Goal: Task Accomplishment & Management: Manage account settings

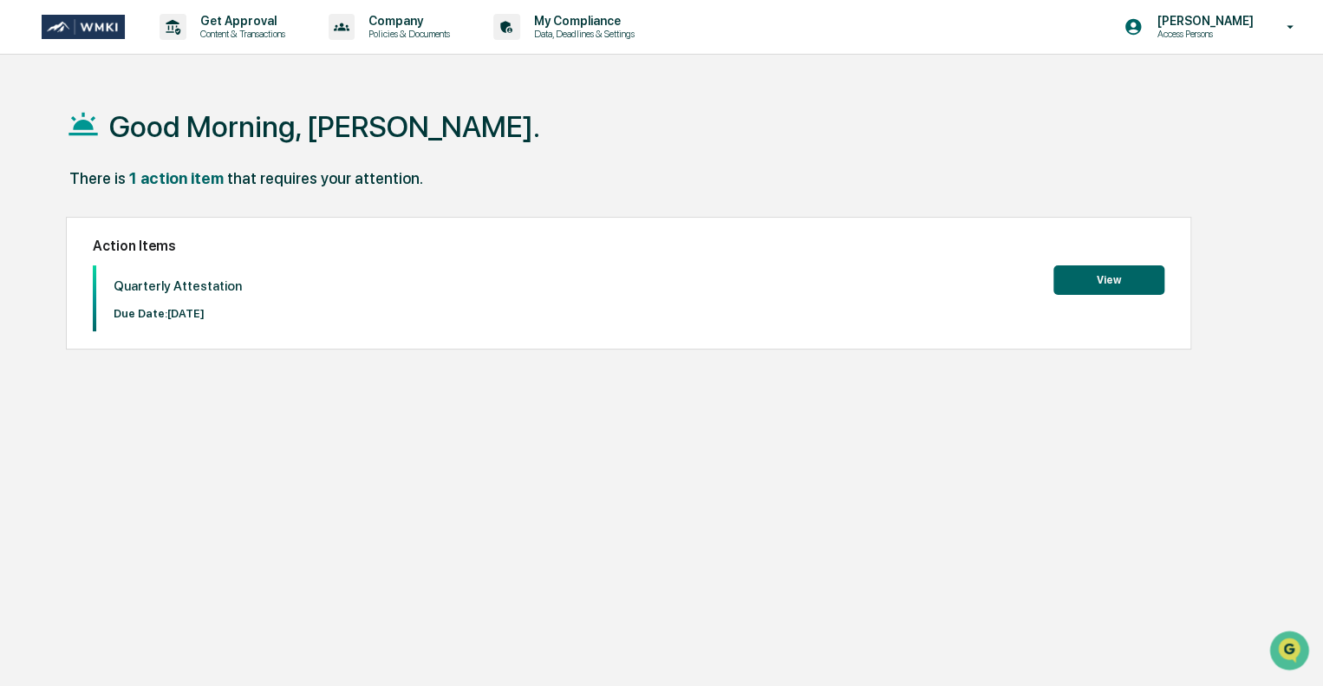
click at [1100, 284] on button "View" at bounding box center [1109, 279] width 111 height 29
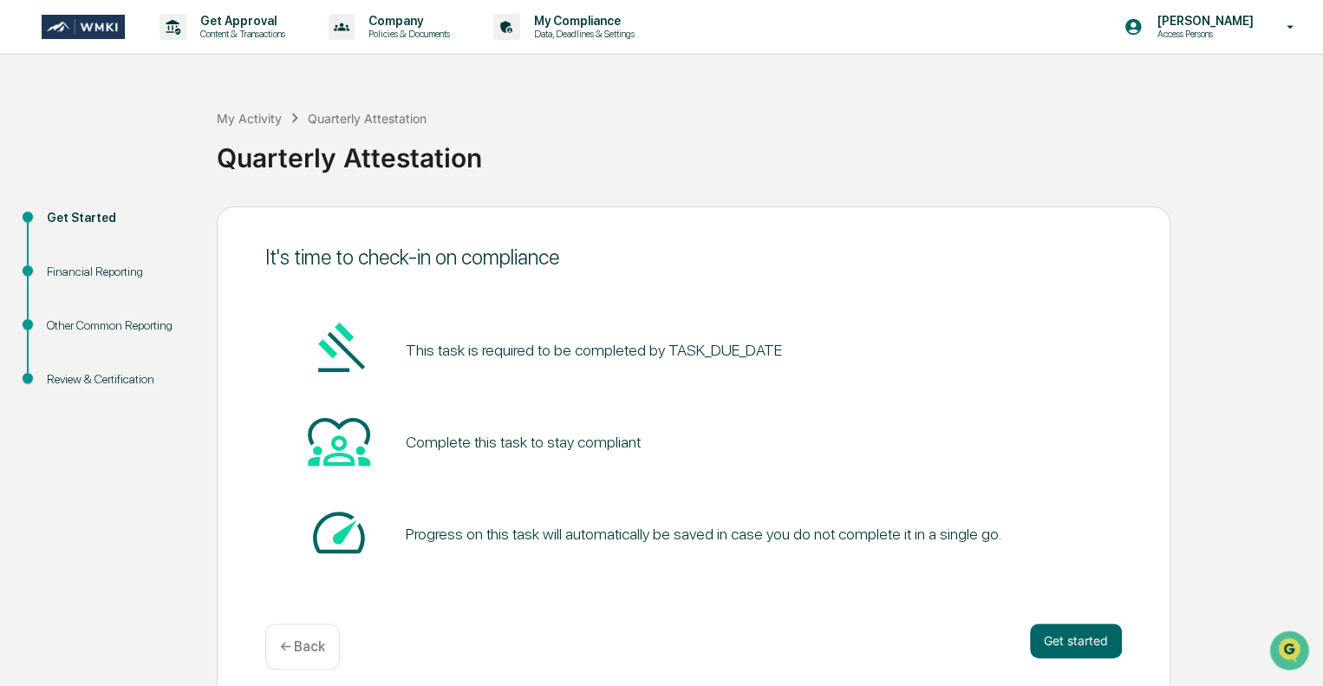
scroll to position [11, 0]
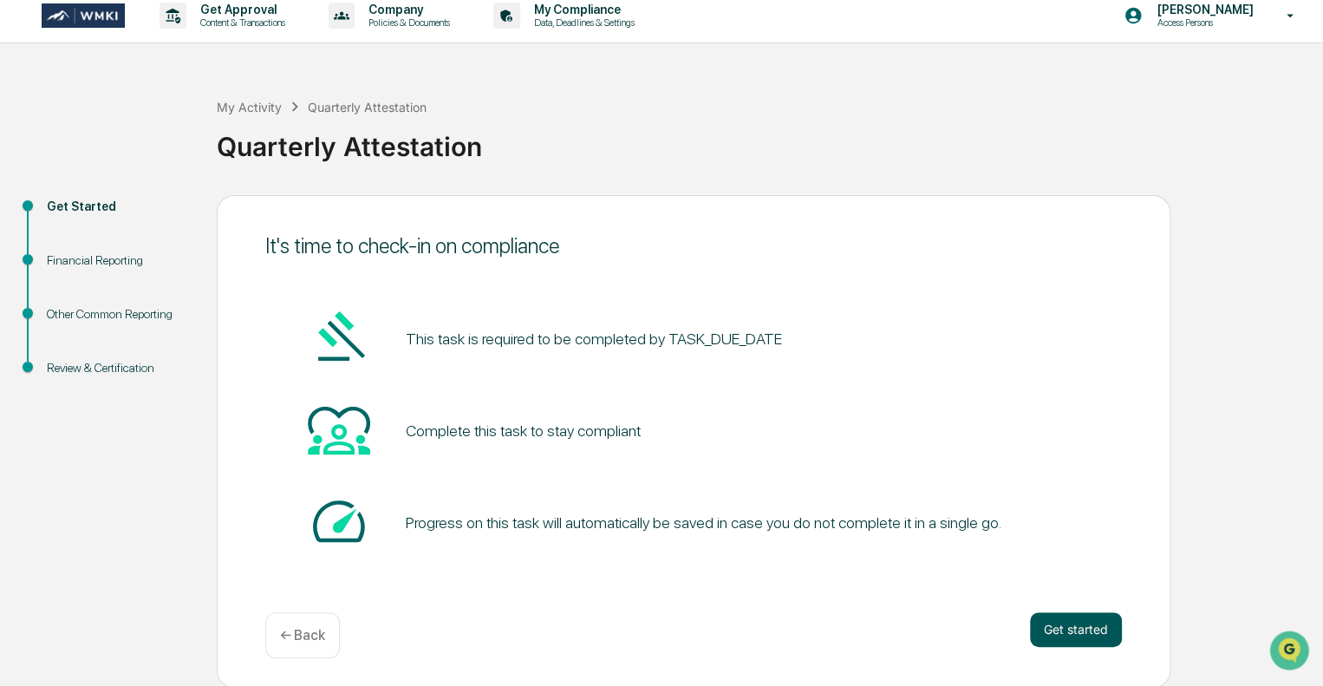
click at [1097, 635] on button "Get started" at bounding box center [1076, 629] width 92 height 35
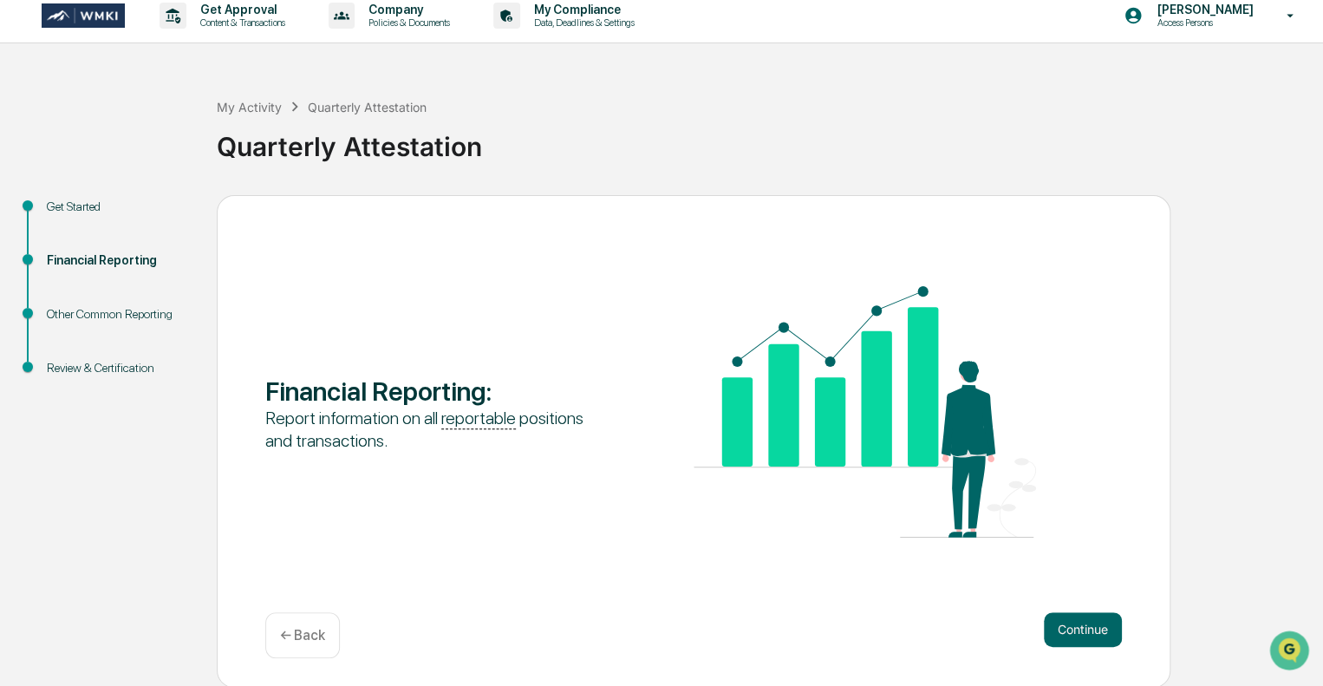
click at [1097, 635] on button "Continue" at bounding box center [1083, 629] width 78 height 35
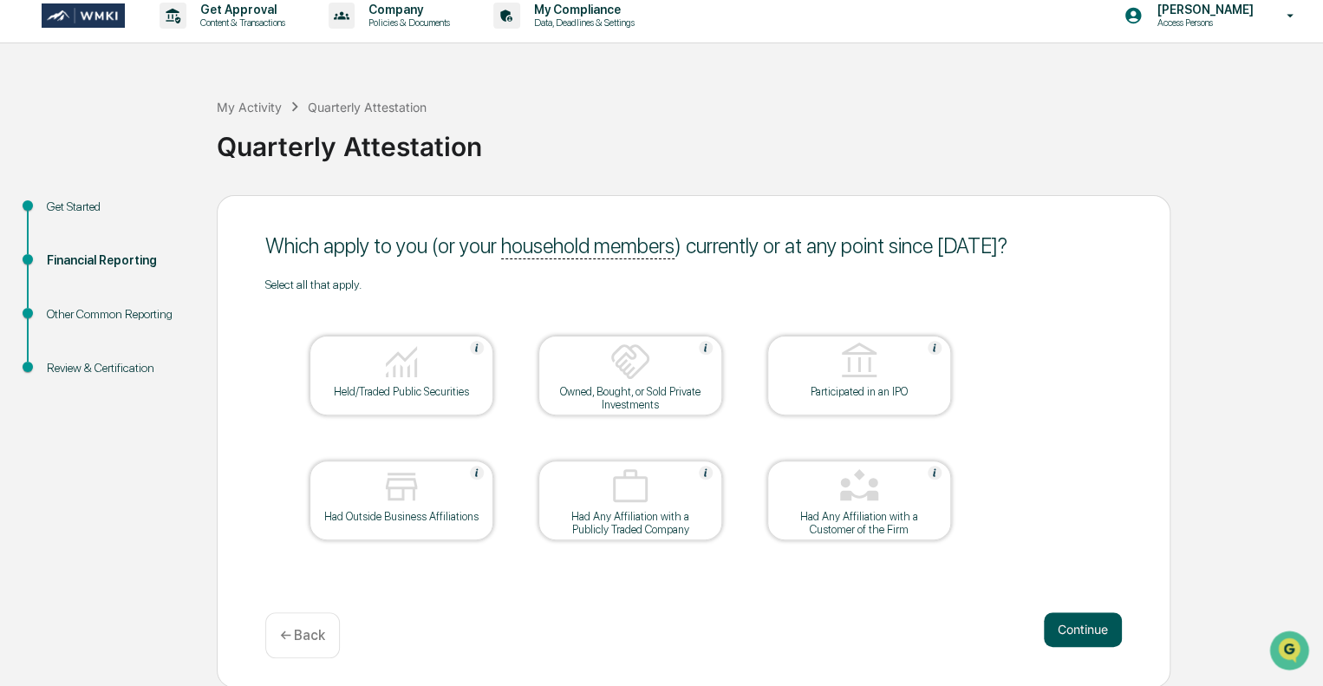
click at [1074, 626] on button "Continue" at bounding box center [1083, 629] width 78 height 35
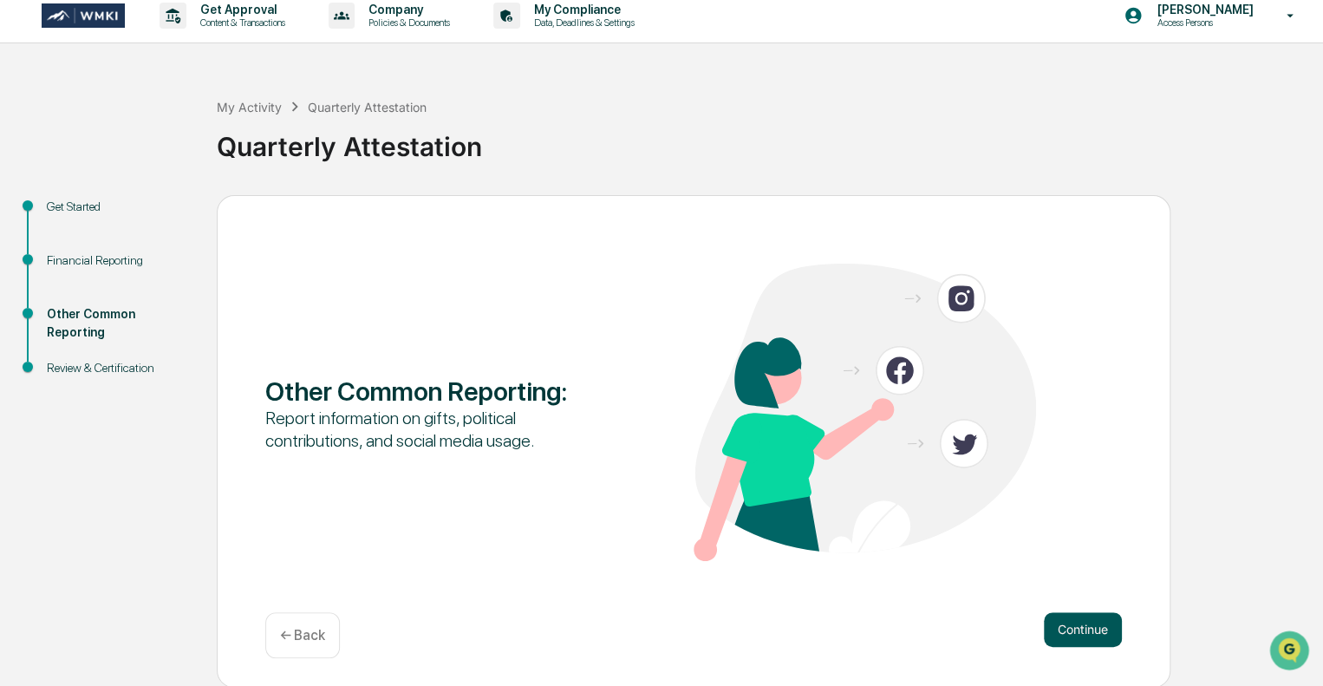
click at [1074, 626] on button "Continue" at bounding box center [1083, 629] width 78 height 35
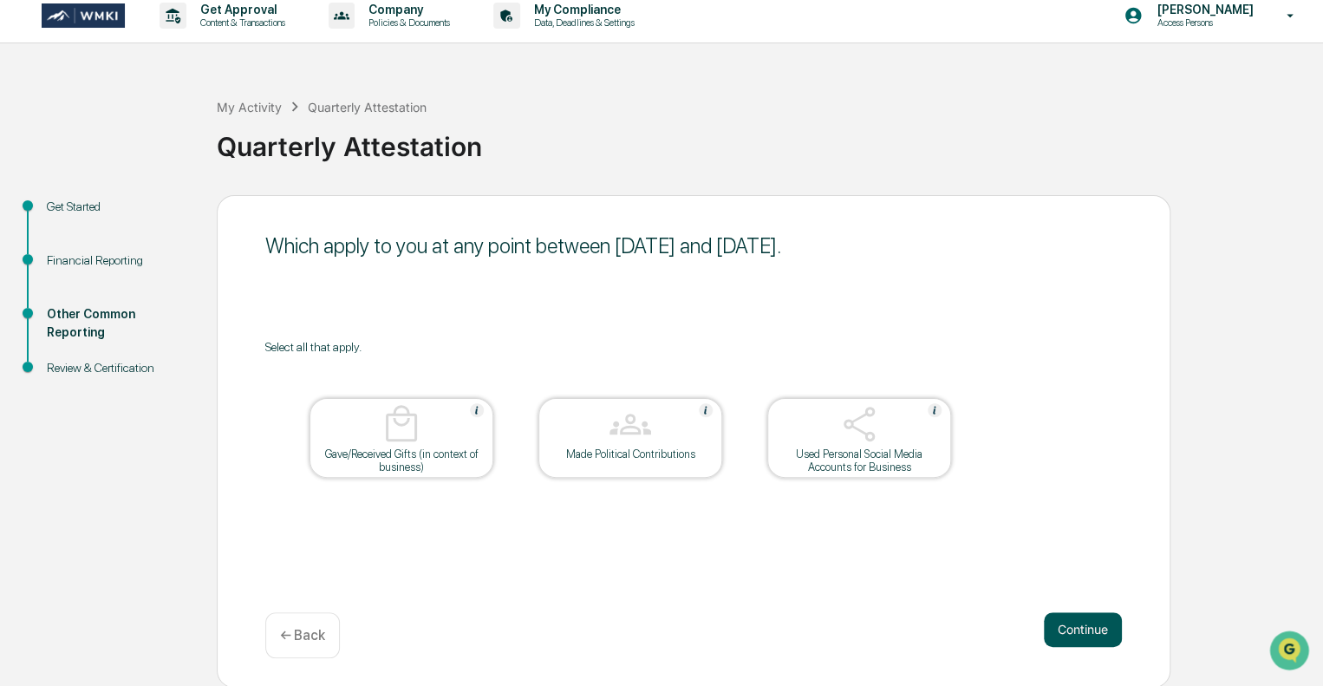
click at [1056, 618] on button "Continue" at bounding box center [1083, 629] width 78 height 35
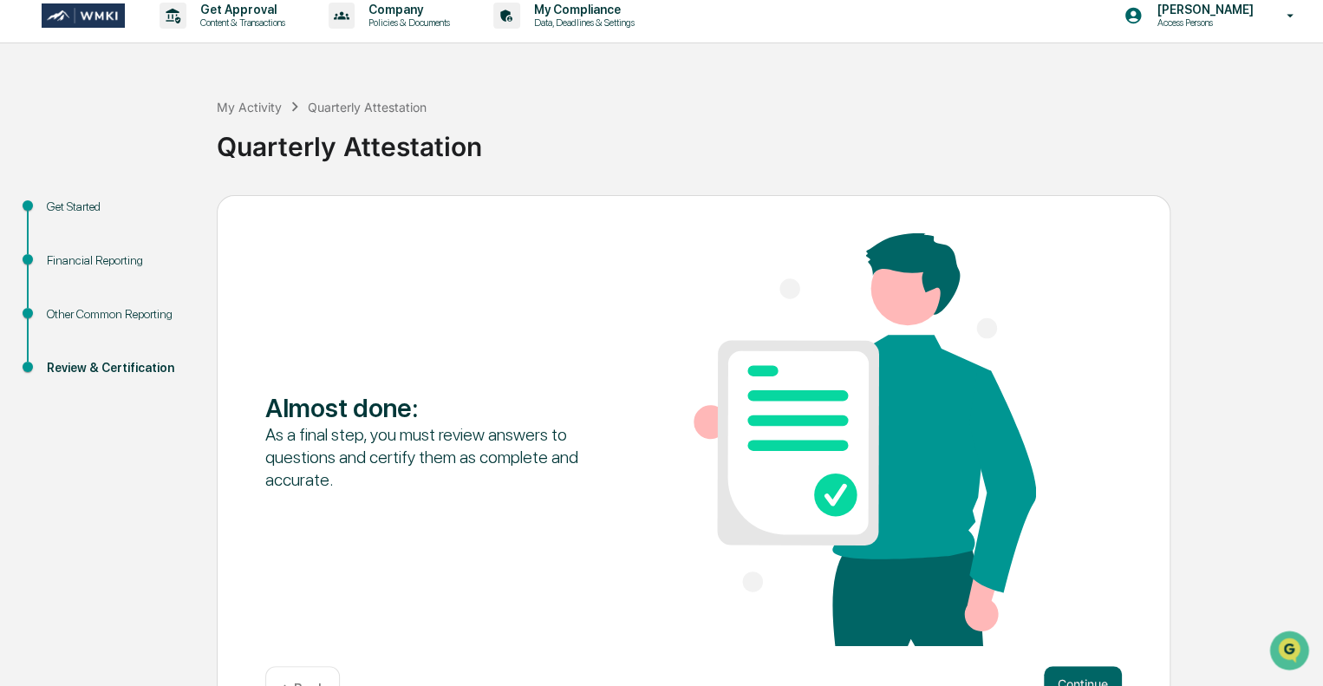
scroll to position [66, 0]
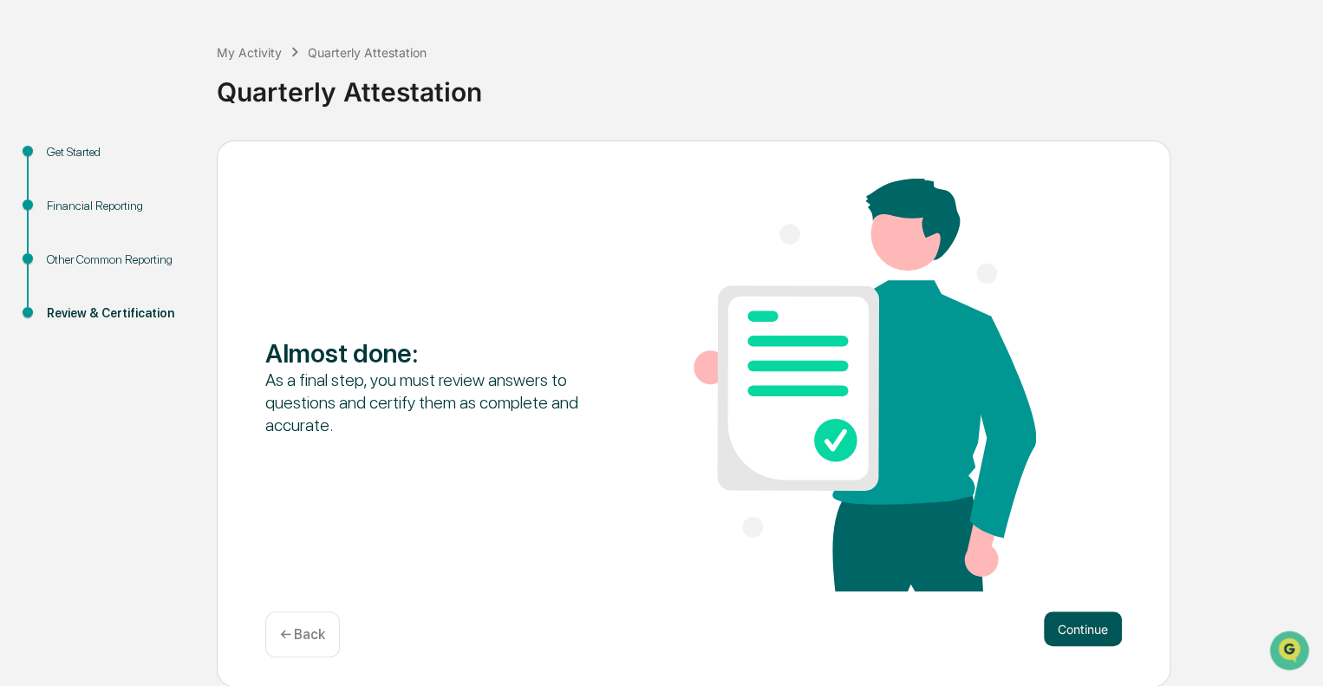
click at [1083, 636] on button "Continue" at bounding box center [1083, 628] width 78 height 35
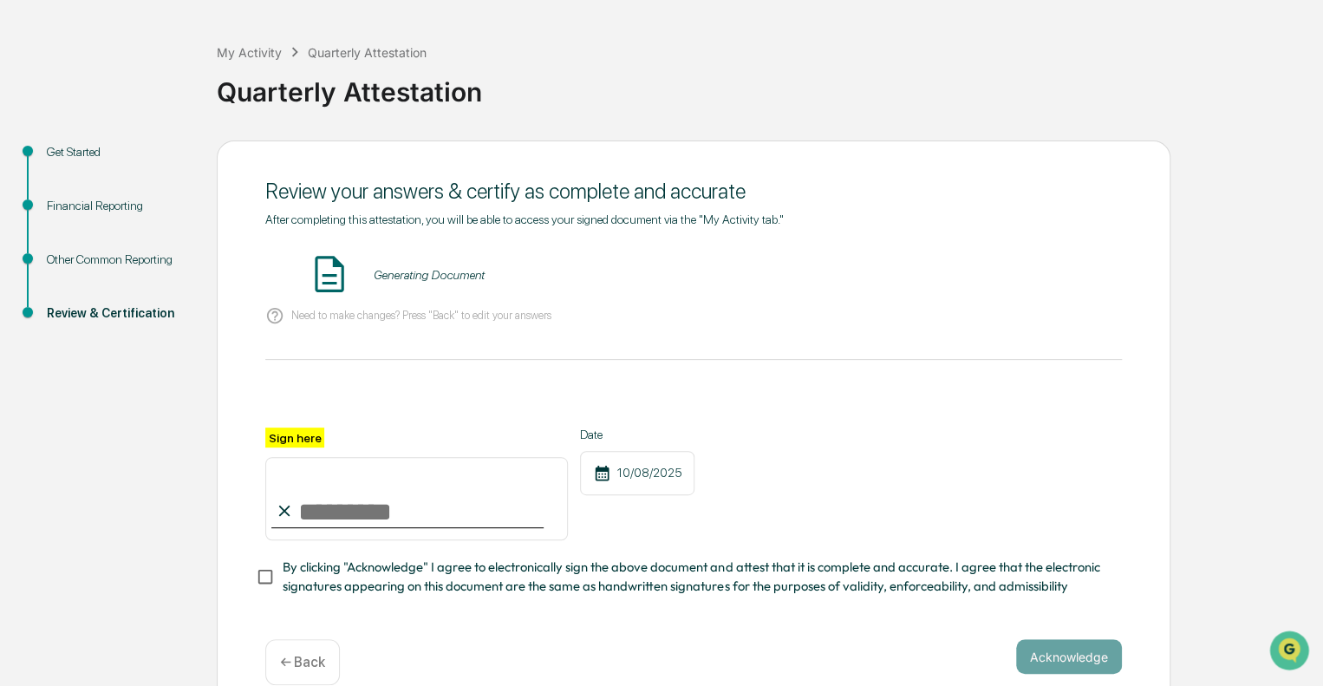
click at [409, 515] on input "Sign here" at bounding box center [416, 498] width 303 height 83
type input "**********"
click at [371, 578] on span "By clicking "Acknowledge" I agree to electronically sign the above document and…" at bounding box center [696, 577] width 826 height 39
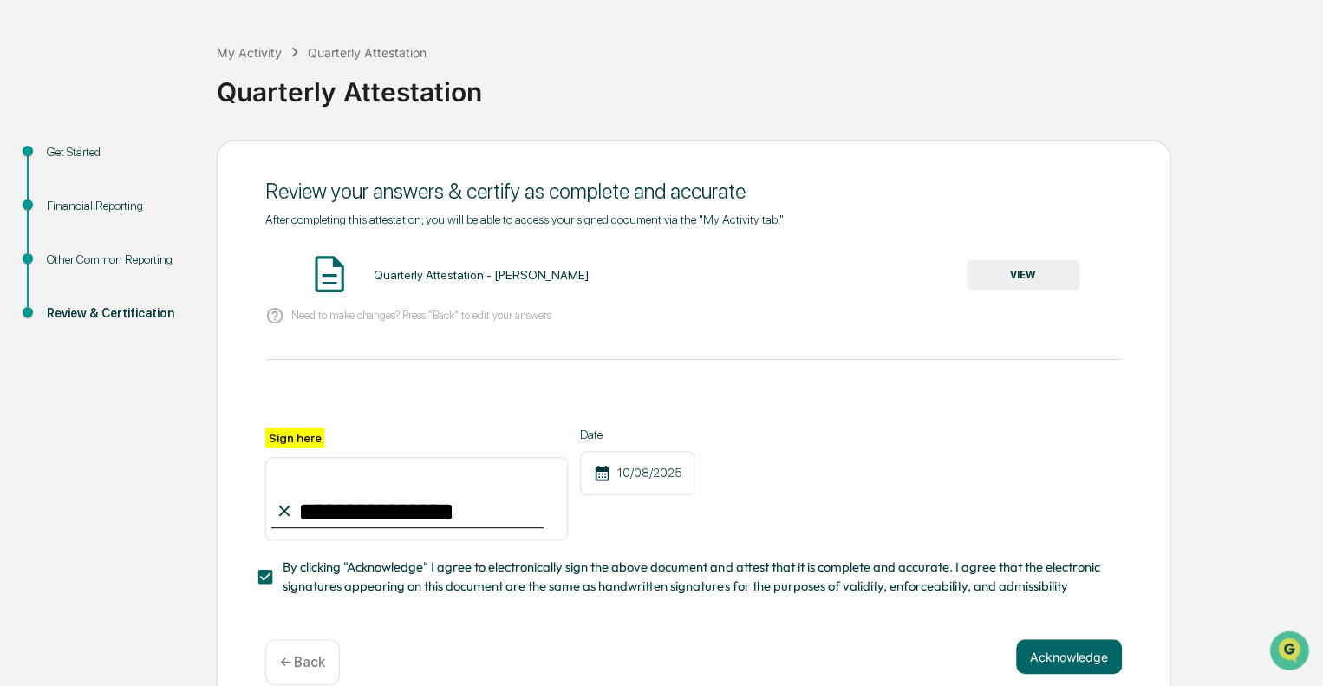
click at [1041, 284] on button "VIEW" at bounding box center [1023, 274] width 113 height 29
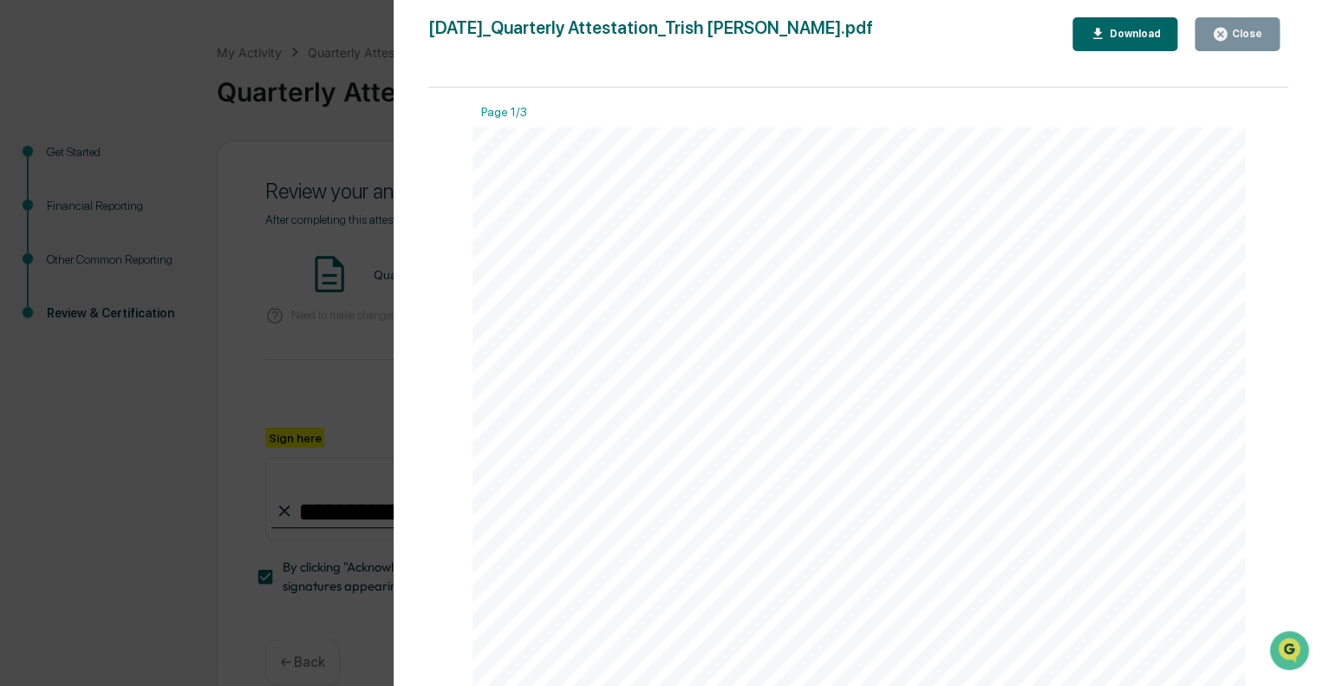
click at [1259, 28] on div "Close" at bounding box center [1246, 34] width 34 height 12
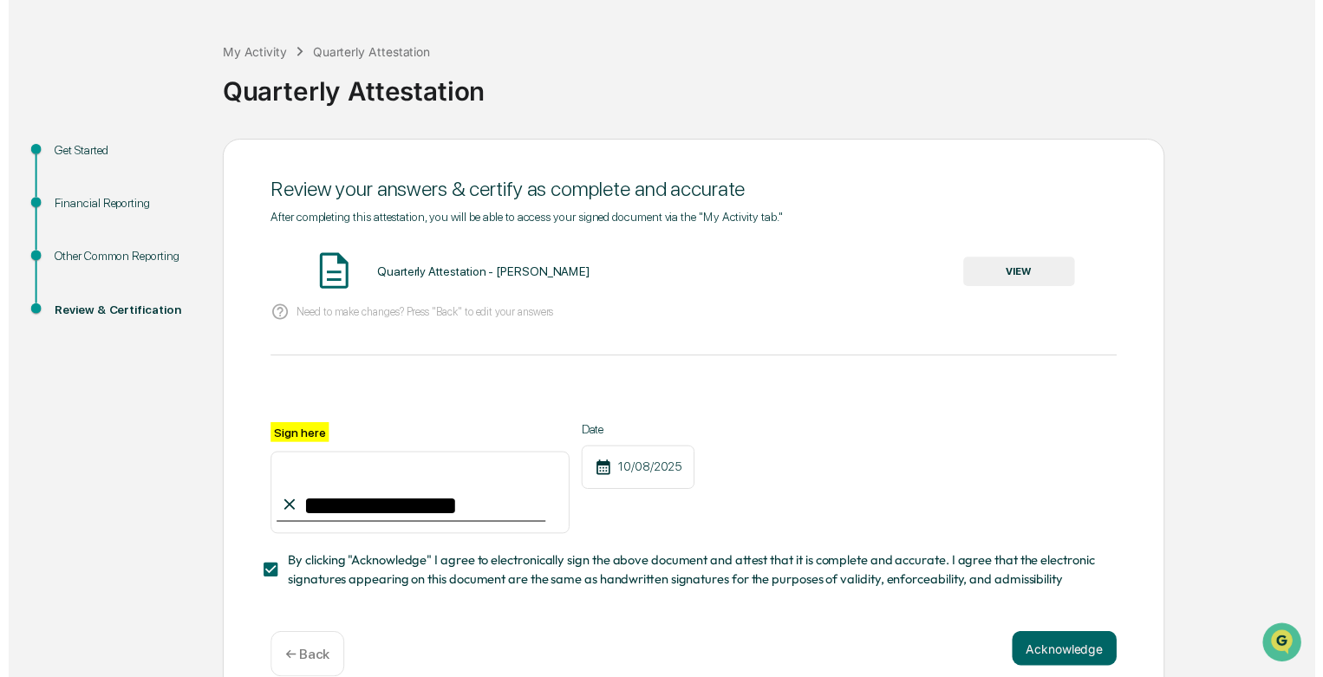
scroll to position [101, 0]
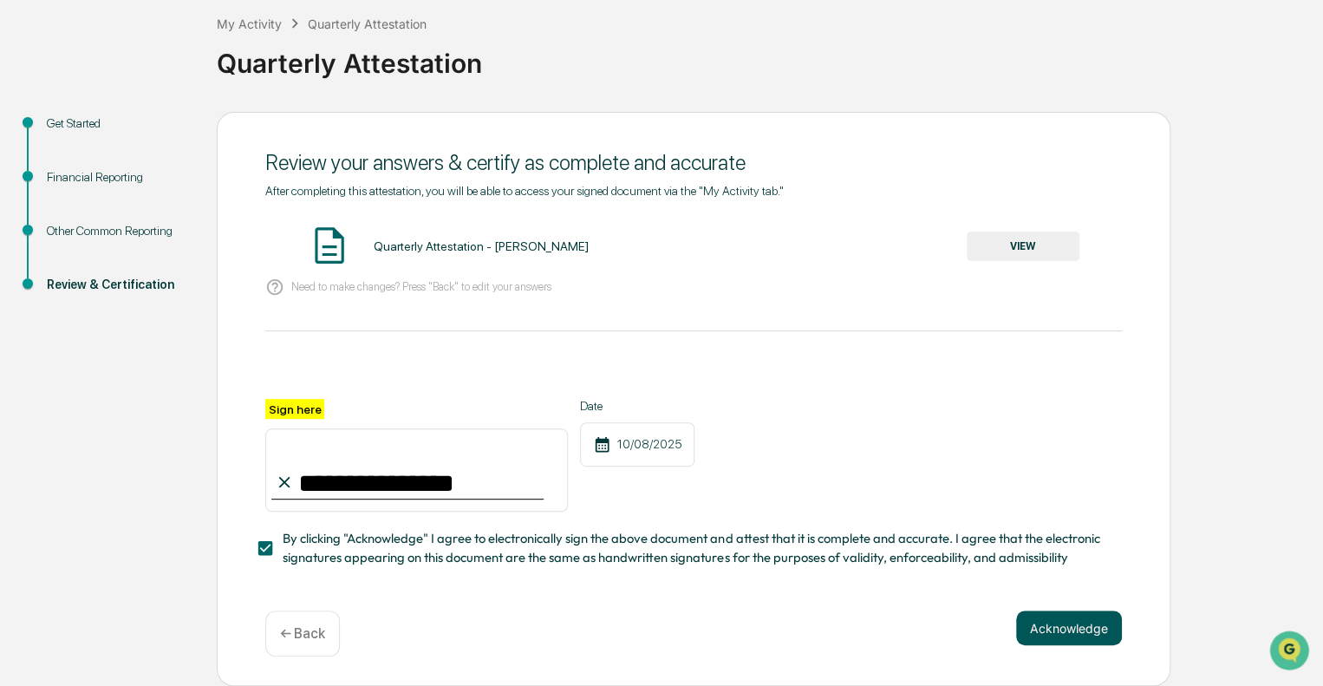
click at [1081, 633] on button "Acknowledge" at bounding box center [1069, 627] width 106 height 35
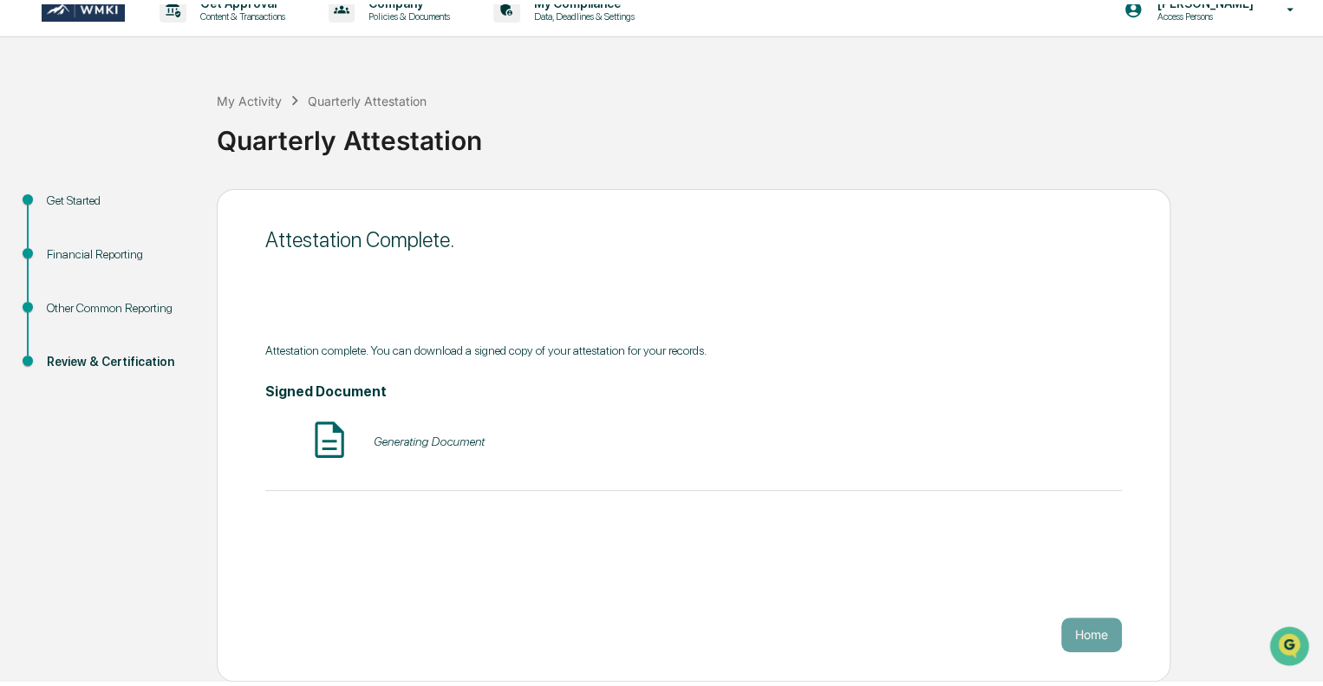
scroll to position [11, 0]
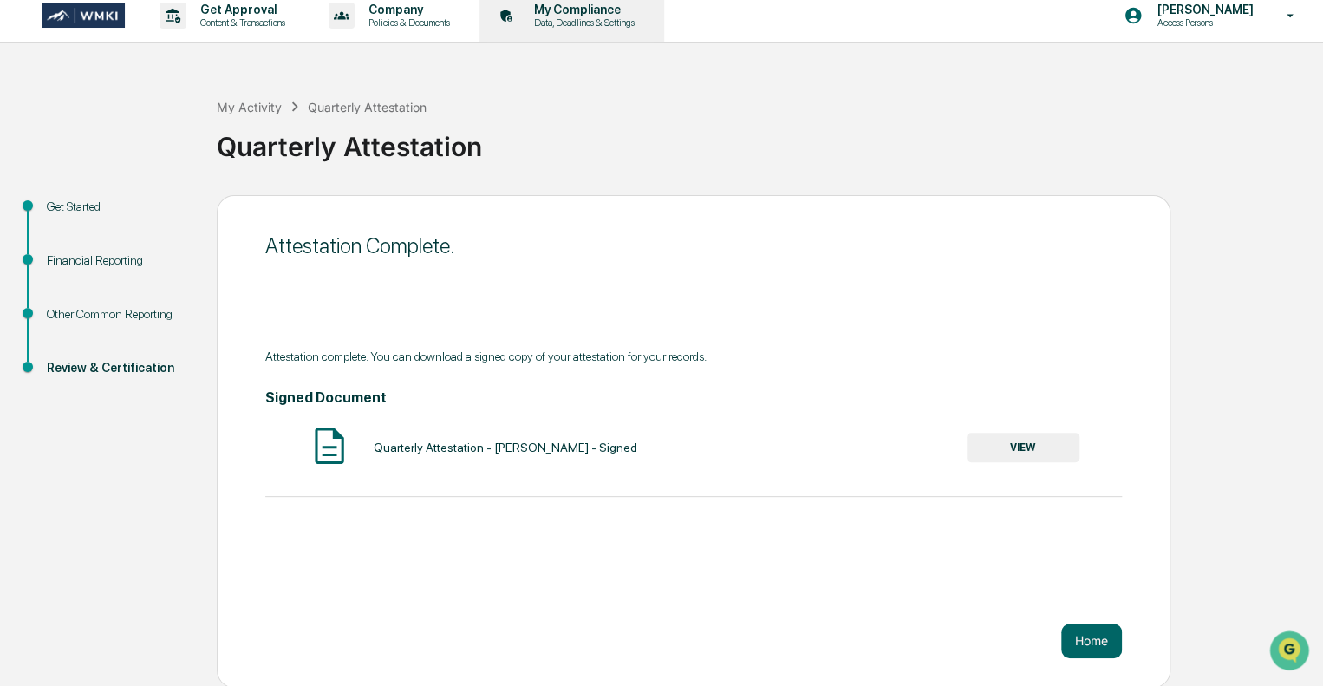
click at [609, 16] on p "My Compliance" at bounding box center [581, 10] width 123 height 14
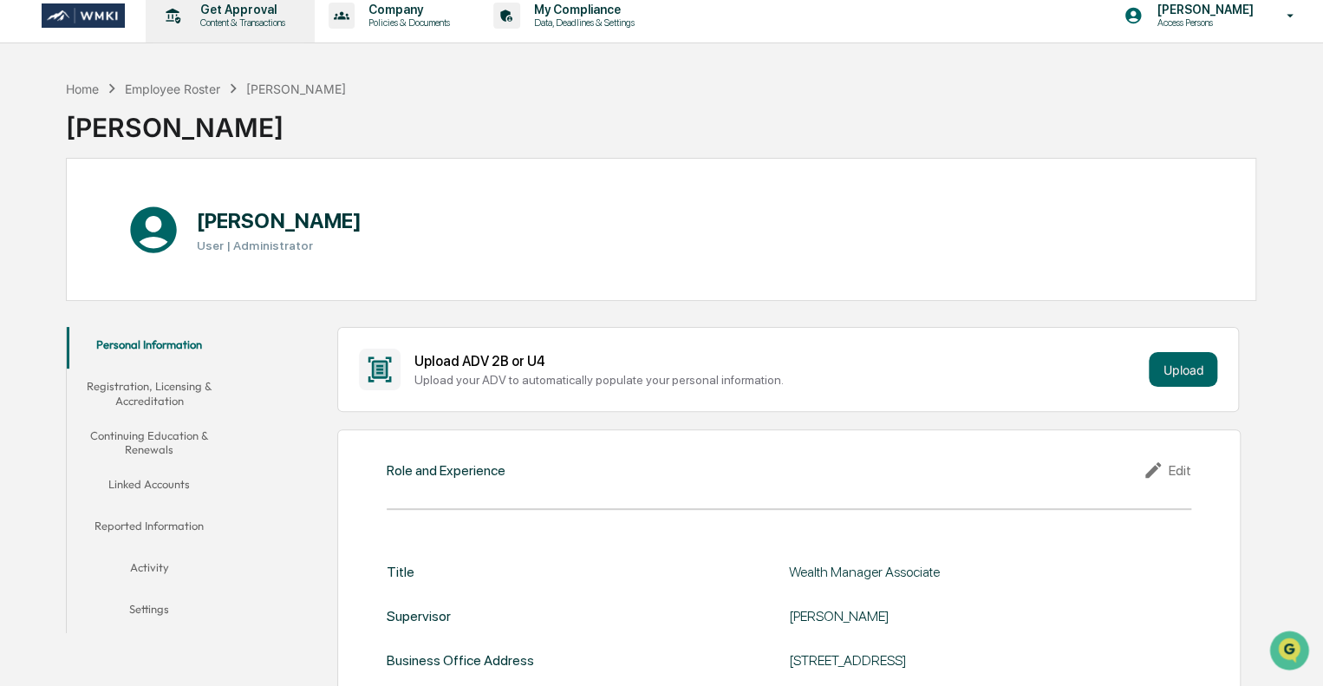
click at [257, 18] on p "Content & Transactions" at bounding box center [240, 22] width 108 height 12
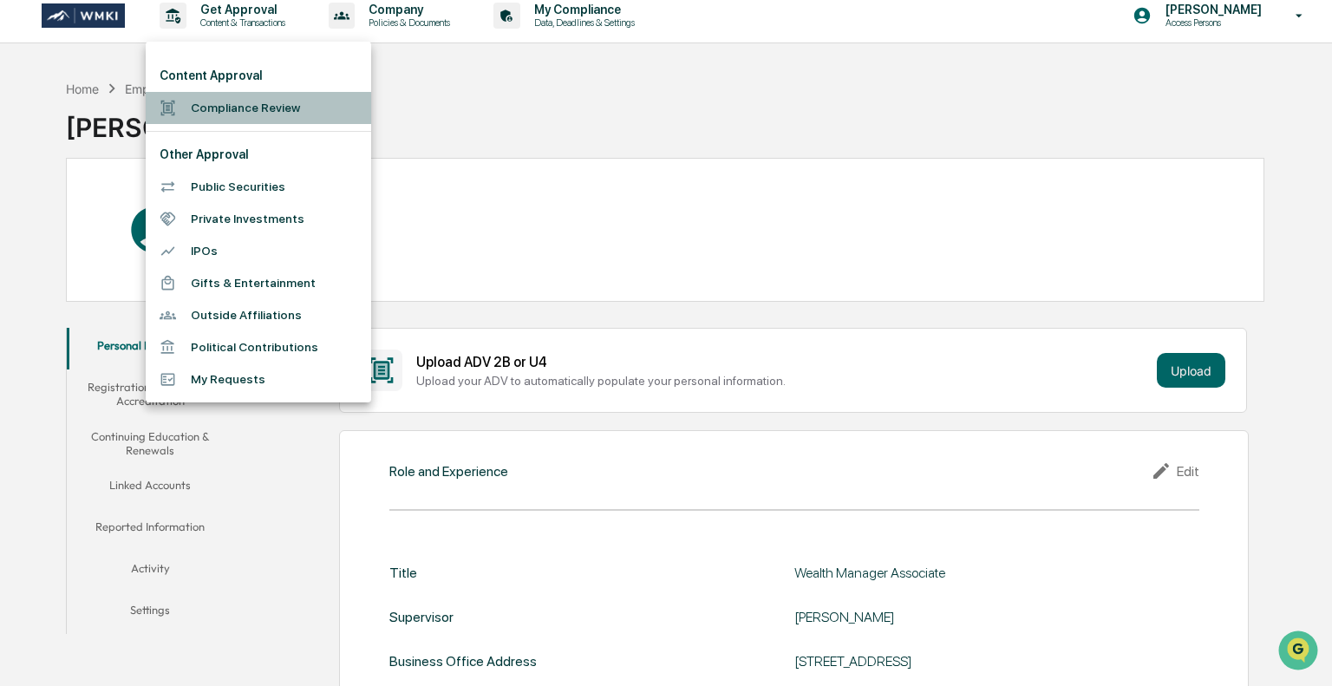
click at [234, 118] on li "Compliance Review" at bounding box center [258, 108] width 225 height 32
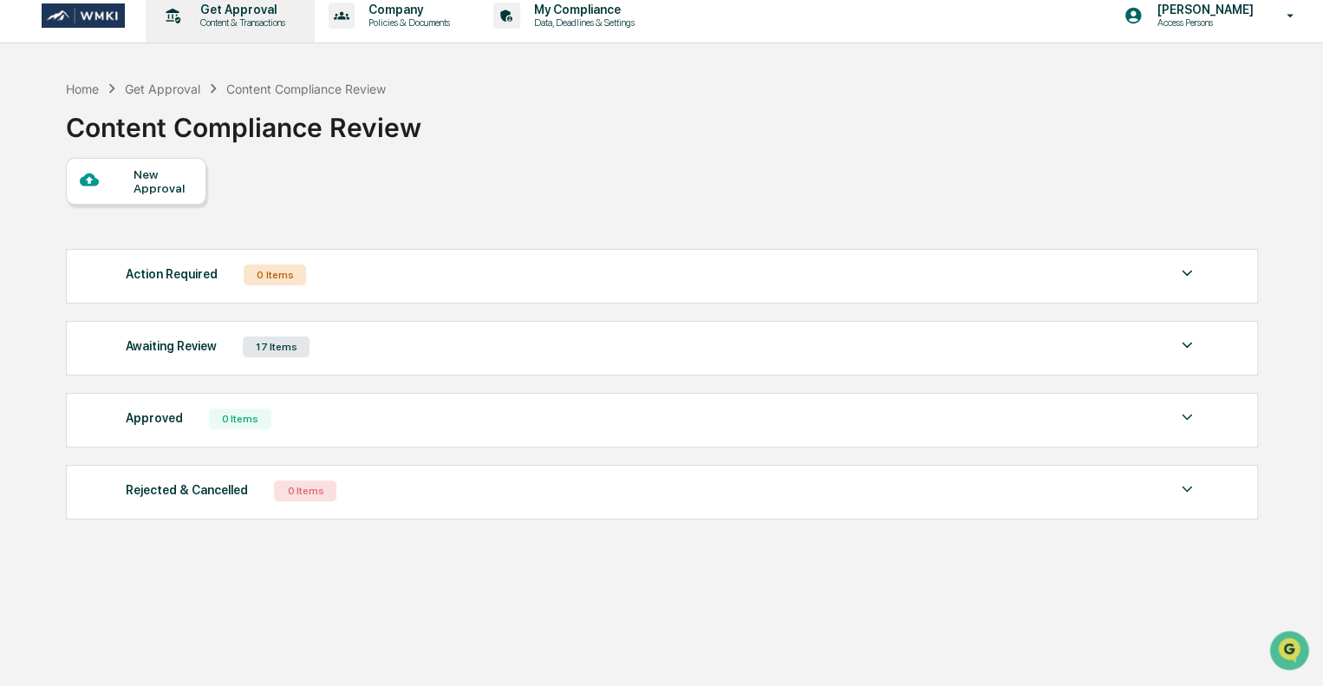
click at [221, 22] on p "Content & Transactions" at bounding box center [240, 22] width 108 height 12
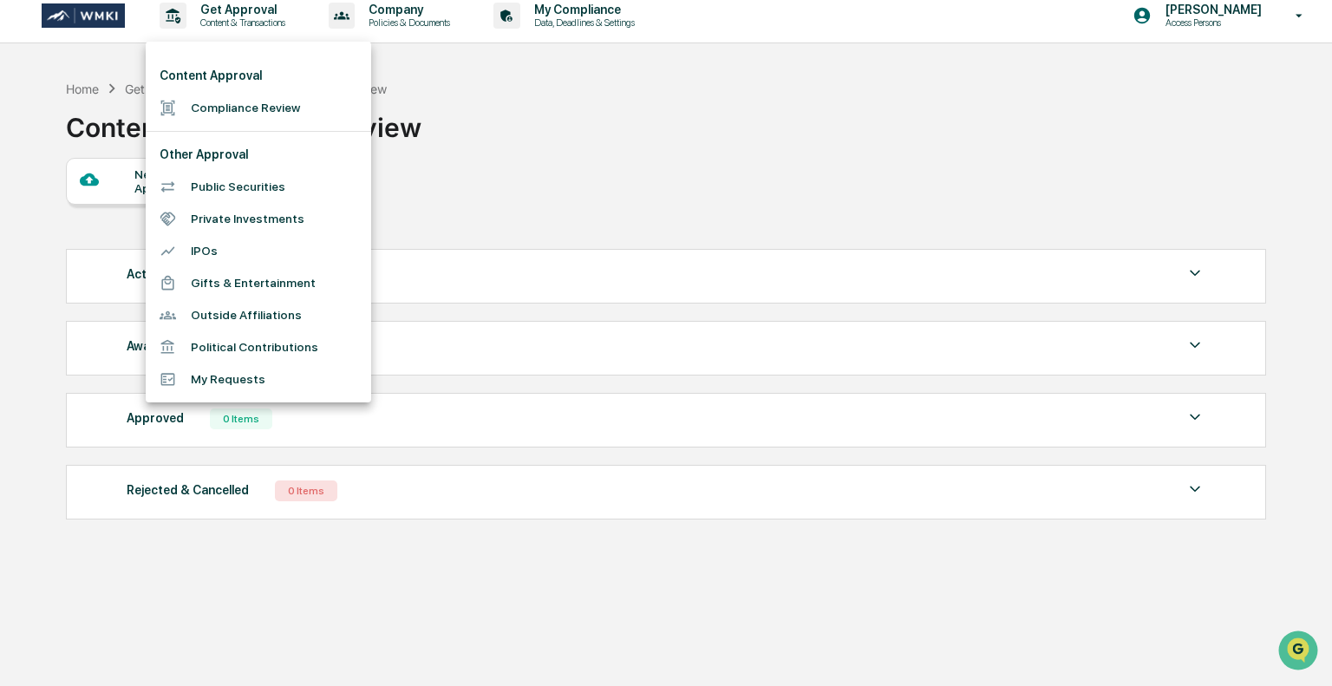
click at [105, 21] on div at bounding box center [666, 343] width 1332 height 686
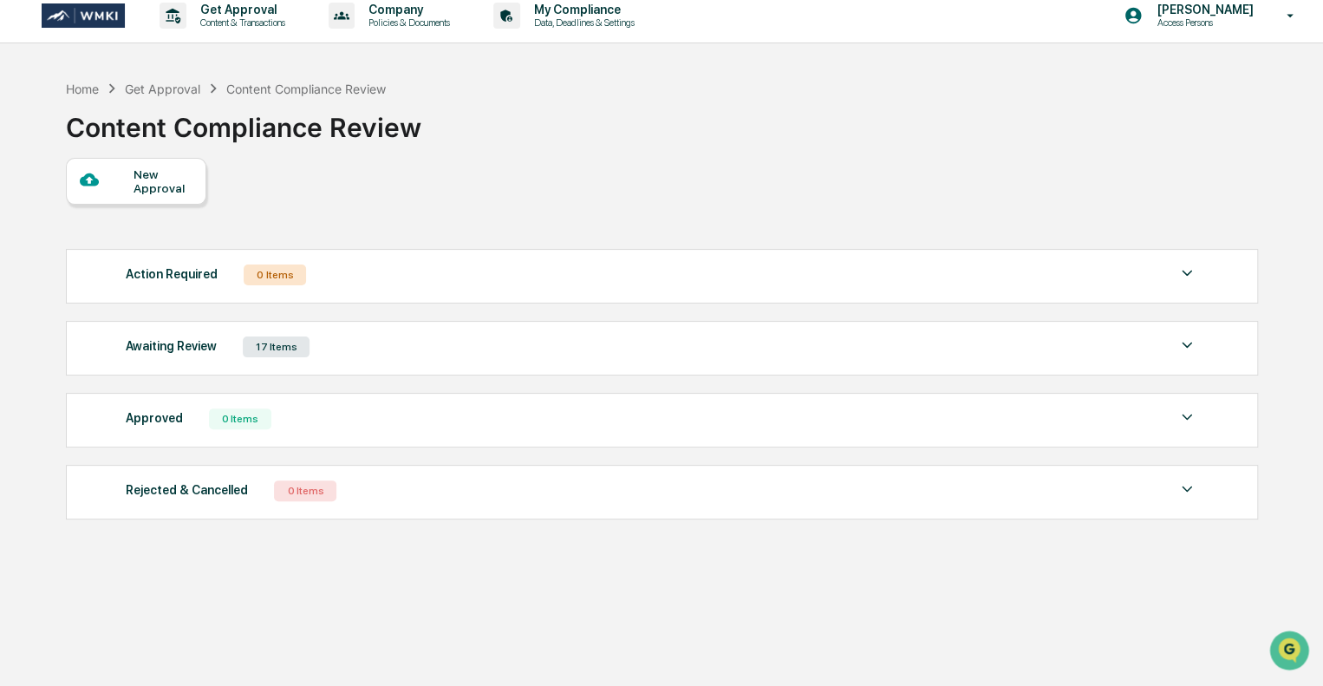
click at [98, 15] on img at bounding box center [83, 15] width 83 height 25
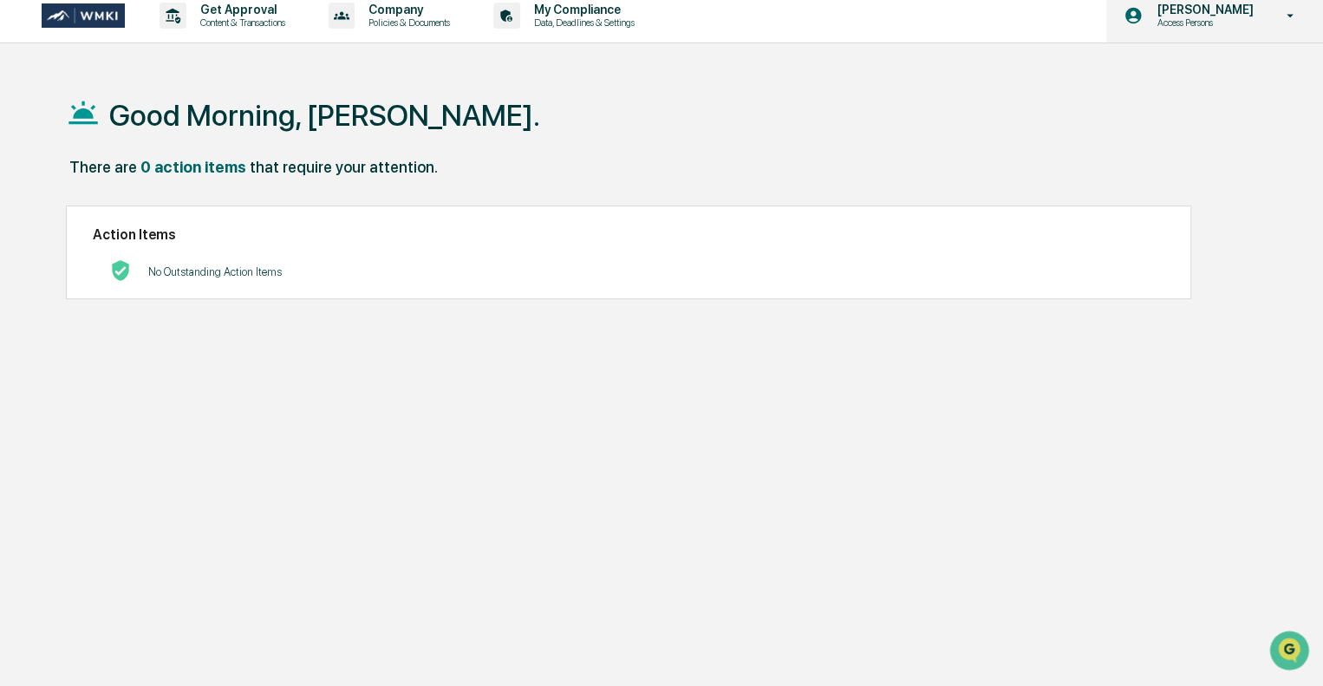
click at [1259, 14] on p "[PERSON_NAME]" at bounding box center [1202, 10] width 119 height 14
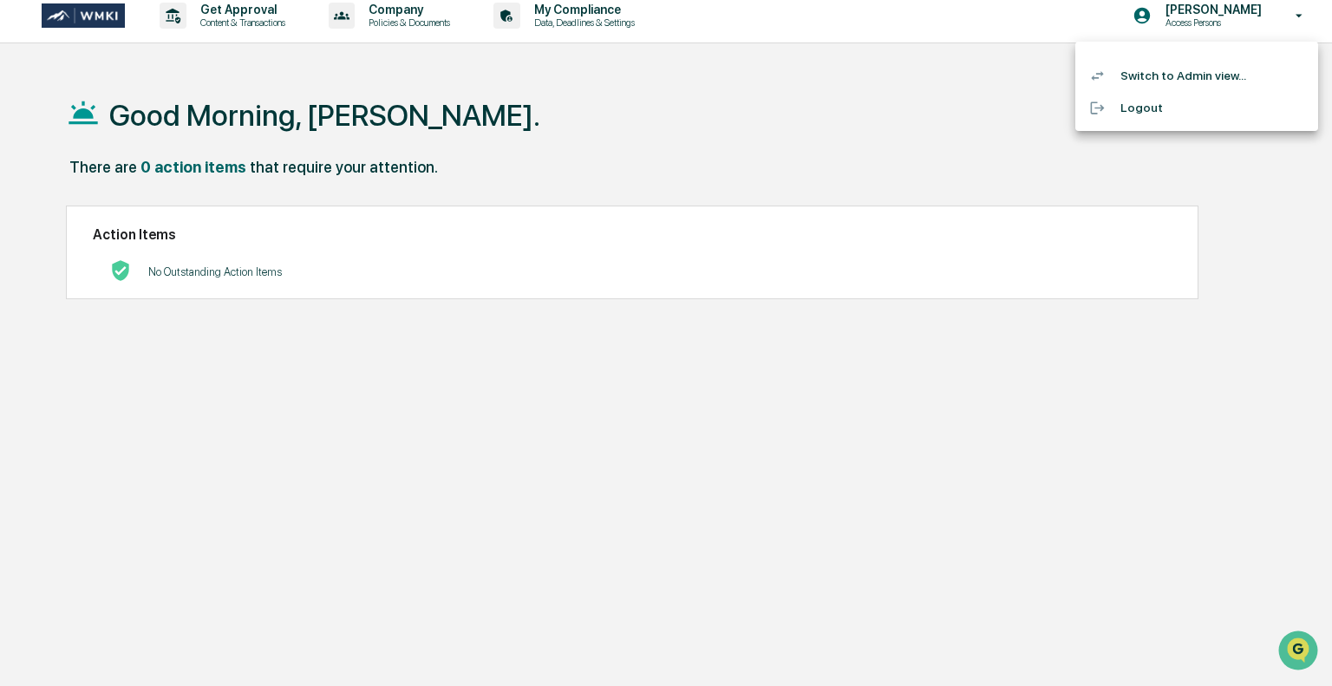
click at [1198, 72] on li "Switch to Admin view..." at bounding box center [1196, 76] width 243 height 32
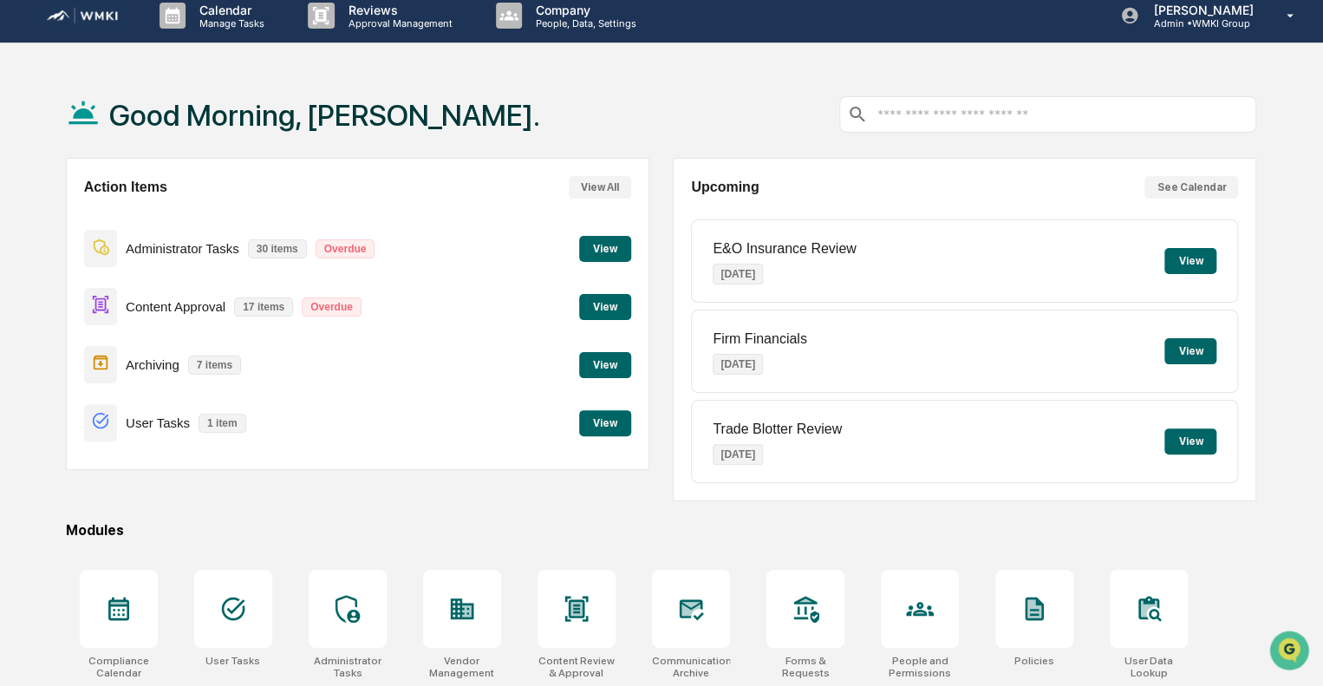
click at [617, 423] on button "View" at bounding box center [605, 423] width 52 height 26
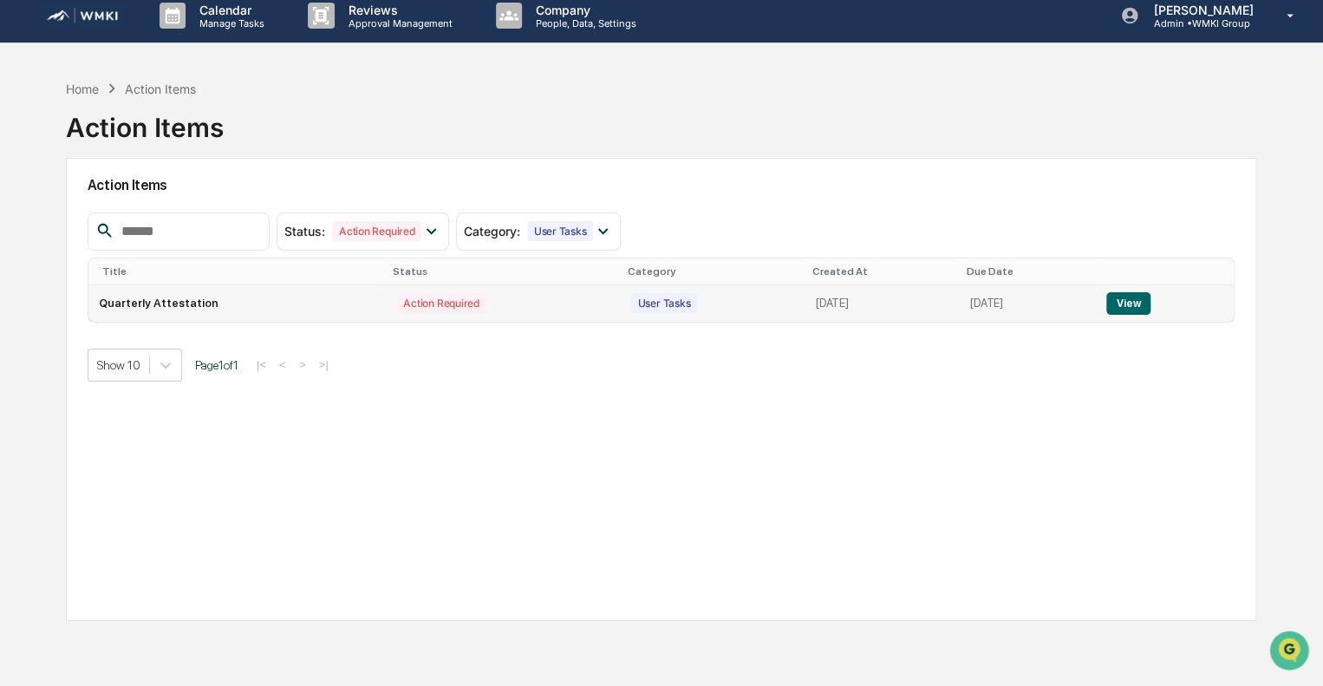
click at [1151, 294] on button "View" at bounding box center [1128, 303] width 44 height 23
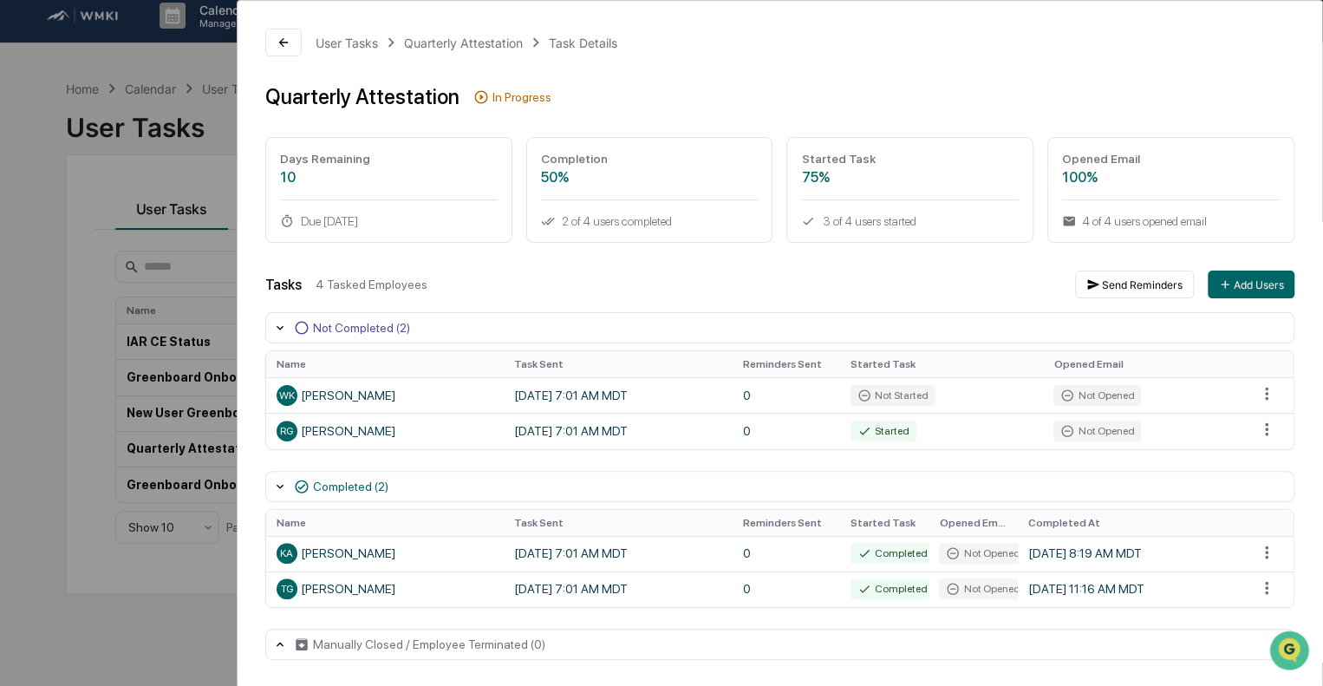
scroll to position [1, 0]
click at [286, 41] on icon at bounding box center [283, 41] width 9 height 9
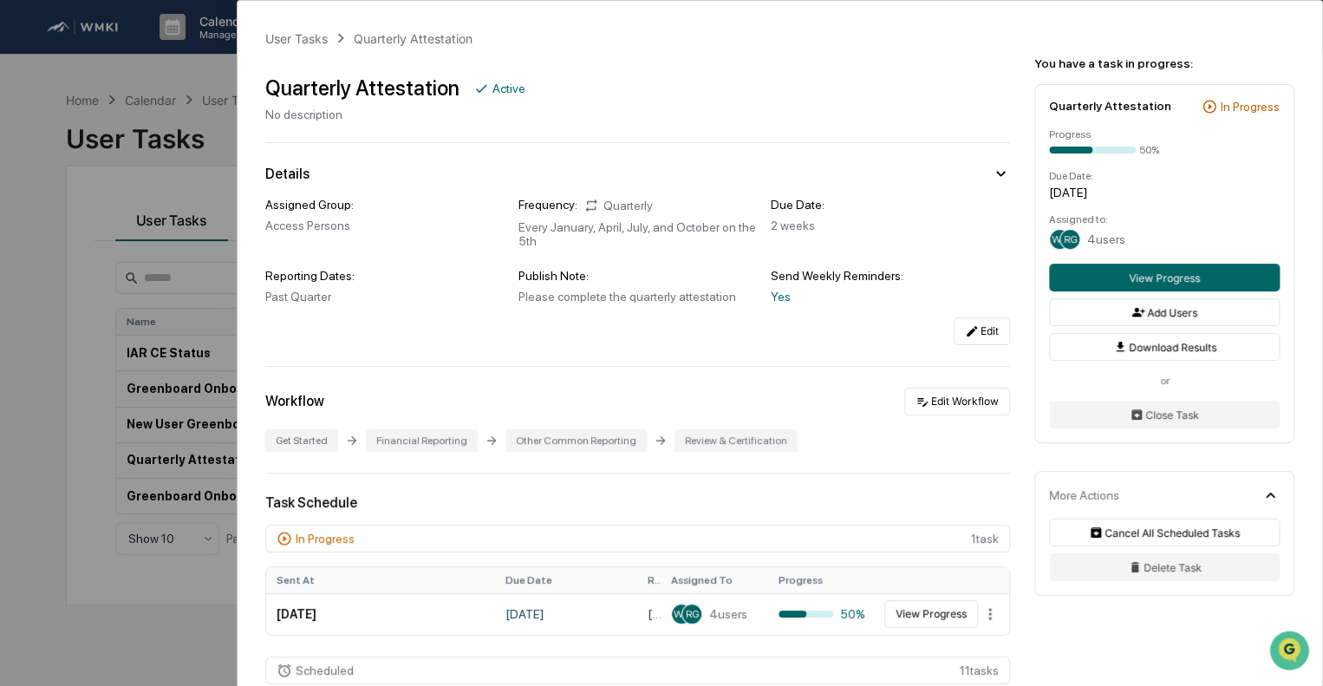
click at [198, 88] on div "User Tasks Quarterly Attestation Quarterly Attestation Active No description De…" at bounding box center [661, 343] width 1323 height 686
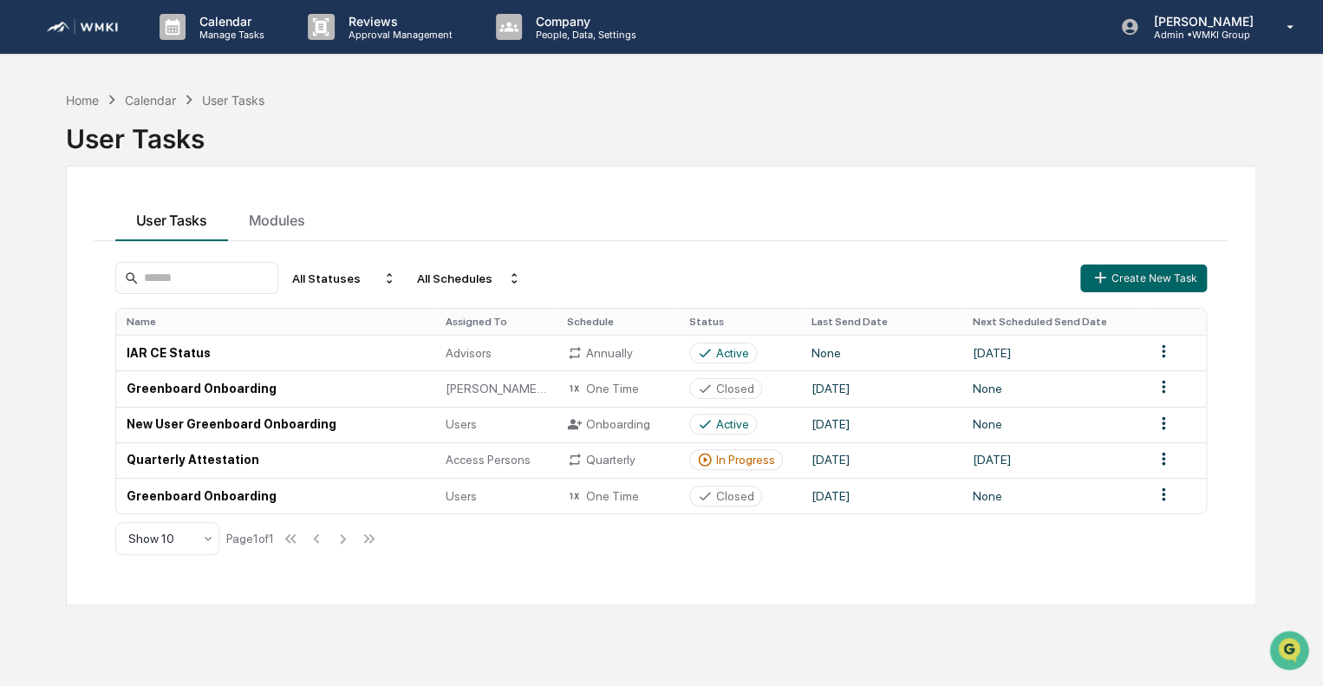
click at [62, 30] on img at bounding box center [83, 27] width 83 height 25
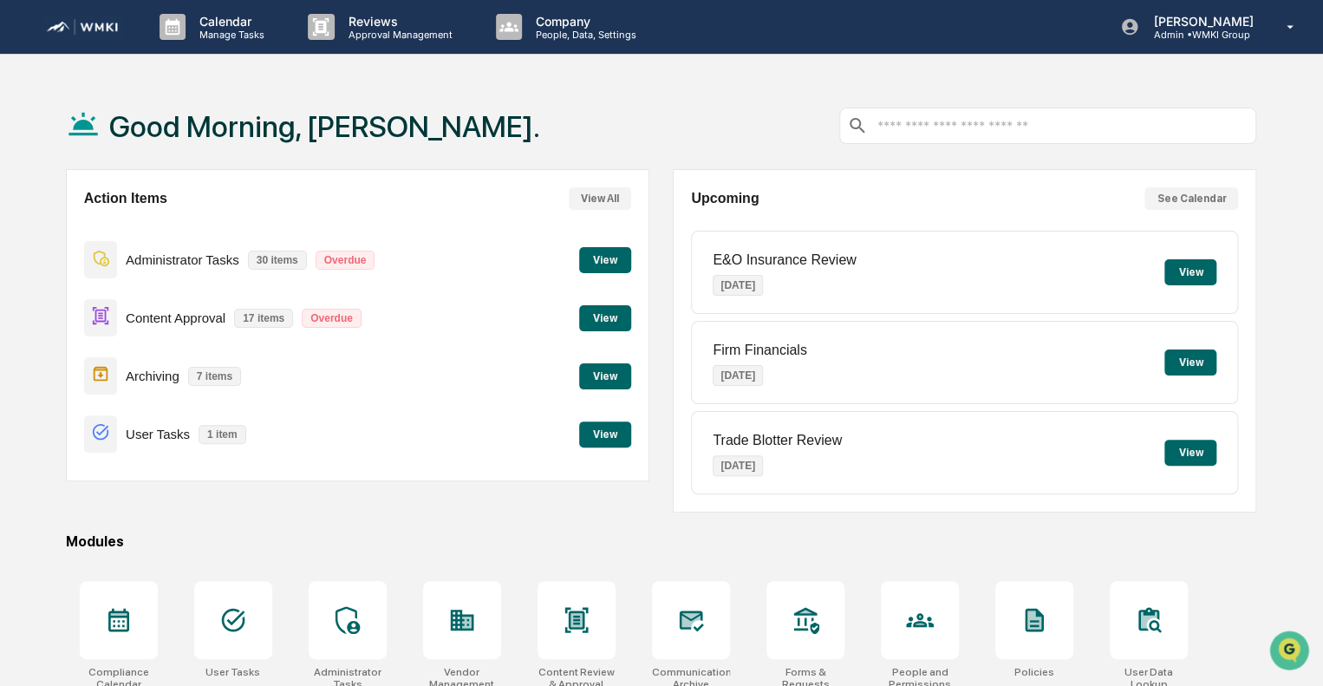
click at [614, 320] on button "View" at bounding box center [605, 318] width 52 height 26
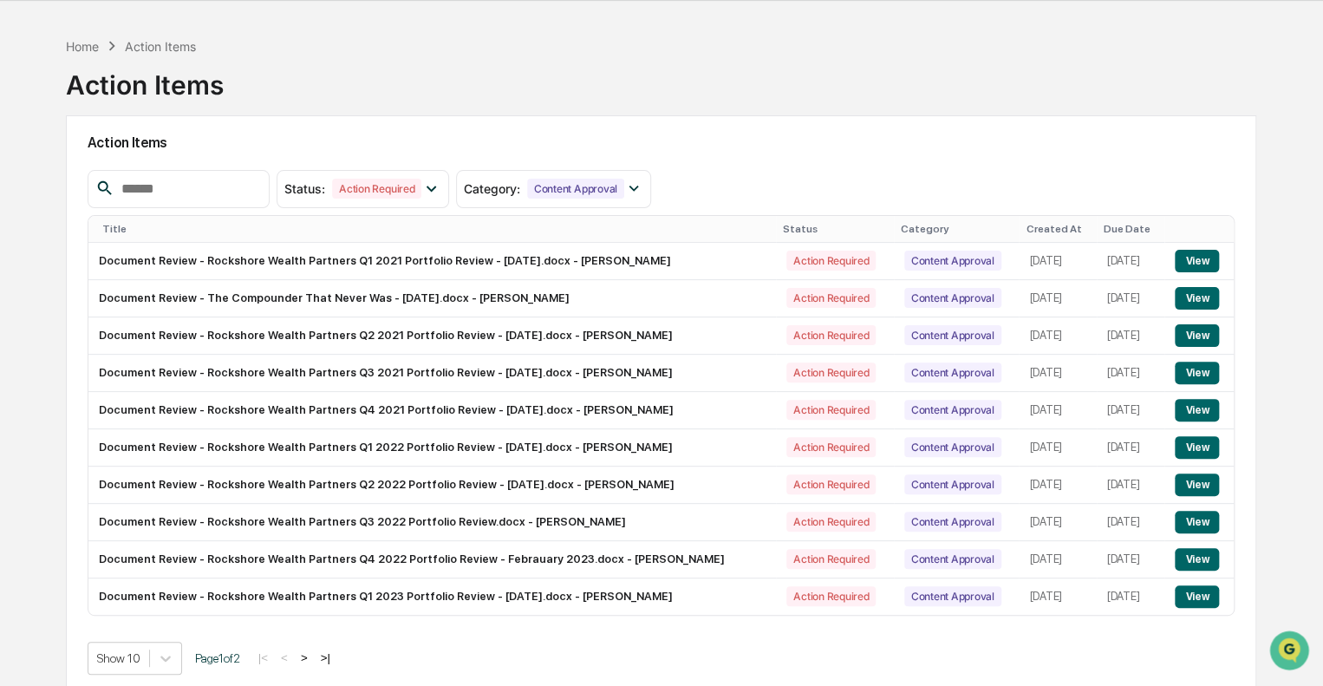
scroll to position [55, 0]
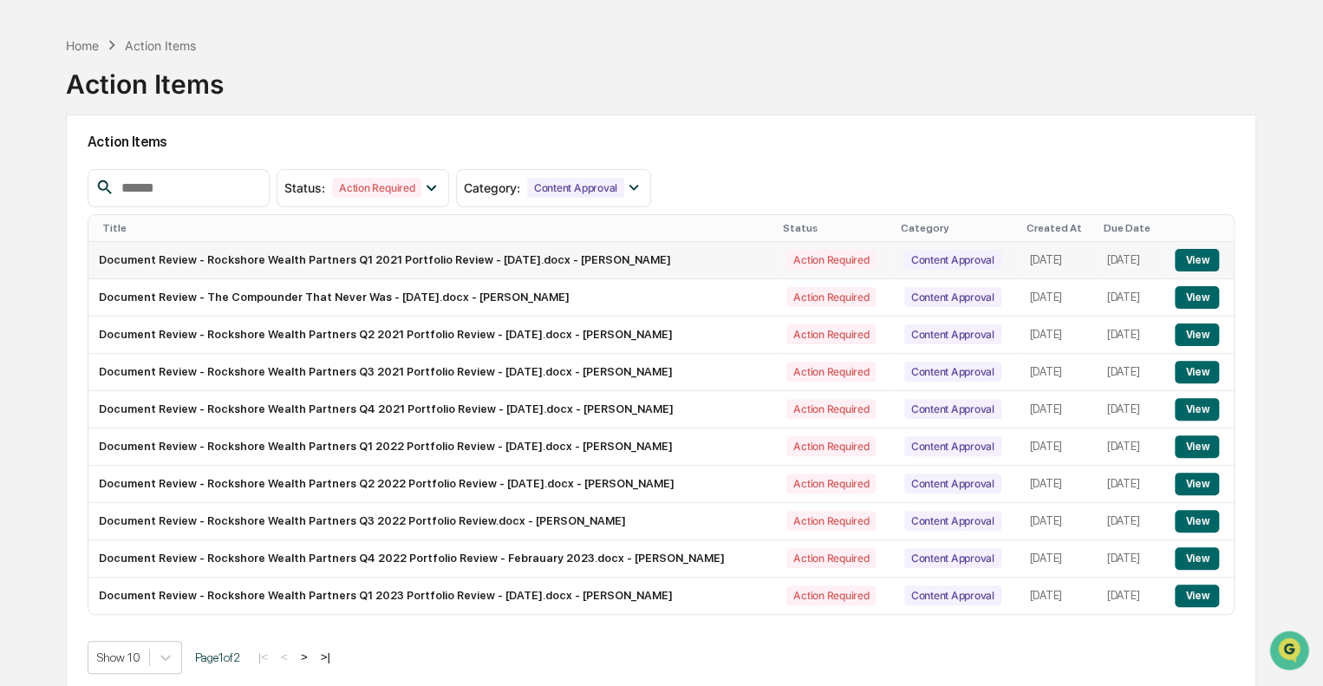
click at [1194, 259] on button "View" at bounding box center [1197, 260] width 44 height 23
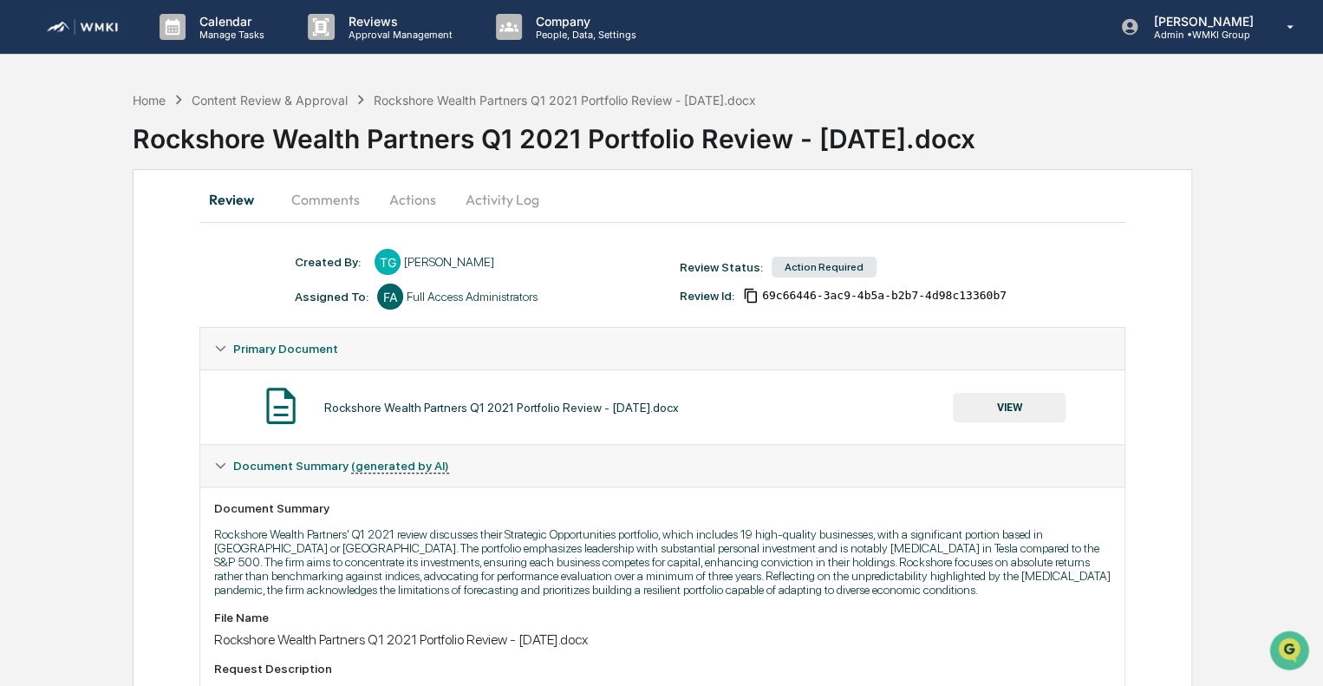
click at [427, 206] on button "Actions" at bounding box center [413, 200] width 78 height 42
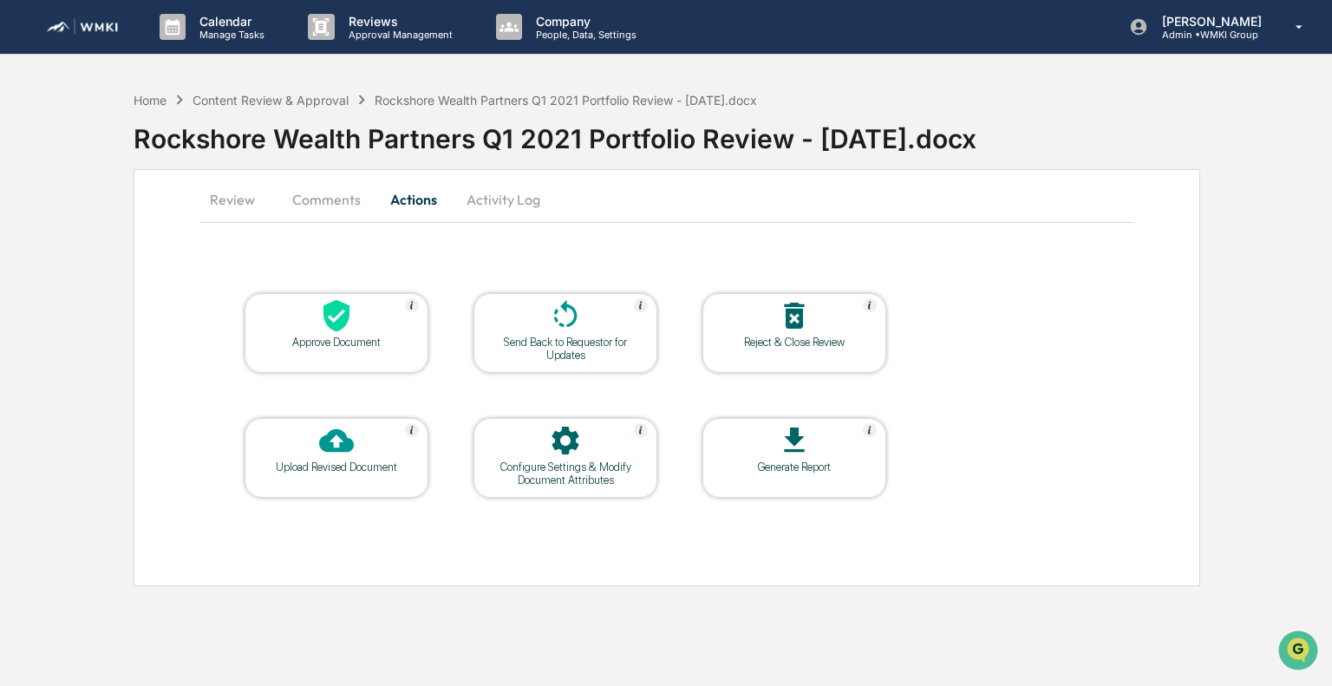
click at [310, 343] on div "Approve Document" at bounding box center [336, 342] width 156 height 13
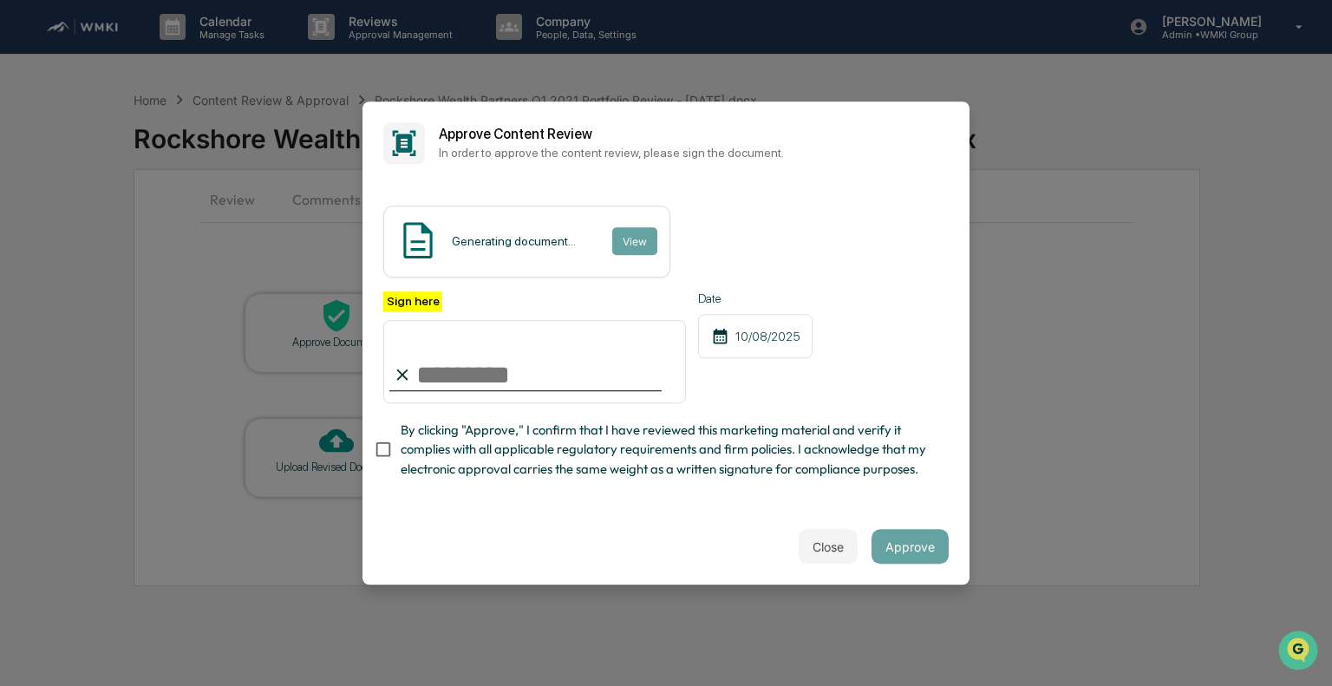
click at [496, 370] on input "Sign here" at bounding box center [534, 361] width 303 height 83
type input "**********"
click at [454, 441] on span "By clicking "Approve," I confirm that I have reviewed this marketing material a…" at bounding box center [668, 450] width 534 height 58
click at [625, 228] on button "View" at bounding box center [633, 241] width 45 height 28
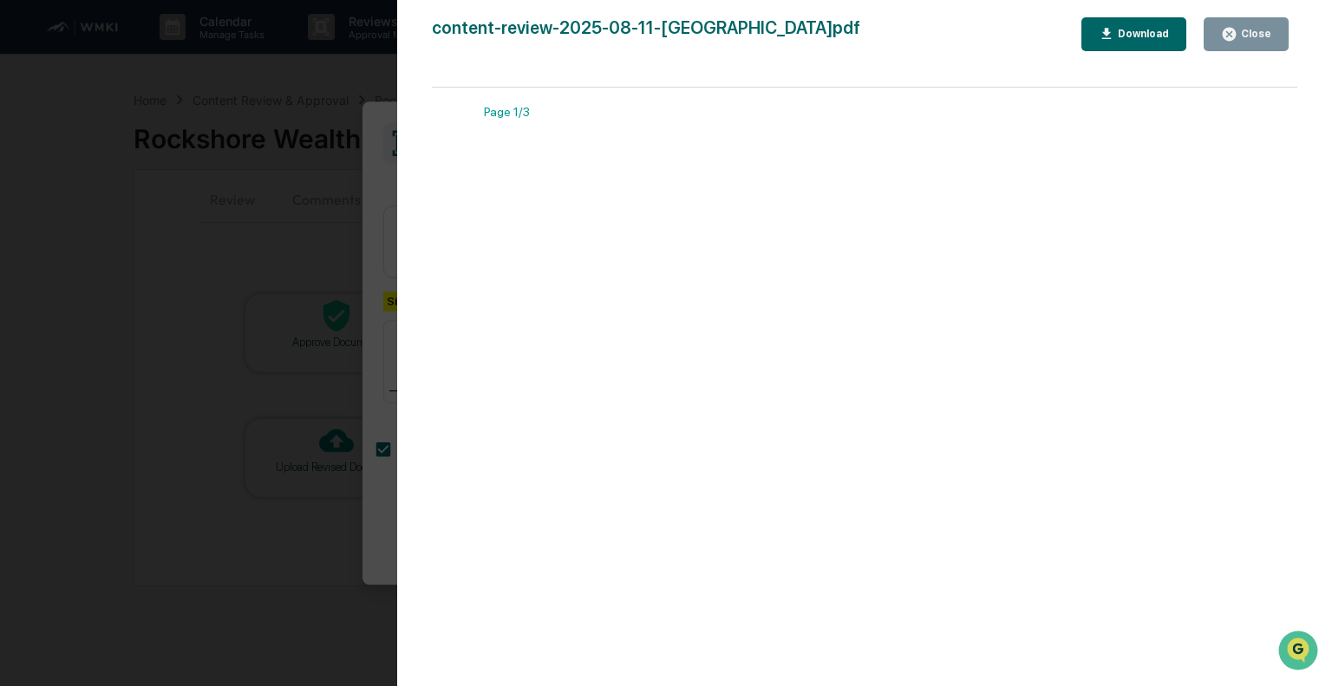
click at [1247, 29] on div "Close" at bounding box center [1254, 34] width 34 height 12
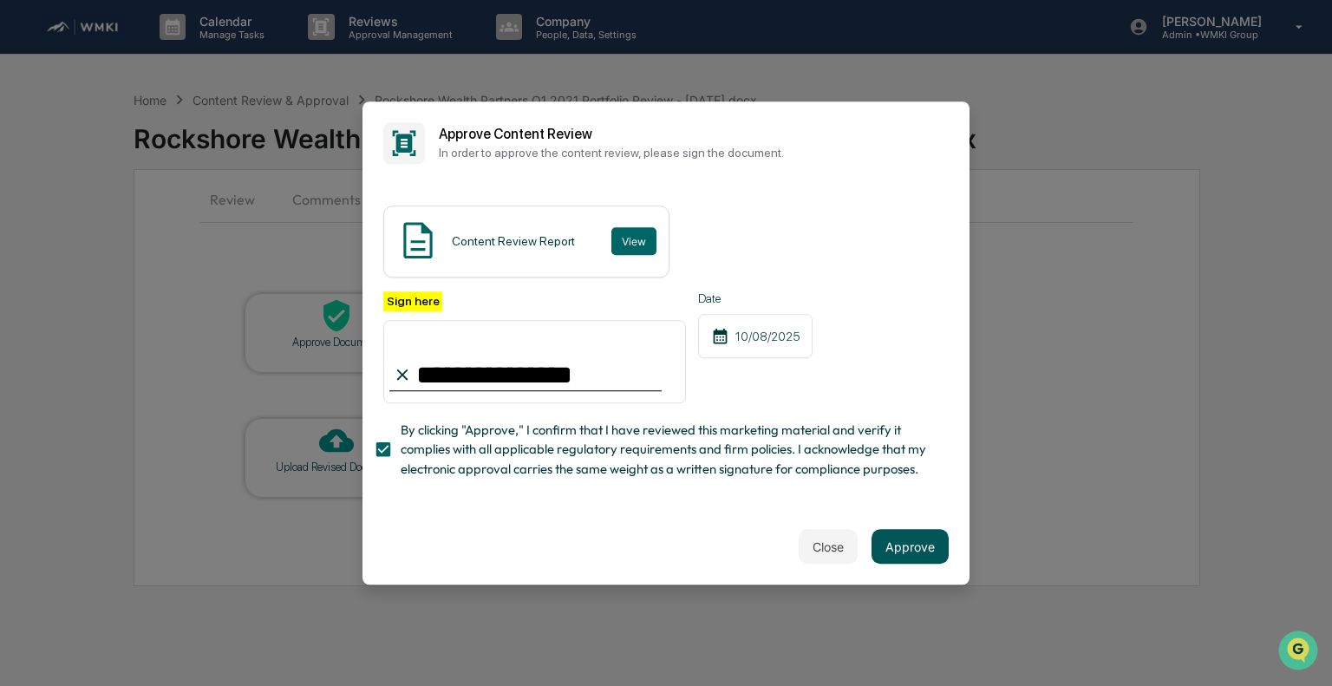
click at [901, 552] on button "Approve" at bounding box center [909, 546] width 77 height 35
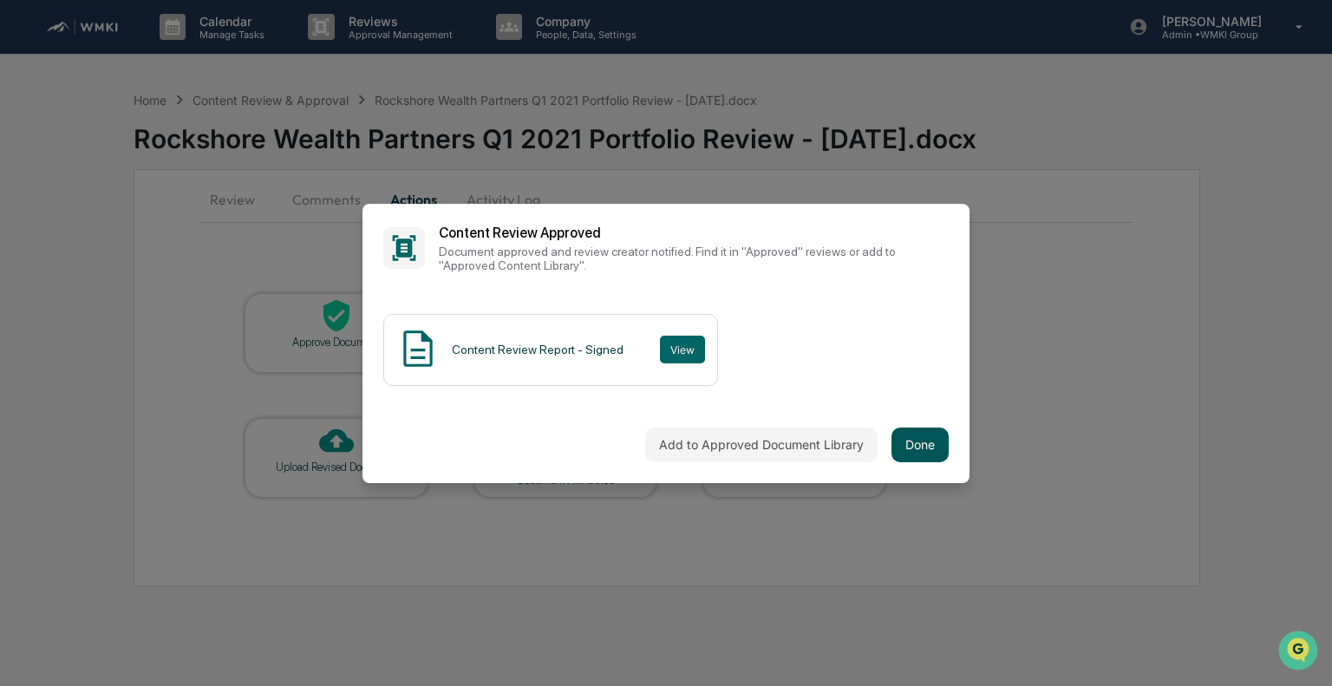
click at [906, 449] on button "Done" at bounding box center [919, 444] width 57 height 35
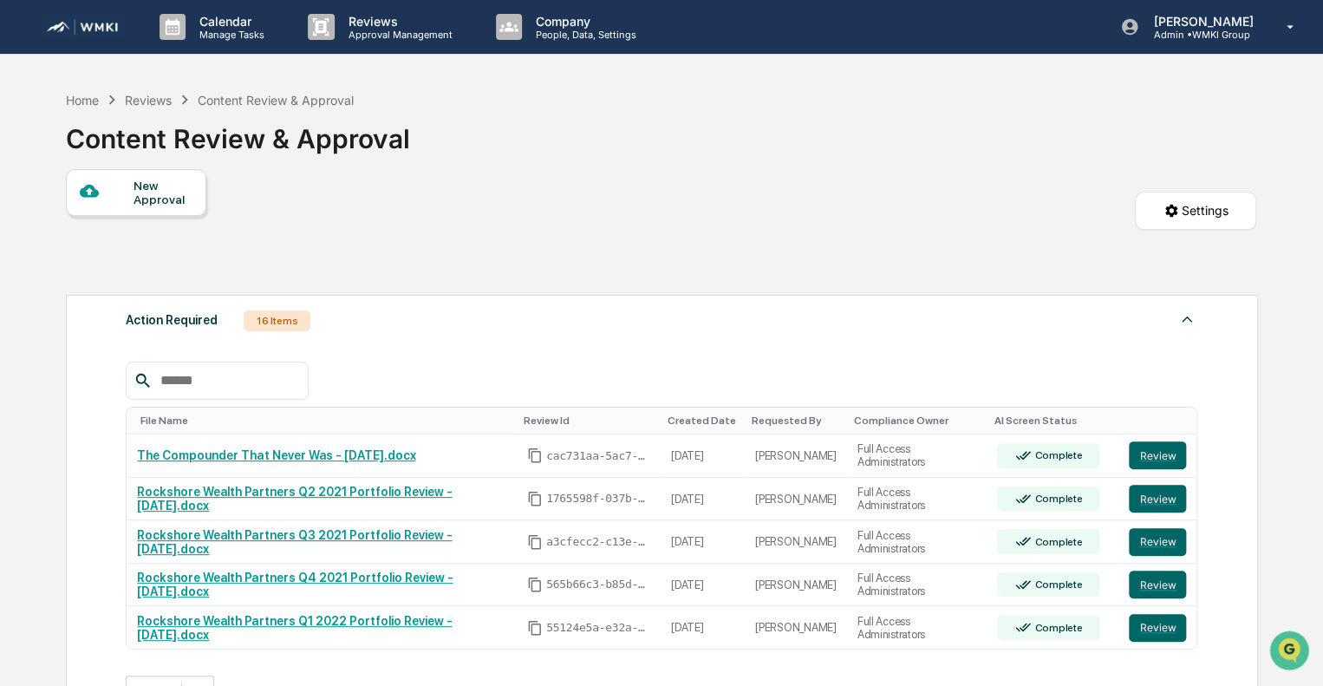
click at [171, 318] on div "Action Required" at bounding box center [172, 320] width 92 height 23
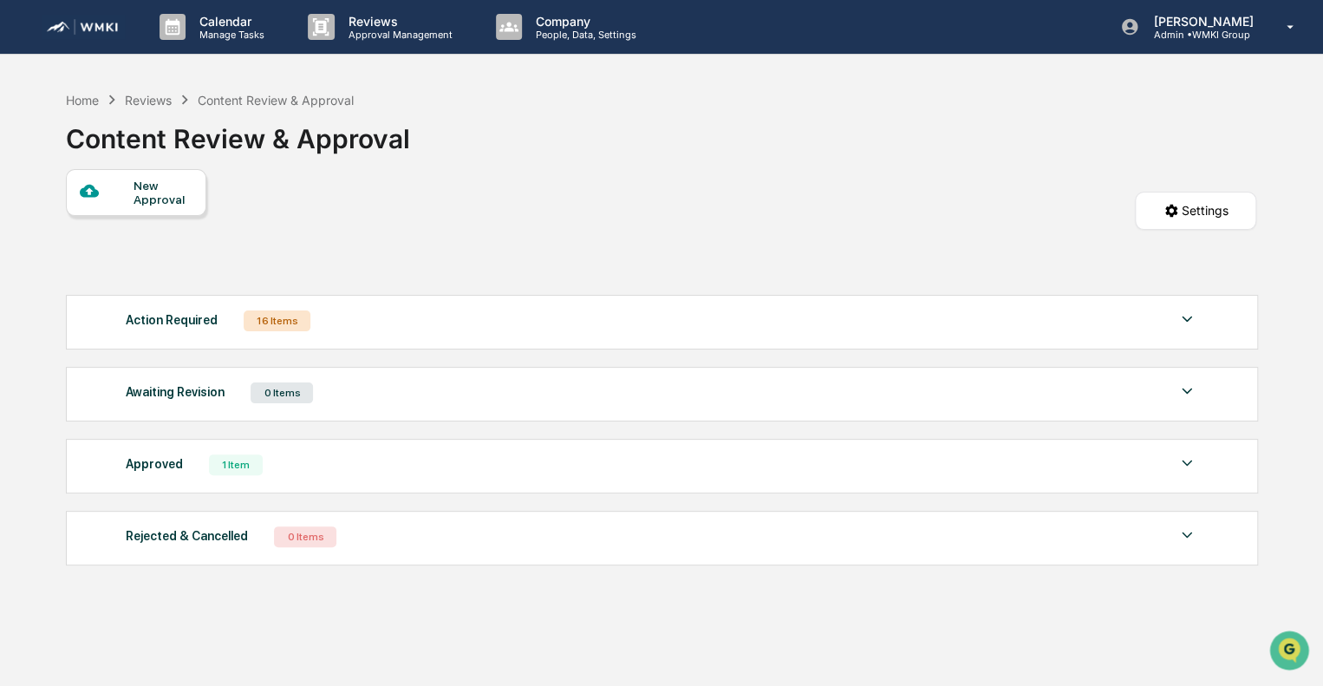
click at [423, 320] on div "Action Required 16 Items" at bounding box center [662, 321] width 1072 height 24
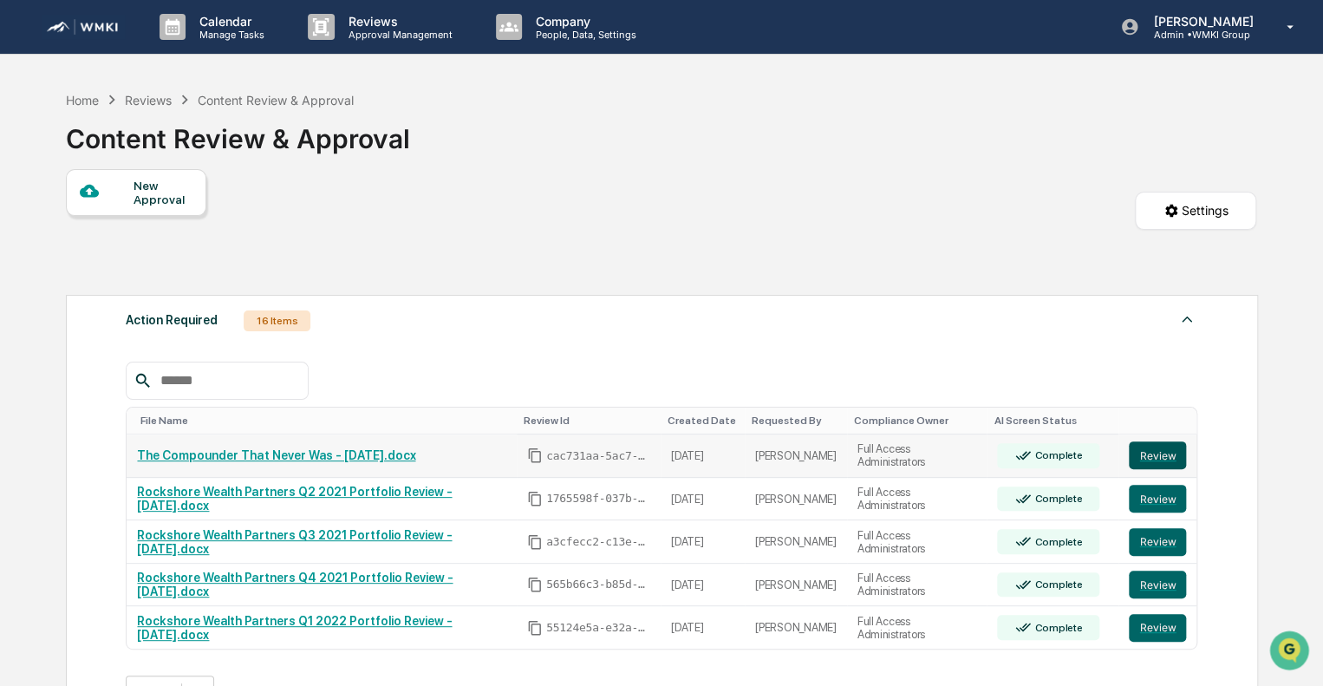
click at [1166, 456] on button "Review" at bounding box center [1157, 455] width 57 height 28
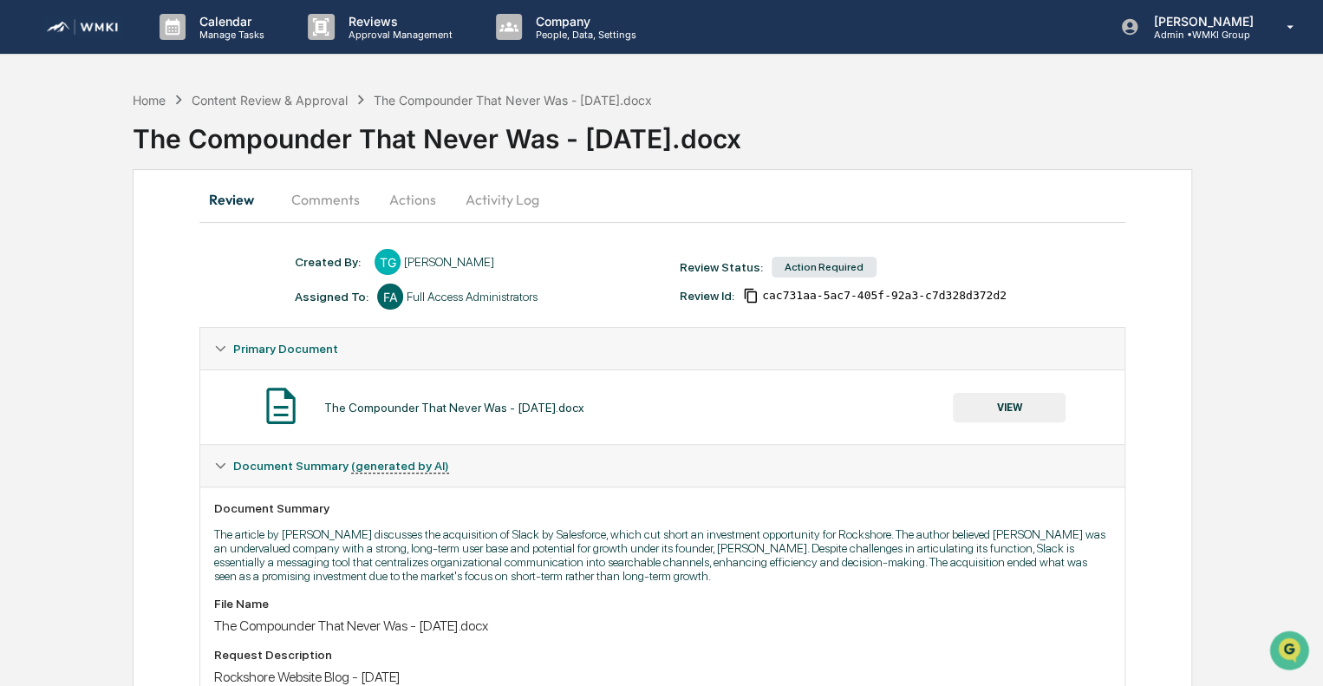
click at [413, 199] on button "Actions" at bounding box center [413, 200] width 78 height 42
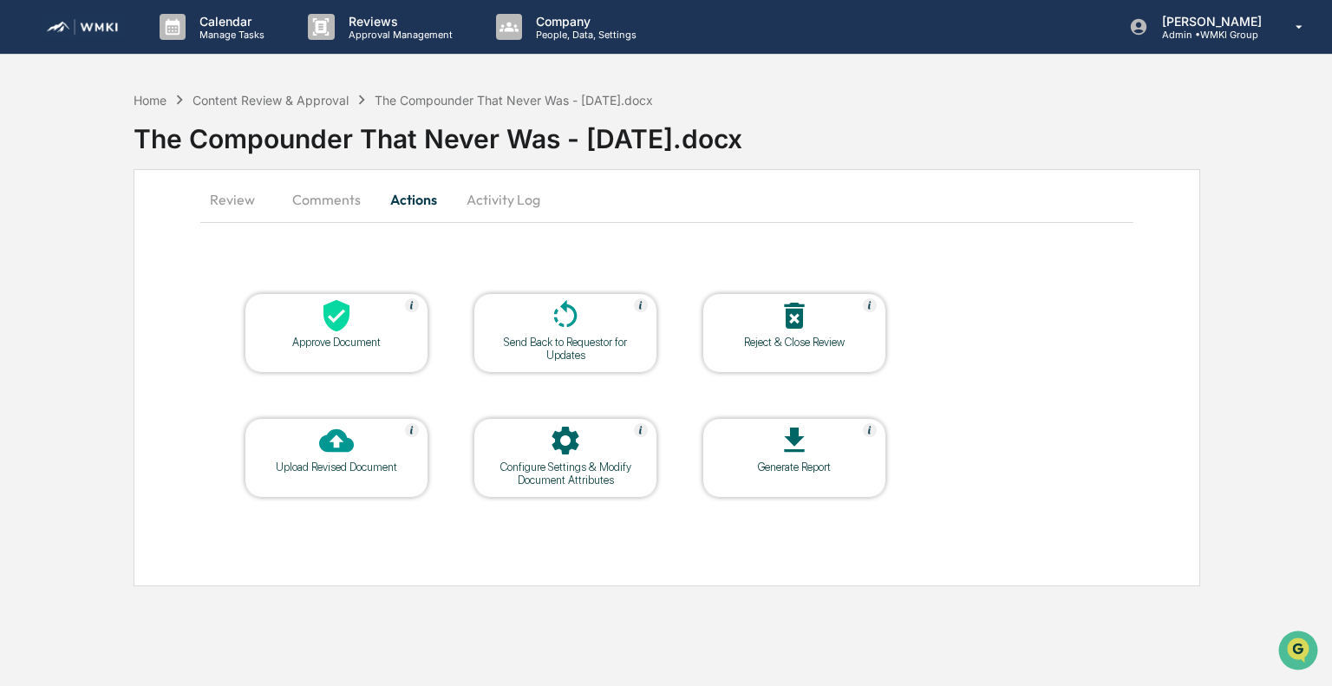
click at [354, 331] on div at bounding box center [336, 316] width 173 height 37
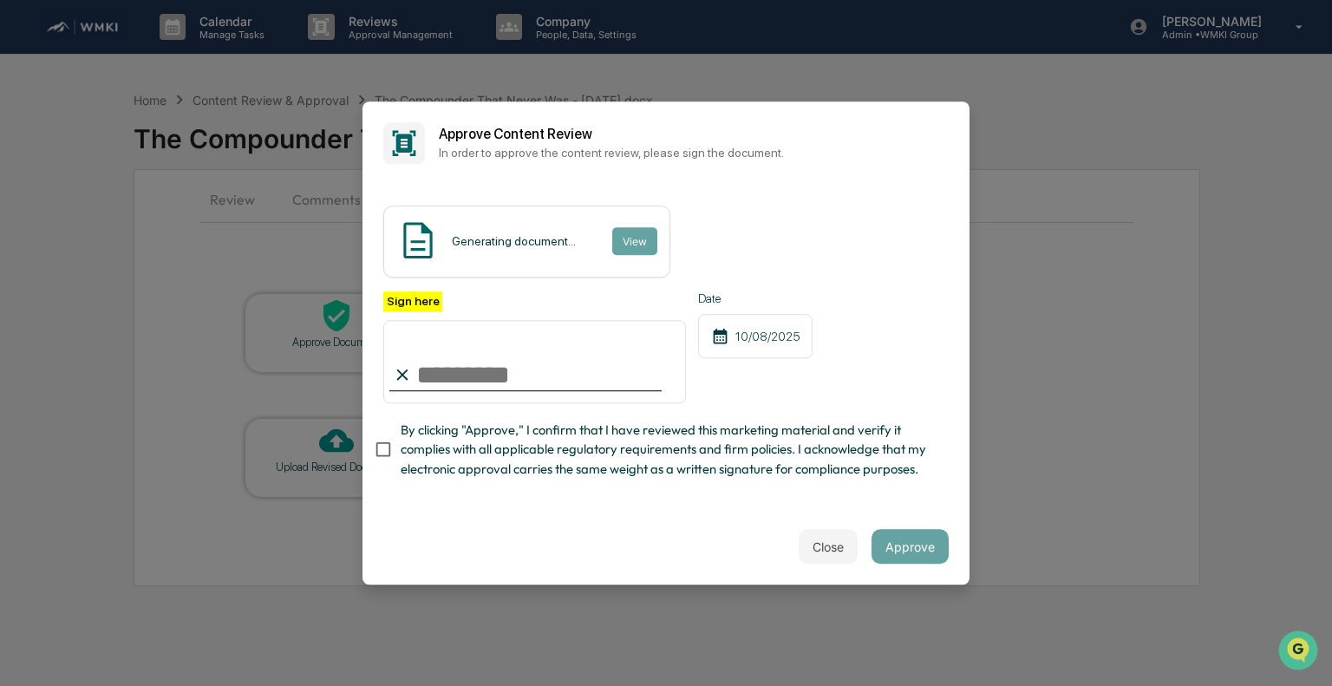
click at [539, 362] on input "Sign here" at bounding box center [534, 361] width 303 height 83
type input "**********"
click at [493, 443] on span "By clicking "Approve," I confirm that I have reviewed this marketing material a…" at bounding box center [668, 450] width 534 height 58
click at [628, 227] on button "View" at bounding box center [633, 241] width 45 height 28
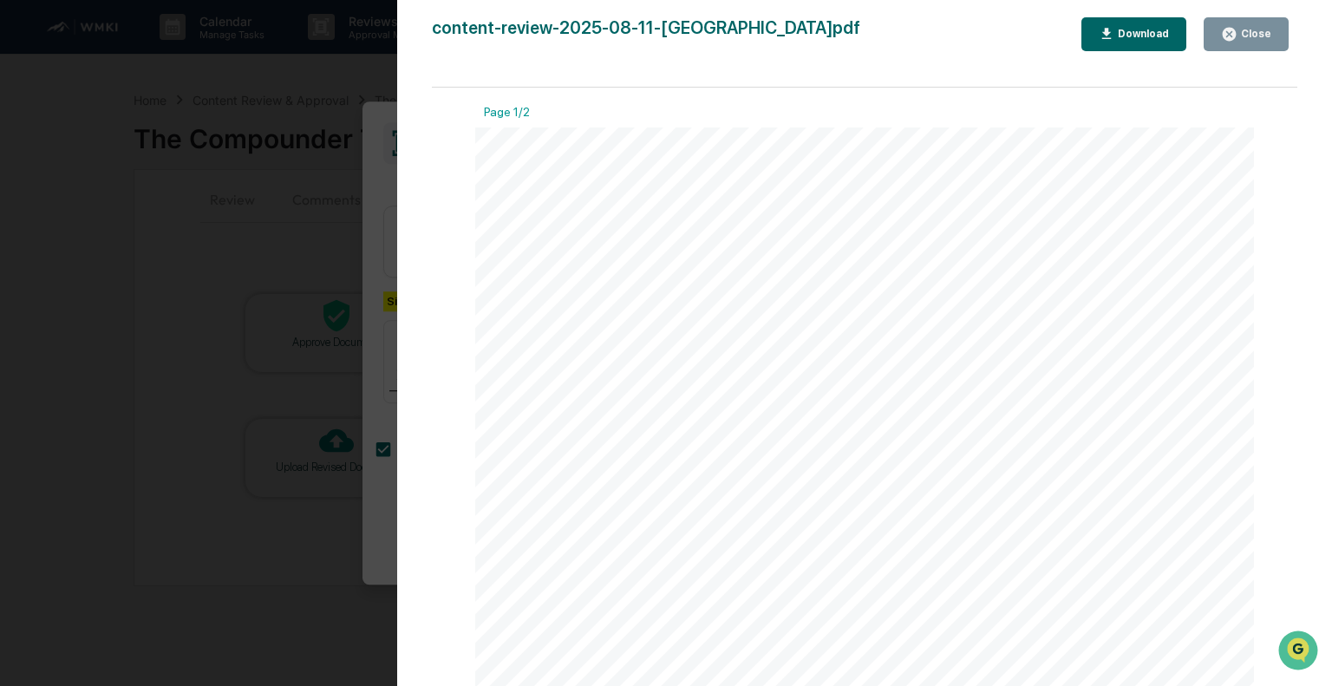
click at [1270, 27] on div "Close" at bounding box center [1246, 34] width 50 height 16
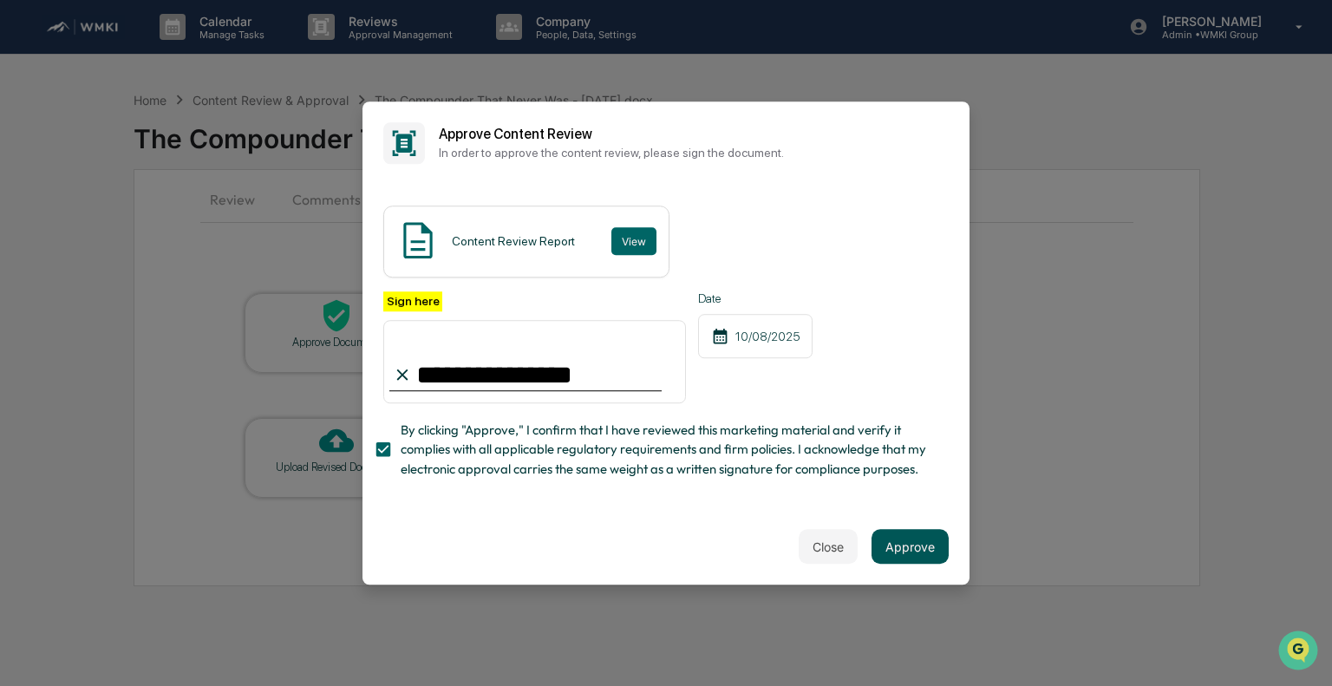
click at [904, 547] on button "Approve" at bounding box center [909, 546] width 77 height 35
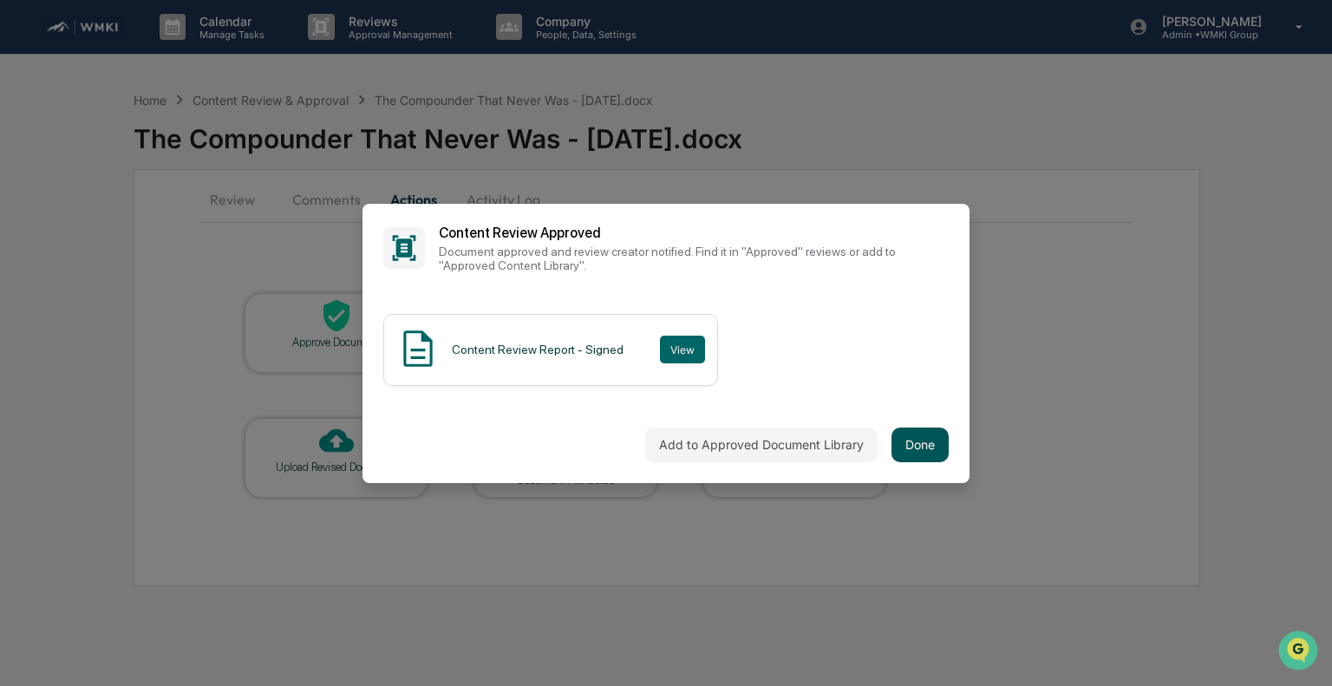
click at [924, 436] on button "Done" at bounding box center [919, 444] width 57 height 35
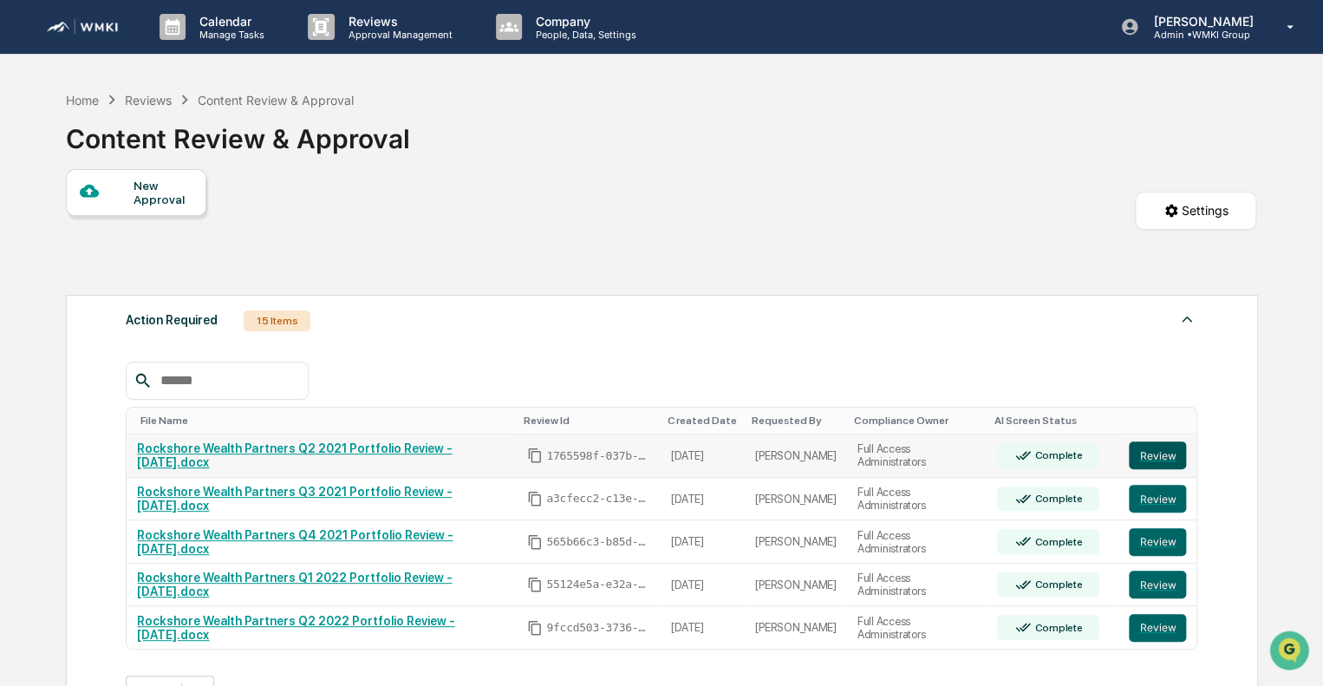
click at [1150, 460] on button "Review" at bounding box center [1157, 455] width 57 height 28
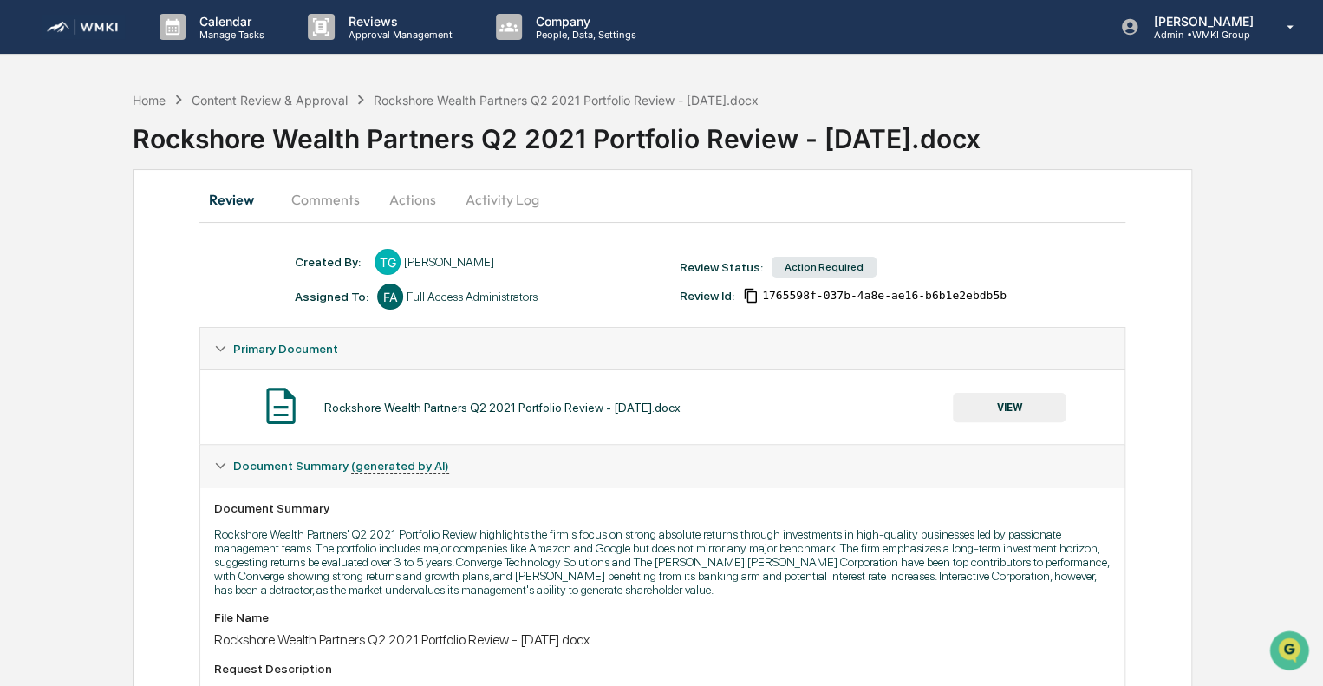
click at [417, 211] on button "Actions" at bounding box center [413, 200] width 78 height 42
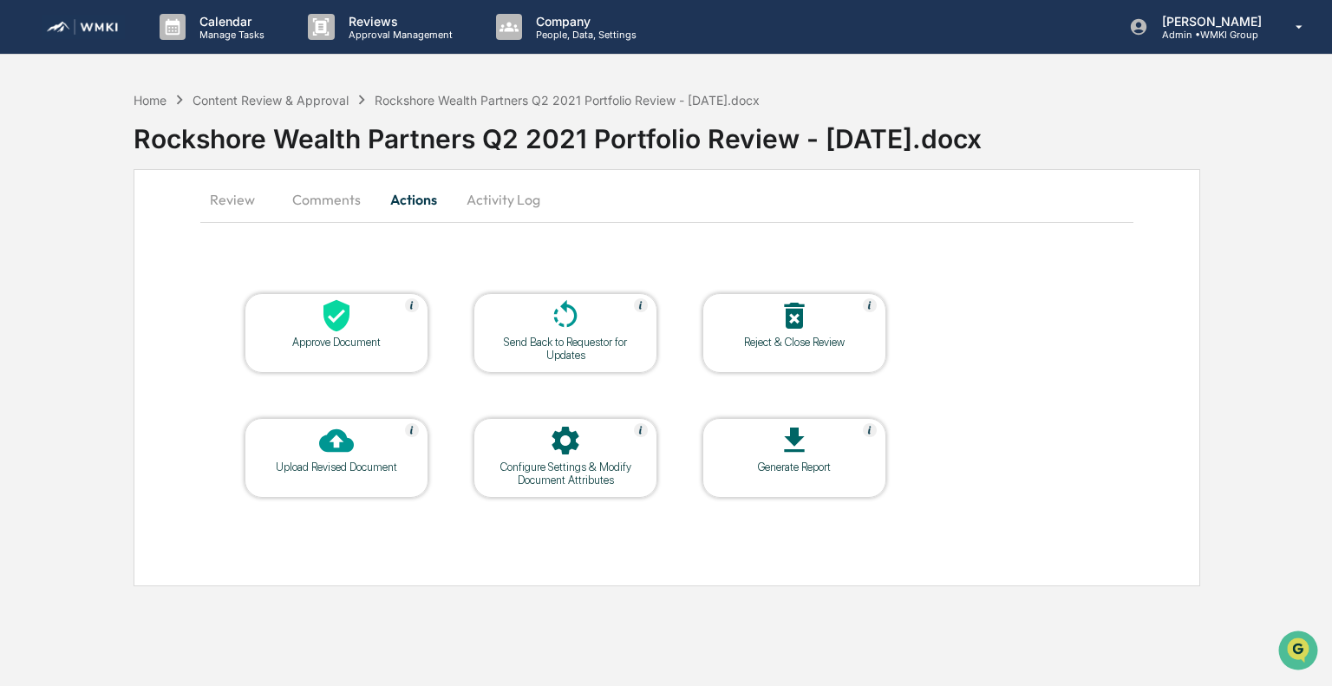
click at [330, 347] on div "Approve Document" at bounding box center [336, 342] width 156 height 13
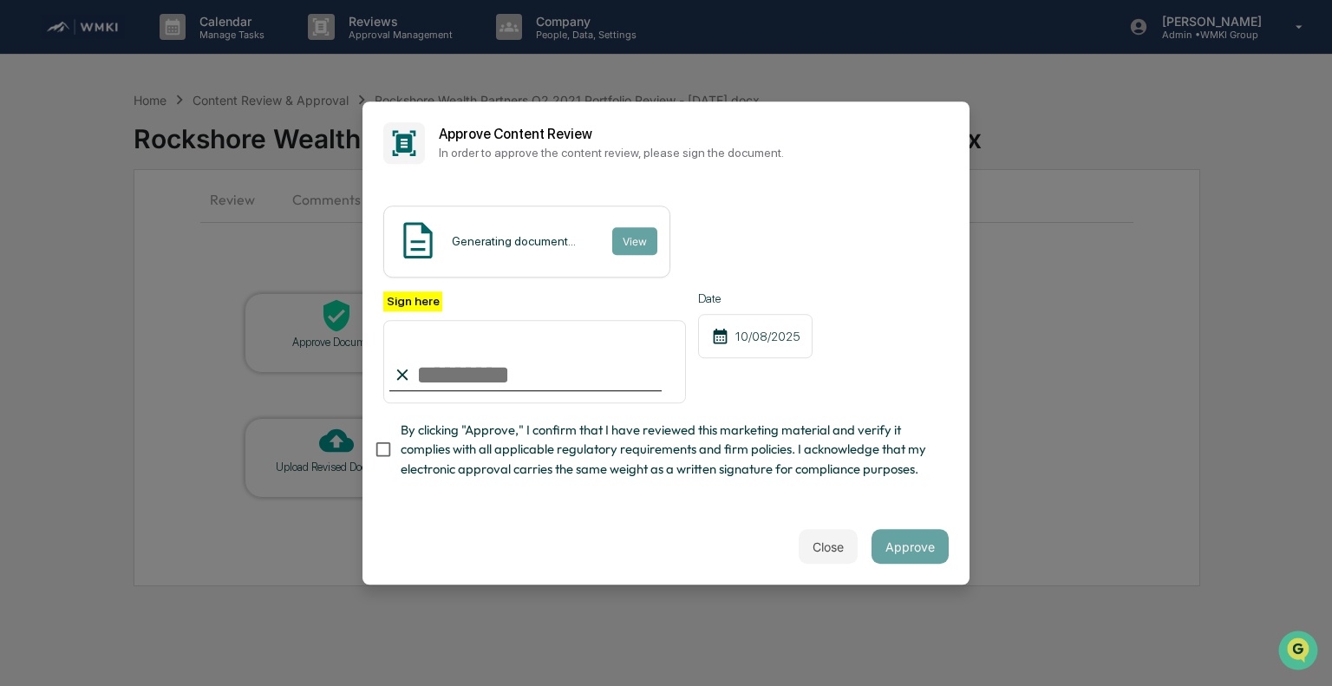
click at [496, 385] on input "Sign here" at bounding box center [534, 361] width 303 height 83
type input "**********"
click at [462, 449] on span "By clicking "Approve," I confirm that I have reviewed this marketing material a…" at bounding box center [668, 450] width 534 height 58
click at [630, 227] on button "View" at bounding box center [633, 241] width 45 height 28
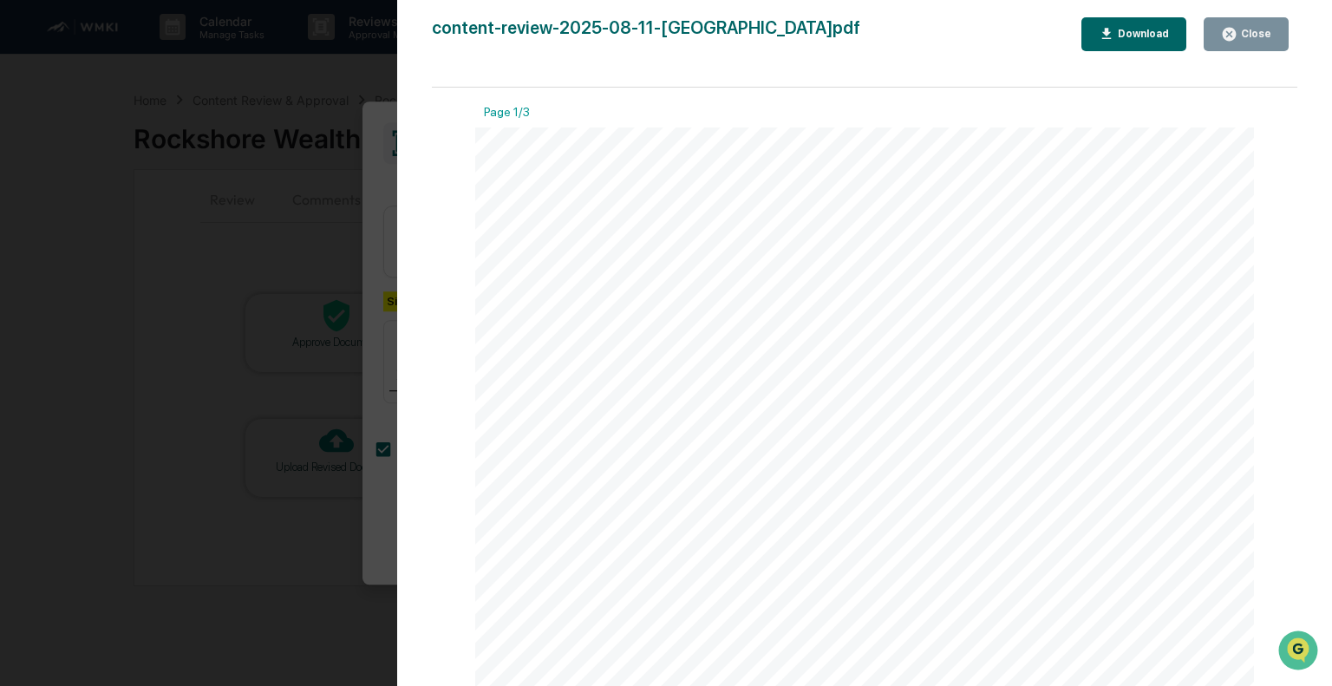
click at [1258, 34] on div "Close" at bounding box center [1254, 34] width 34 height 12
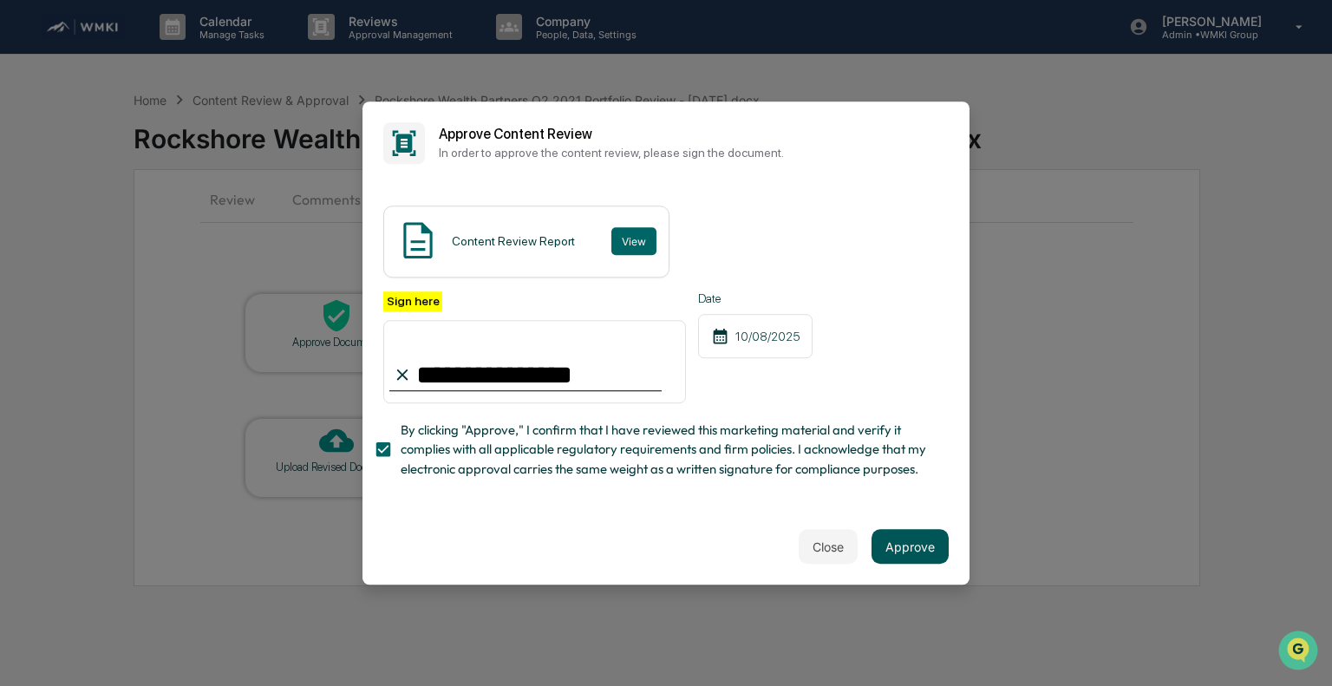
click at [899, 561] on button "Approve" at bounding box center [909, 546] width 77 height 35
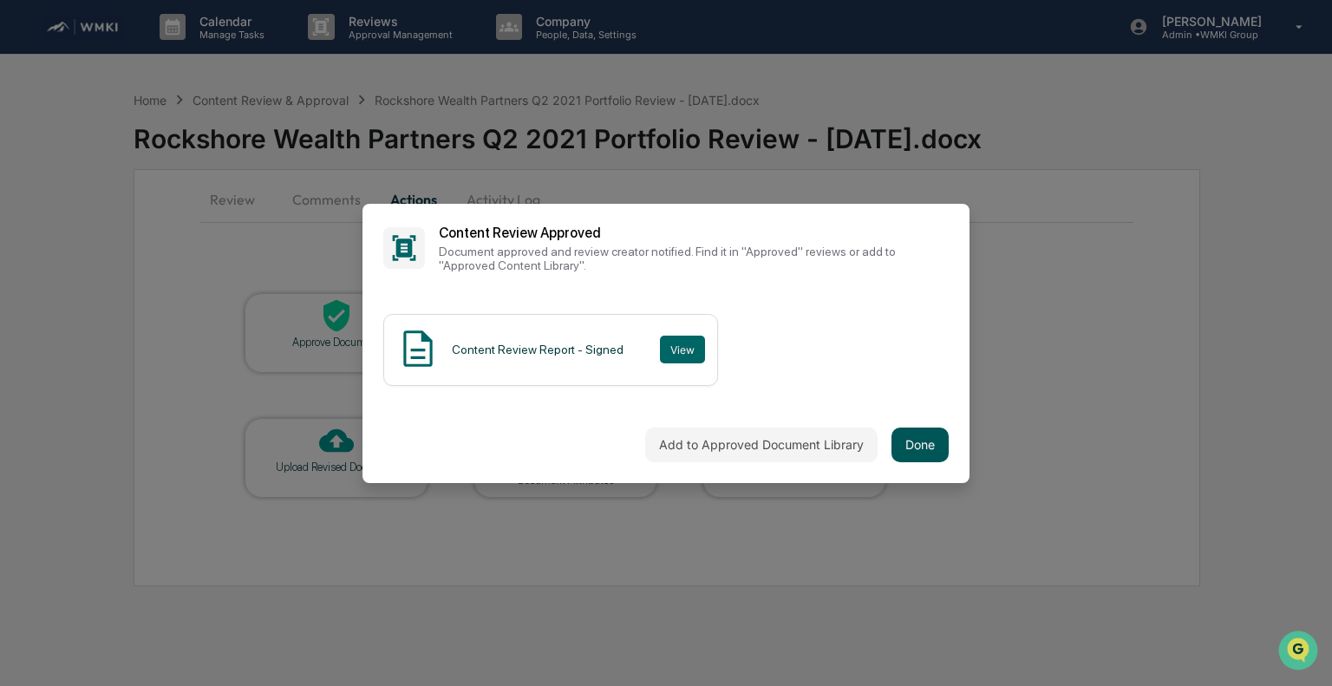
click at [903, 440] on button "Done" at bounding box center [919, 444] width 57 height 35
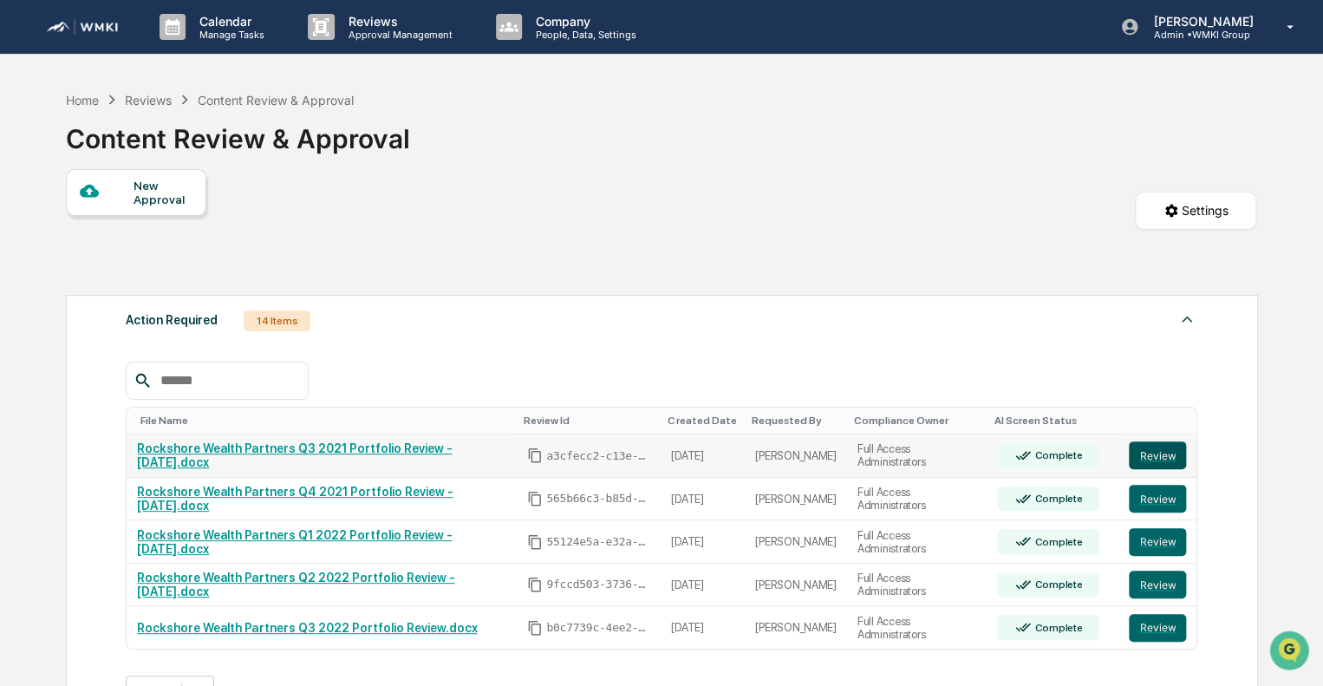
click at [1172, 455] on button "Review" at bounding box center [1157, 455] width 57 height 28
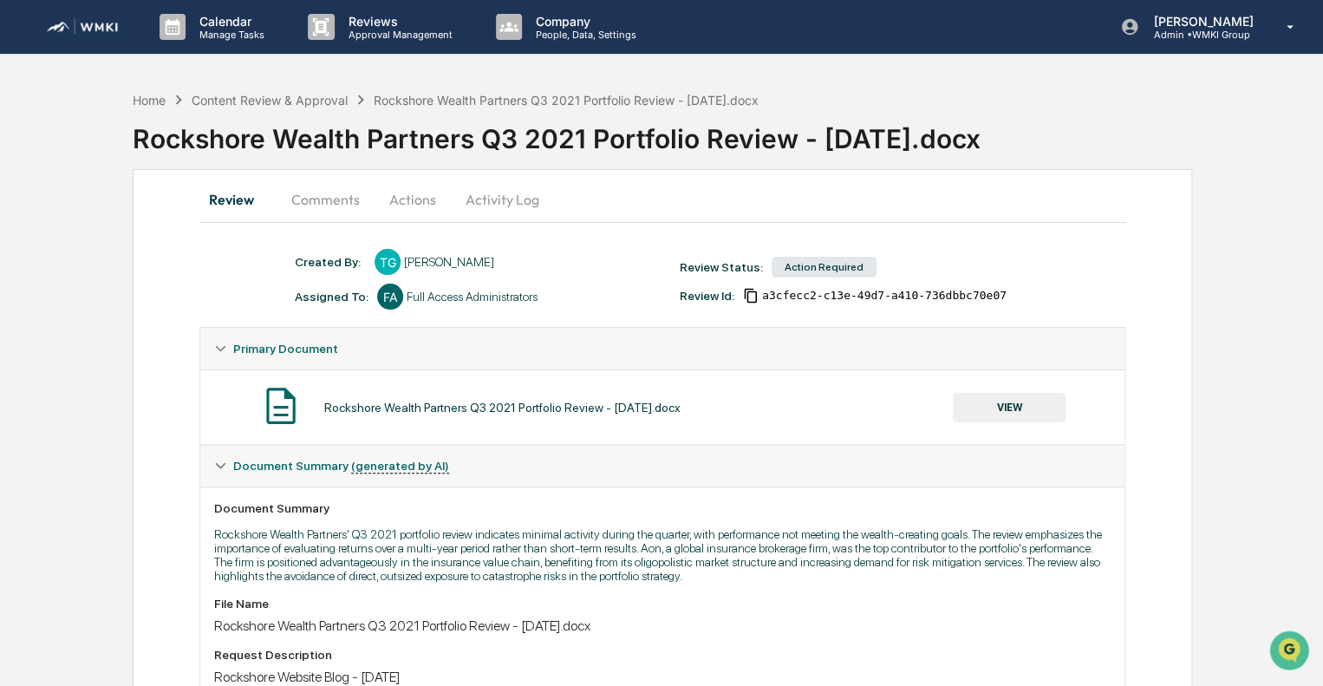
click at [395, 212] on button "Actions" at bounding box center [413, 200] width 78 height 42
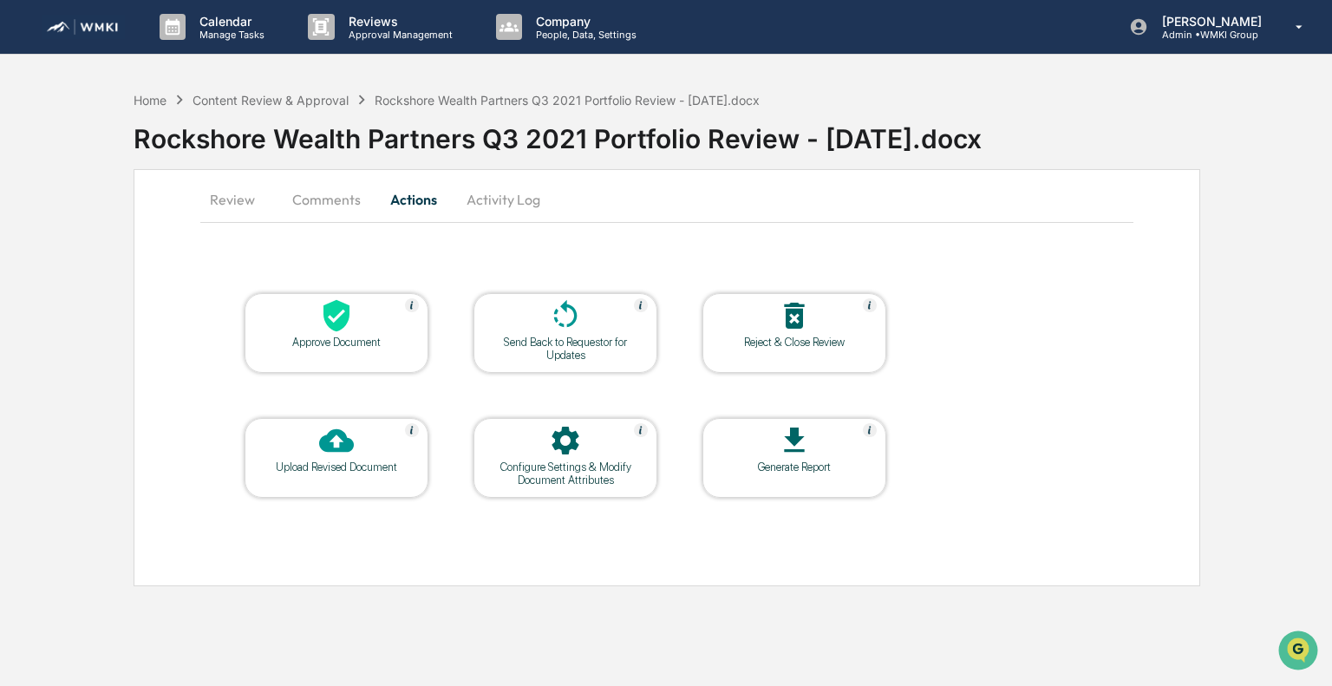
click at [343, 341] on div "Approve Document" at bounding box center [336, 342] width 156 height 13
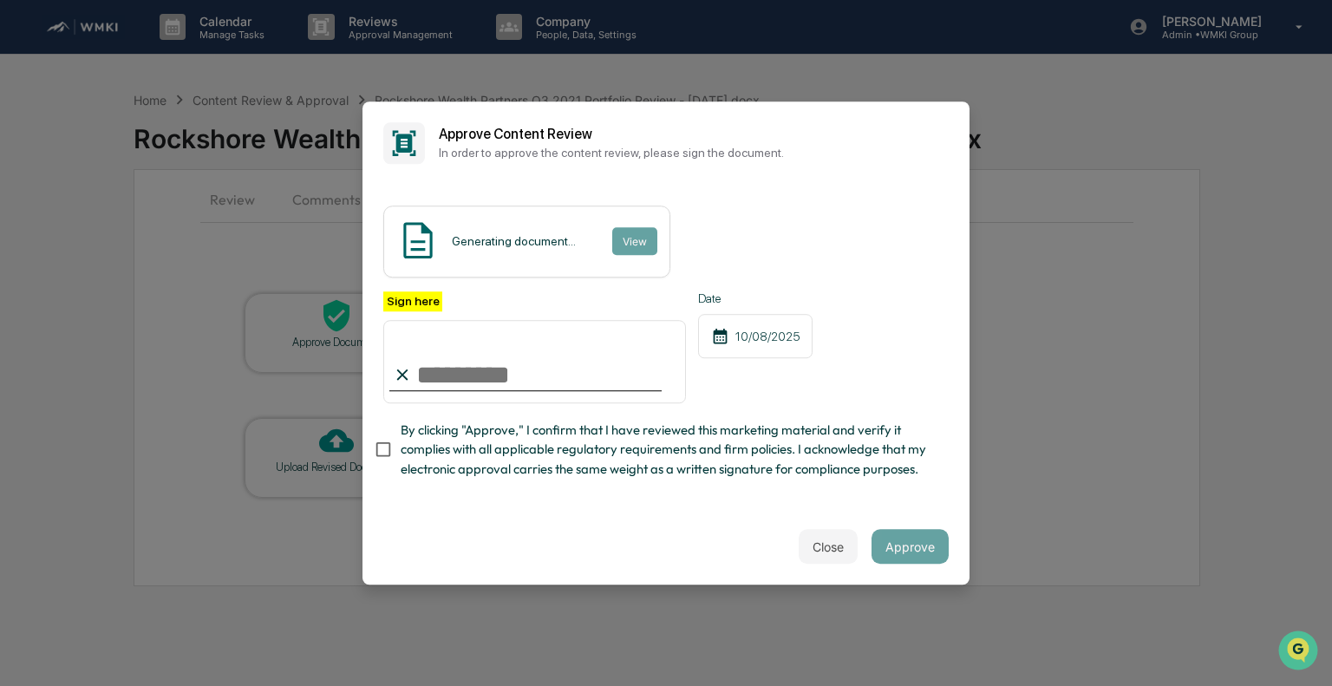
click at [541, 366] on input "Sign here" at bounding box center [534, 361] width 303 height 83
type input "**********"
click at [454, 454] on span "By clicking "Approve," I confirm that I have reviewed this marketing material a…" at bounding box center [668, 450] width 534 height 58
click at [631, 227] on button "View" at bounding box center [633, 241] width 45 height 28
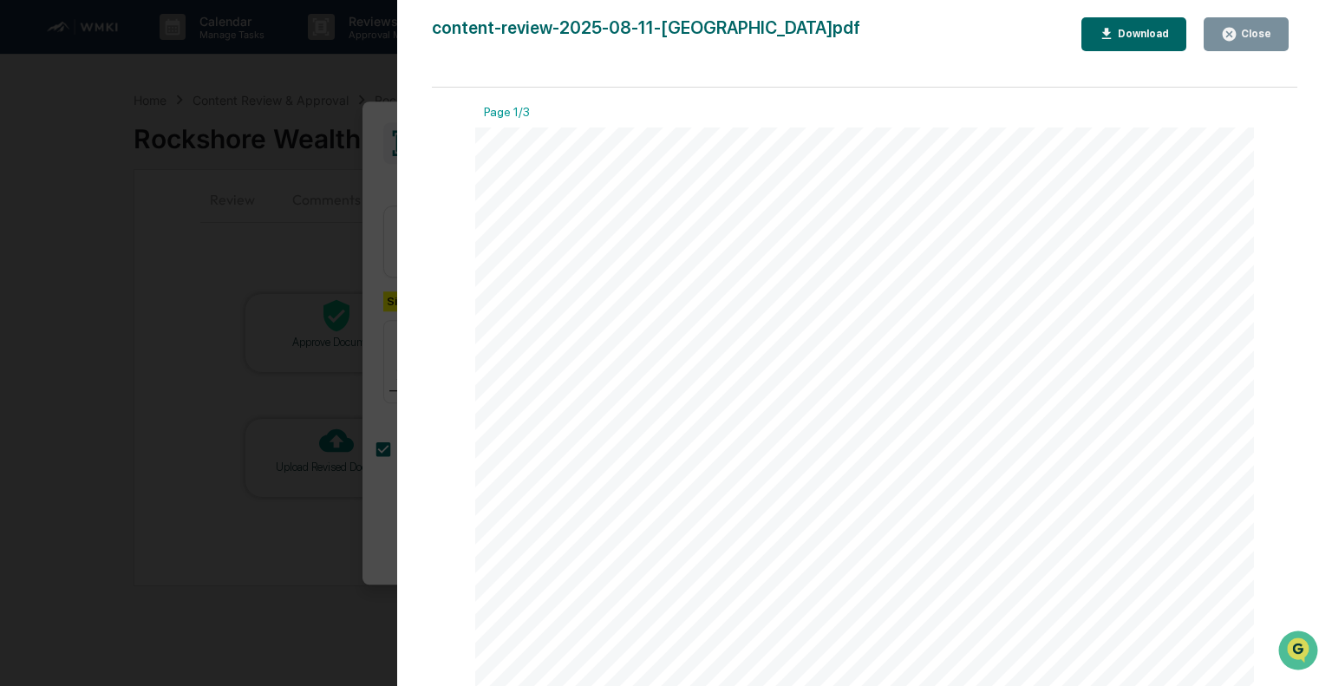
click at [1237, 40] on icon "button" at bounding box center [1229, 34] width 16 height 16
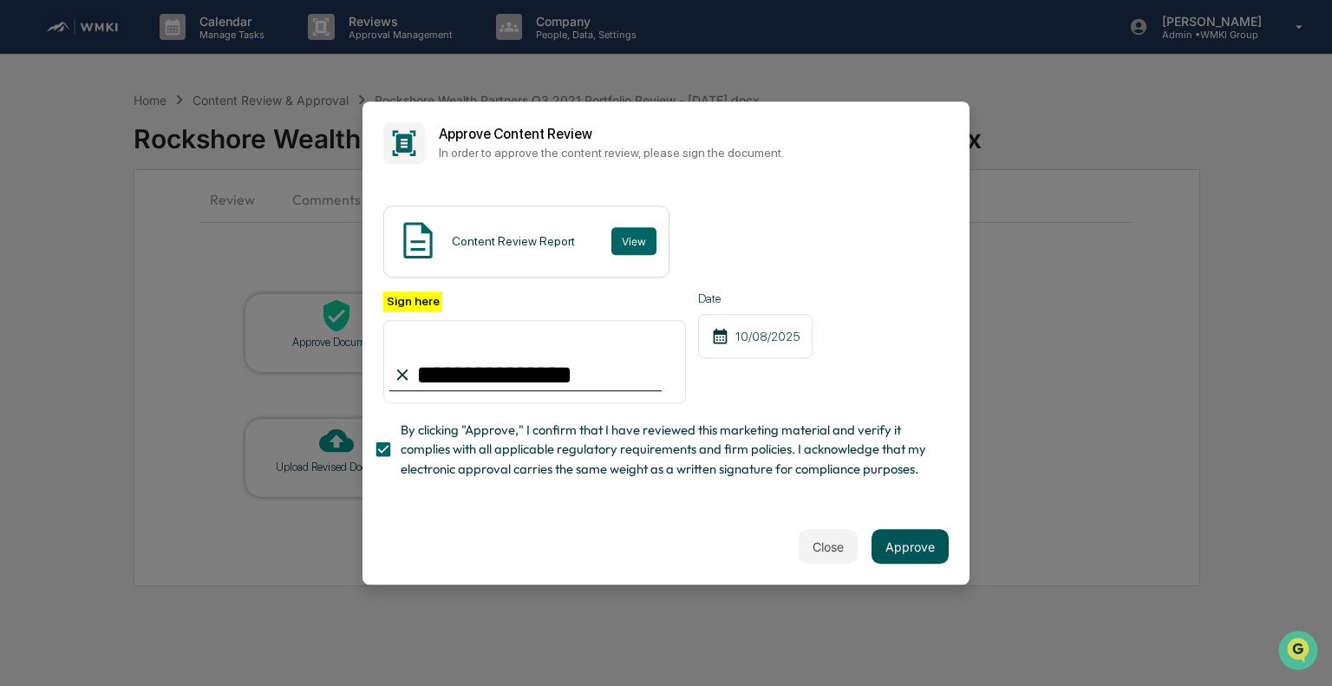
click at [877, 548] on button "Approve" at bounding box center [909, 546] width 77 height 35
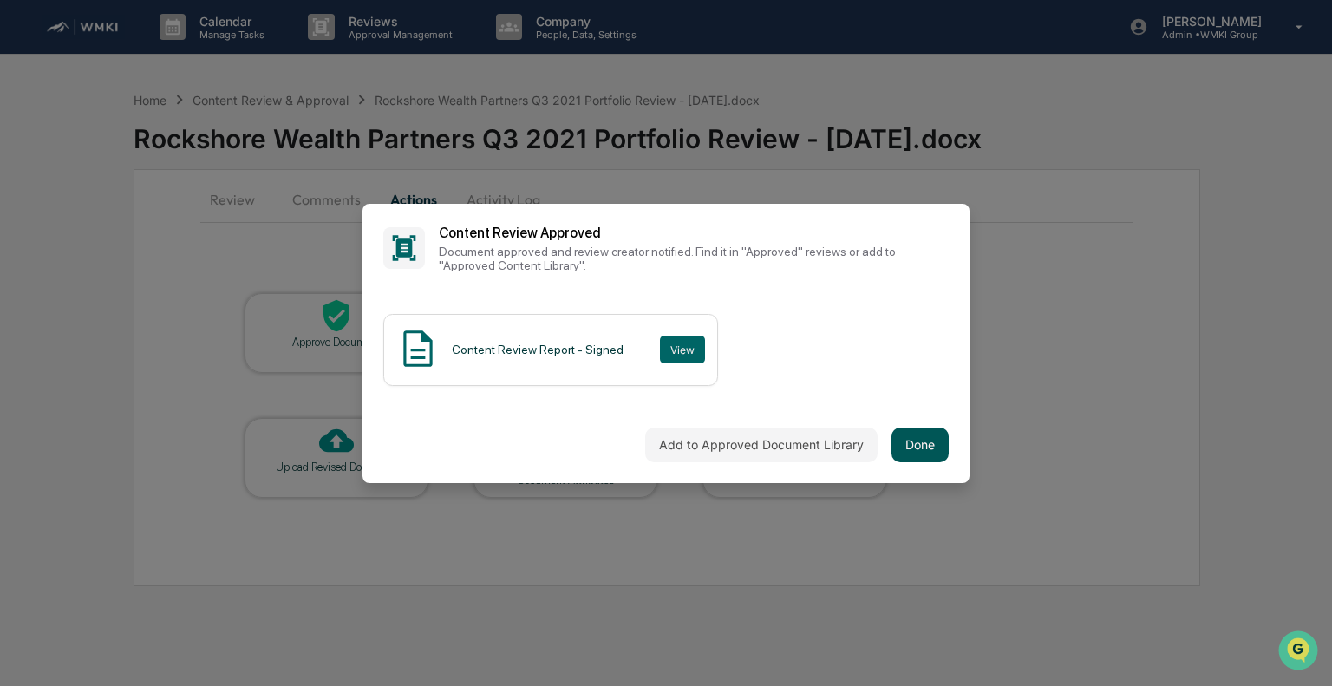
click at [930, 444] on button "Done" at bounding box center [919, 444] width 57 height 35
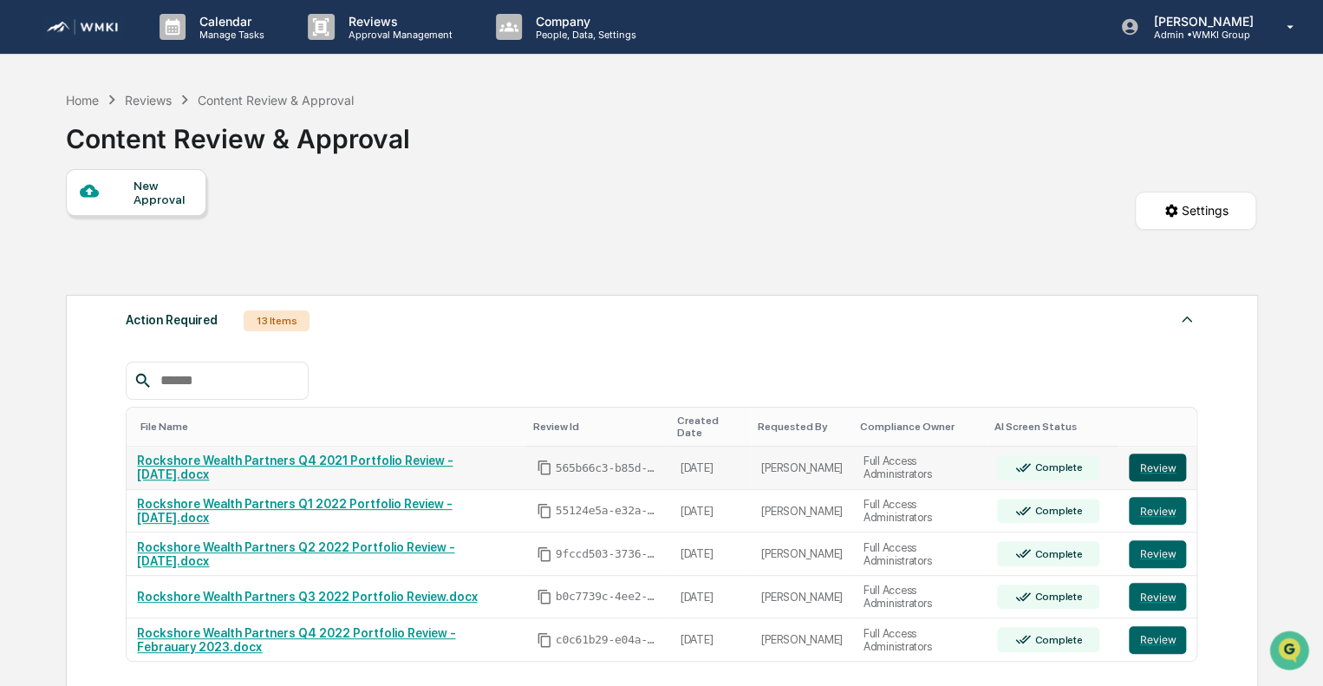
click at [1172, 459] on button "Review" at bounding box center [1157, 468] width 57 height 28
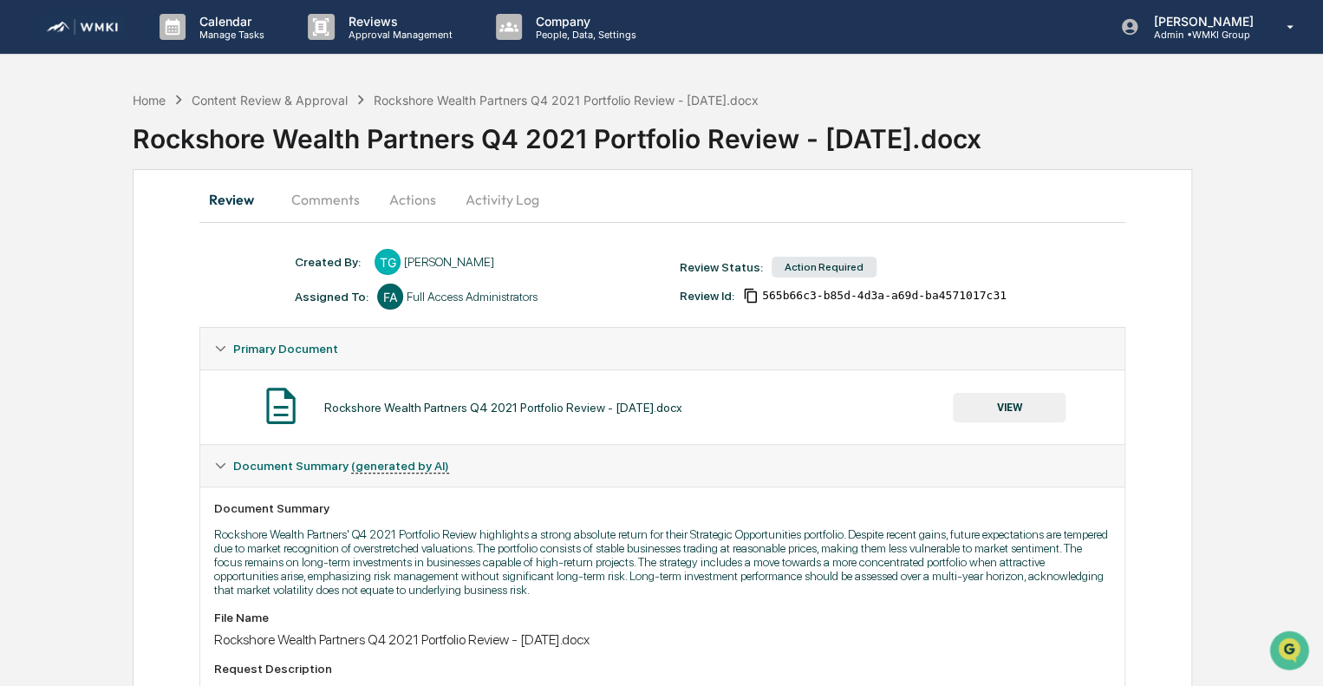
click at [417, 194] on button "Actions" at bounding box center [413, 200] width 78 height 42
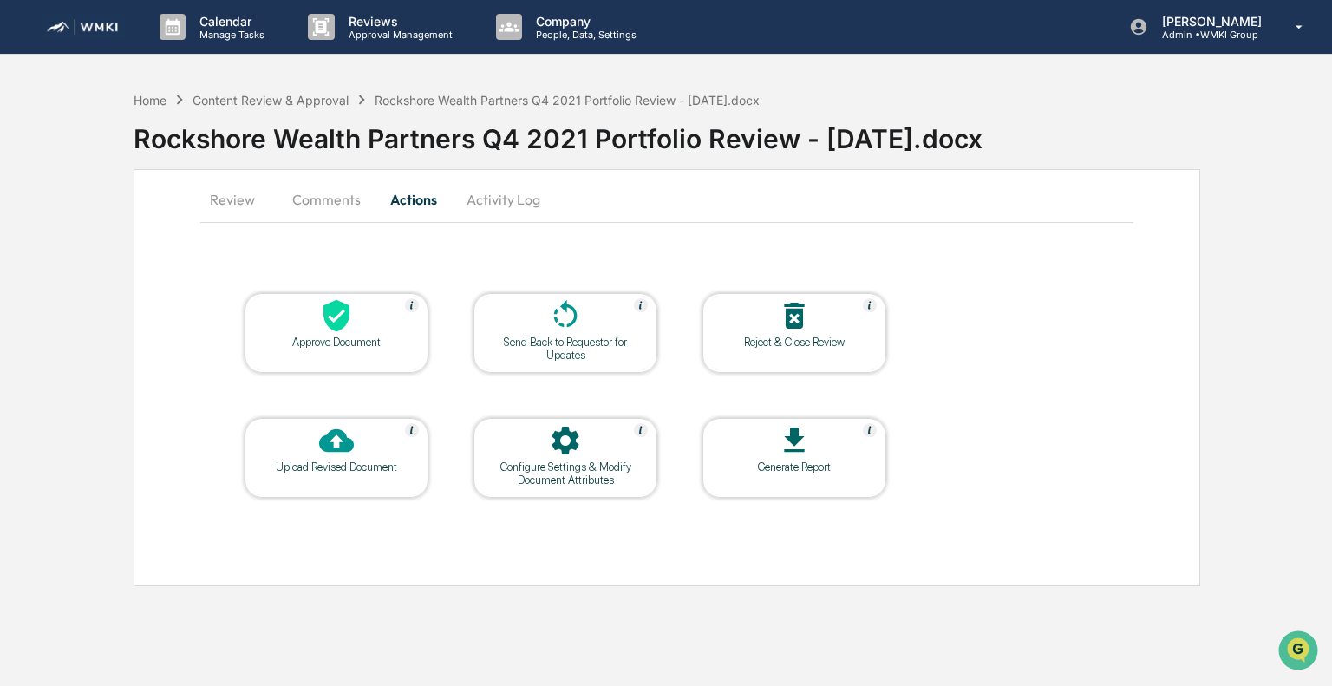
click at [299, 341] on div "Approve Document" at bounding box center [336, 342] width 156 height 13
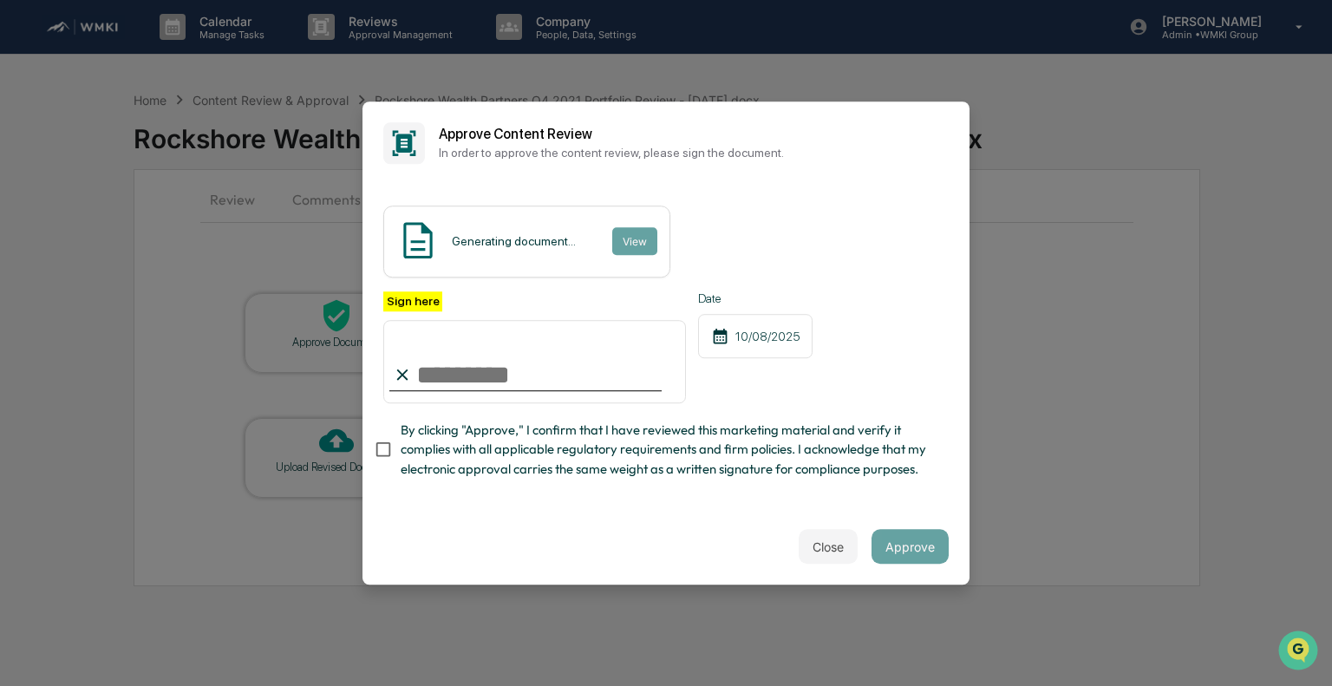
click at [501, 372] on input "Sign here" at bounding box center [534, 361] width 303 height 83
type input "**********"
click at [466, 443] on span "By clicking "Approve," I confirm that I have reviewed this marketing material a…" at bounding box center [668, 450] width 534 height 58
click at [630, 227] on button "View" at bounding box center [633, 241] width 45 height 28
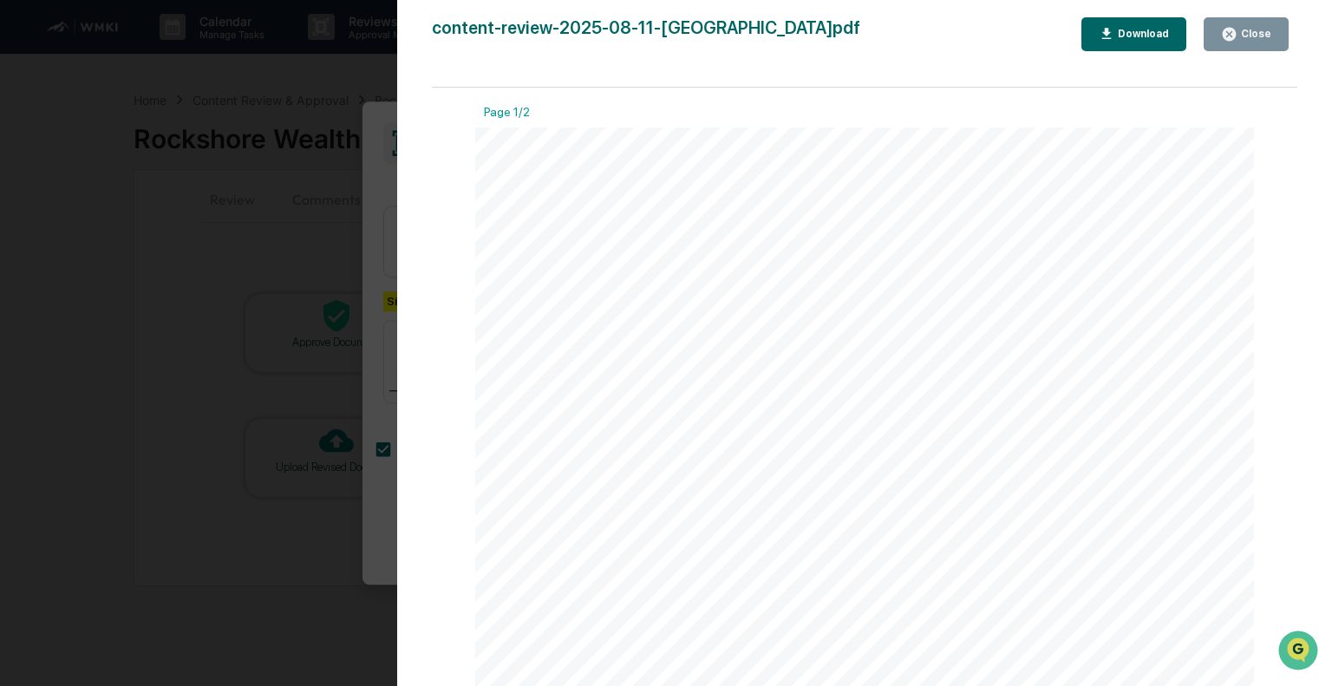
click at [1230, 42] on button "Close" at bounding box center [1246, 34] width 85 height 34
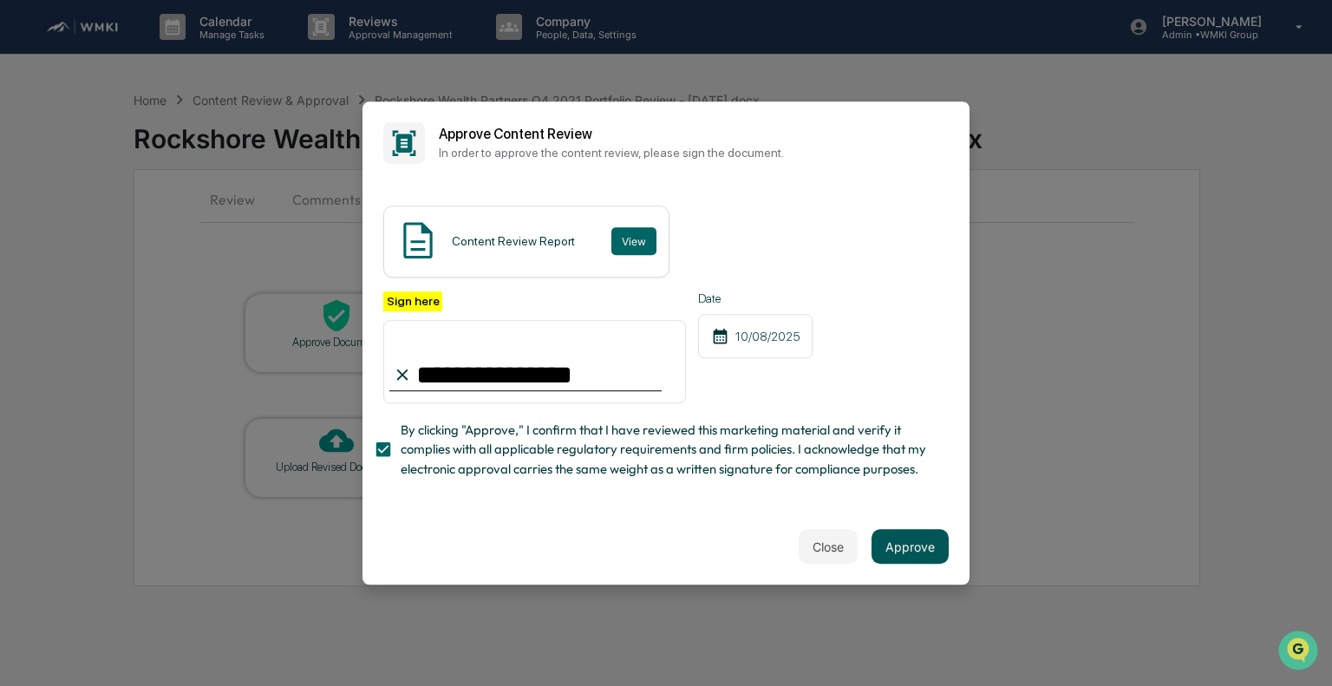
click at [882, 564] on button "Approve" at bounding box center [909, 546] width 77 height 35
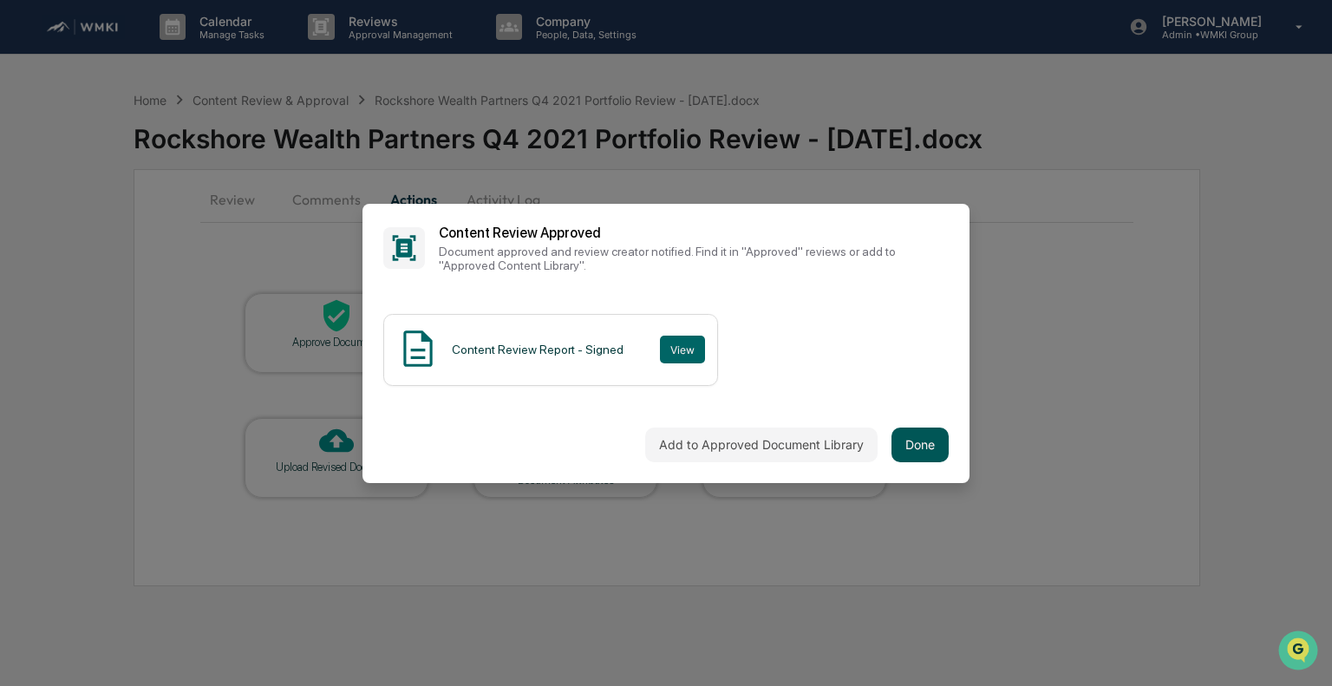
click at [916, 436] on button "Done" at bounding box center [919, 444] width 57 height 35
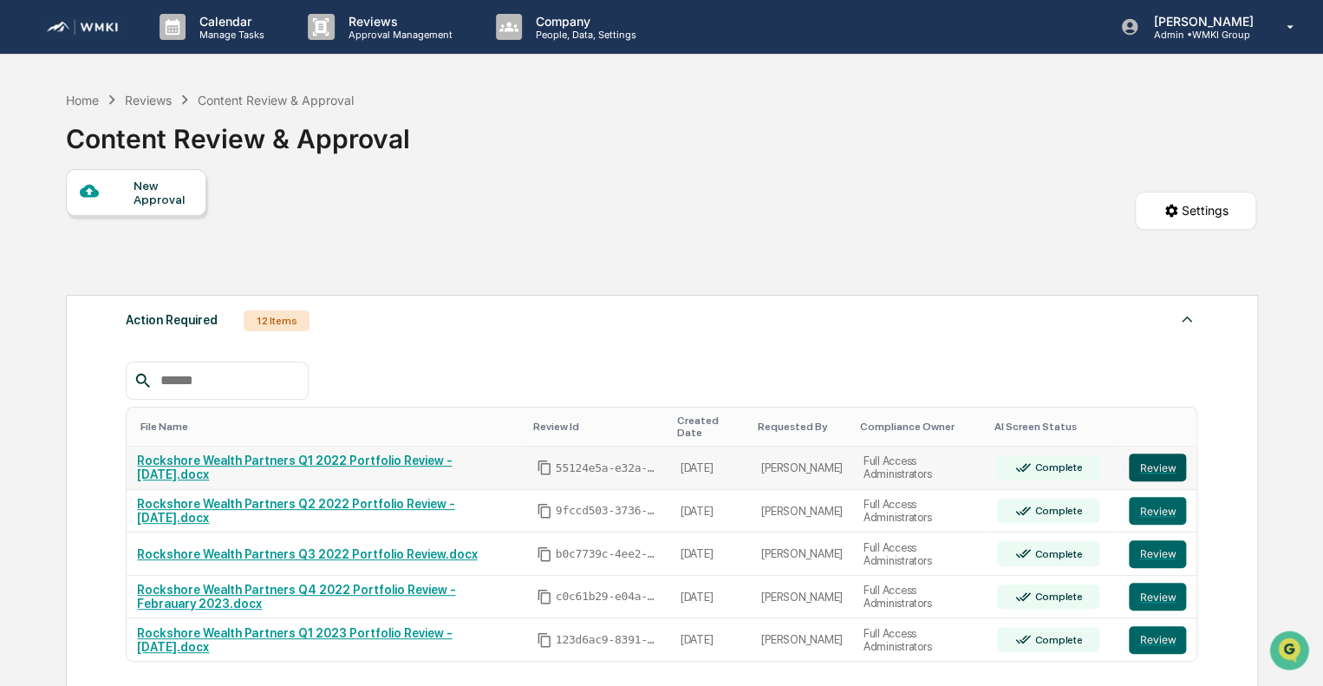
click at [1173, 454] on button "Review" at bounding box center [1157, 468] width 57 height 28
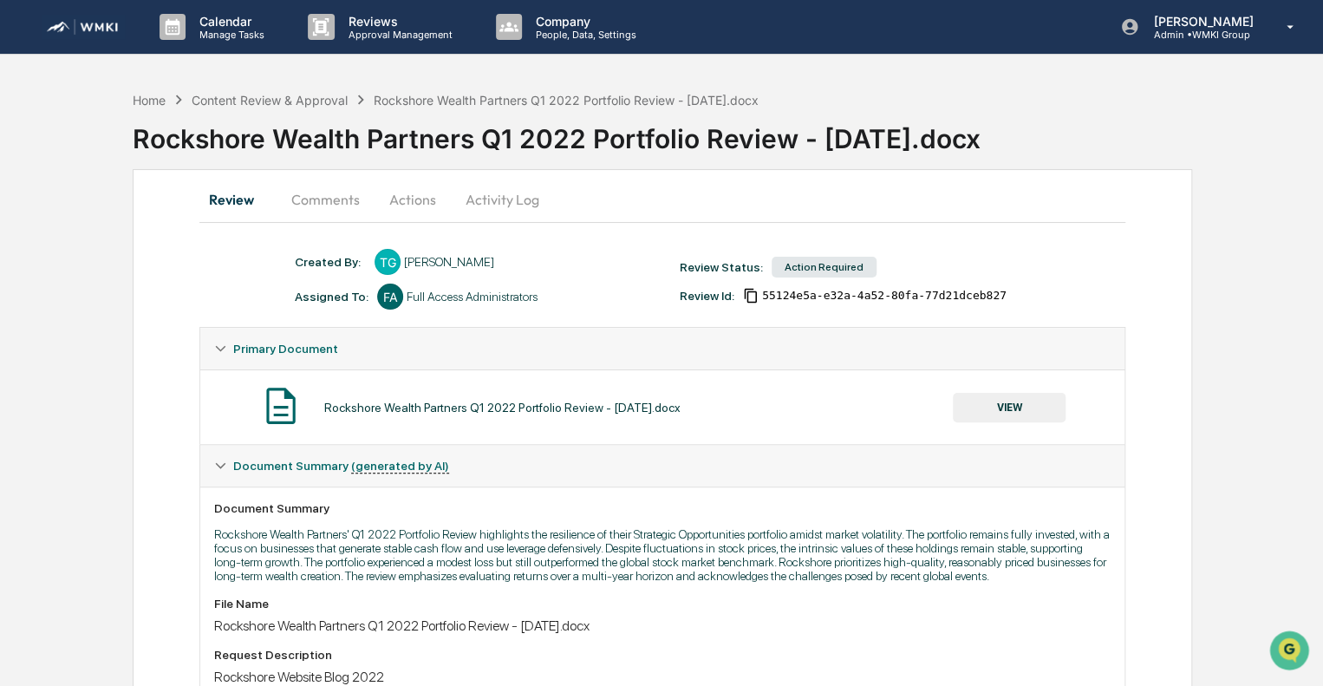
click at [413, 206] on button "Actions" at bounding box center [413, 200] width 78 height 42
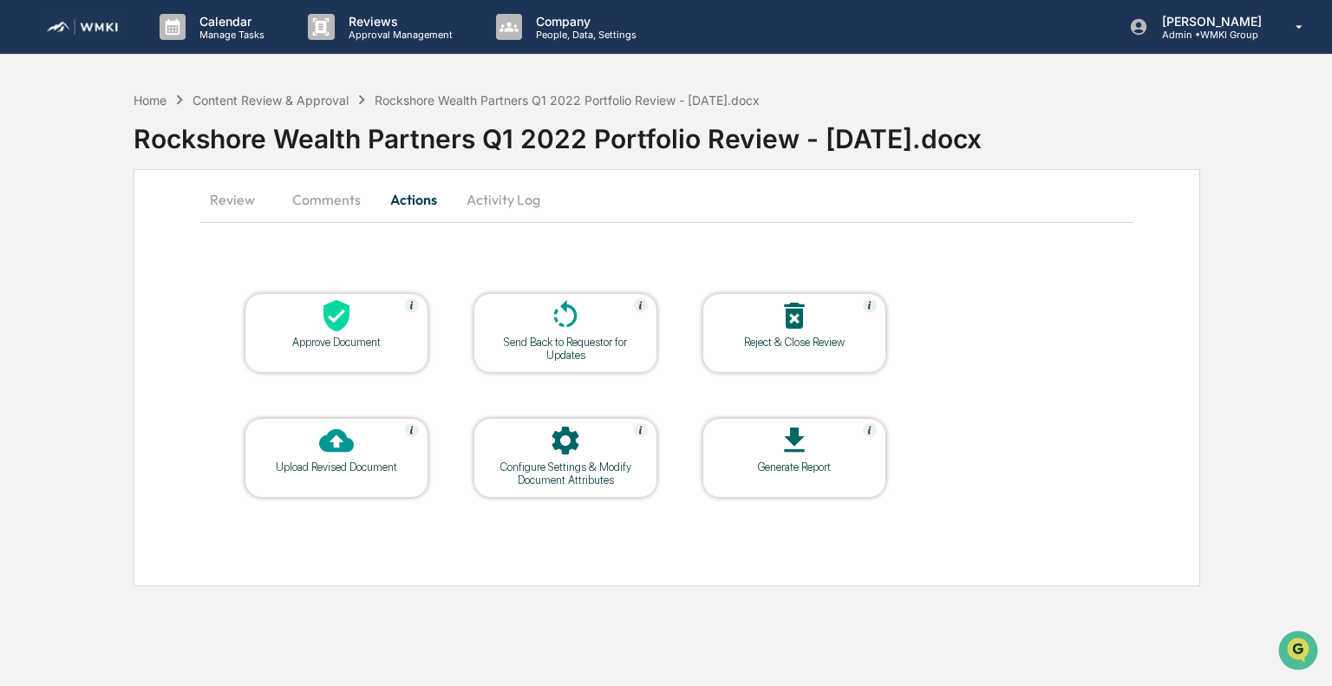
click at [338, 353] on div "Approve Document" at bounding box center [337, 333] width 184 height 80
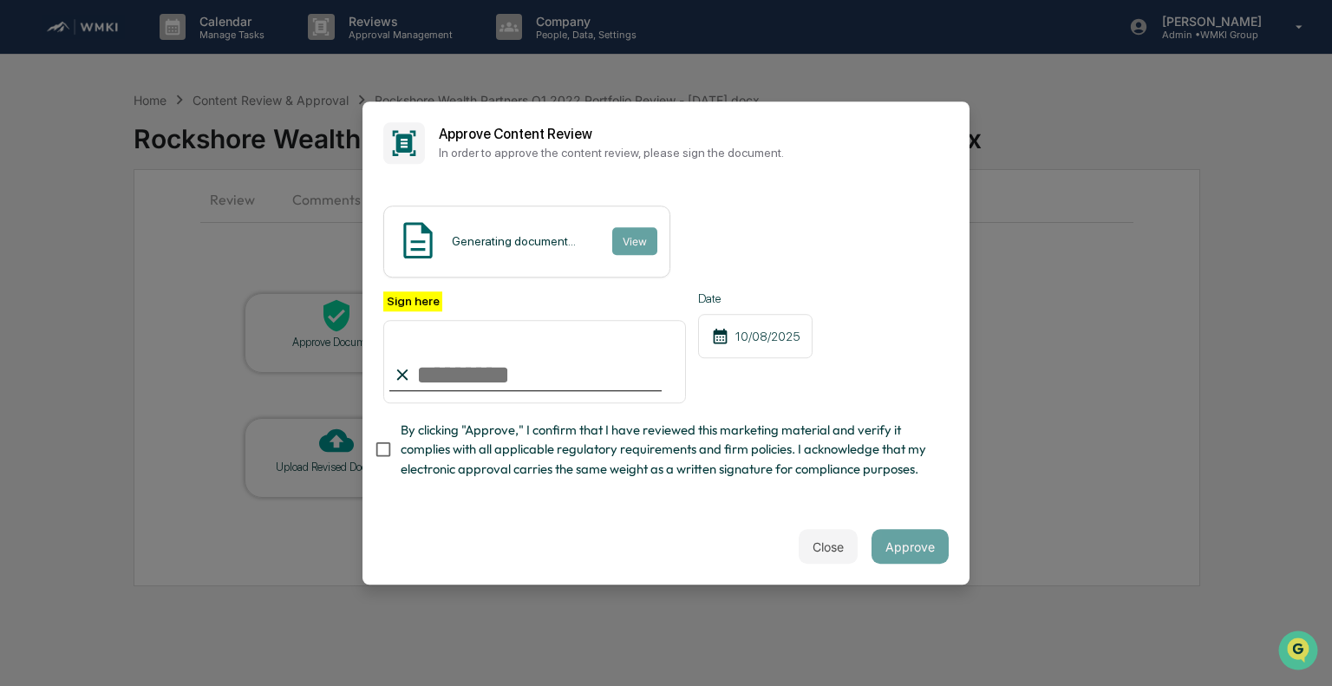
click at [493, 369] on input "Sign here" at bounding box center [534, 361] width 303 height 83
type input "**********"
click at [465, 452] on span "By clicking "Approve," I confirm that I have reviewed this marketing material a…" at bounding box center [668, 450] width 534 height 58
click at [636, 227] on button "View" at bounding box center [633, 241] width 45 height 28
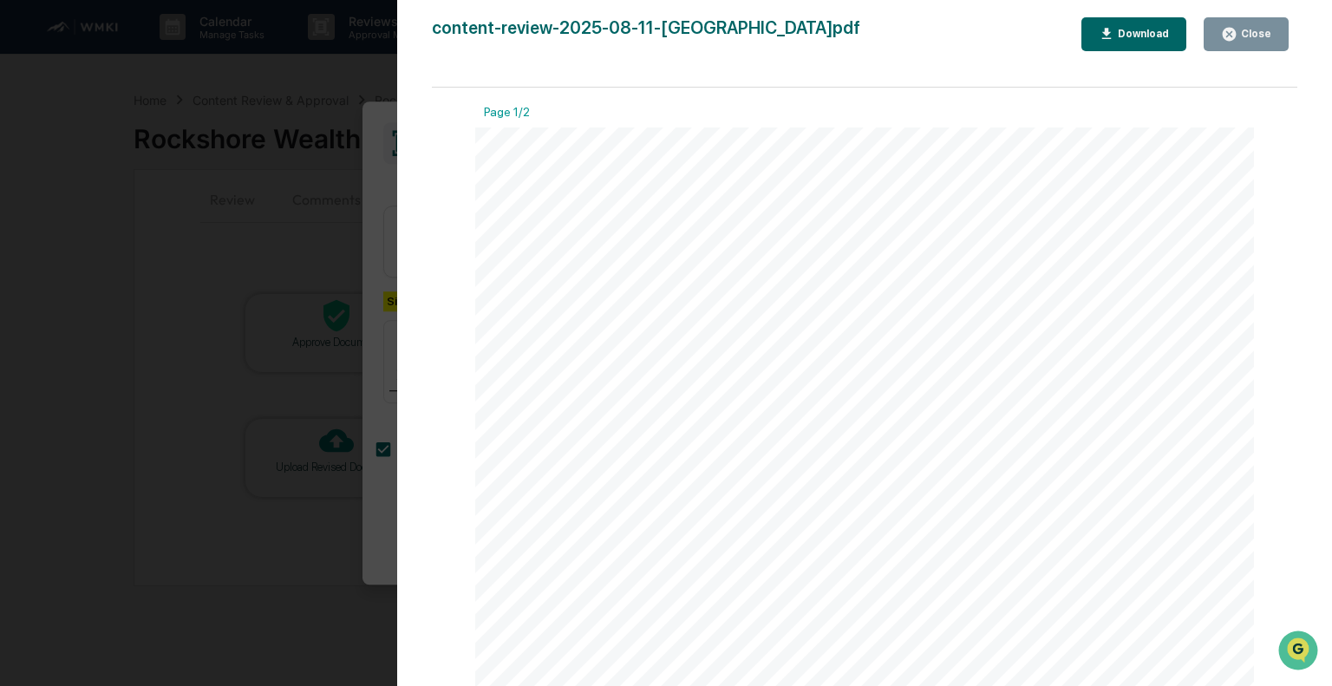
click at [1242, 36] on div "Close" at bounding box center [1254, 34] width 34 height 12
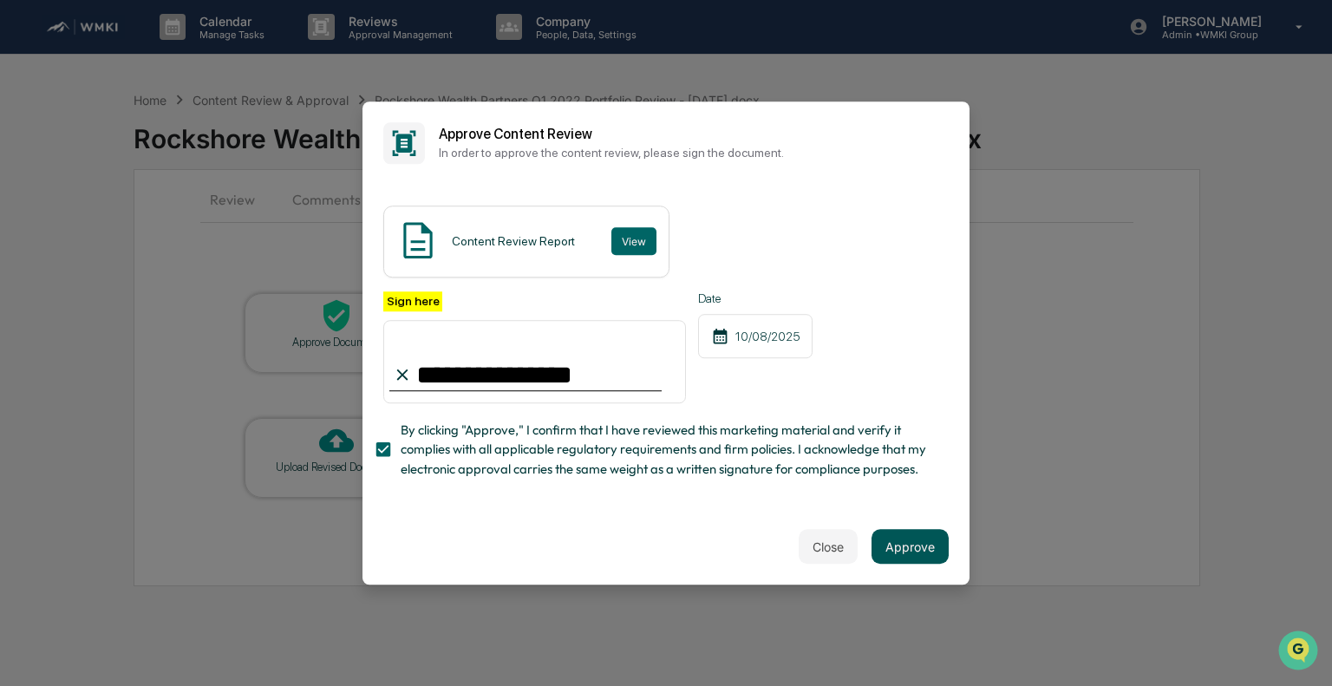
click at [912, 554] on button "Approve" at bounding box center [909, 546] width 77 height 35
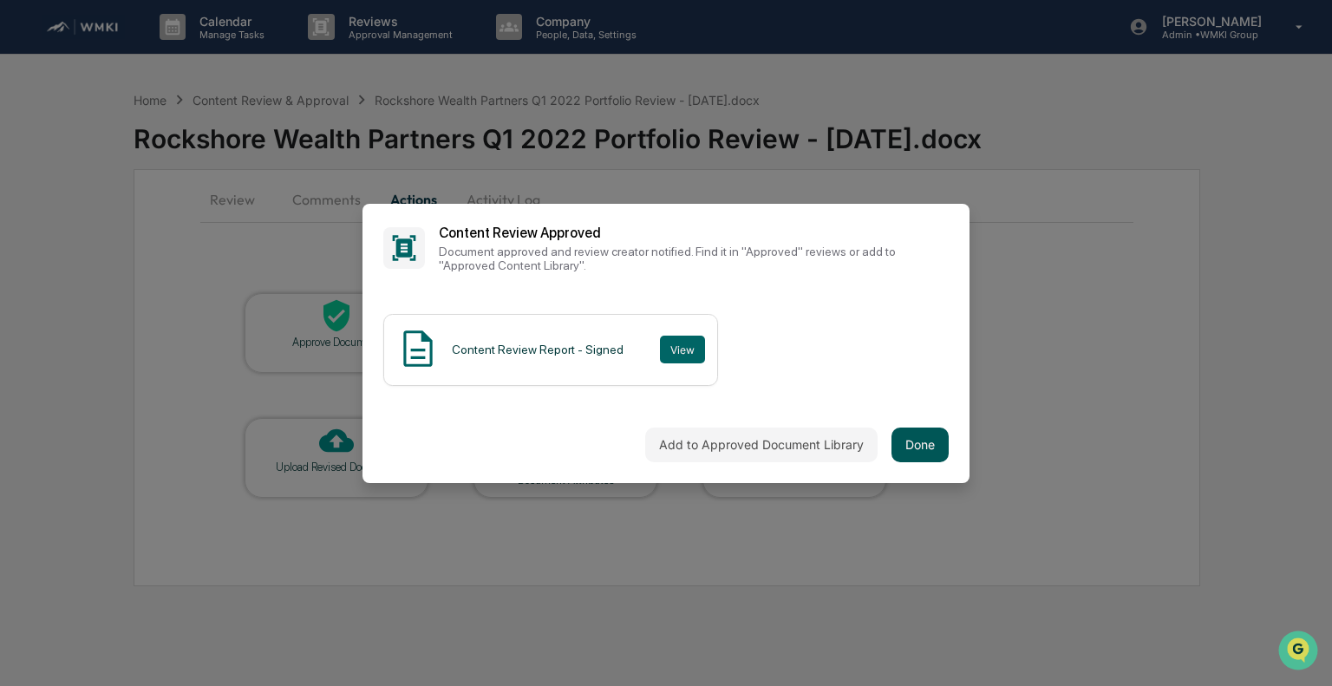
click at [915, 450] on button "Done" at bounding box center [919, 444] width 57 height 35
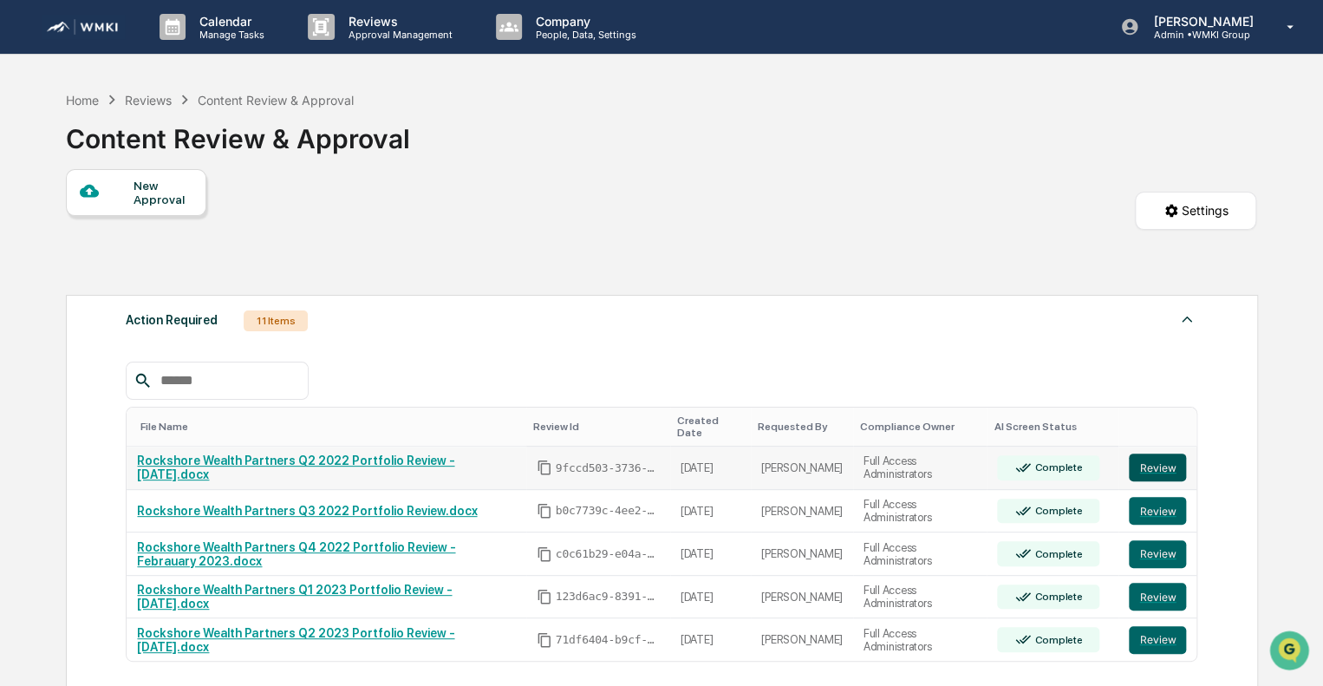
click at [1141, 454] on button "Review" at bounding box center [1157, 468] width 57 height 28
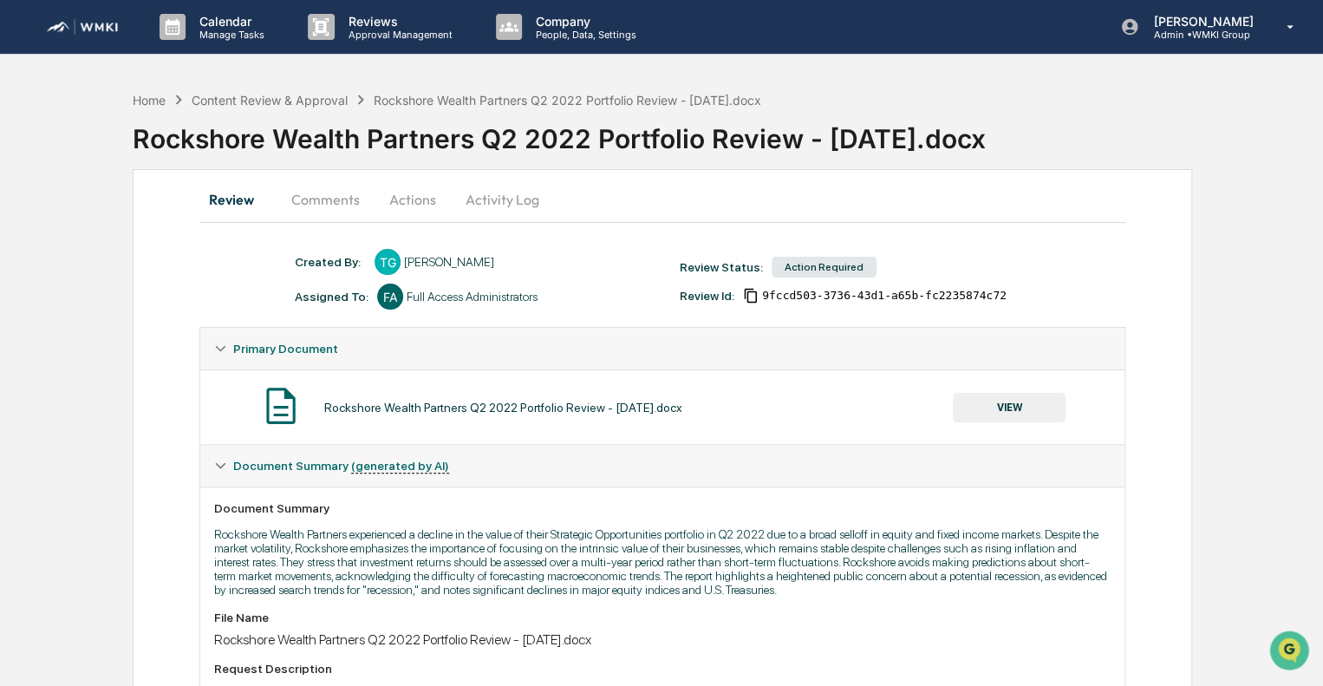
click at [400, 204] on button "Actions" at bounding box center [413, 200] width 78 height 42
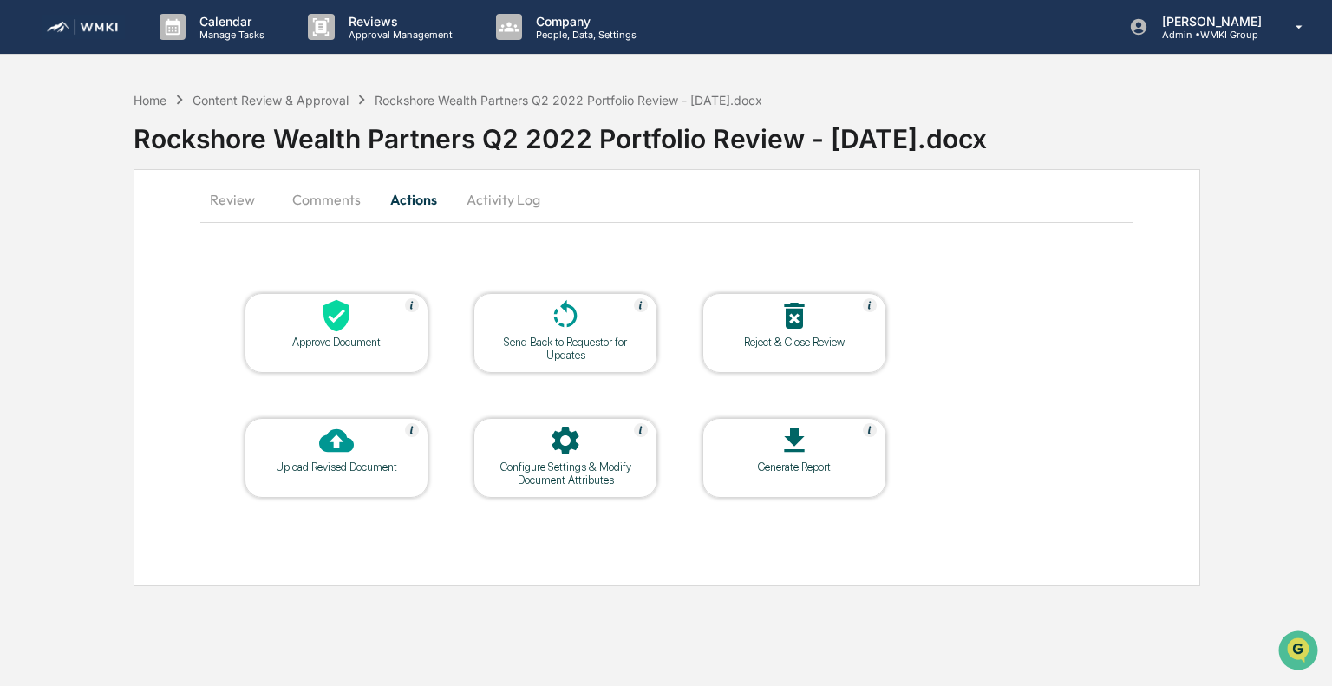
click at [331, 317] on icon at bounding box center [336, 315] width 35 height 35
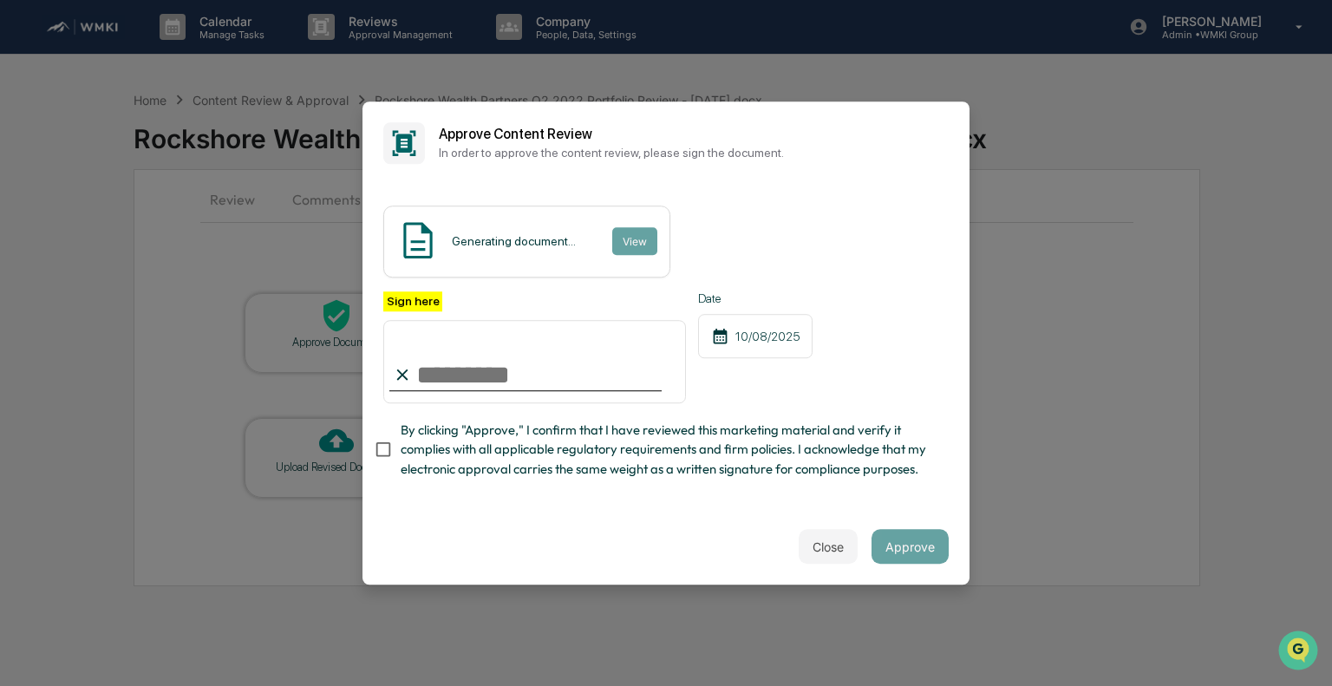
click at [464, 363] on input "Sign here" at bounding box center [534, 361] width 303 height 83
type input "**********"
click at [451, 454] on span "By clicking "Approve," I confirm that I have reviewed this marketing material a…" at bounding box center [668, 450] width 534 height 58
click at [631, 227] on button "View" at bounding box center [633, 241] width 45 height 28
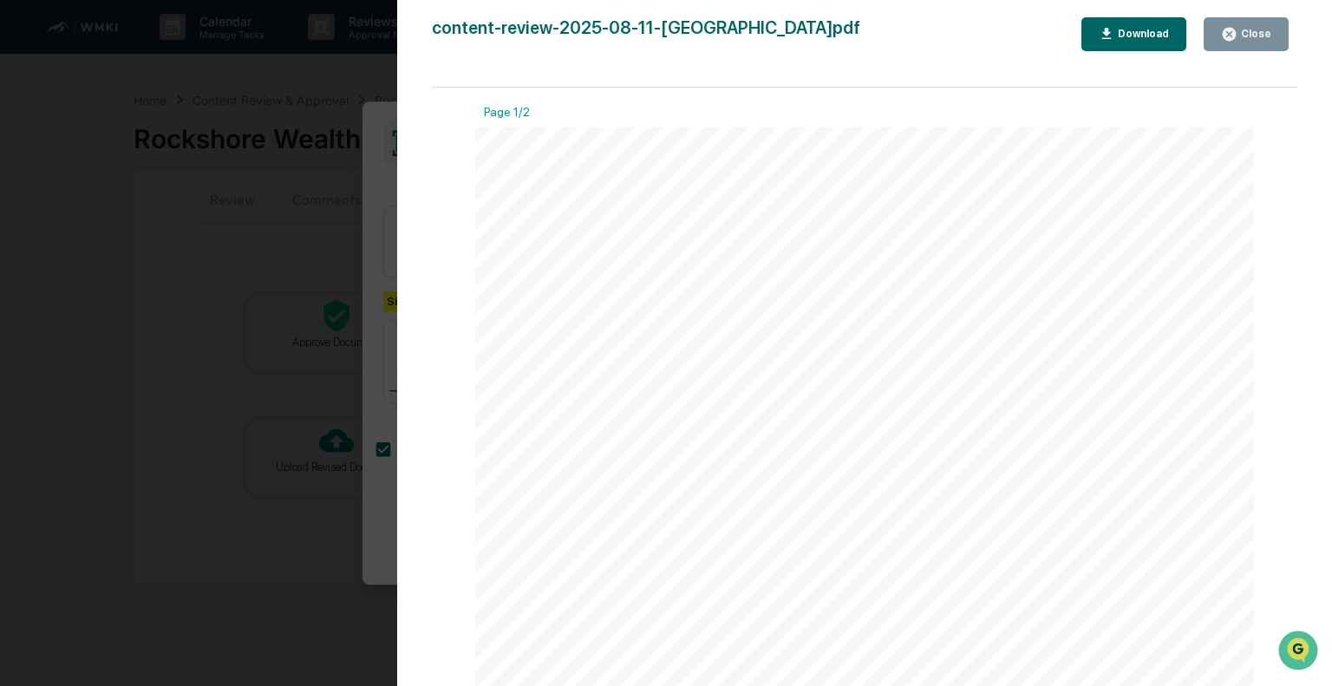
click at [1236, 34] on icon "button" at bounding box center [1229, 34] width 13 height 13
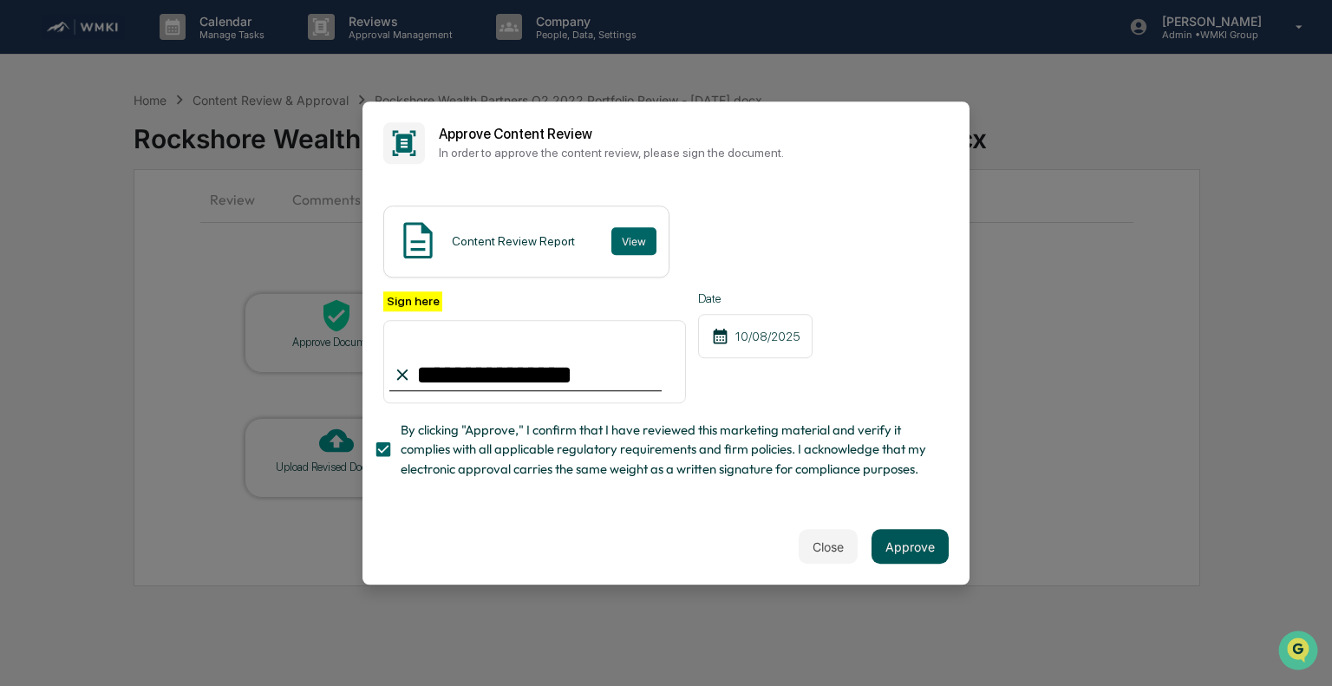
click at [896, 554] on button "Approve" at bounding box center [909, 546] width 77 height 35
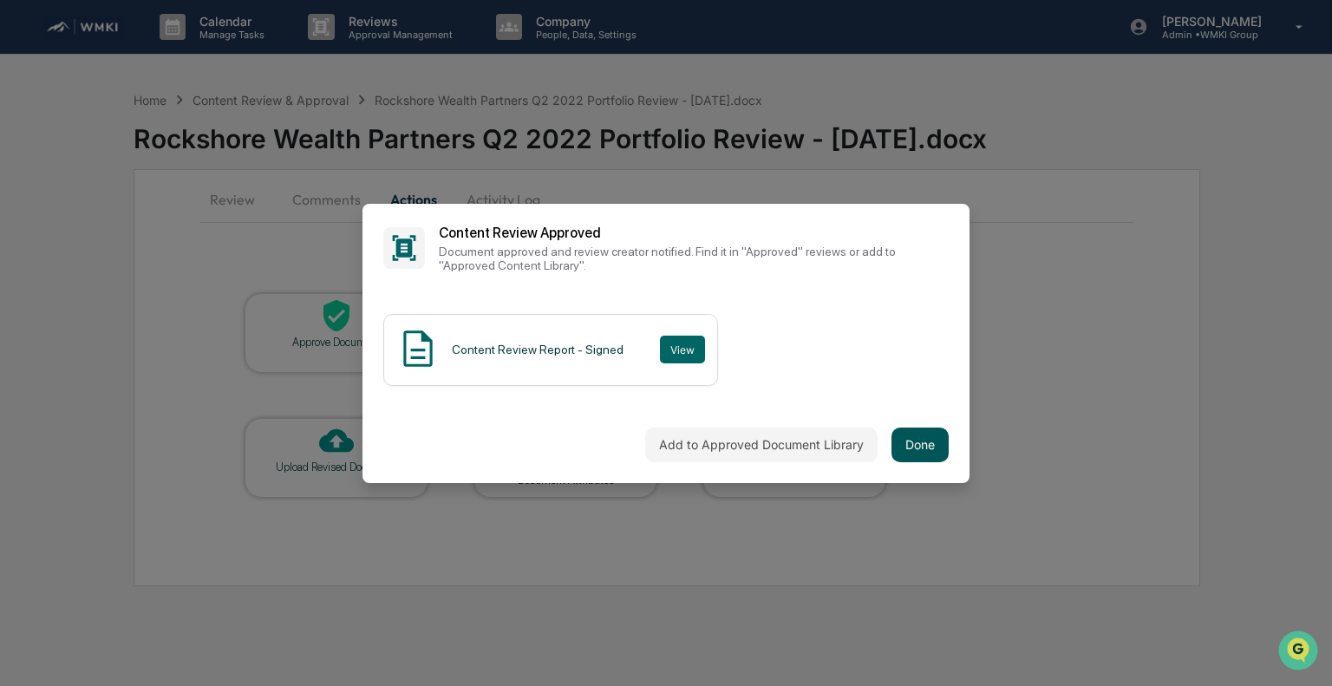
click at [921, 446] on button "Done" at bounding box center [919, 444] width 57 height 35
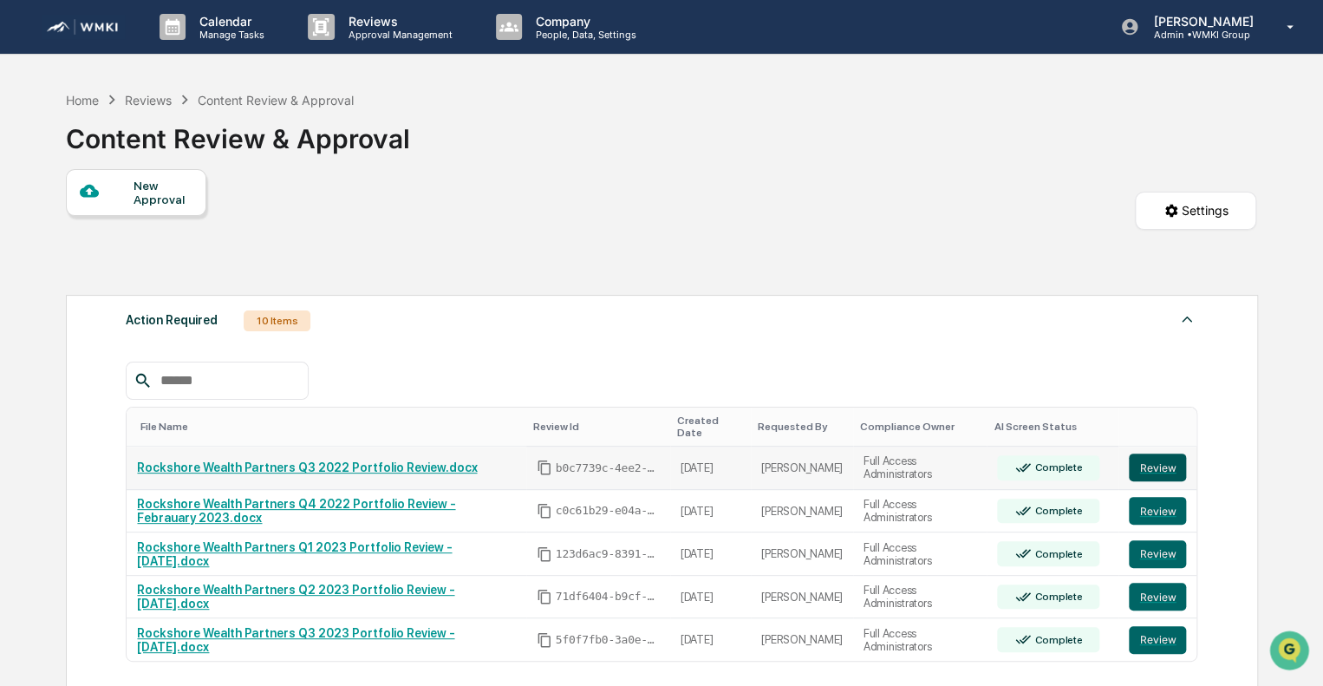
click at [1155, 462] on button "Review" at bounding box center [1157, 468] width 57 height 28
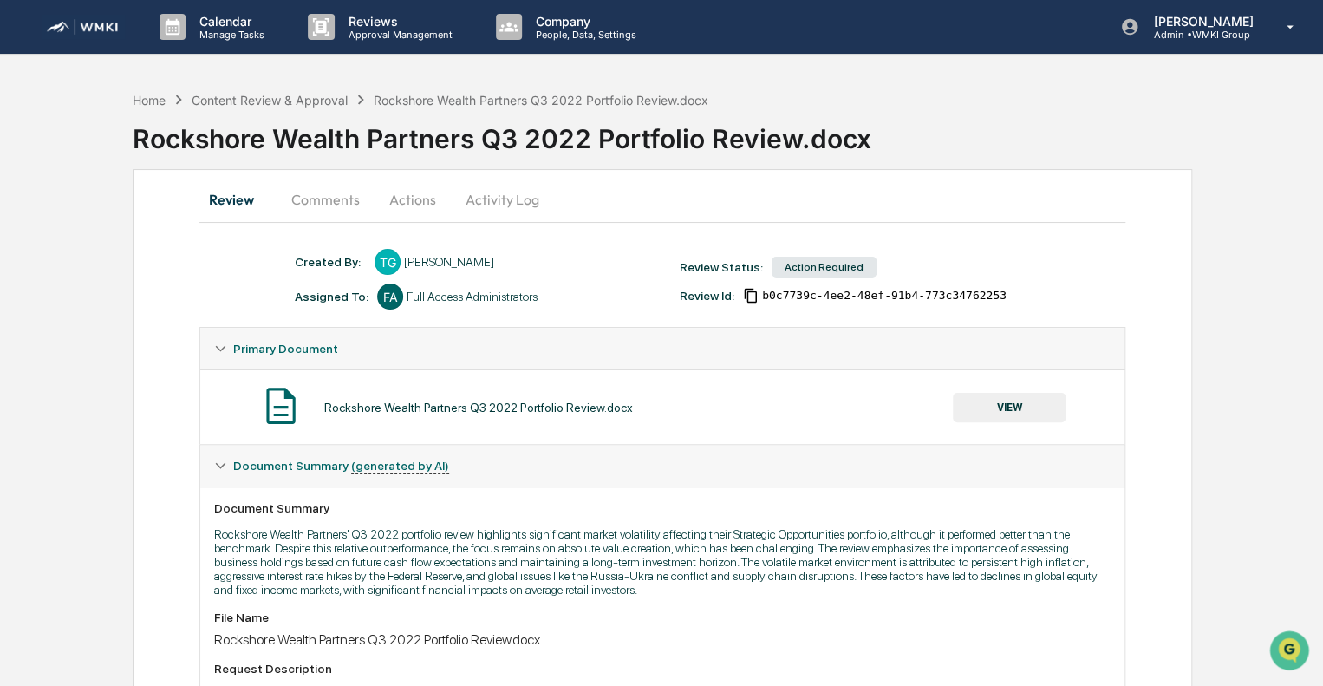
click at [399, 209] on button "Actions" at bounding box center [413, 200] width 78 height 42
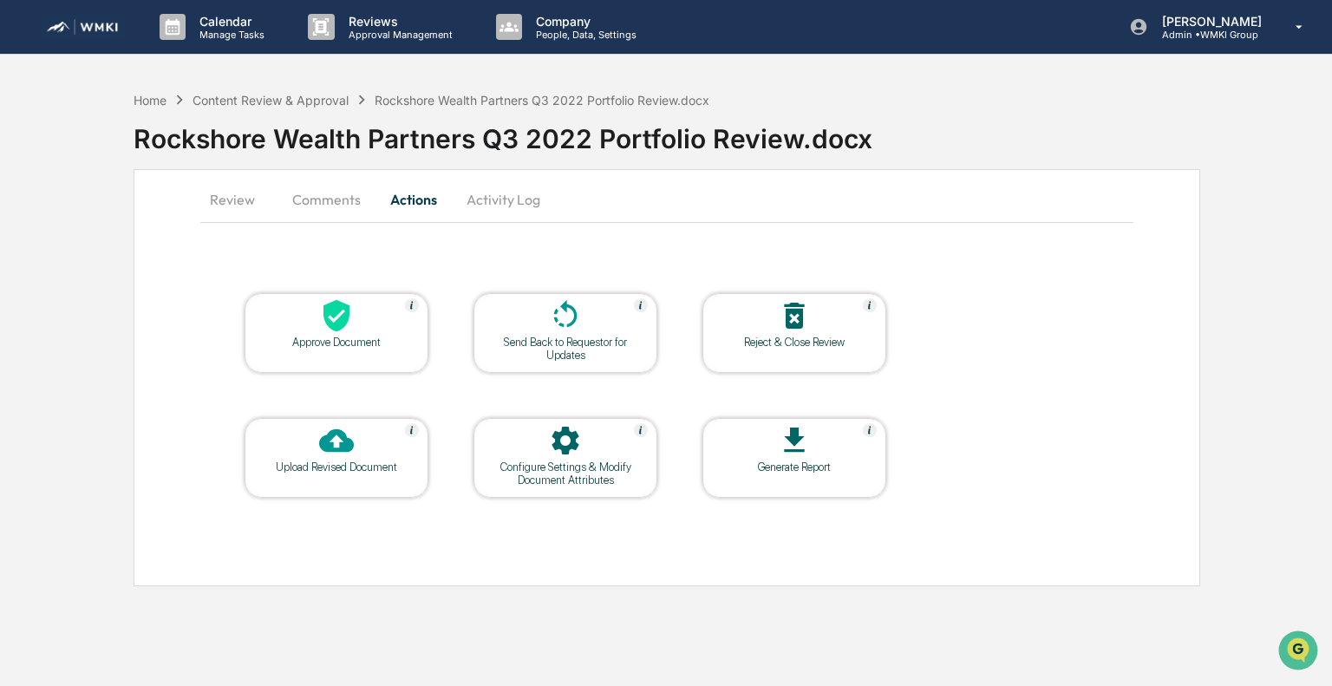
click at [334, 344] on div "Approve Document" at bounding box center [336, 342] width 156 height 13
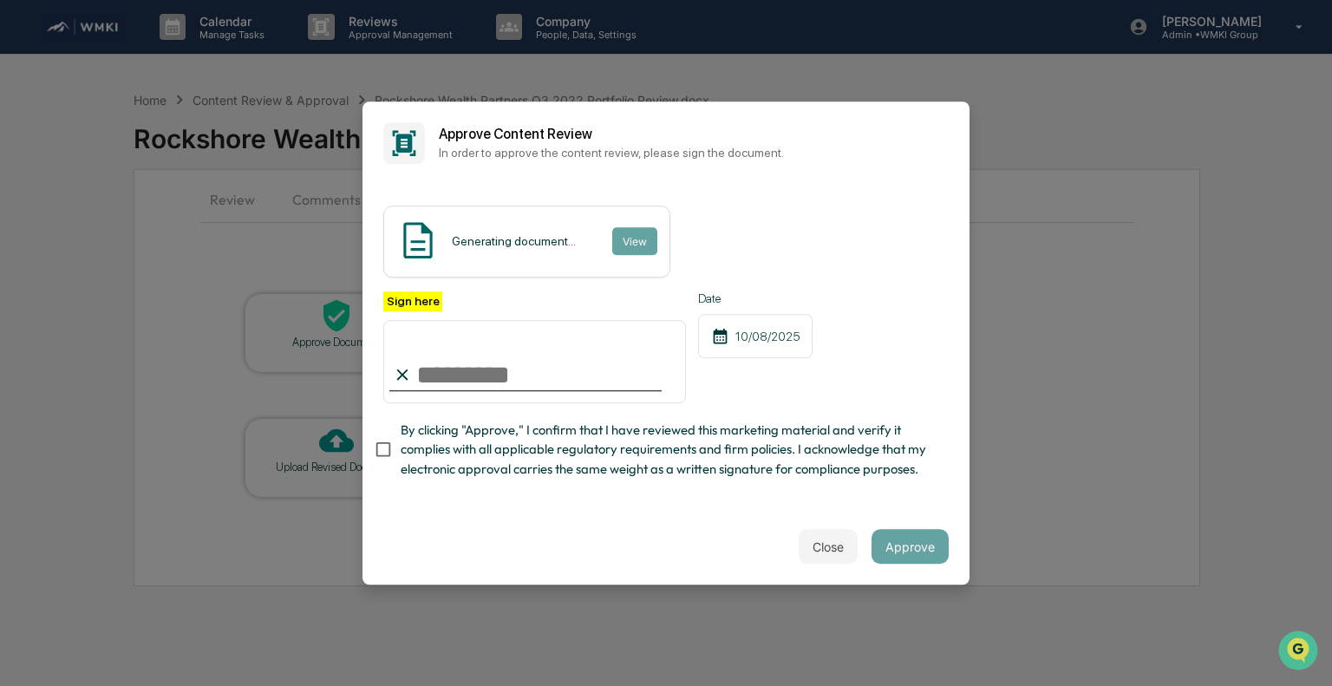
click at [481, 357] on input "Sign here" at bounding box center [534, 361] width 303 height 83
type input "**********"
click at [445, 453] on span "By clicking "Approve," I confirm that I have reviewed this marketing material a…" at bounding box center [668, 450] width 534 height 58
click at [631, 227] on button "View" at bounding box center [633, 241] width 45 height 28
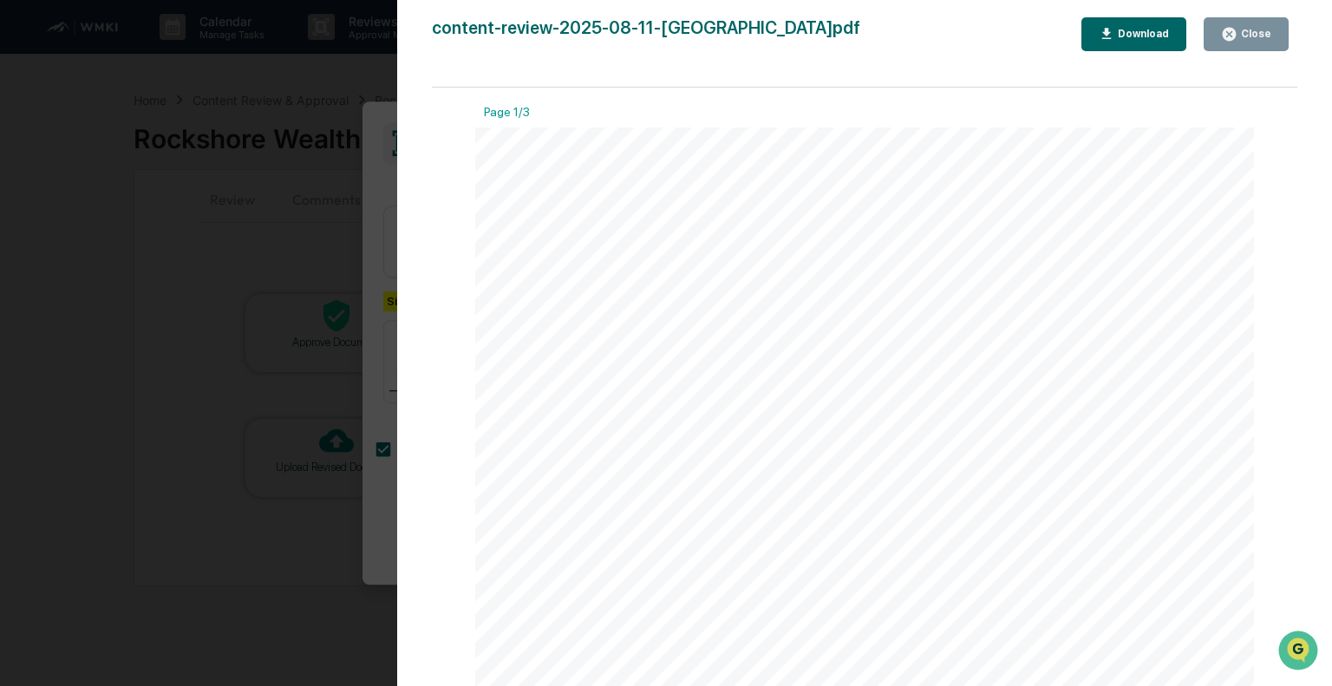
click at [1233, 36] on icon "button" at bounding box center [1229, 34] width 13 height 13
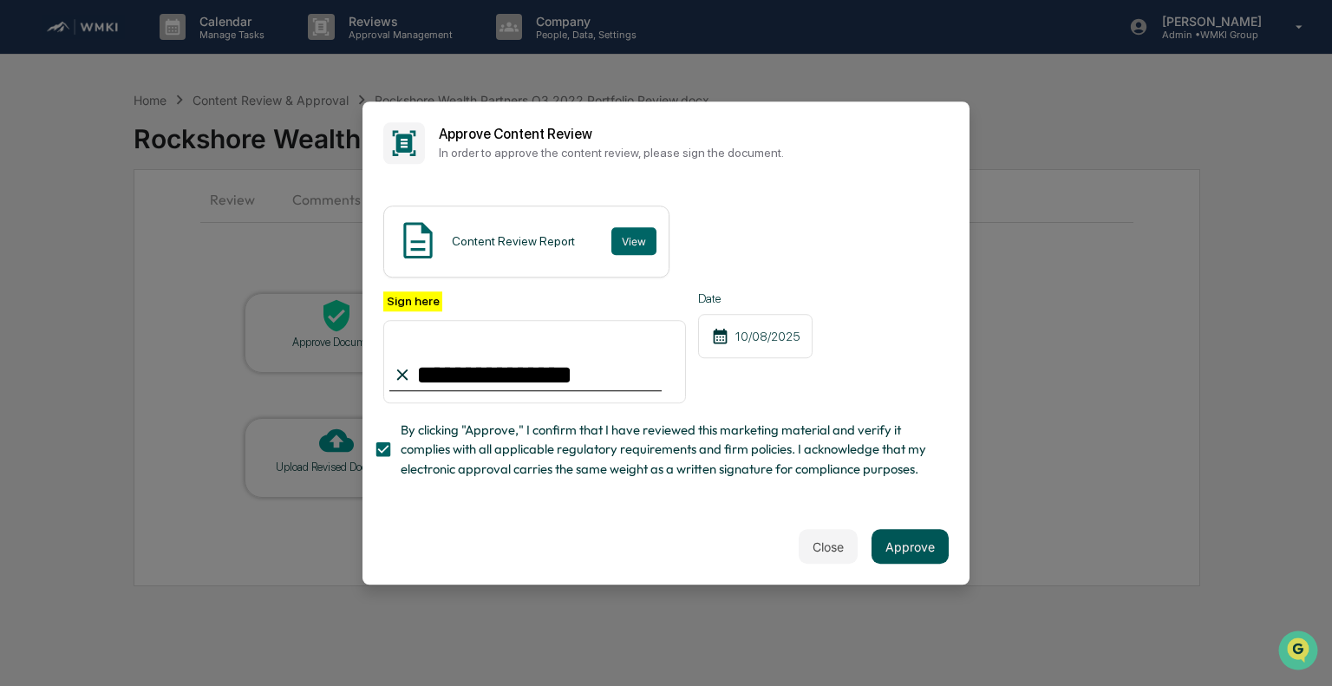
click at [898, 553] on button "Approve" at bounding box center [909, 546] width 77 height 35
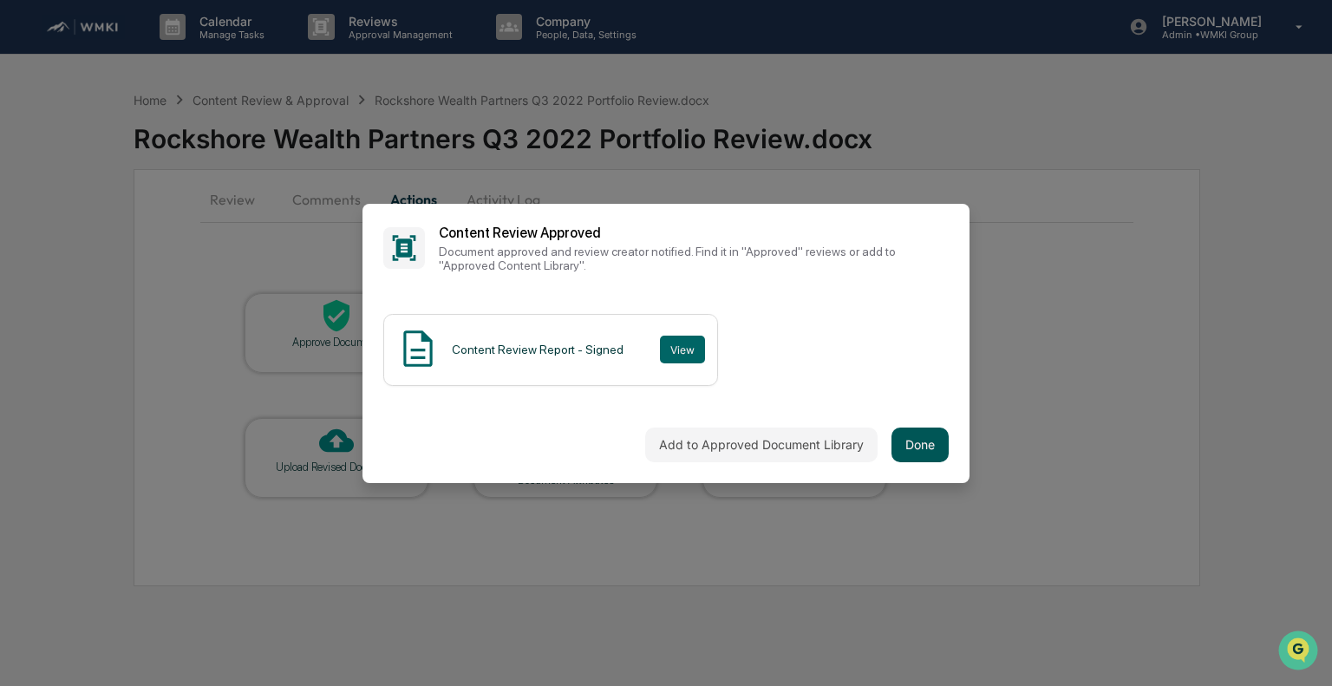
click at [923, 441] on button "Done" at bounding box center [919, 444] width 57 height 35
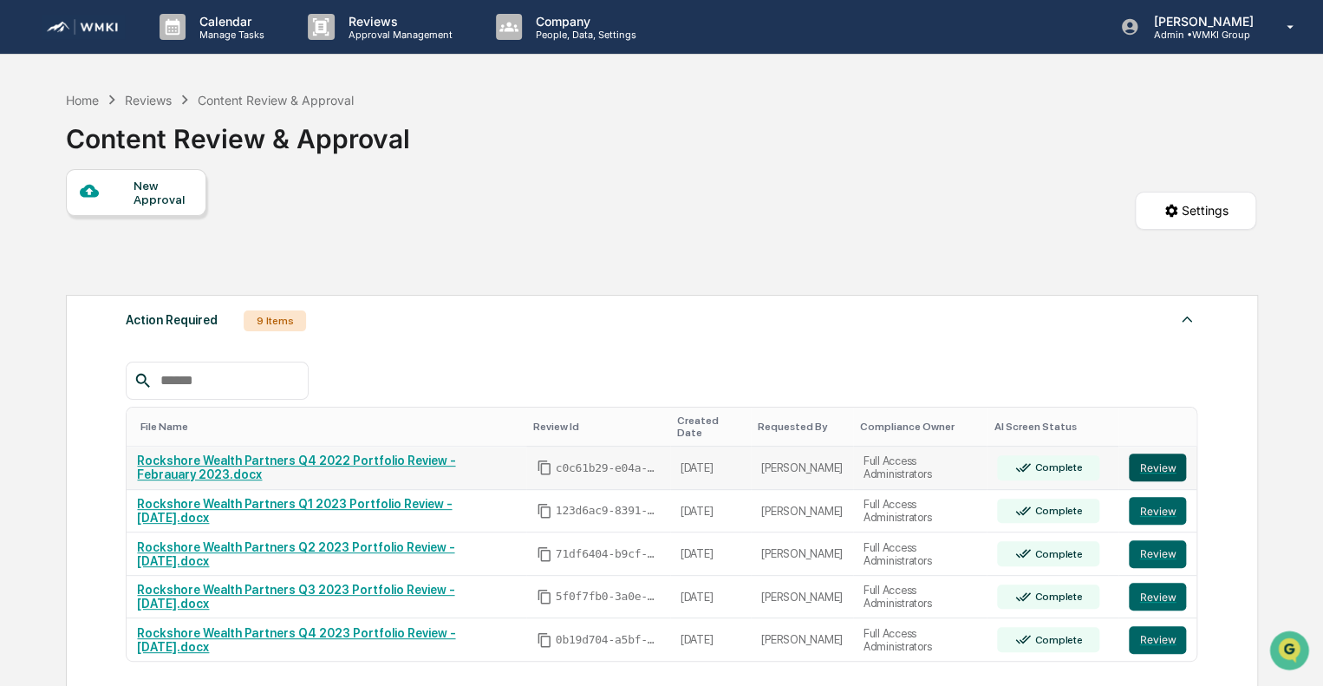
click at [1150, 460] on button "Review" at bounding box center [1157, 468] width 57 height 28
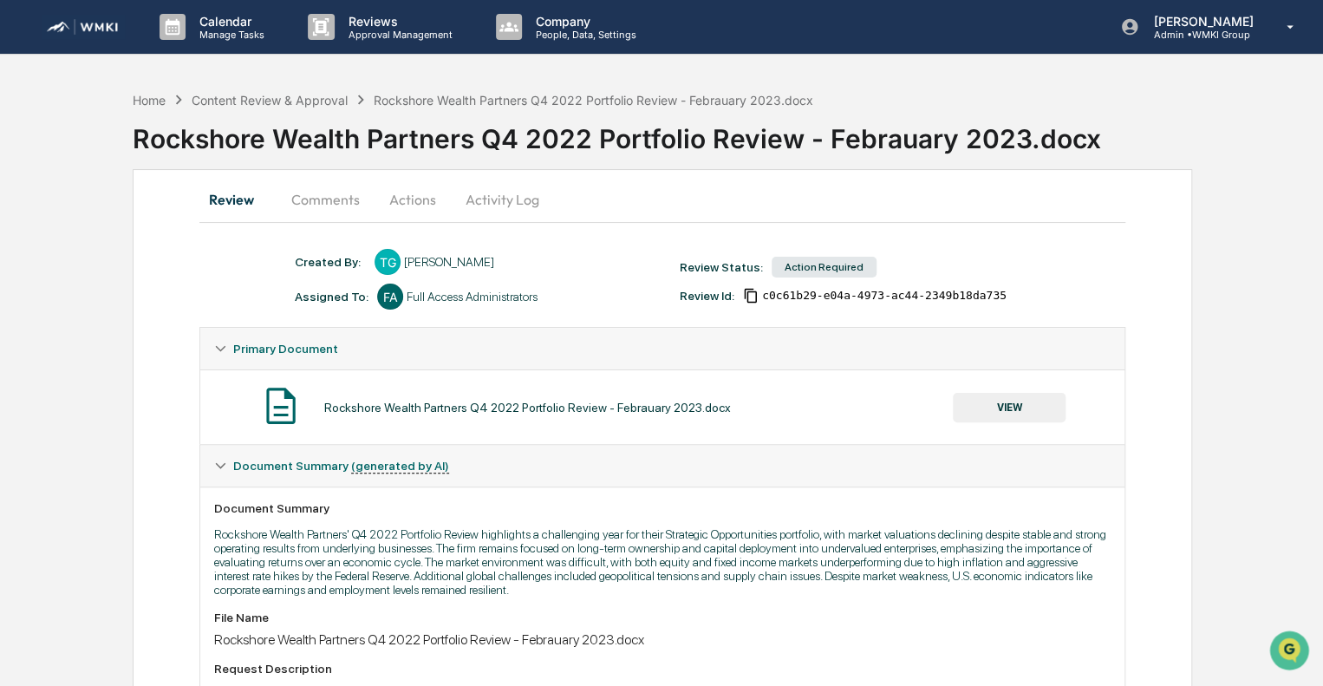
click at [401, 202] on button "Actions" at bounding box center [413, 200] width 78 height 42
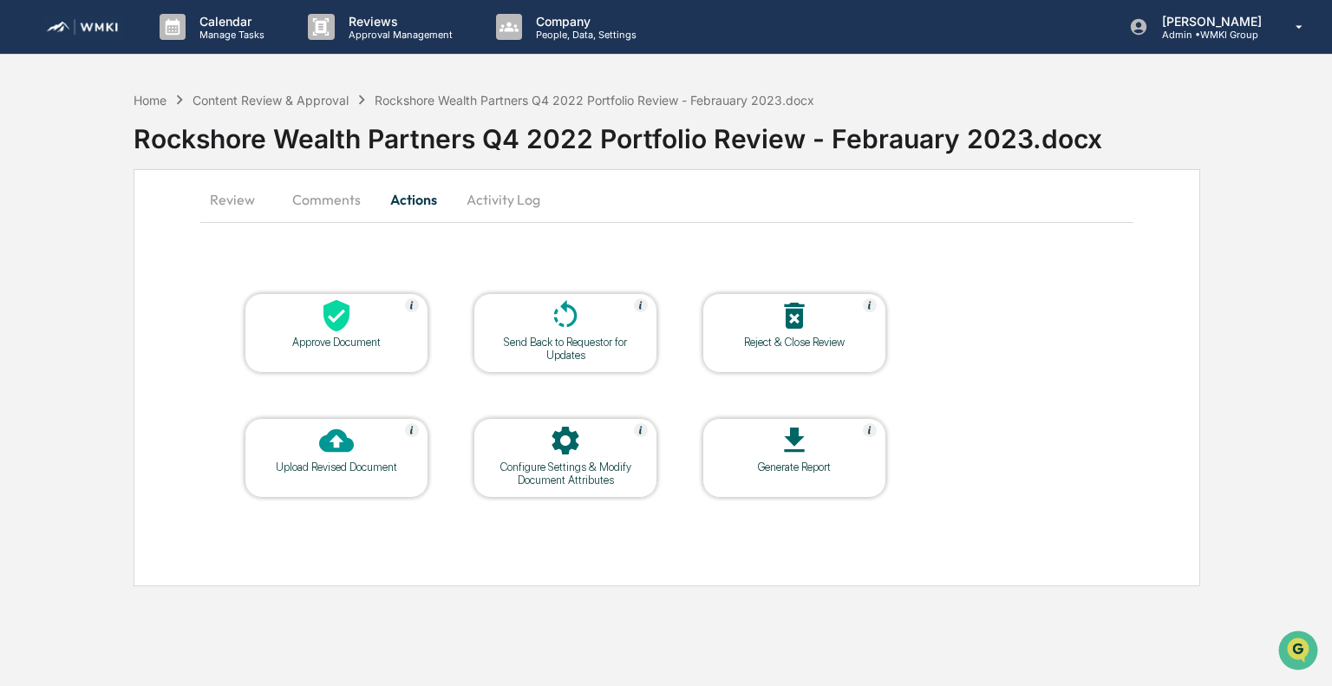
click at [360, 322] on div at bounding box center [336, 316] width 173 height 37
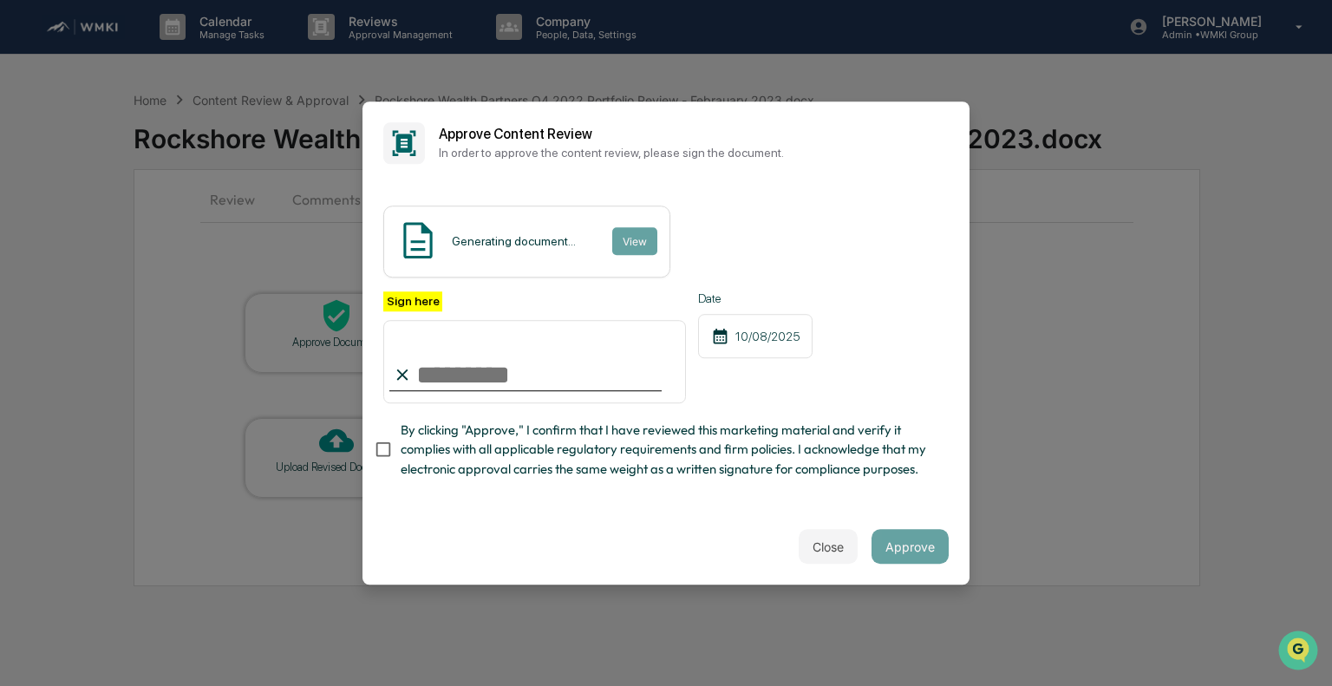
click at [482, 372] on input "Sign here" at bounding box center [534, 361] width 303 height 83
type input "**********"
click at [489, 421] on span "By clicking "Approve," I confirm that I have reviewed this marketing material a…" at bounding box center [668, 450] width 534 height 58
click at [904, 540] on button "Approve" at bounding box center [909, 546] width 77 height 35
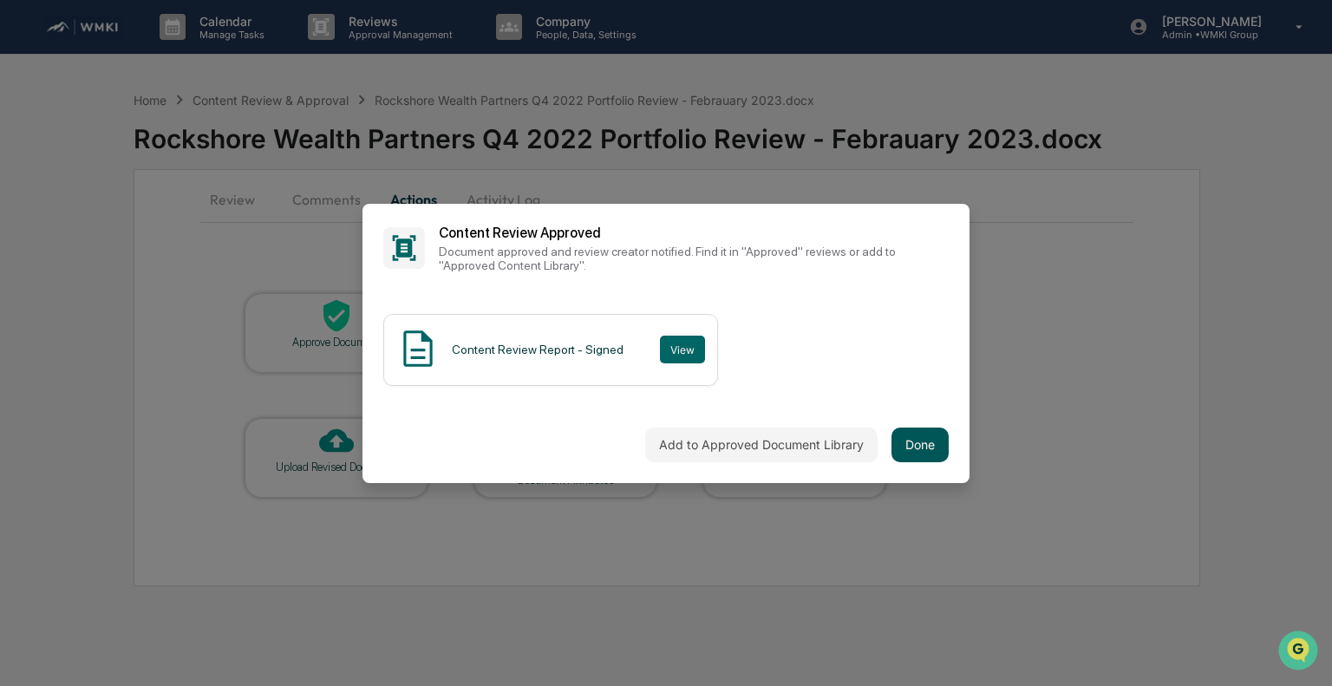
click at [915, 445] on button "Done" at bounding box center [919, 444] width 57 height 35
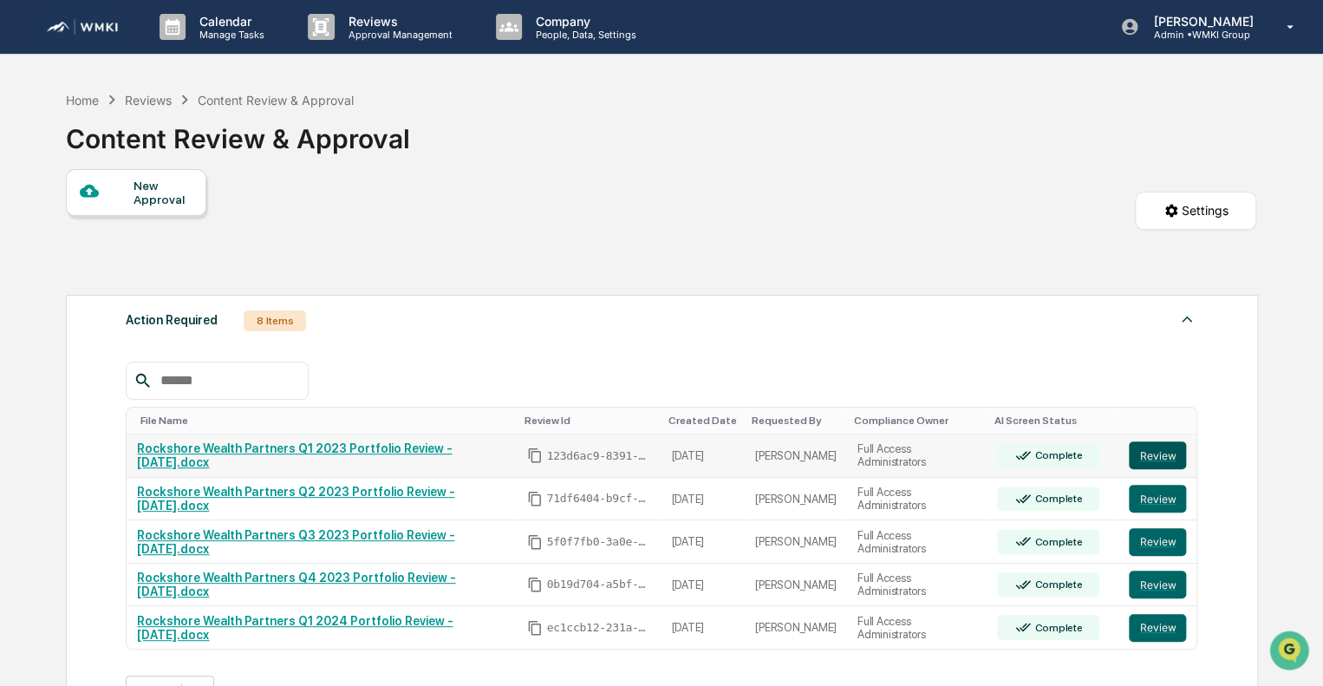
click at [1144, 460] on button "Review" at bounding box center [1157, 455] width 57 height 28
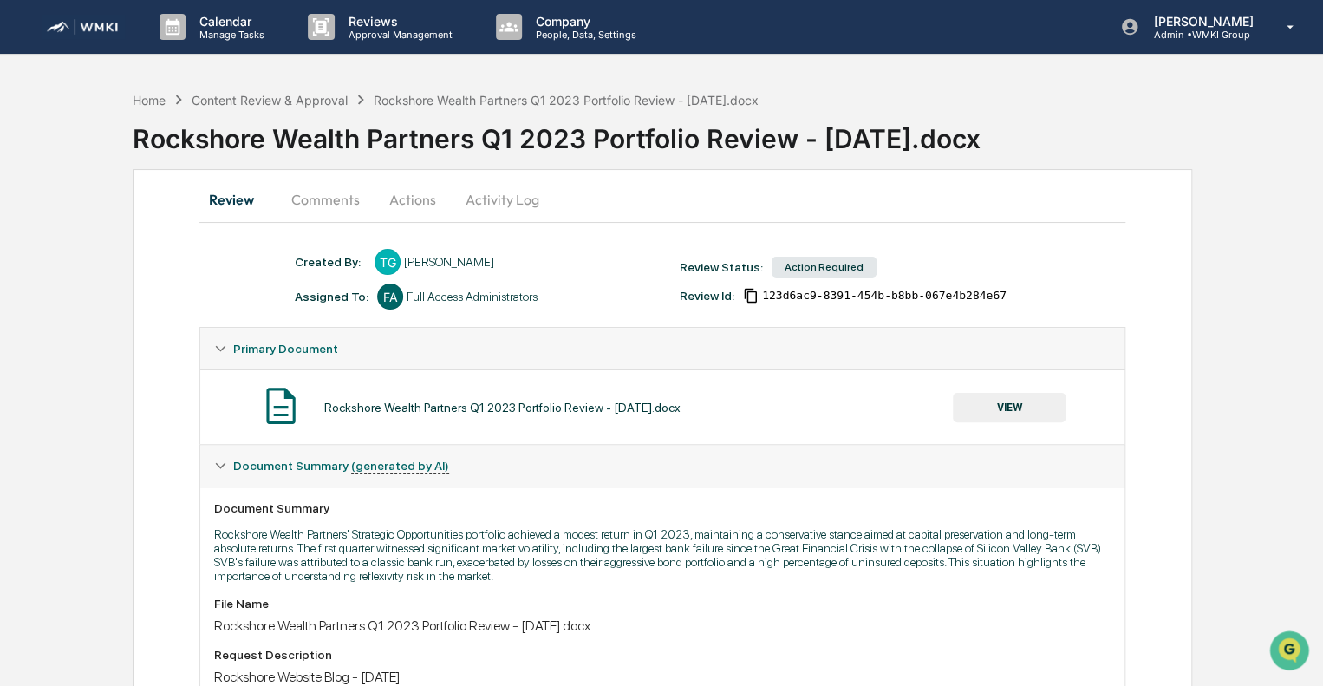
click at [427, 193] on button "Actions" at bounding box center [413, 200] width 78 height 42
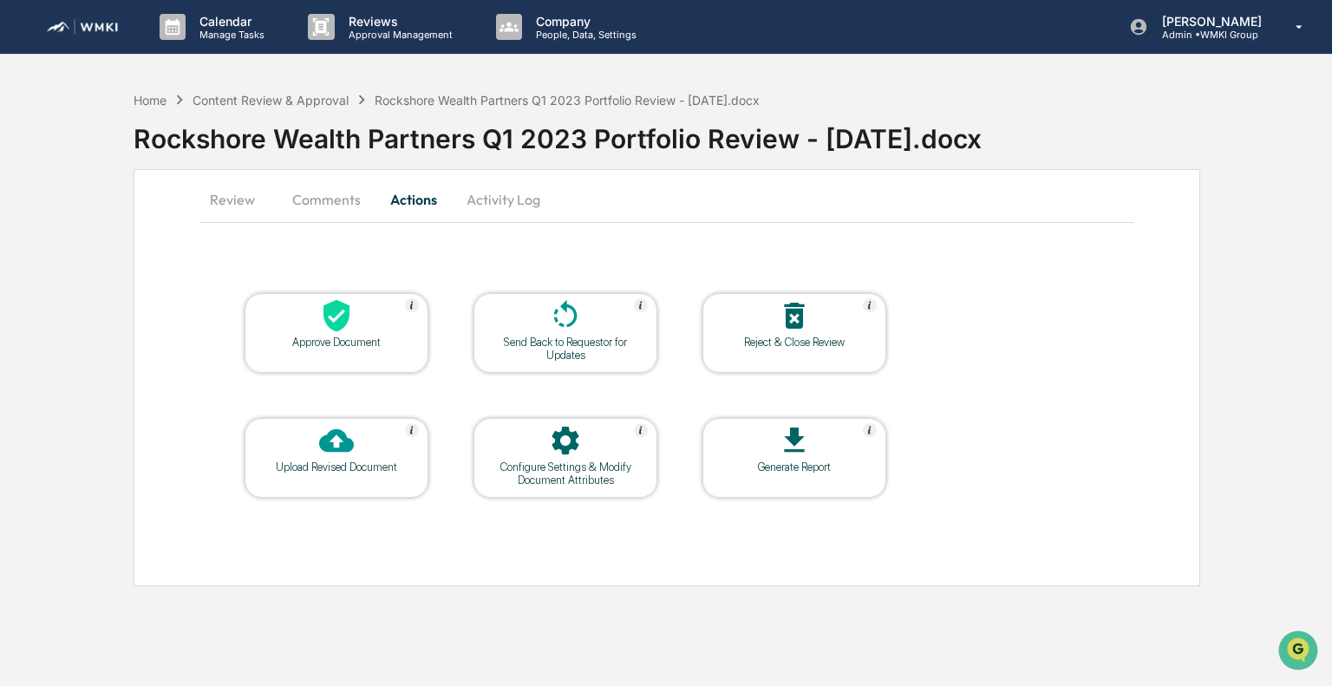
click at [329, 336] on div "Approve Document" at bounding box center [336, 342] width 156 height 13
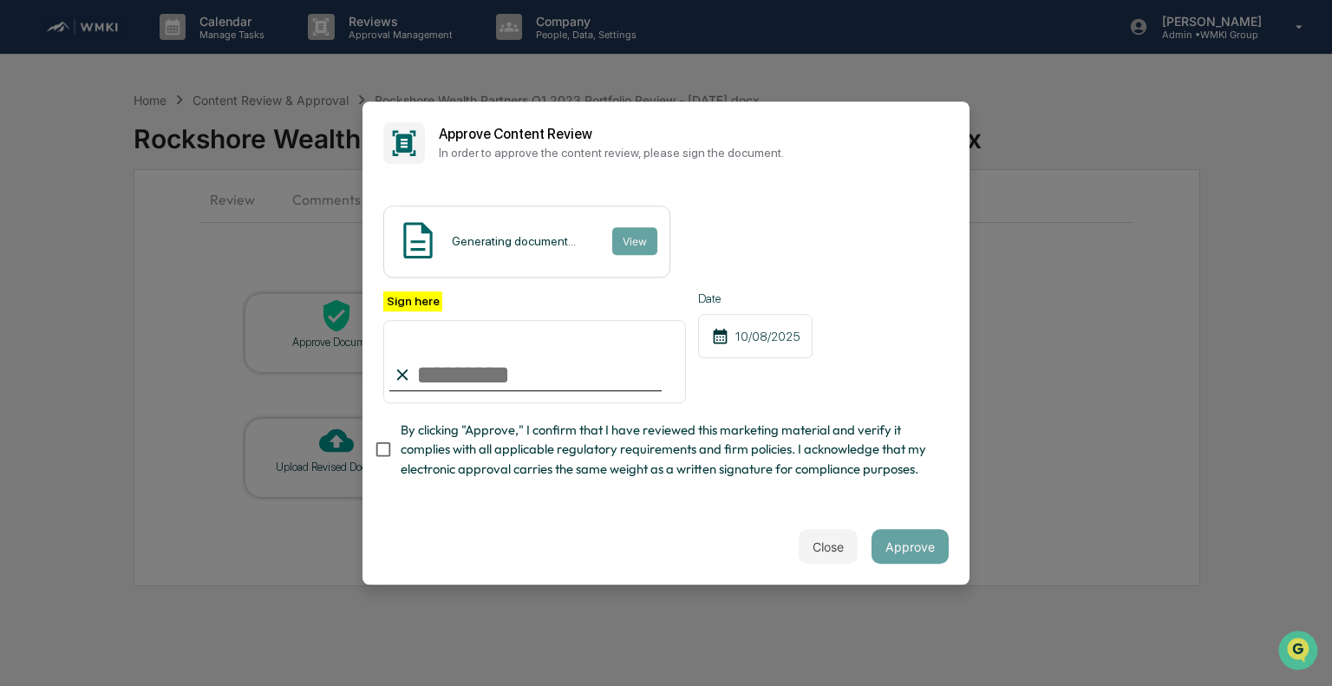
click at [535, 369] on input "Sign here" at bounding box center [534, 361] width 303 height 83
type input "**********"
click at [480, 437] on span "By clicking "Approve," I confirm that I have reviewed this marketing material a…" at bounding box center [668, 450] width 534 height 58
click at [921, 564] on button "Approve" at bounding box center [909, 546] width 77 height 35
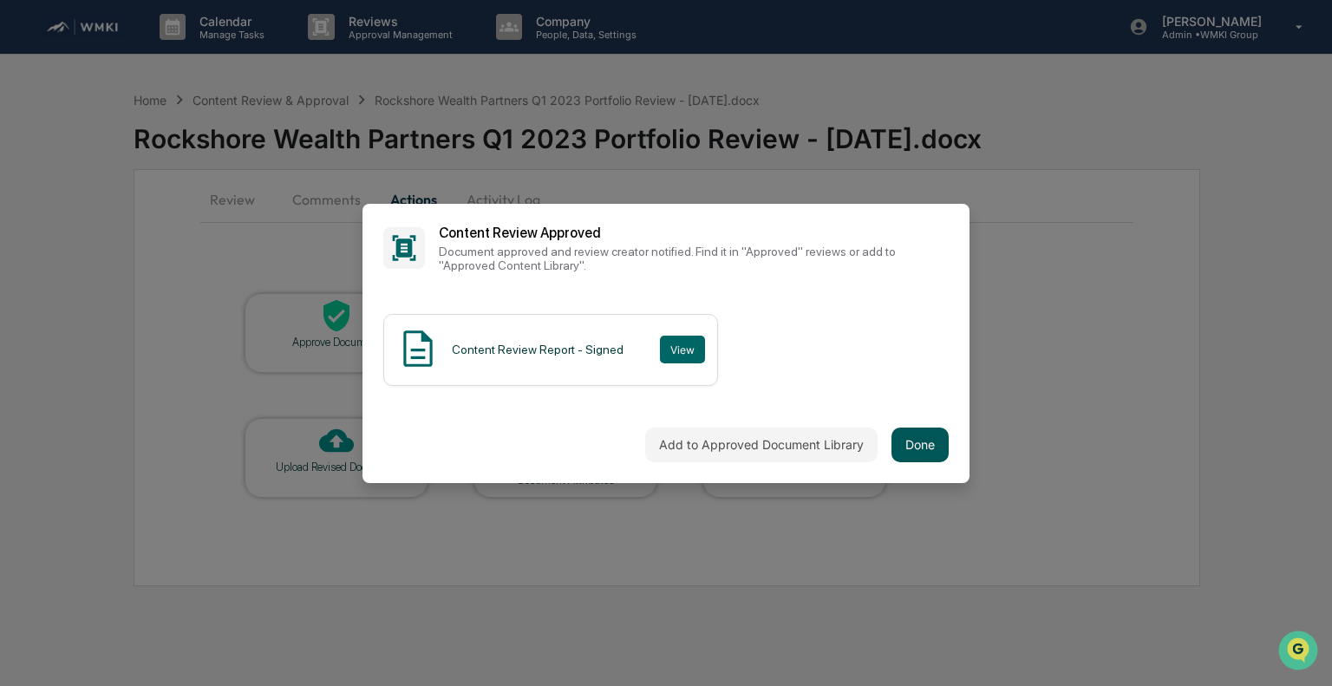
click at [914, 438] on button "Done" at bounding box center [919, 444] width 57 height 35
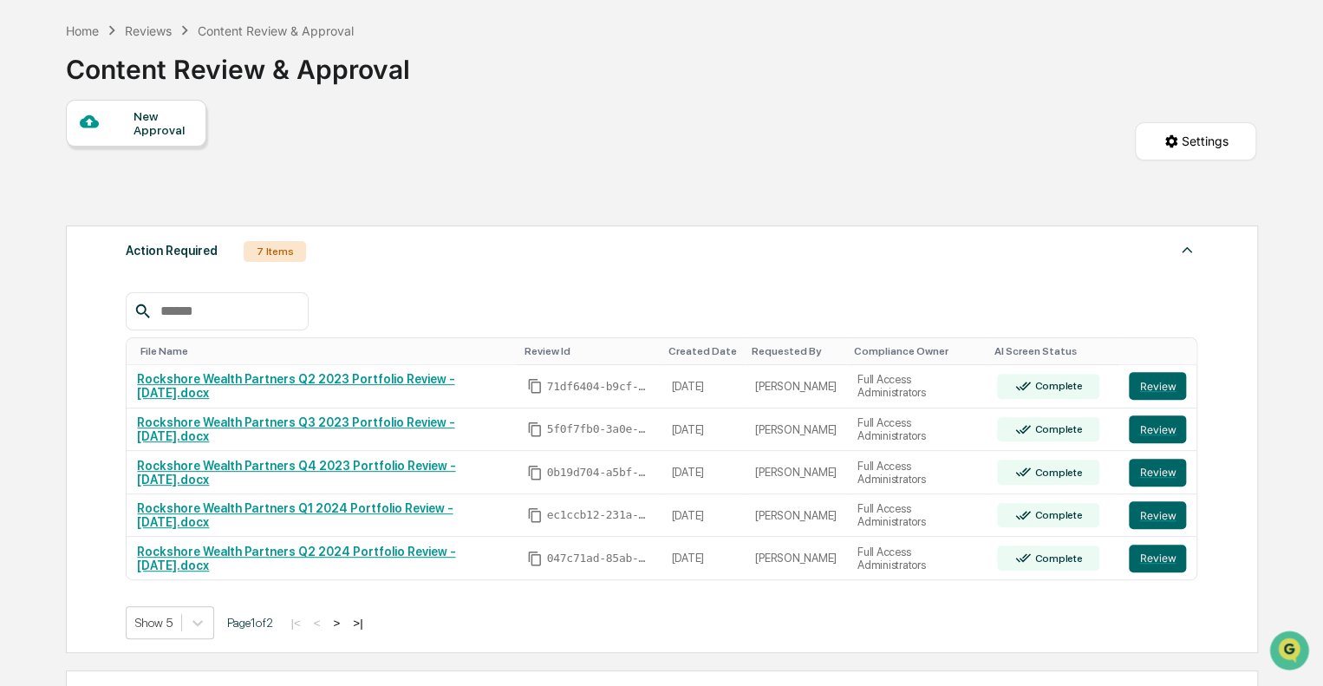
scroll to position [75, 0]
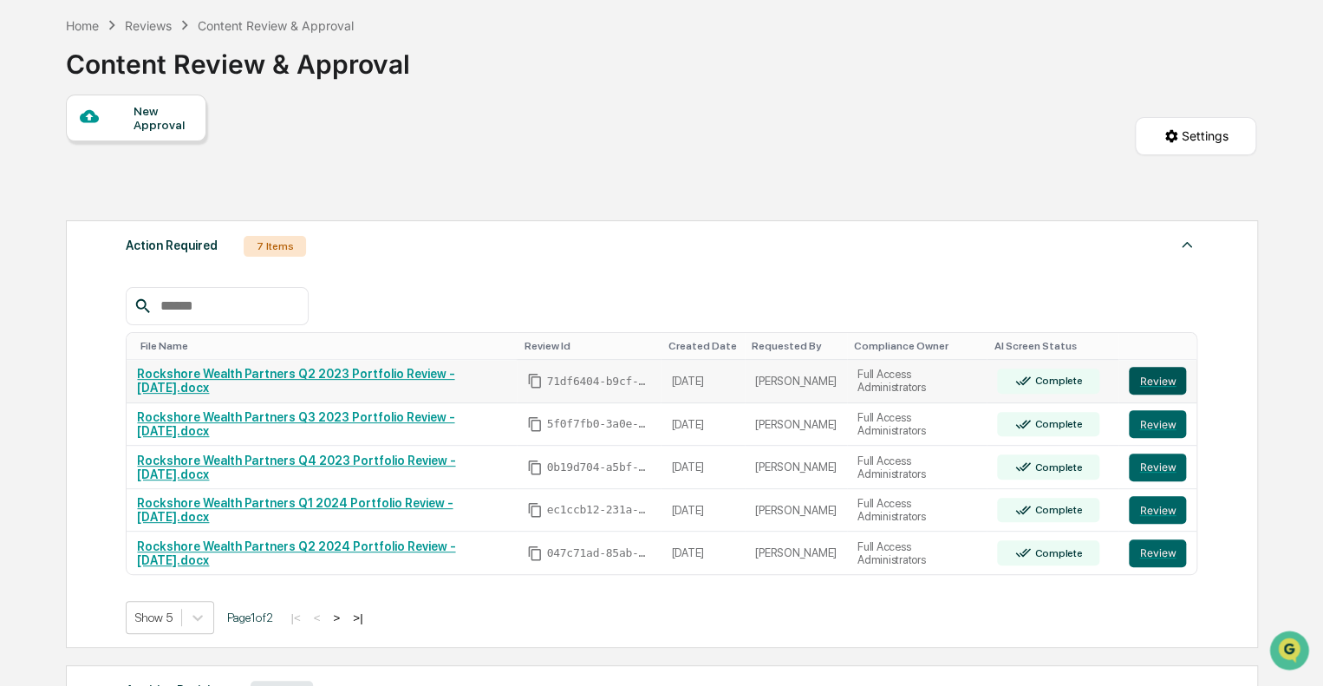
click at [1151, 375] on button "Review" at bounding box center [1157, 381] width 57 height 28
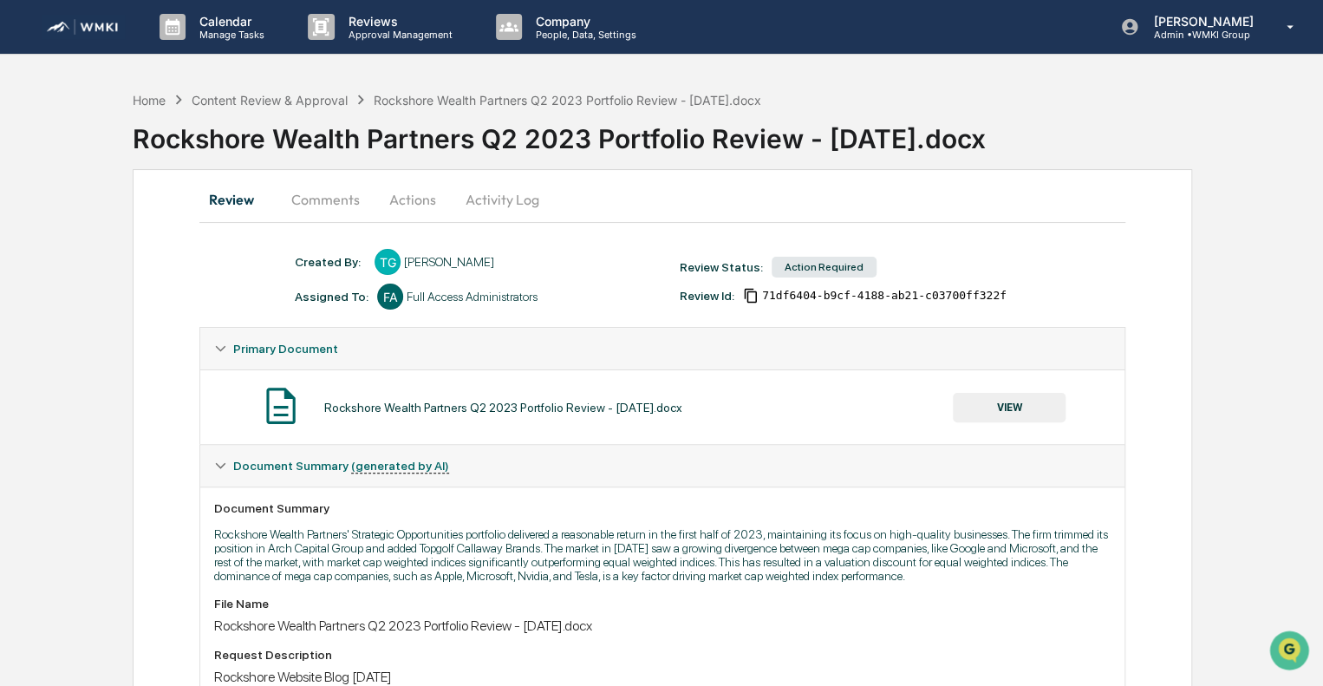
click at [406, 205] on button "Actions" at bounding box center [413, 200] width 78 height 42
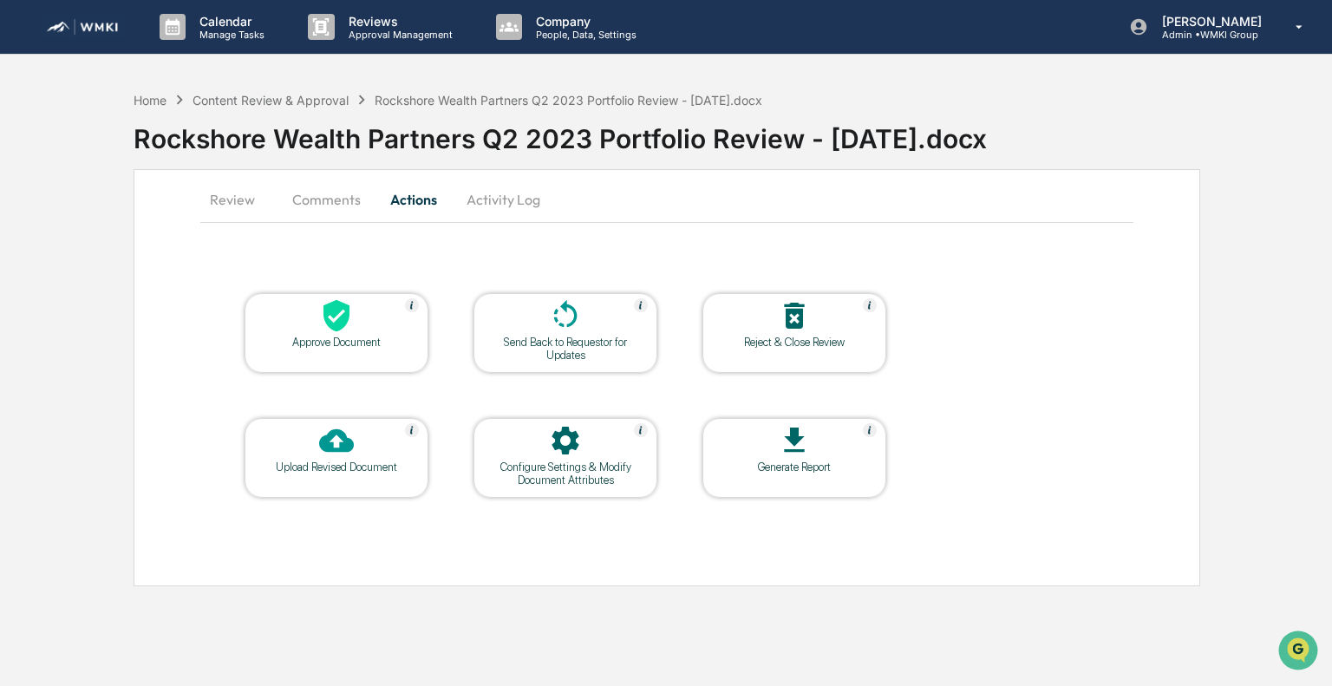
click at [343, 344] on div "Approve Document" at bounding box center [336, 342] width 156 height 13
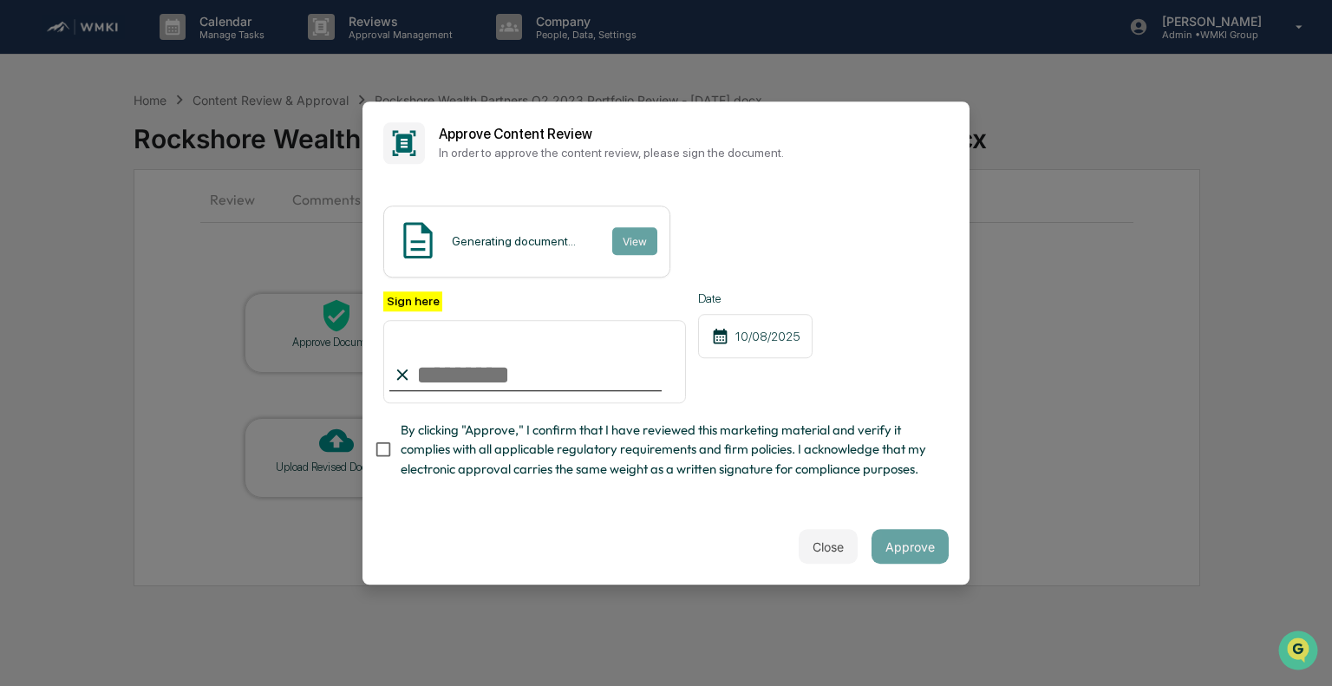
click at [506, 370] on input "Sign here" at bounding box center [534, 361] width 303 height 83
type input "**********"
click at [450, 449] on span "By clicking "Approve," I confirm that I have reviewed this marketing material a…" at bounding box center [668, 450] width 534 height 58
click at [905, 551] on button "Approve" at bounding box center [909, 546] width 77 height 35
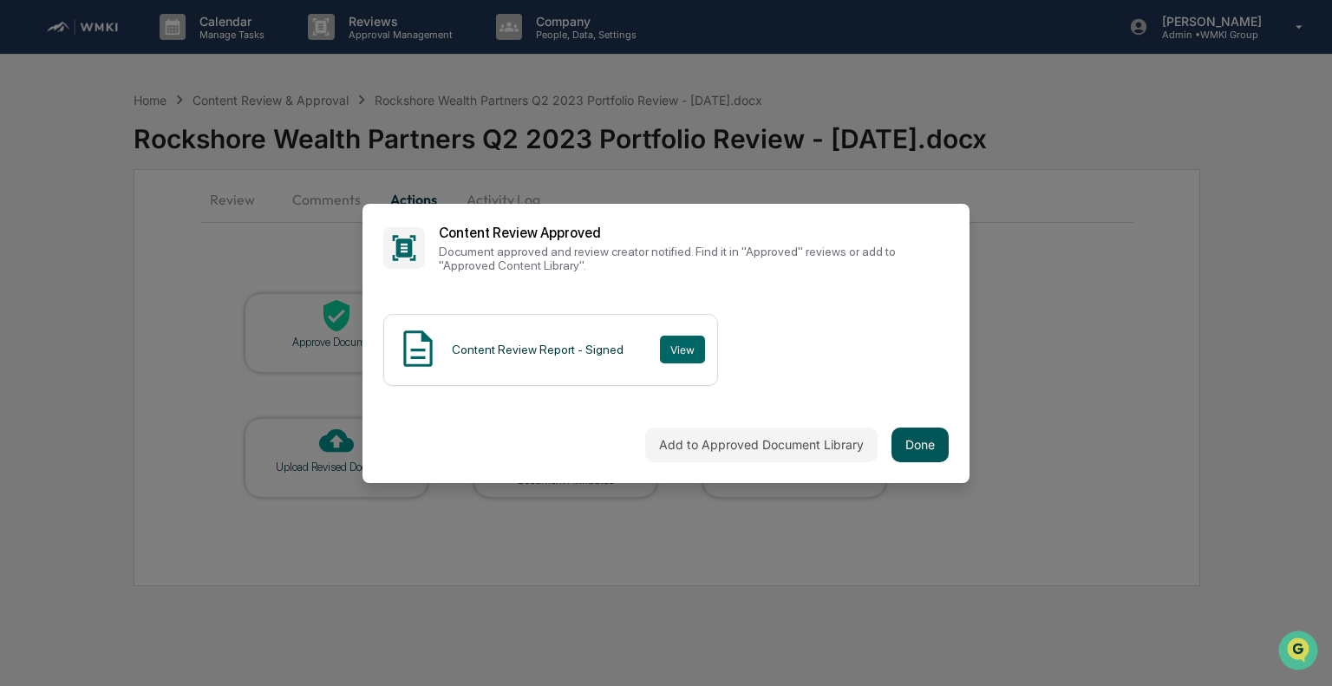
click at [902, 441] on button "Done" at bounding box center [919, 444] width 57 height 35
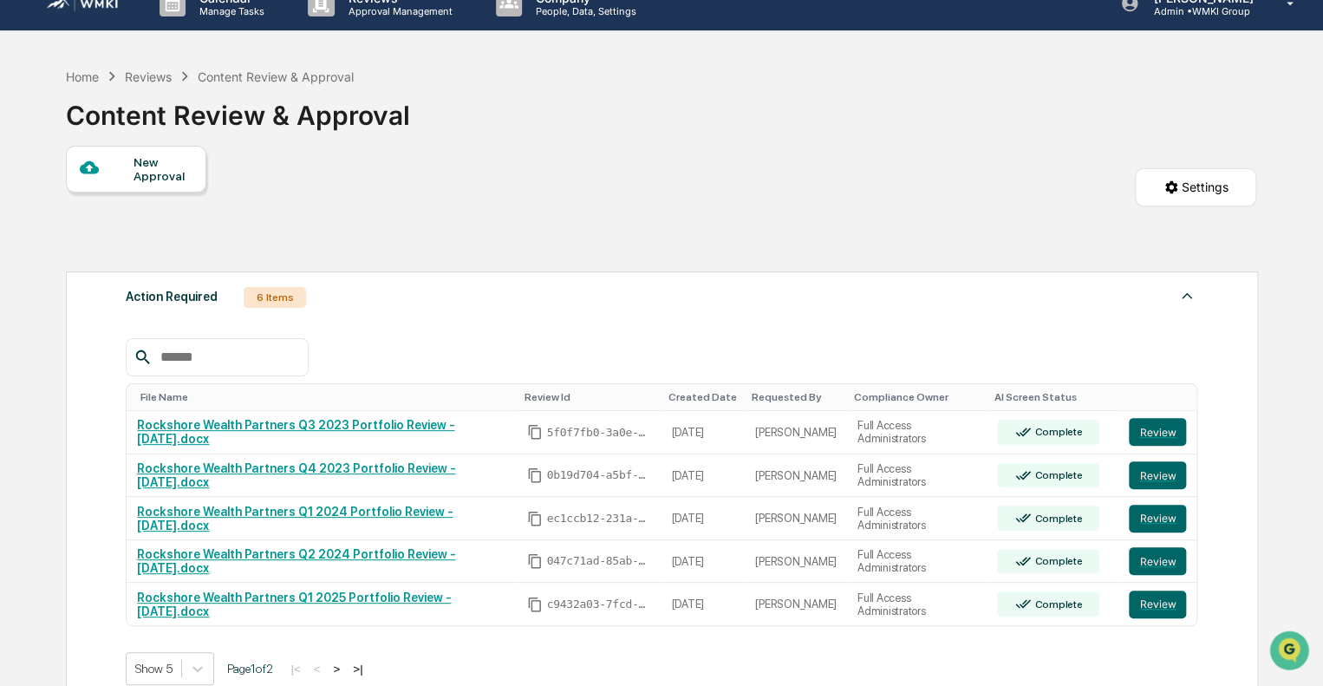
scroll to position [24, 0]
click at [1145, 437] on button "Review" at bounding box center [1157, 431] width 57 height 28
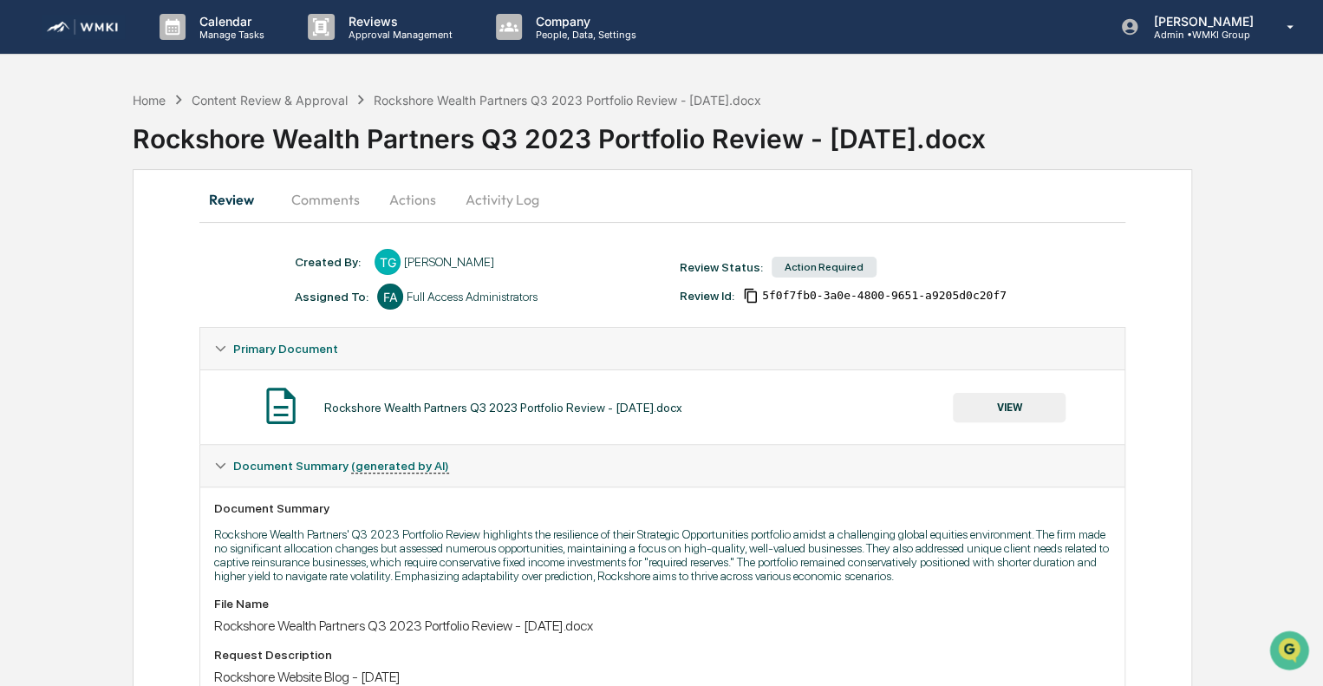
click at [411, 208] on button "Actions" at bounding box center [413, 200] width 78 height 42
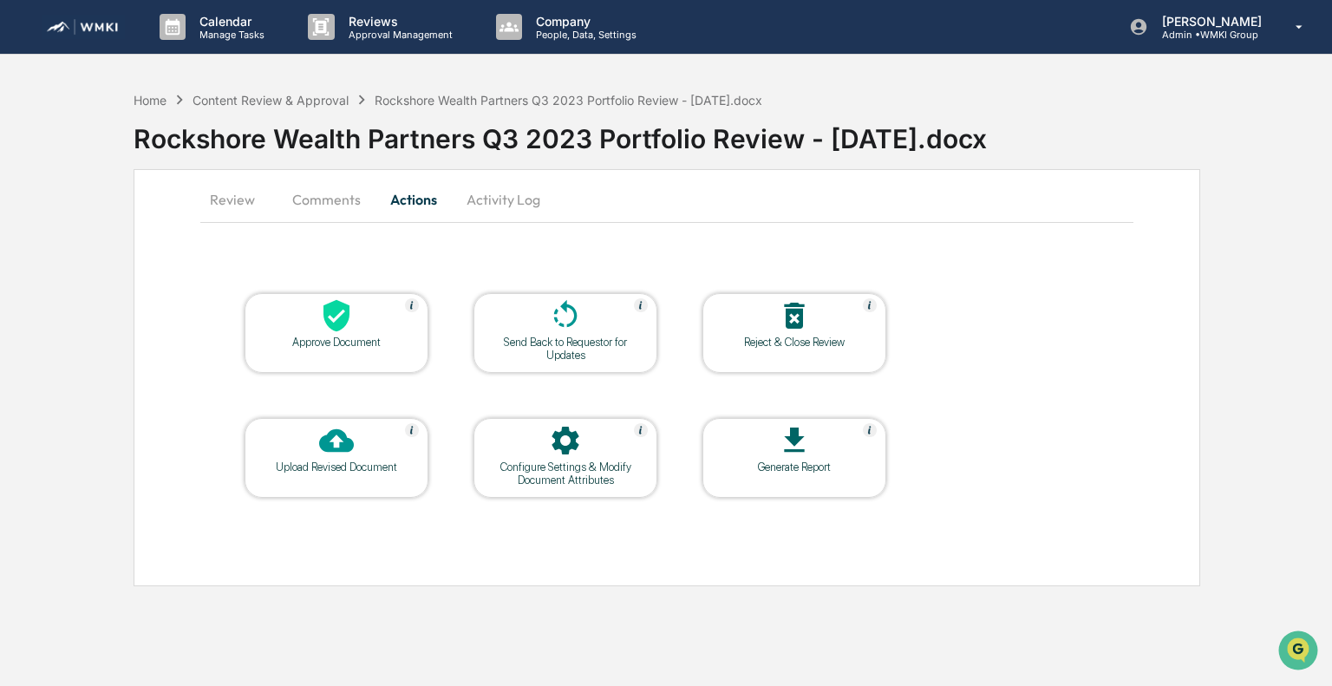
click at [319, 315] on icon at bounding box center [336, 315] width 35 height 35
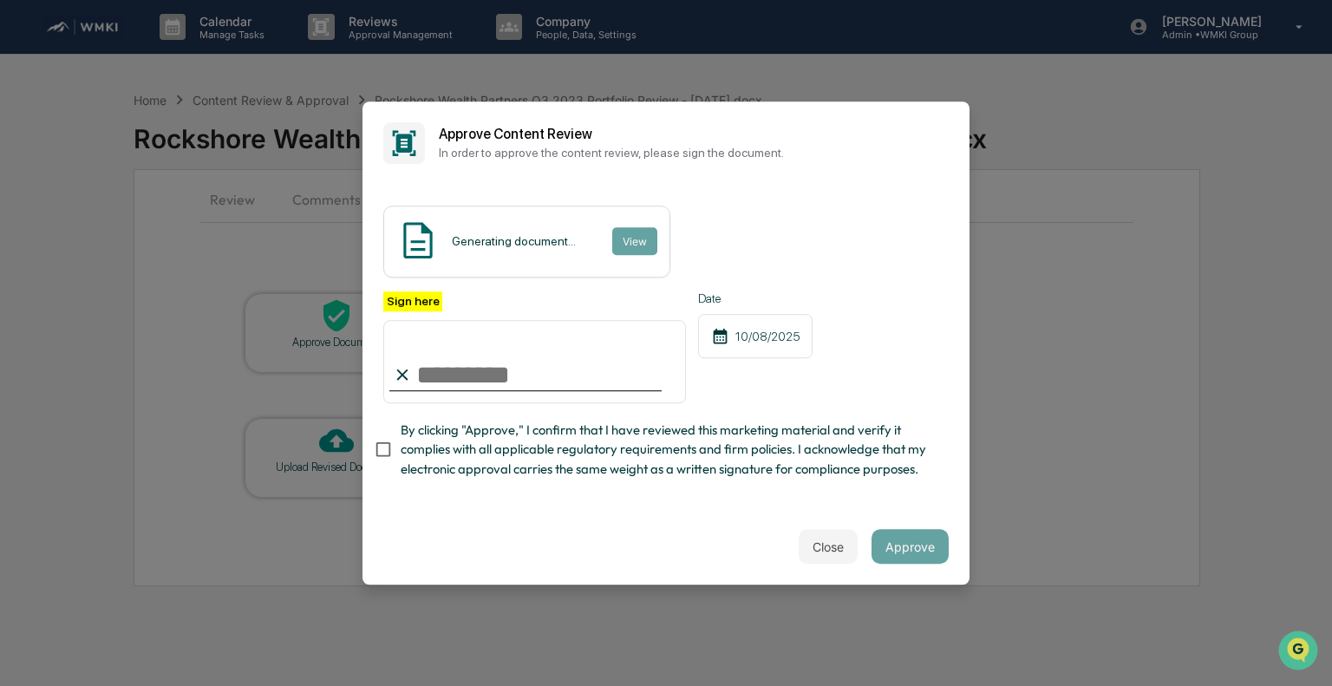
click at [517, 370] on input "Sign here" at bounding box center [534, 361] width 303 height 83
type input "**********"
click at [479, 434] on span "By clicking "Approve," I confirm that I have reviewed this marketing material a…" at bounding box center [668, 450] width 534 height 58
click at [903, 553] on button "Approve" at bounding box center [909, 546] width 77 height 35
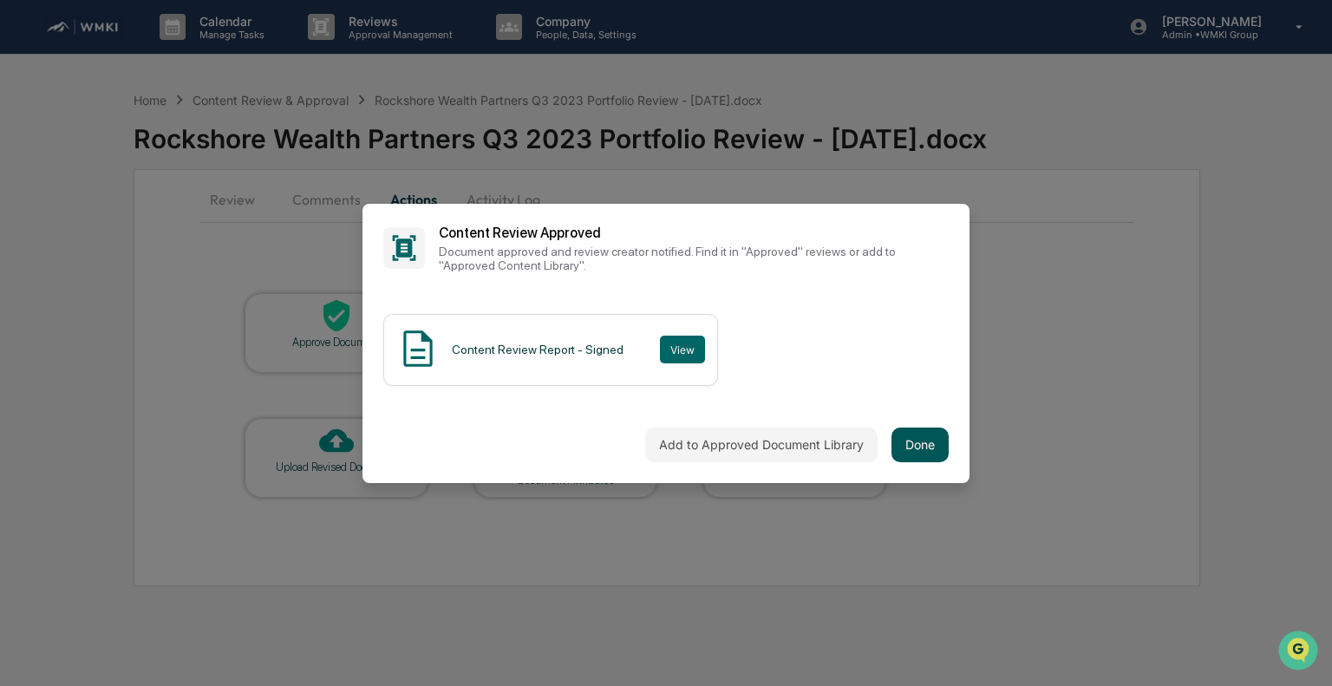
click at [899, 433] on button "Done" at bounding box center [919, 444] width 57 height 35
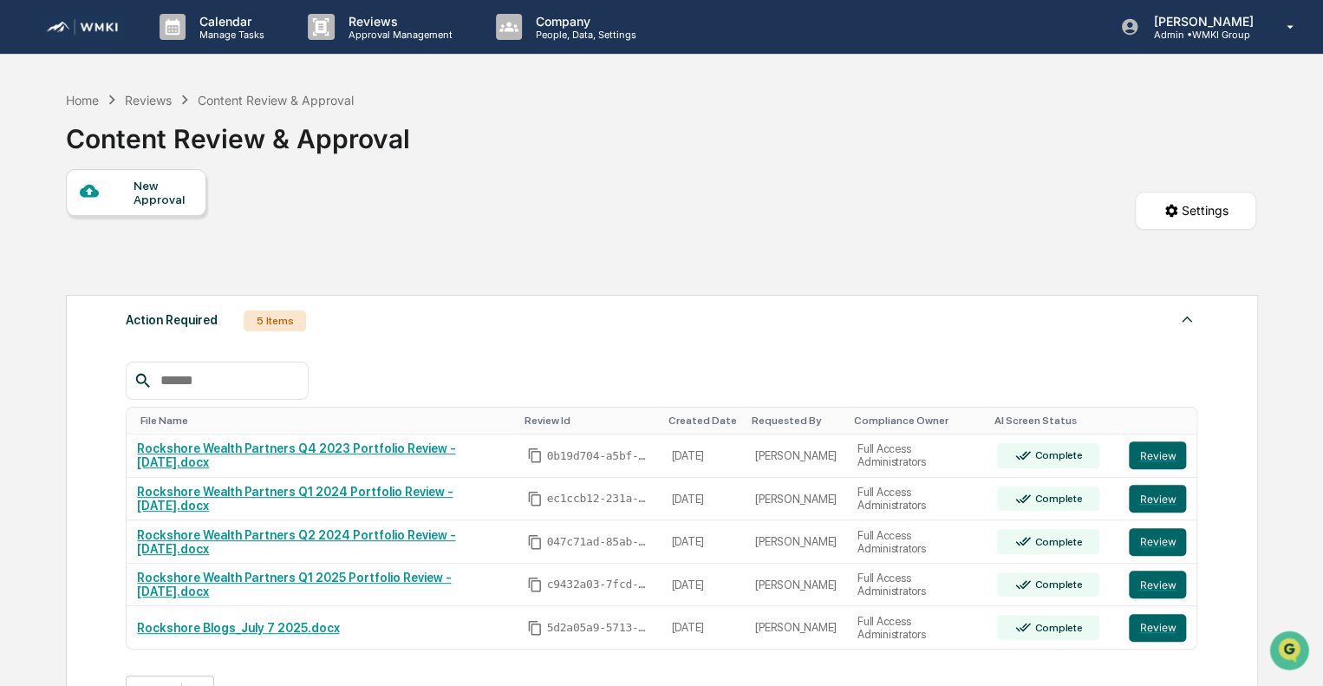
scroll to position [75, 0]
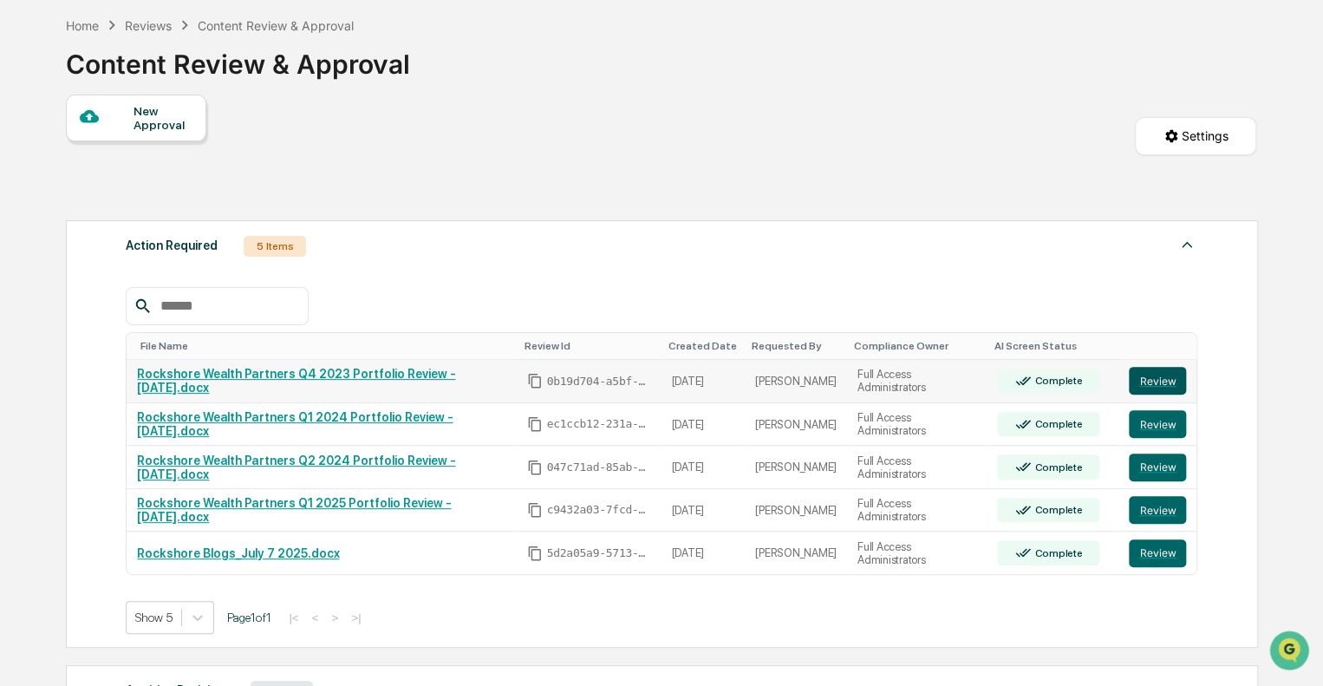
click at [1154, 380] on button "Review" at bounding box center [1157, 381] width 57 height 28
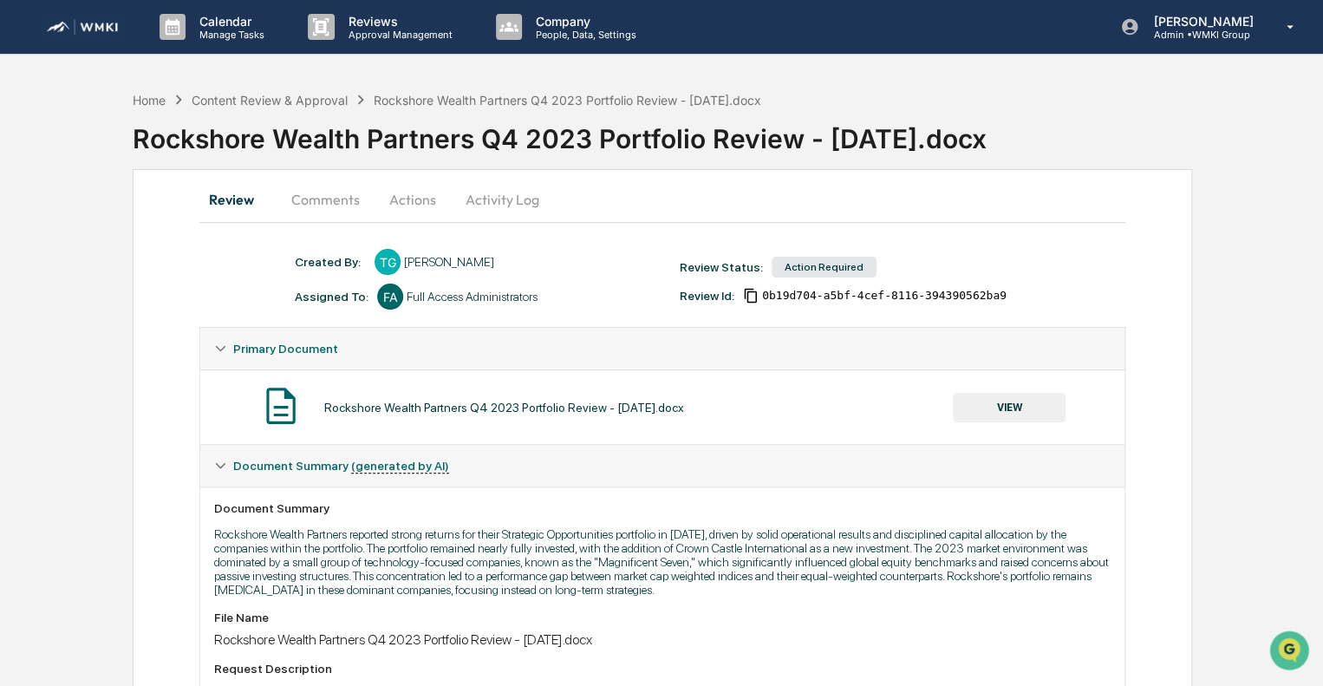
click at [420, 195] on button "Actions" at bounding box center [413, 200] width 78 height 42
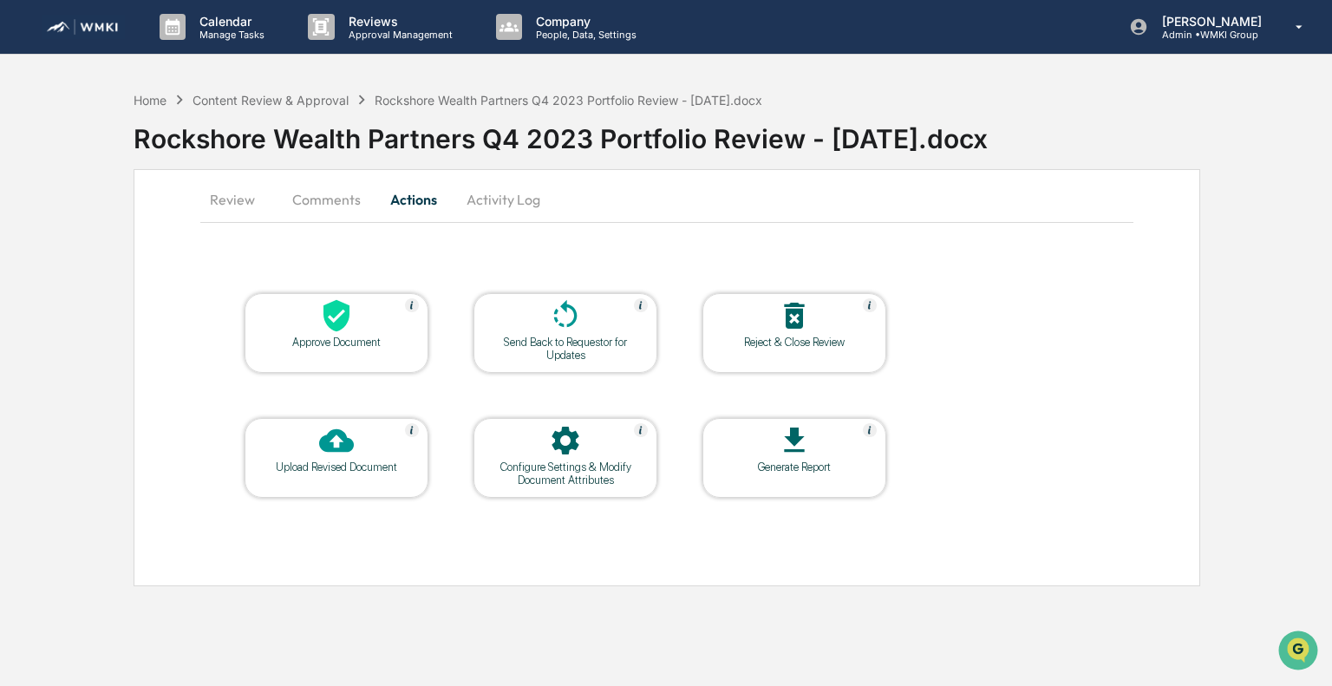
click at [338, 325] on icon at bounding box center [336, 316] width 26 height 32
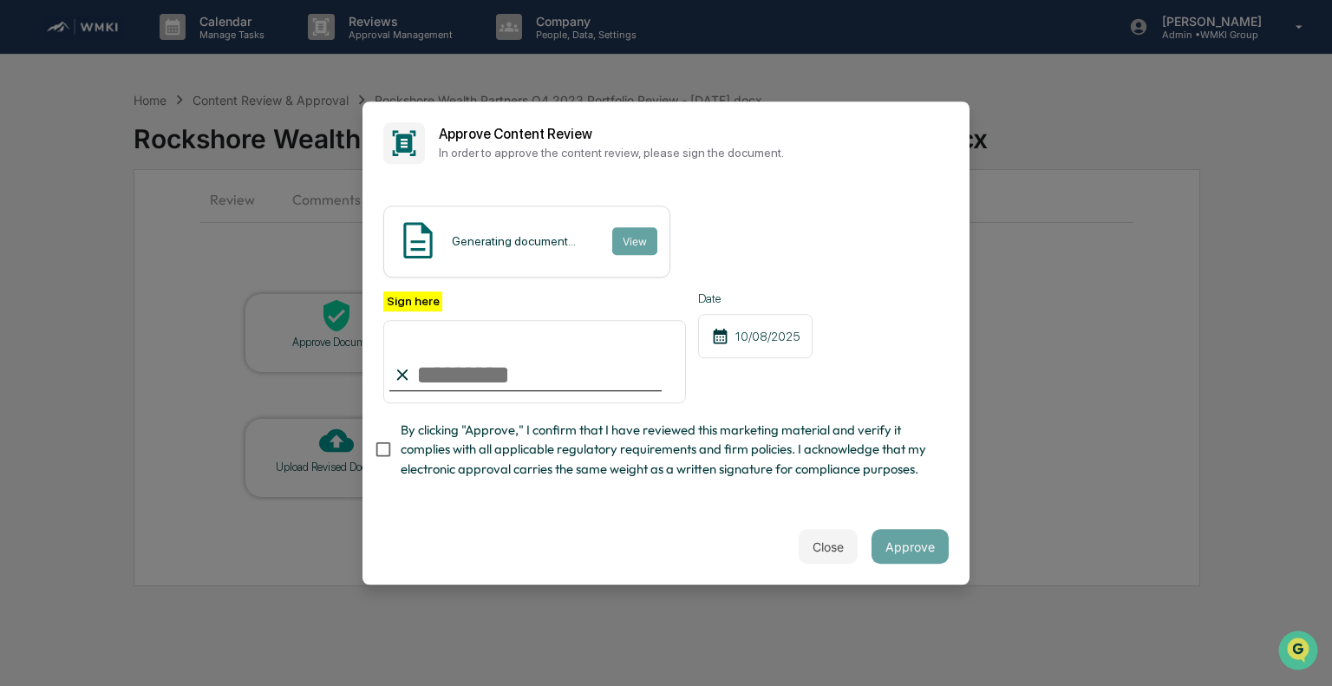
click at [525, 362] on input "Sign here" at bounding box center [534, 361] width 303 height 83
type input "**********"
click at [468, 443] on span "By clicking "Approve," I confirm that I have reviewed this marketing material a…" at bounding box center [668, 450] width 534 height 58
click at [902, 560] on button "Approve" at bounding box center [909, 546] width 77 height 35
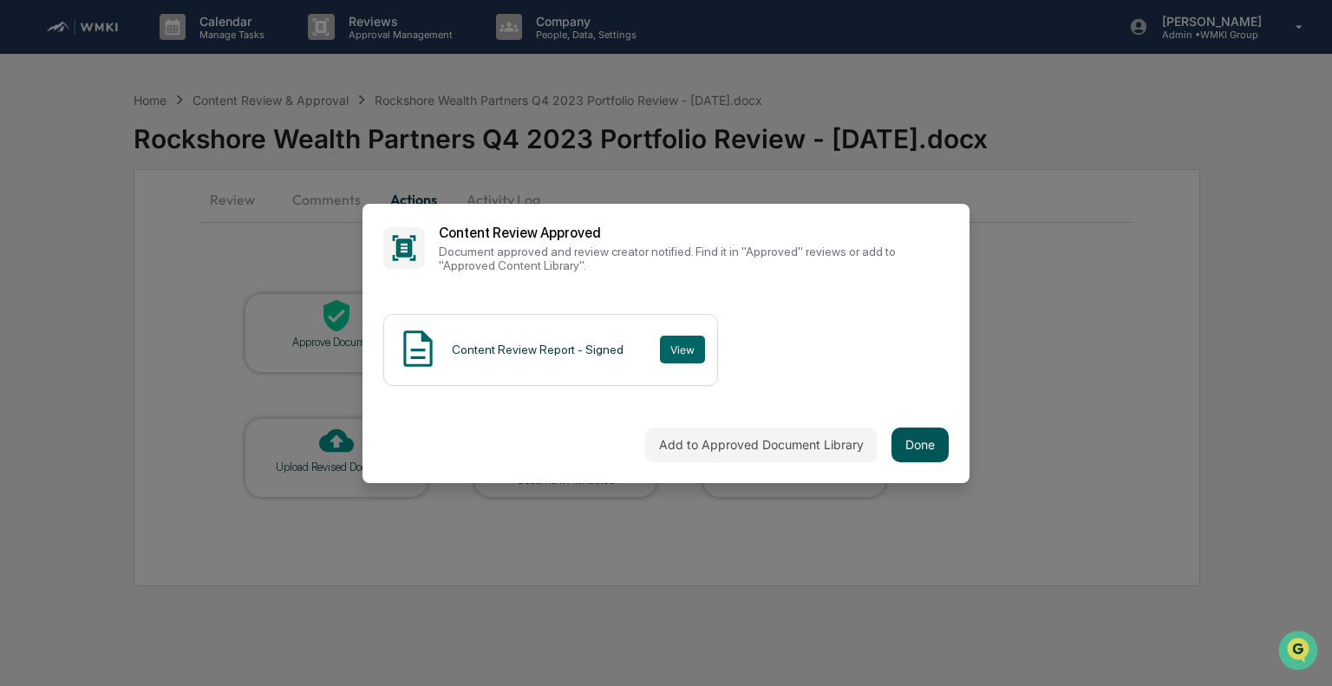
click at [912, 448] on button "Done" at bounding box center [919, 444] width 57 height 35
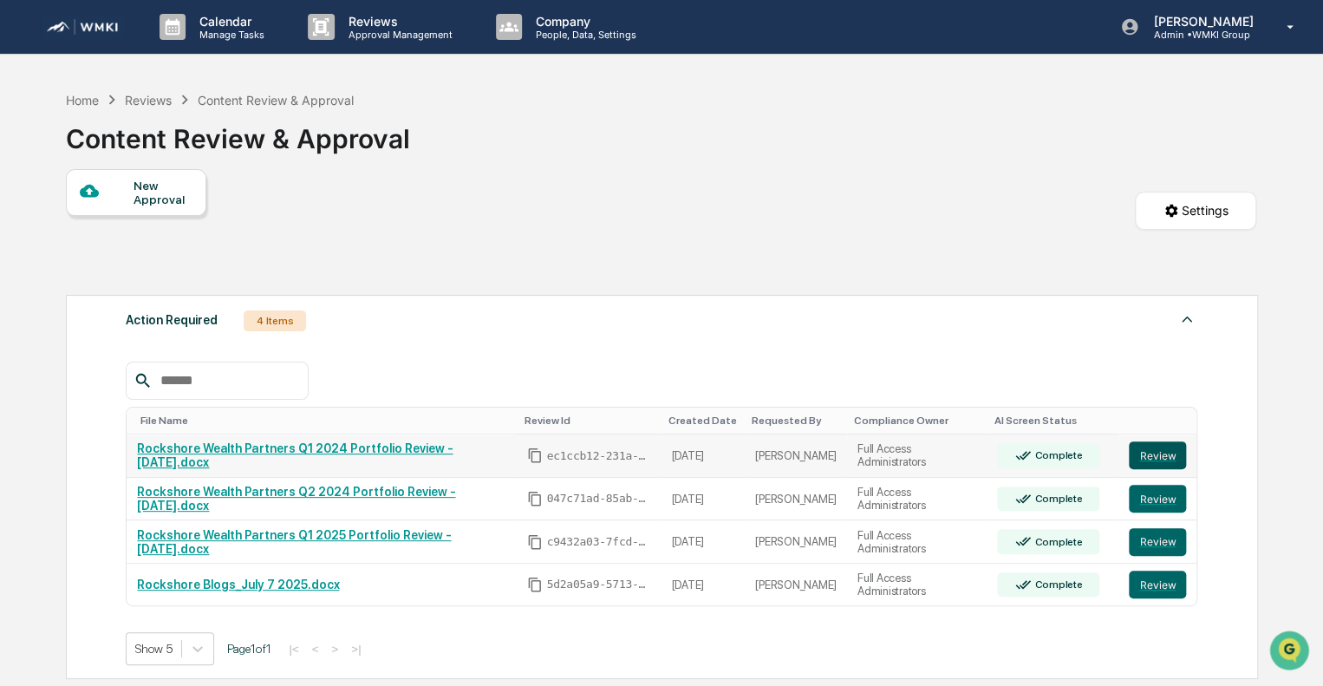
click at [1153, 463] on button "Review" at bounding box center [1157, 455] width 57 height 28
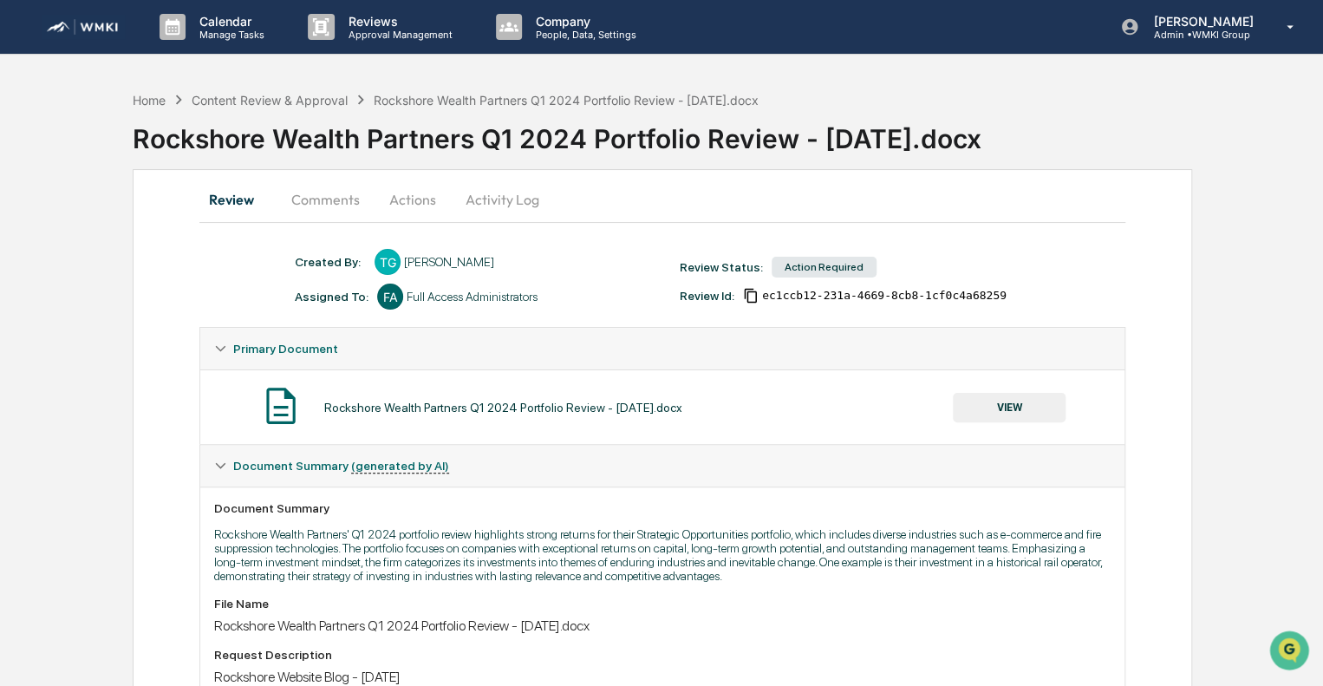
click at [413, 200] on button "Actions" at bounding box center [413, 200] width 78 height 42
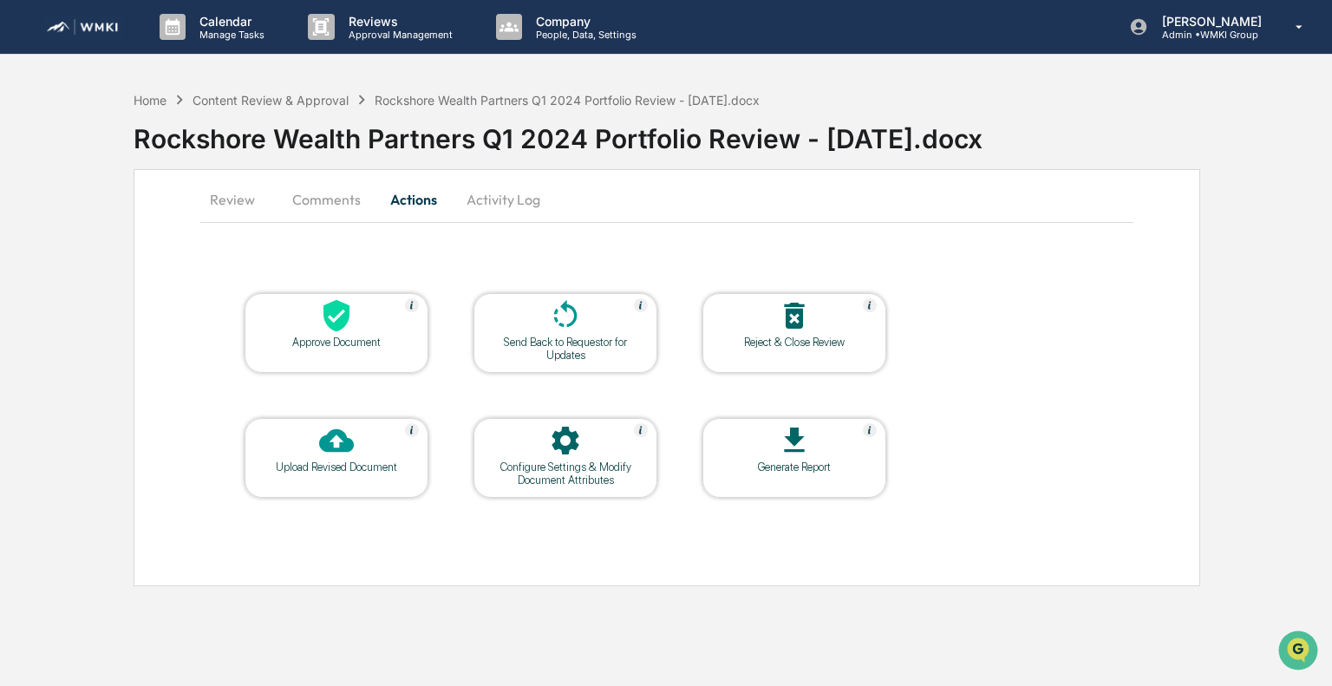
click at [330, 323] on icon at bounding box center [336, 316] width 26 height 32
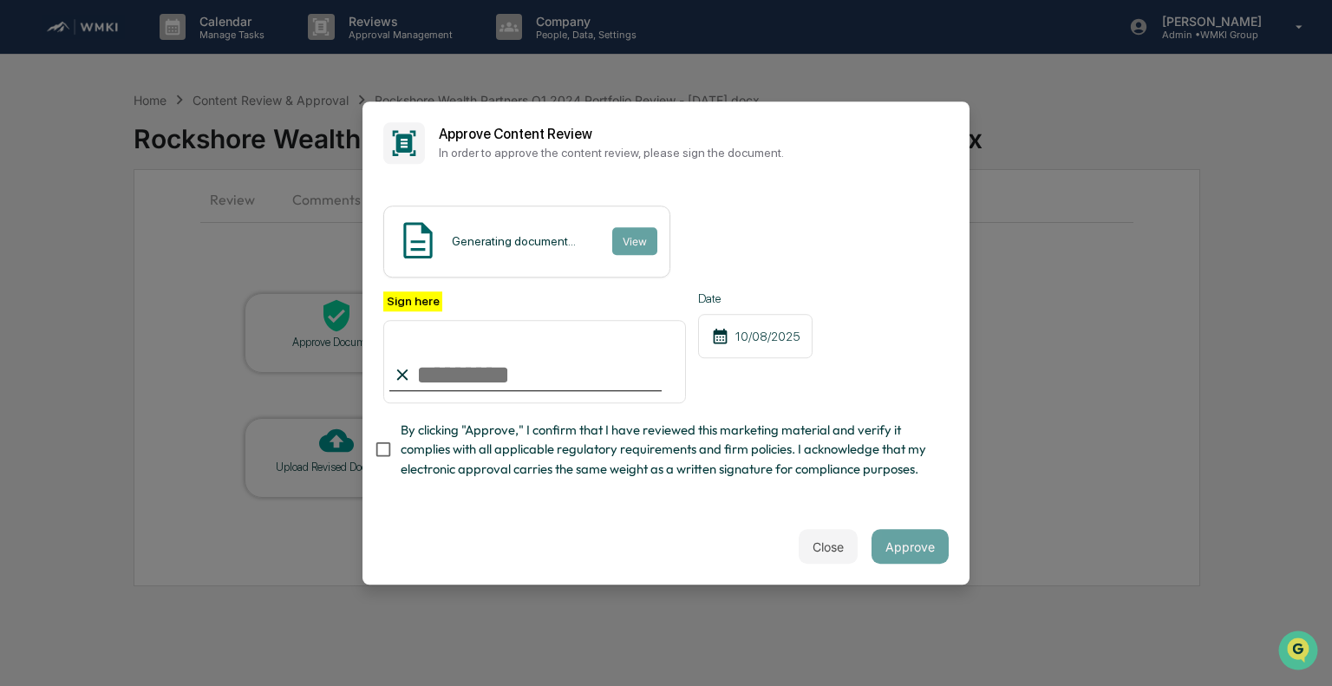
click at [545, 350] on input "Sign here" at bounding box center [534, 361] width 303 height 83
type input "**********"
click at [454, 433] on span "By clicking "Approve," I confirm that I have reviewed this marketing material a…" at bounding box center [668, 450] width 534 height 58
click at [908, 561] on button "Approve" at bounding box center [909, 546] width 77 height 35
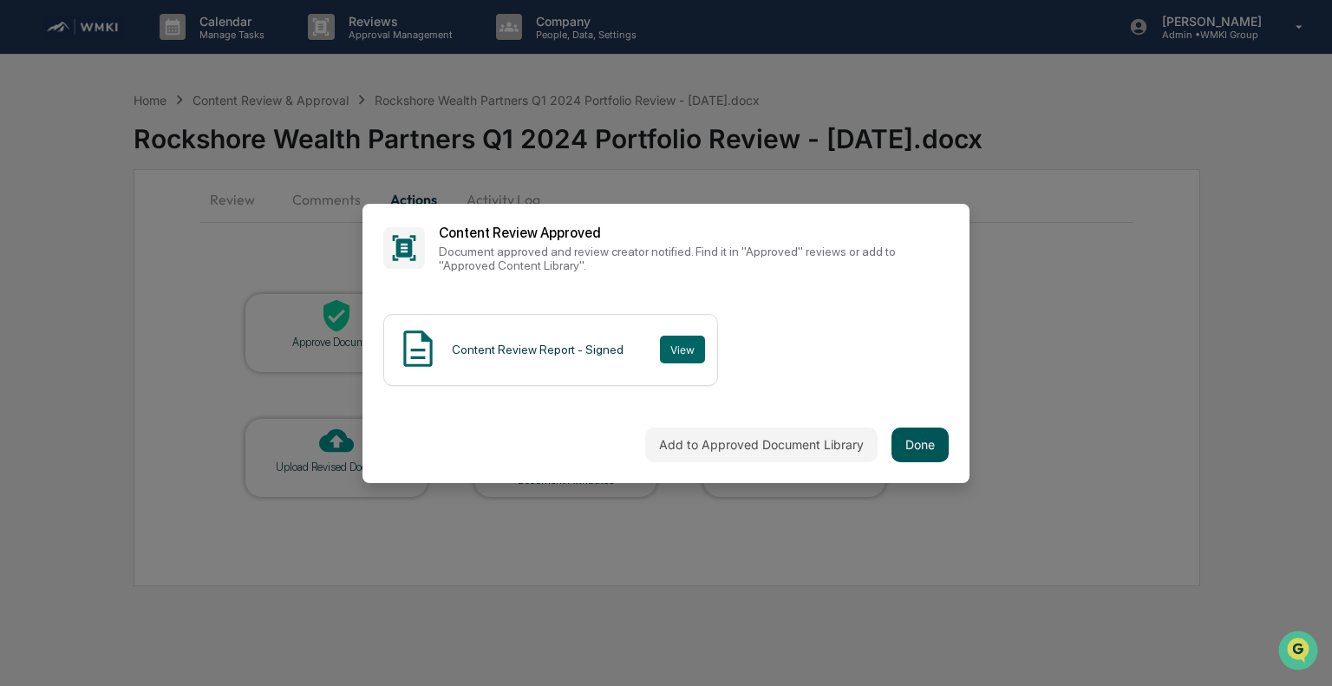
click at [907, 450] on button "Done" at bounding box center [919, 444] width 57 height 35
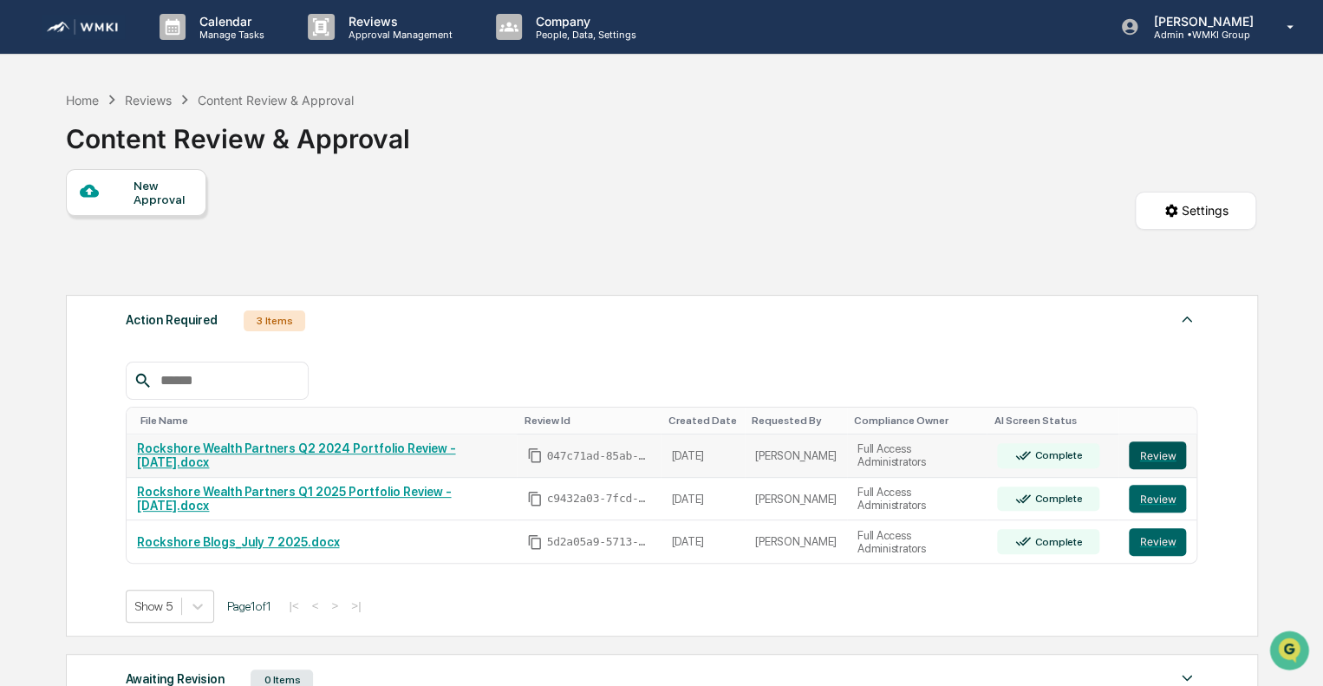
click at [1160, 458] on button "Review" at bounding box center [1157, 455] width 57 height 28
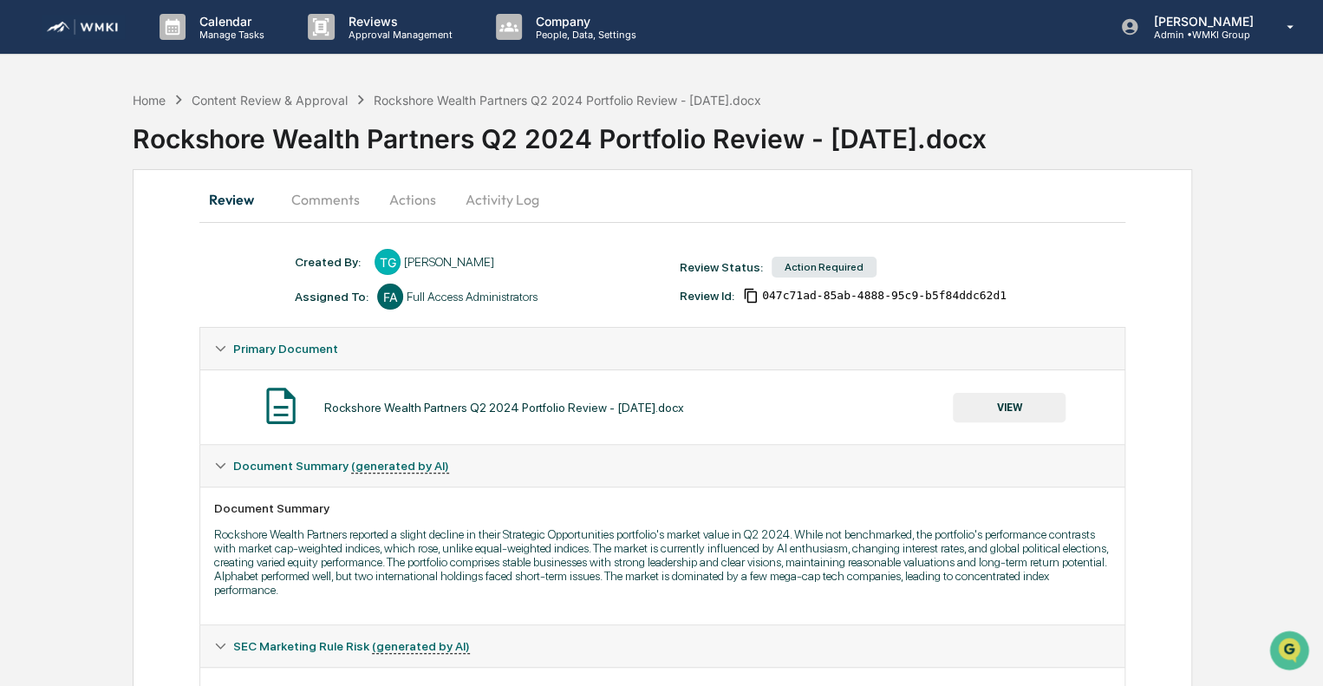
click at [424, 207] on button "Actions" at bounding box center [413, 200] width 78 height 42
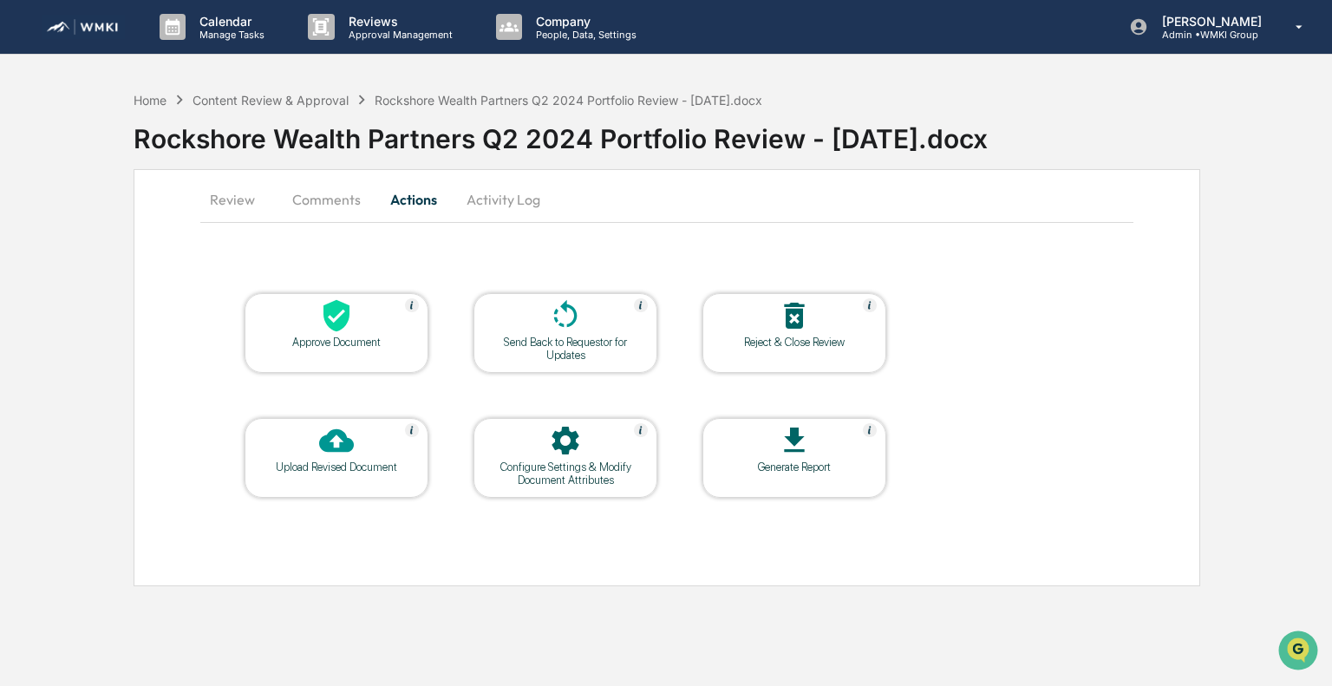
click at [359, 356] on div "Approve Document" at bounding box center [337, 333] width 184 height 80
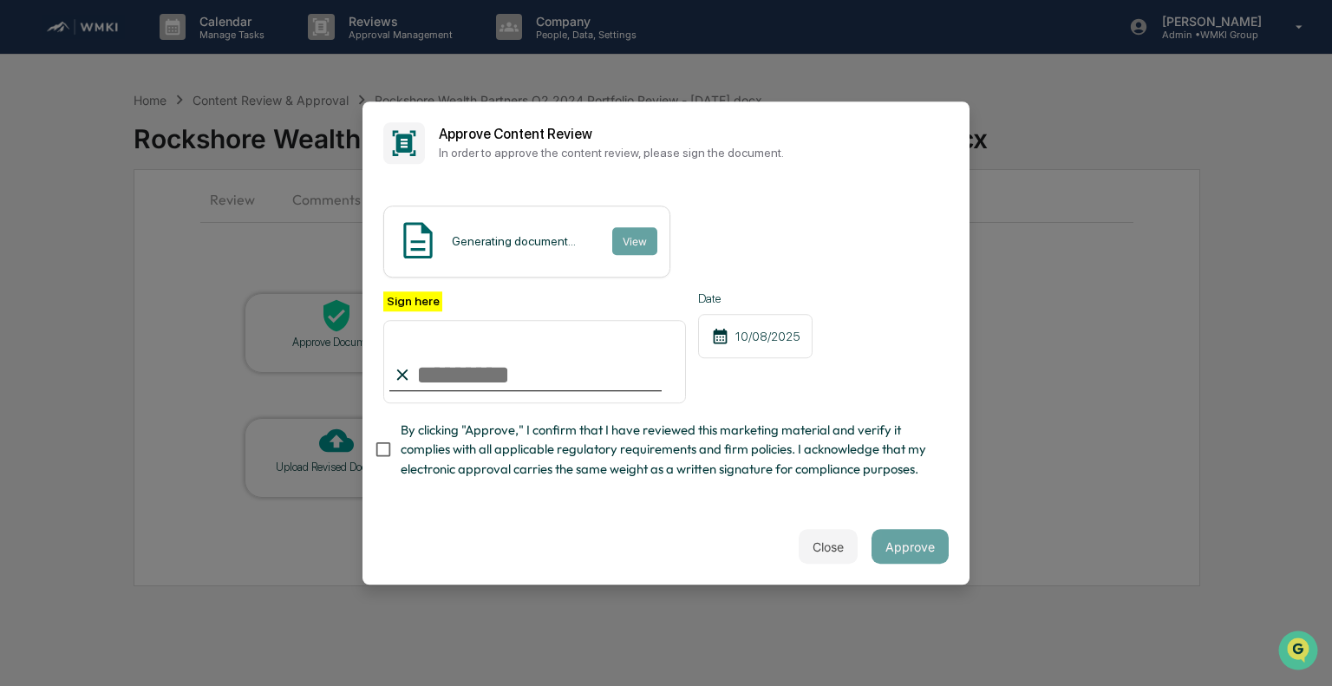
click at [558, 346] on input "Sign here" at bounding box center [534, 361] width 303 height 83
type input "**********"
click at [471, 442] on span "By clicking "Approve," I confirm that I have reviewed this marketing material a…" at bounding box center [668, 450] width 534 height 58
click at [902, 564] on button "Approve" at bounding box center [909, 546] width 77 height 35
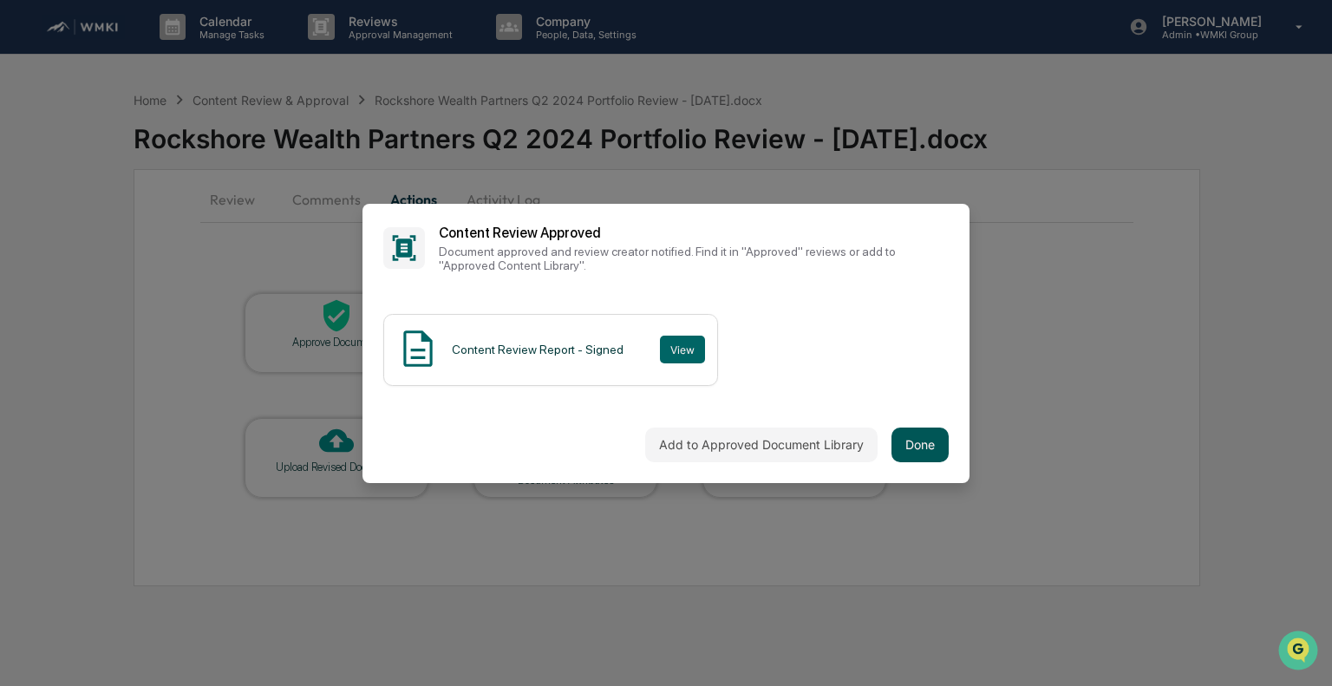
click at [902, 453] on button "Done" at bounding box center [919, 444] width 57 height 35
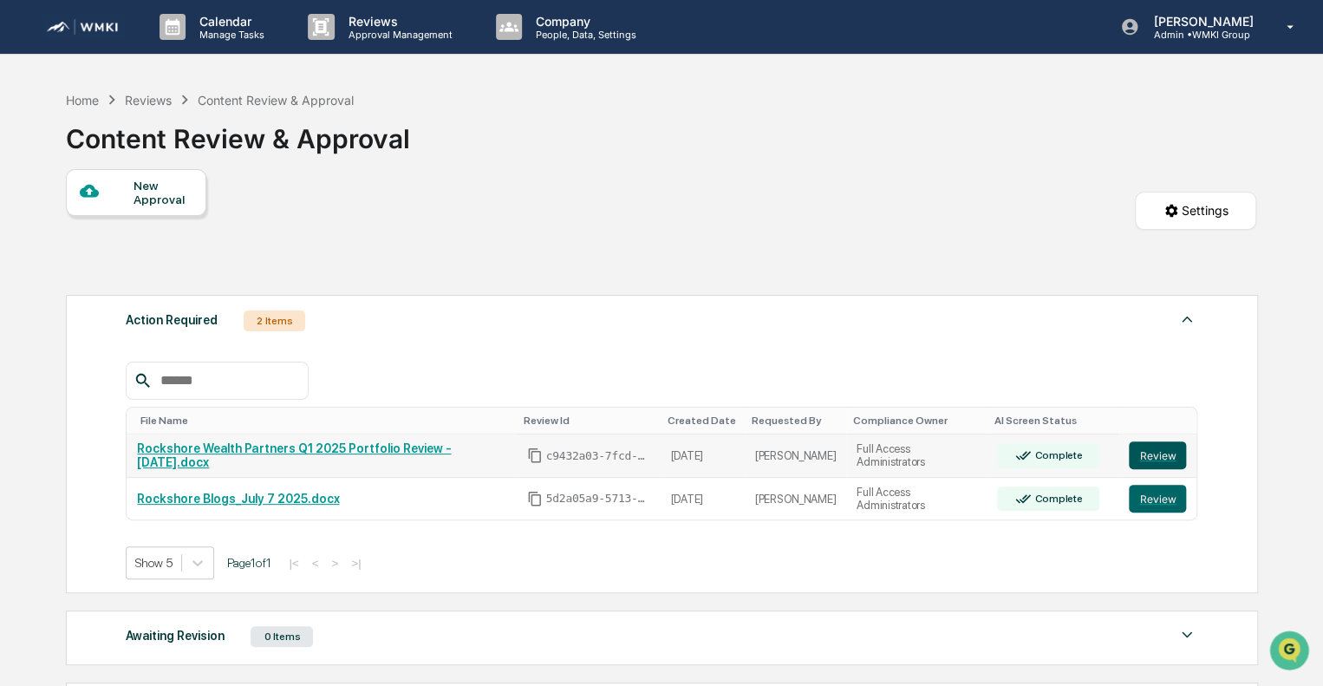
click at [1153, 449] on button "Review" at bounding box center [1157, 455] width 57 height 28
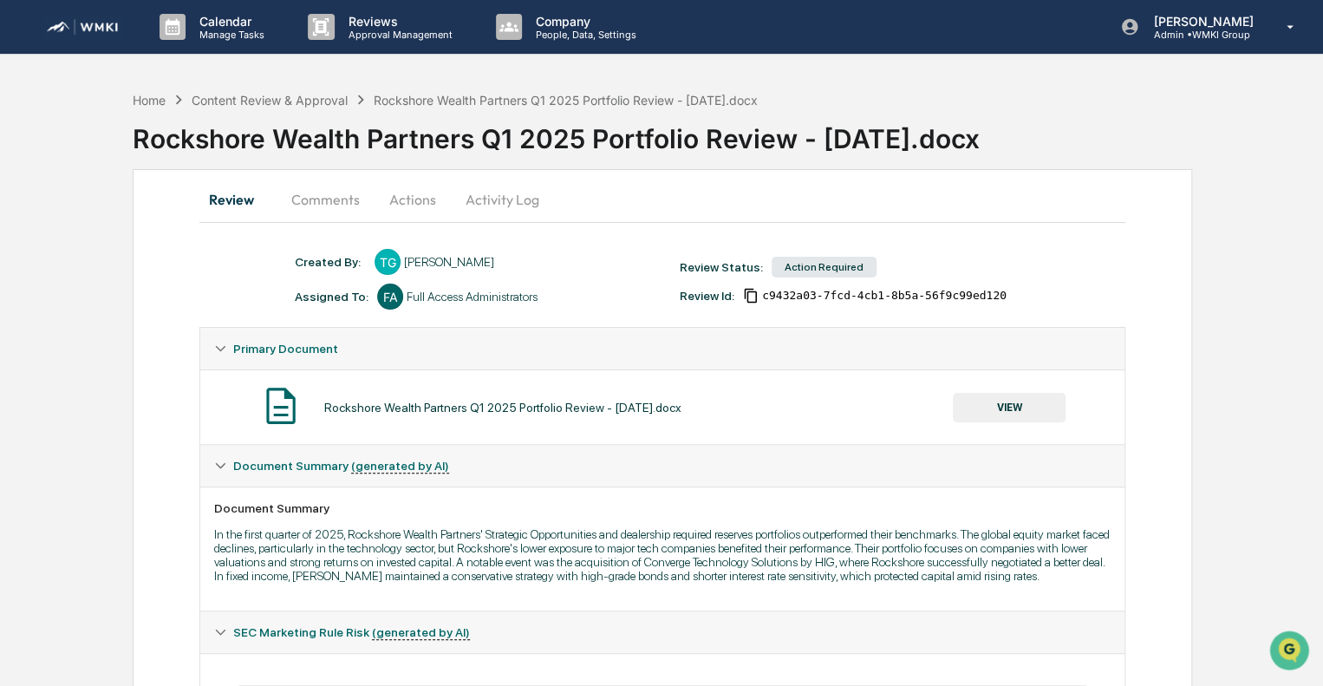
click at [426, 200] on button "Actions" at bounding box center [413, 200] width 78 height 42
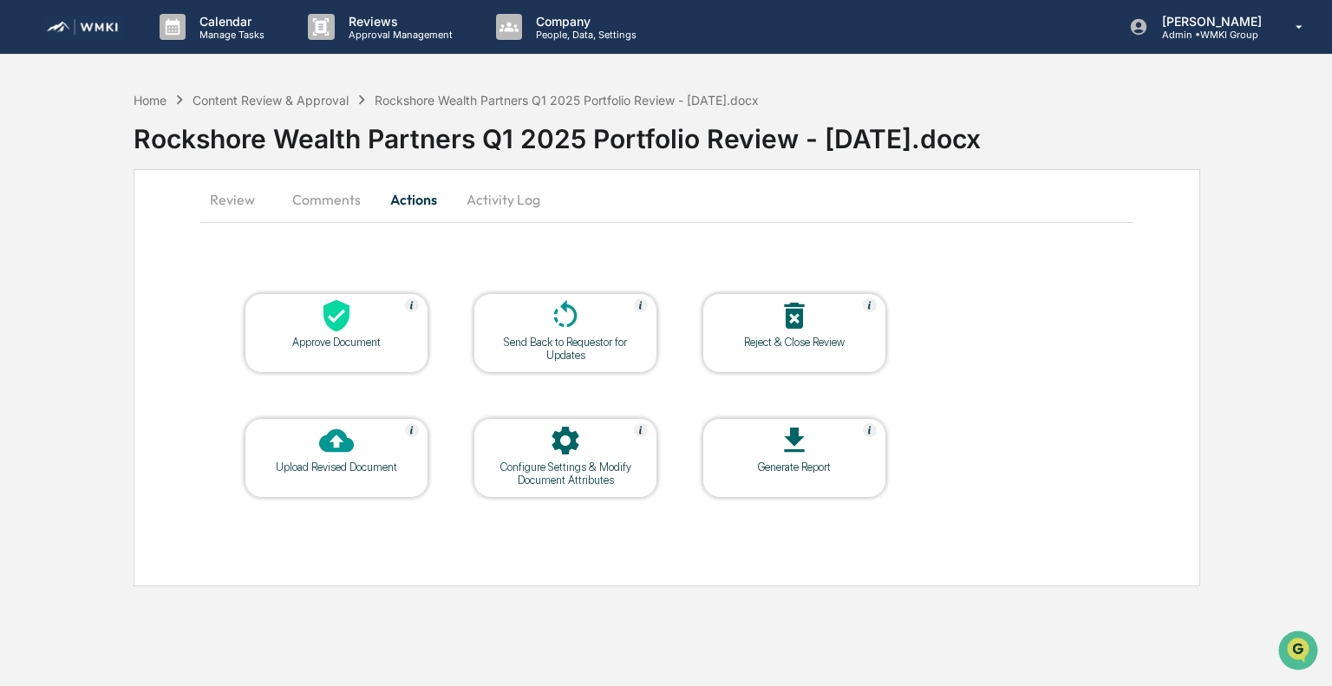
click at [340, 336] on div "Approve Document" at bounding box center [336, 342] width 156 height 13
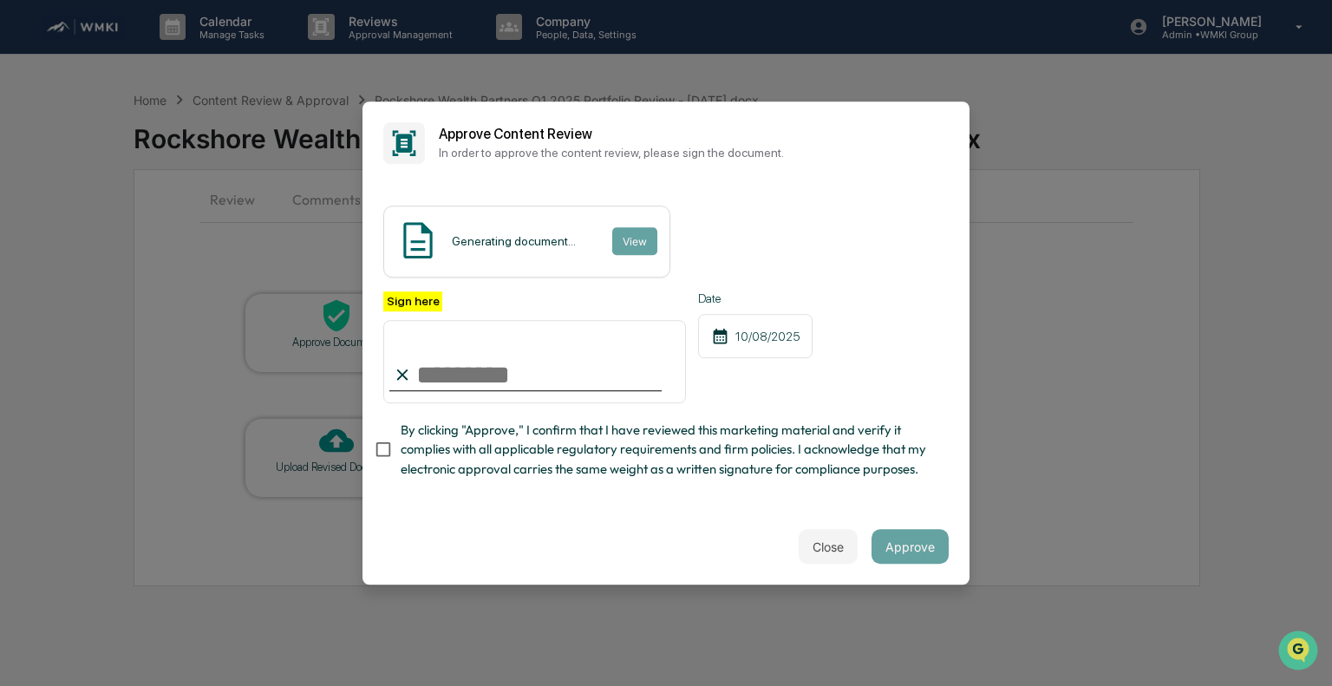
click at [505, 366] on input "Sign here" at bounding box center [534, 361] width 303 height 83
type input "**********"
click at [486, 434] on span "By clicking "Approve," I confirm that I have reviewed this marketing material a…" at bounding box center [668, 450] width 534 height 58
click at [917, 554] on button "Approve" at bounding box center [909, 546] width 77 height 35
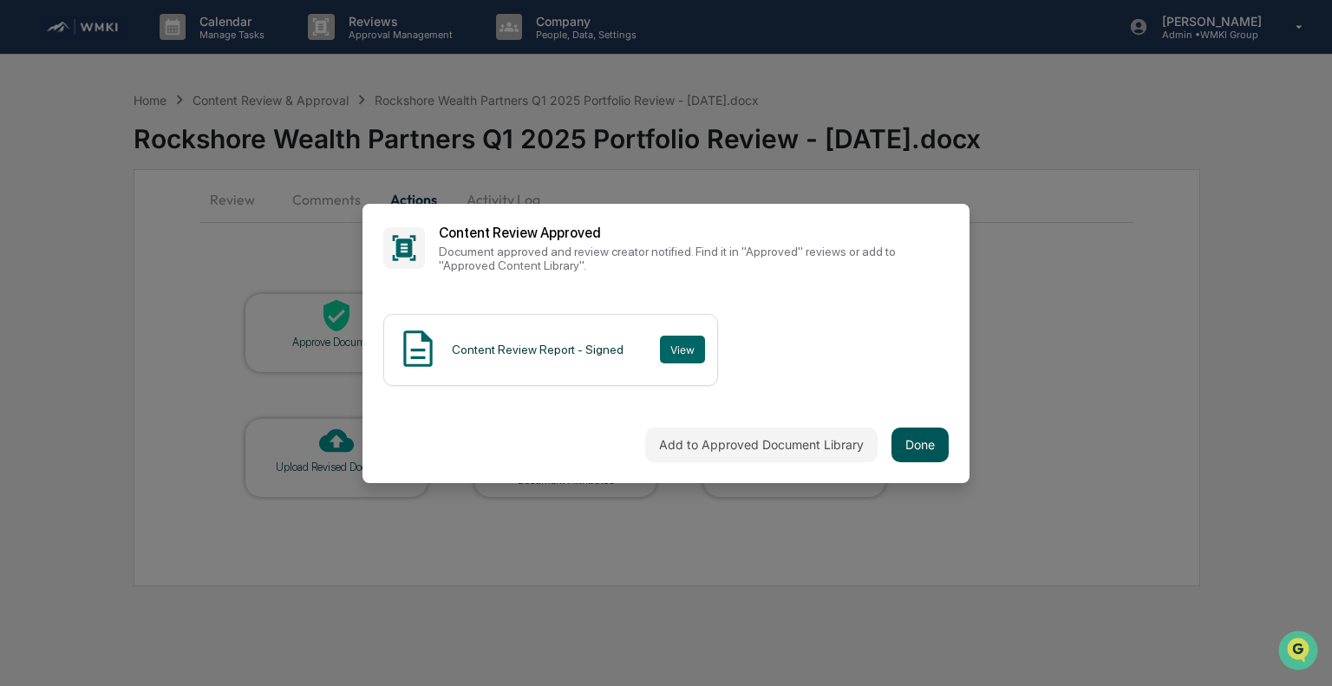
click at [911, 441] on button "Done" at bounding box center [919, 444] width 57 height 35
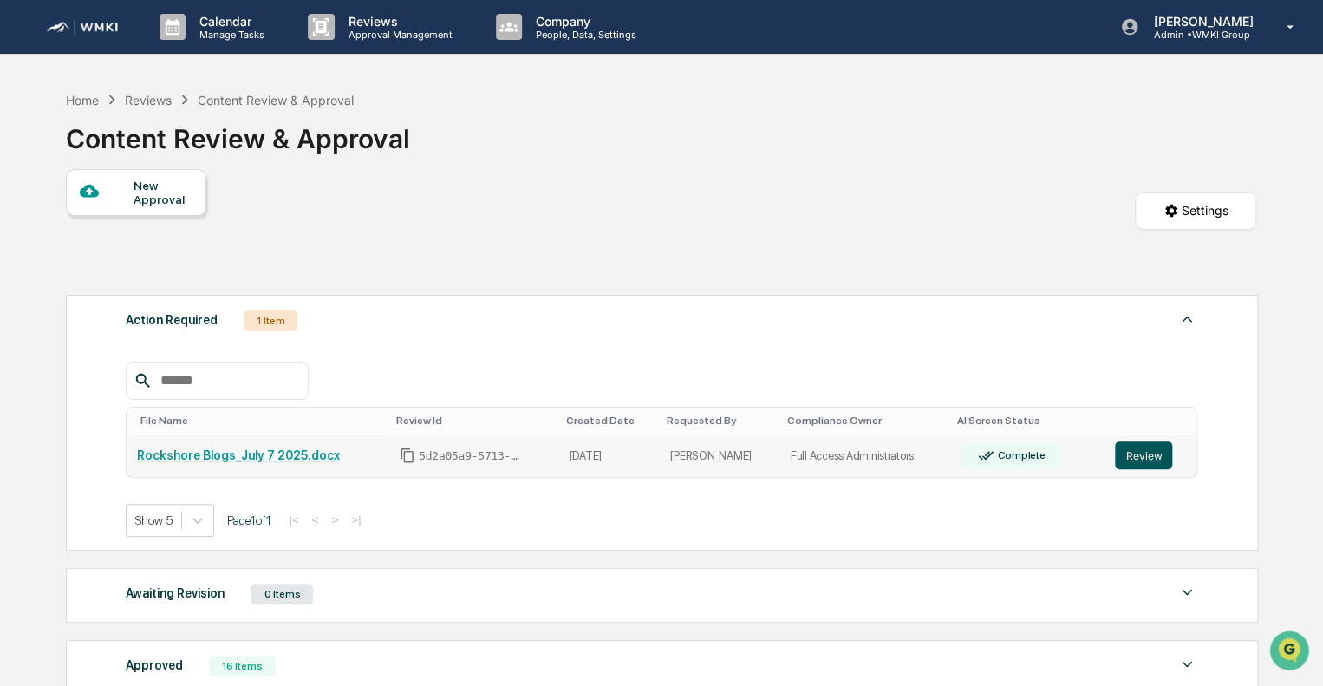
click at [1157, 456] on button "Review" at bounding box center [1143, 455] width 57 height 28
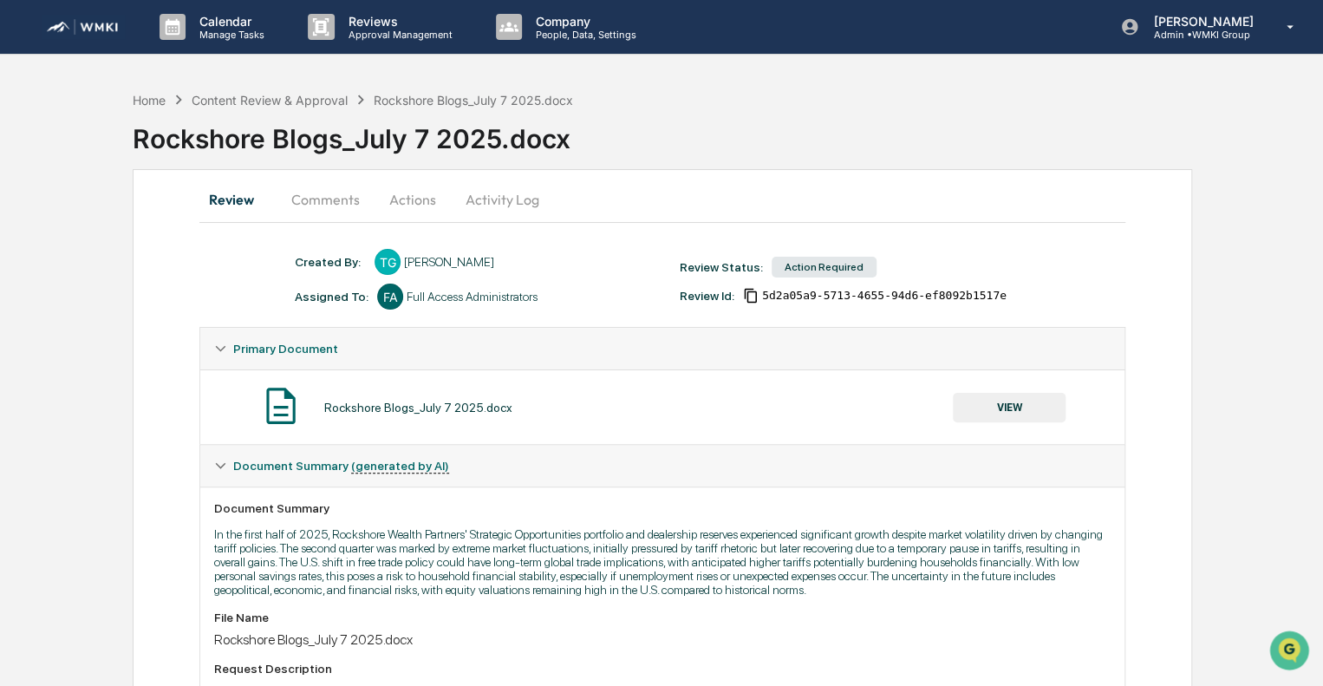
click at [416, 204] on button "Actions" at bounding box center [413, 200] width 78 height 42
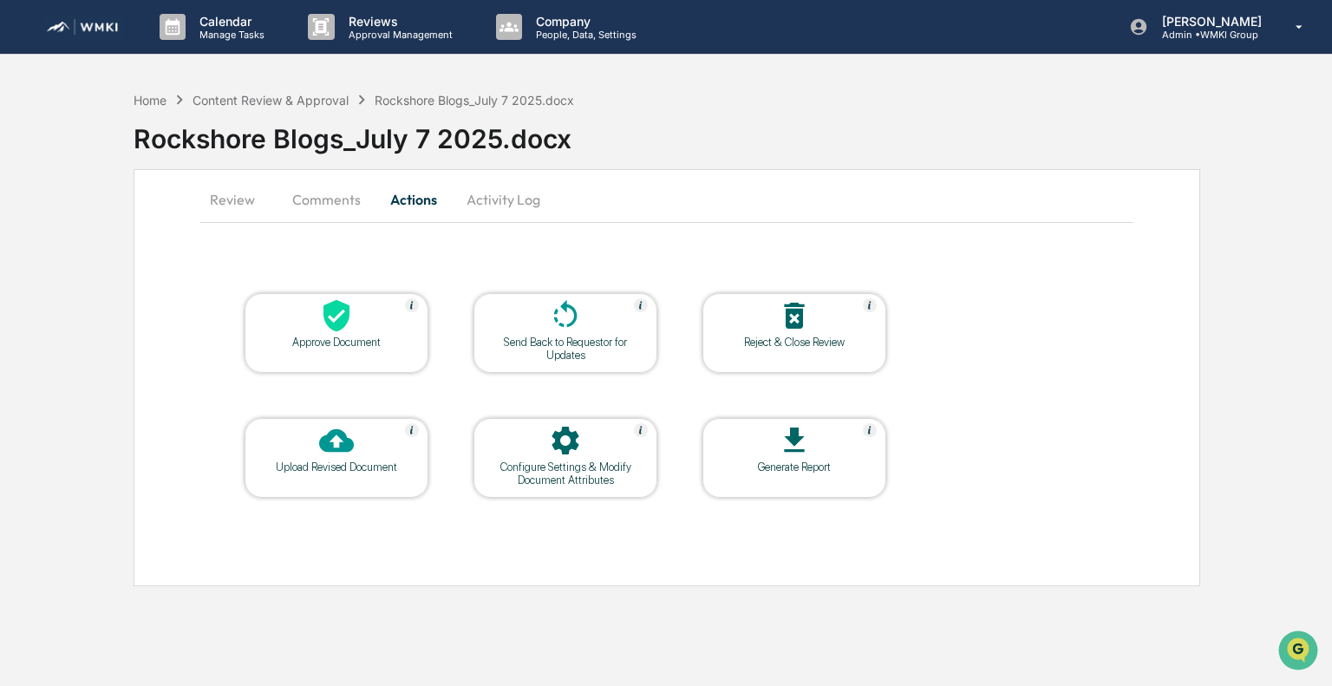
click at [338, 337] on div "Approve Document" at bounding box center [336, 342] width 156 height 13
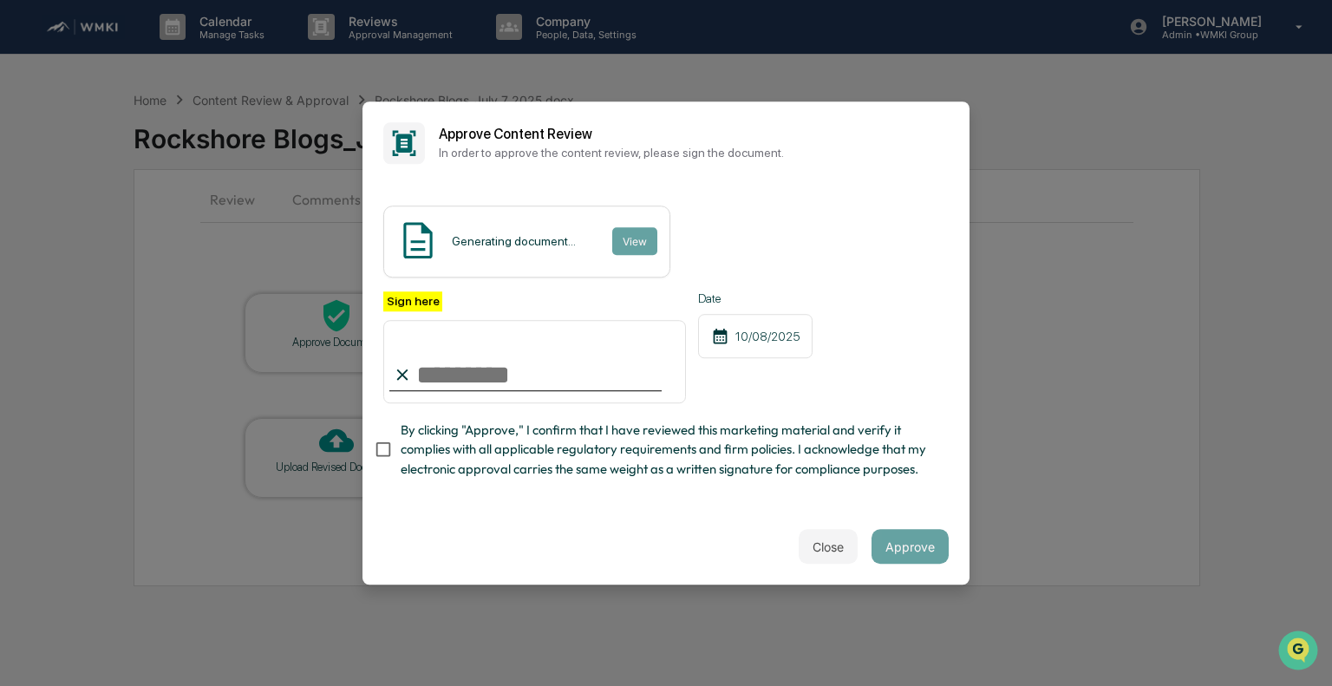
click at [520, 374] on input "Sign here" at bounding box center [534, 361] width 303 height 83
type input "**********"
click at [451, 438] on span "By clicking "Approve," I confirm that I have reviewed this marketing material a…" at bounding box center [668, 450] width 534 height 58
click at [895, 553] on button "Approve" at bounding box center [909, 546] width 77 height 35
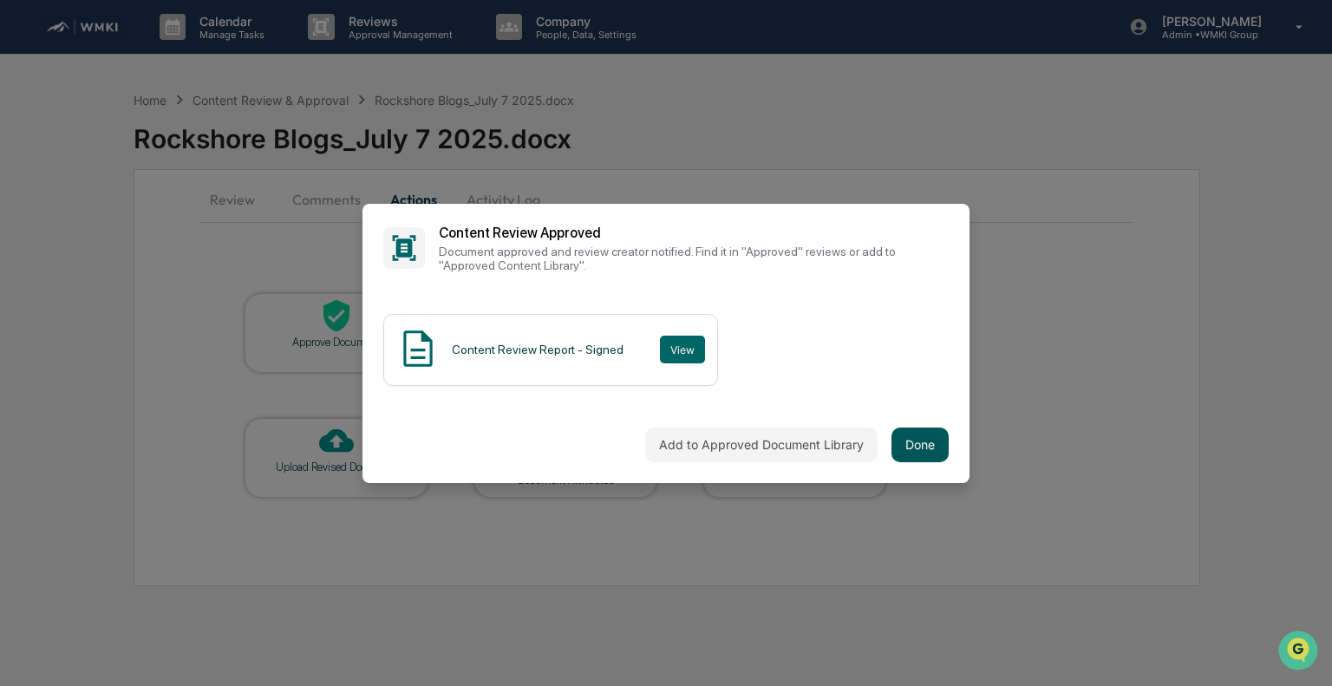
click at [908, 438] on button "Done" at bounding box center [919, 444] width 57 height 35
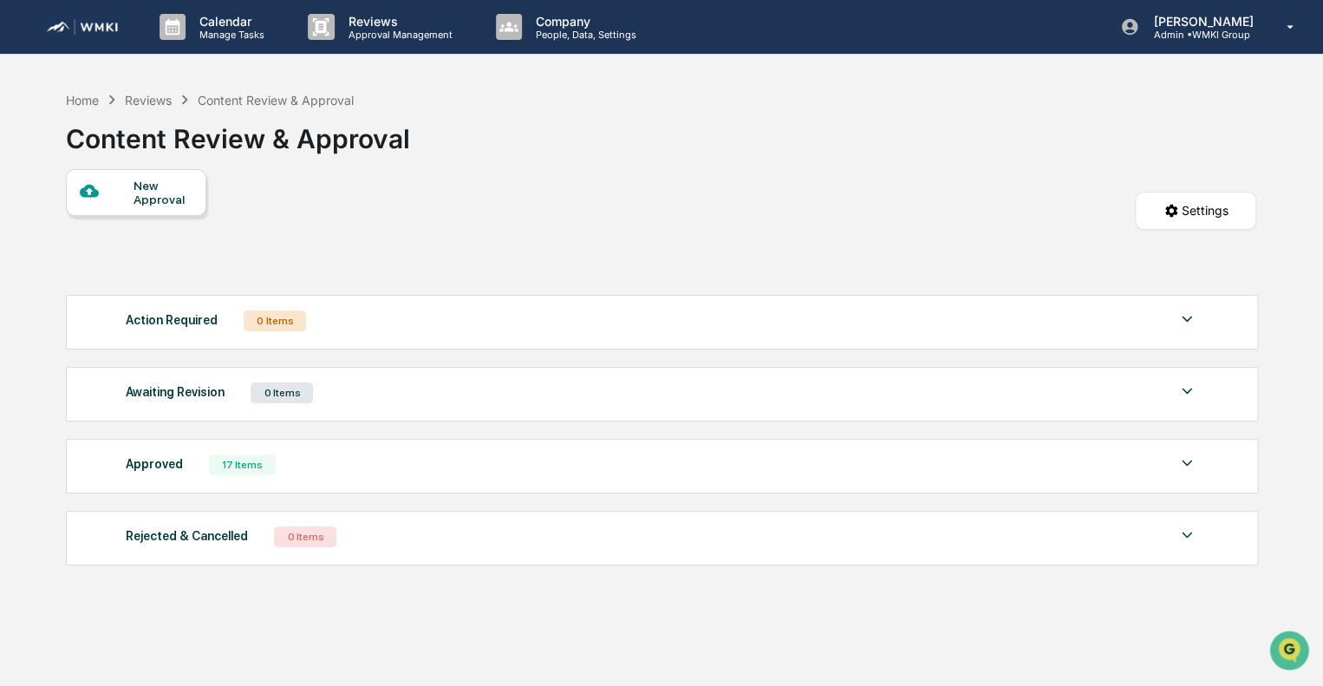
click at [98, 32] on img at bounding box center [83, 27] width 83 height 25
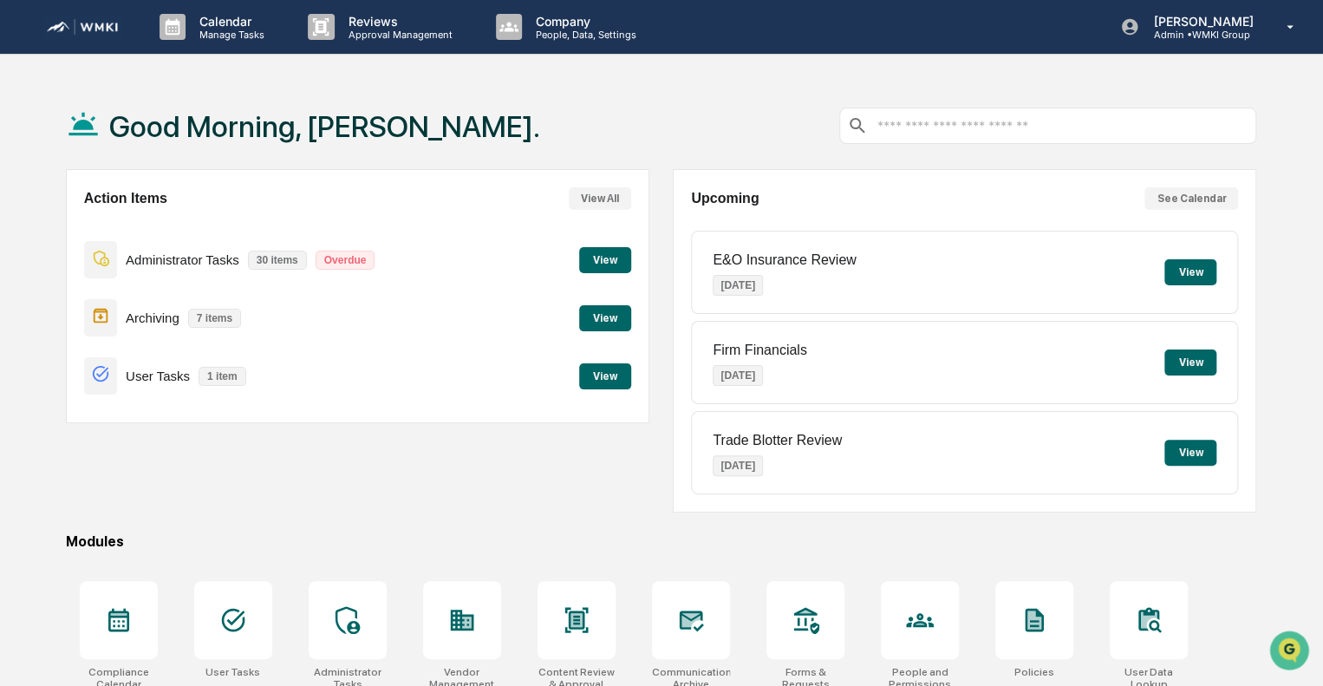
click at [617, 317] on button "View" at bounding box center [605, 318] width 52 height 26
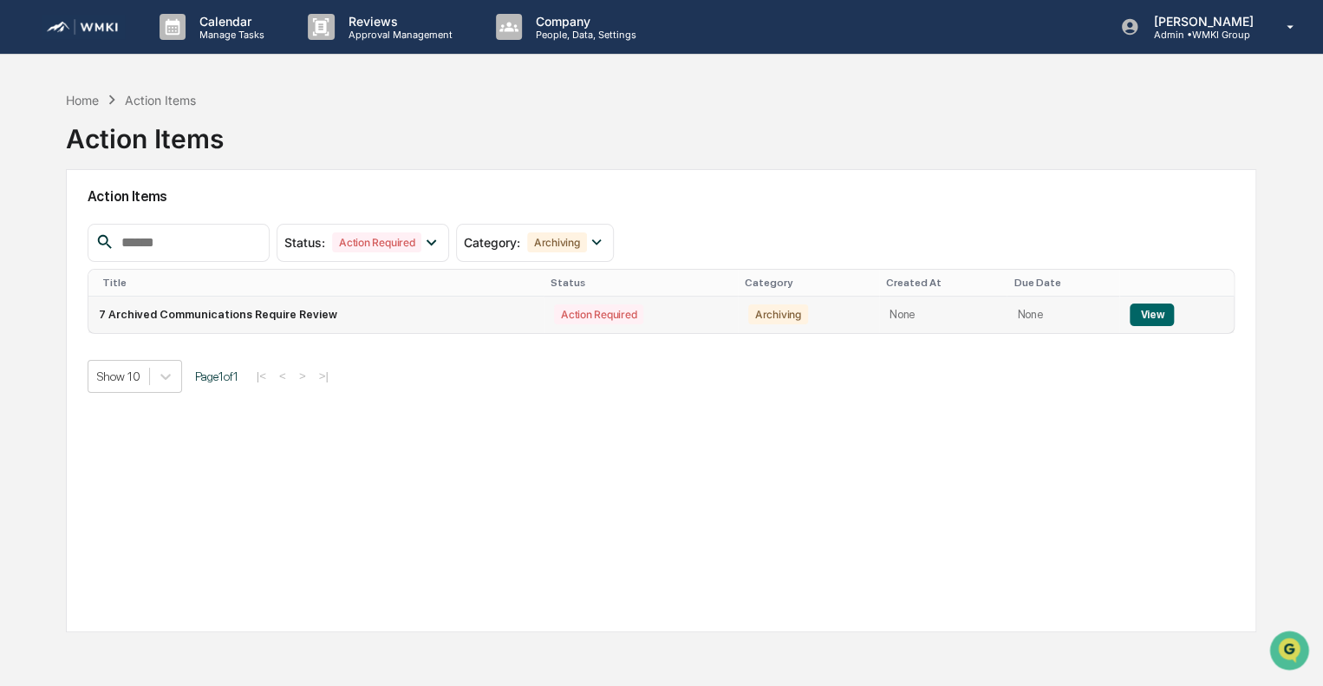
click at [1153, 314] on button "View" at bounding box center [1152, 314] width 44 height 23
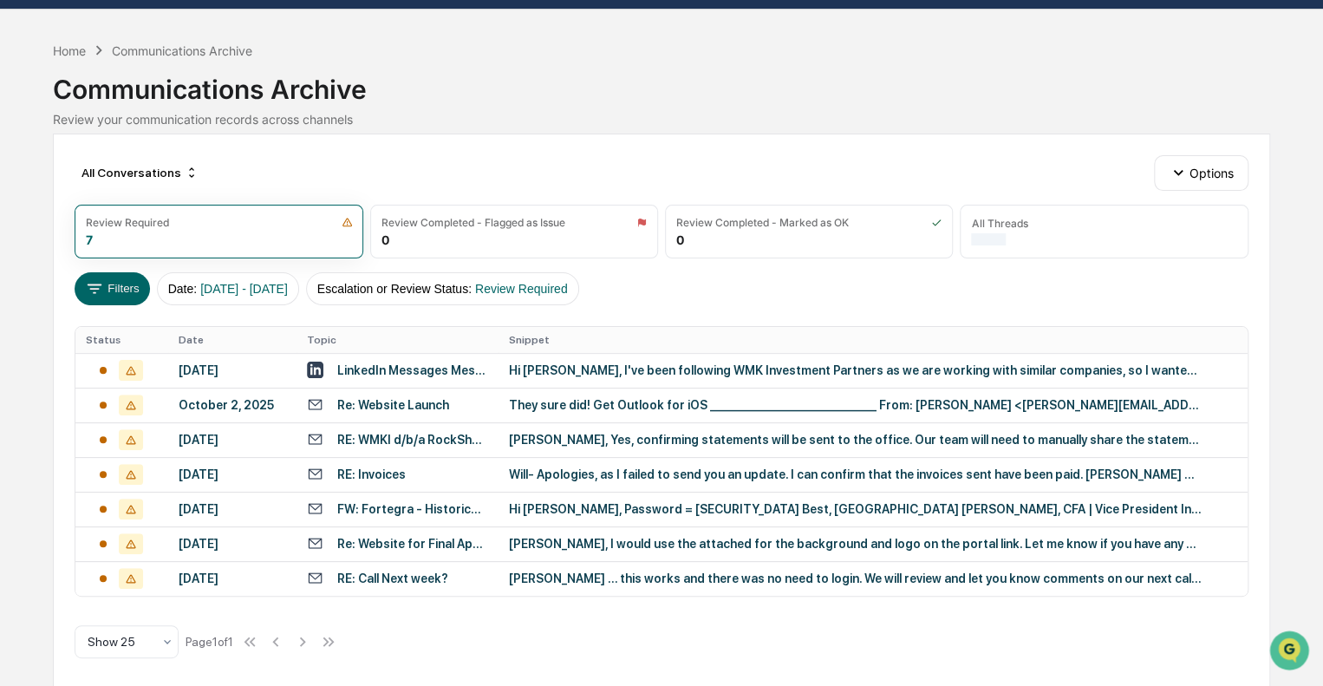
scroll to position [60, 0]
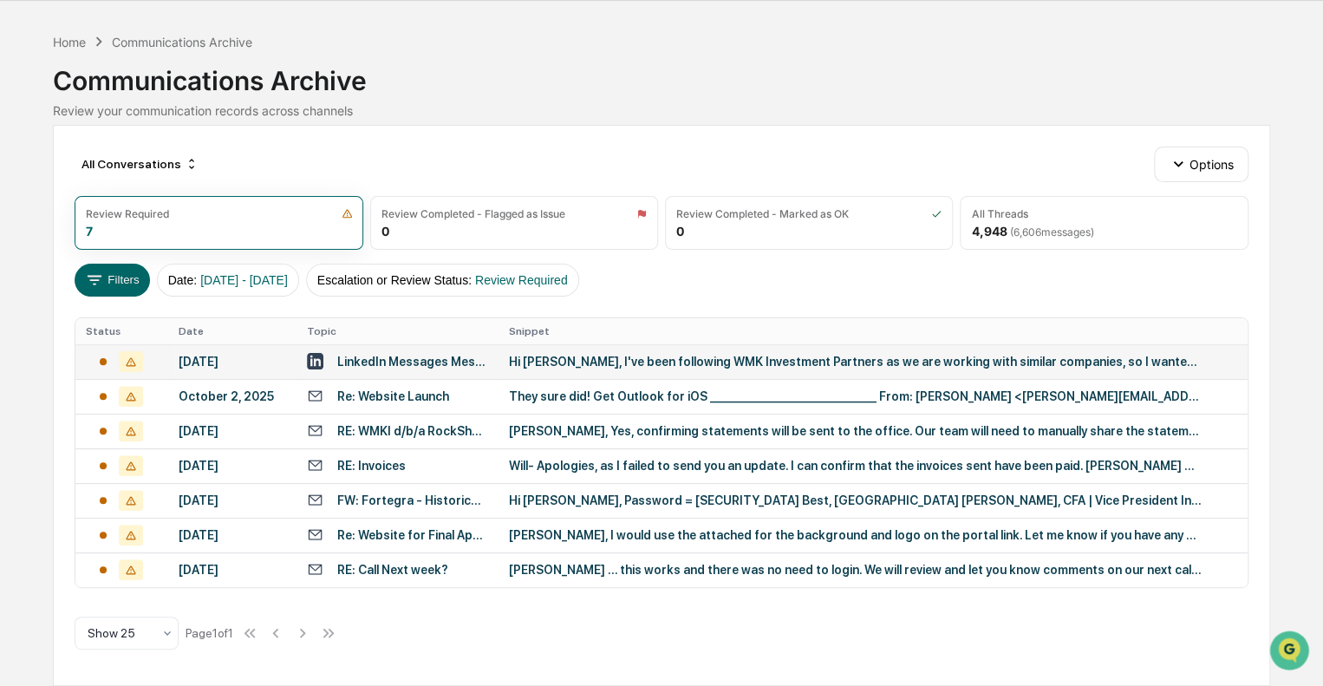
click at [211, 355] on div "October 5, 2025" at bounding box center [233, 362] width 108 height 14
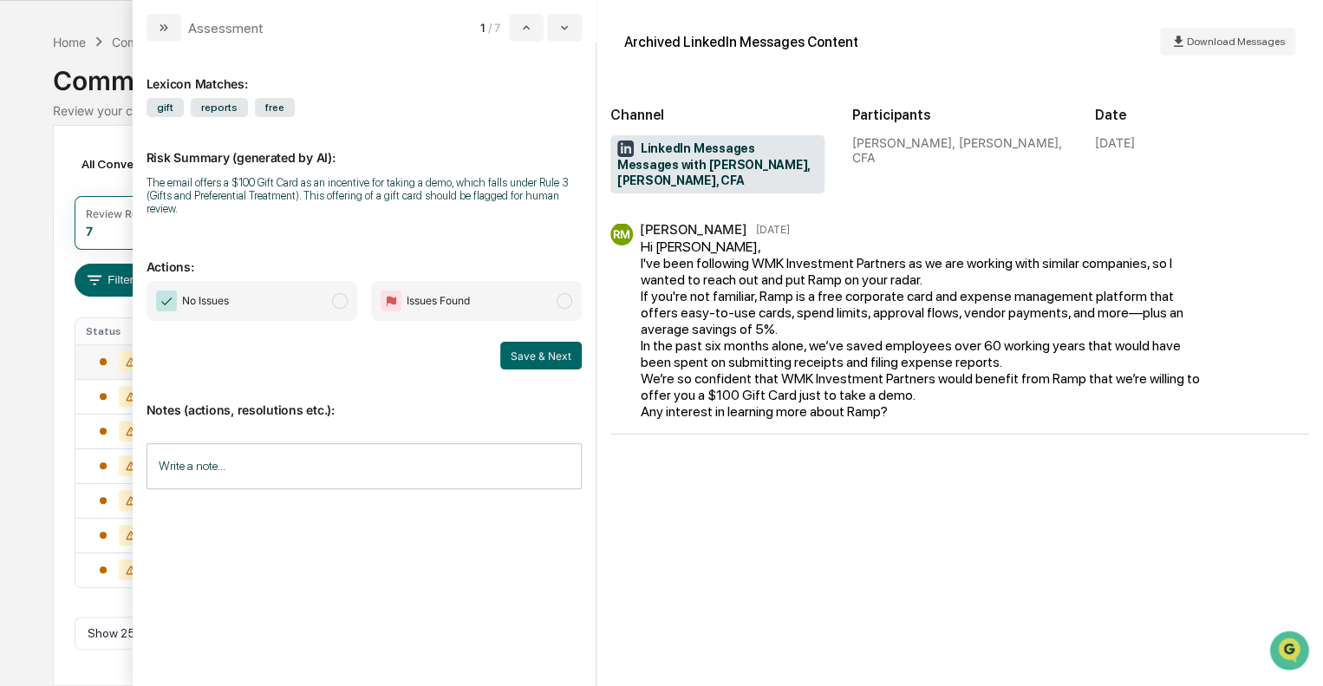
click at [336, 304] on span "modal" at bounding box center [340, 301] width 16 height 16
click at [343, 458] on input "Write a note..." at bounding box center [364, 466] width 435 height 46
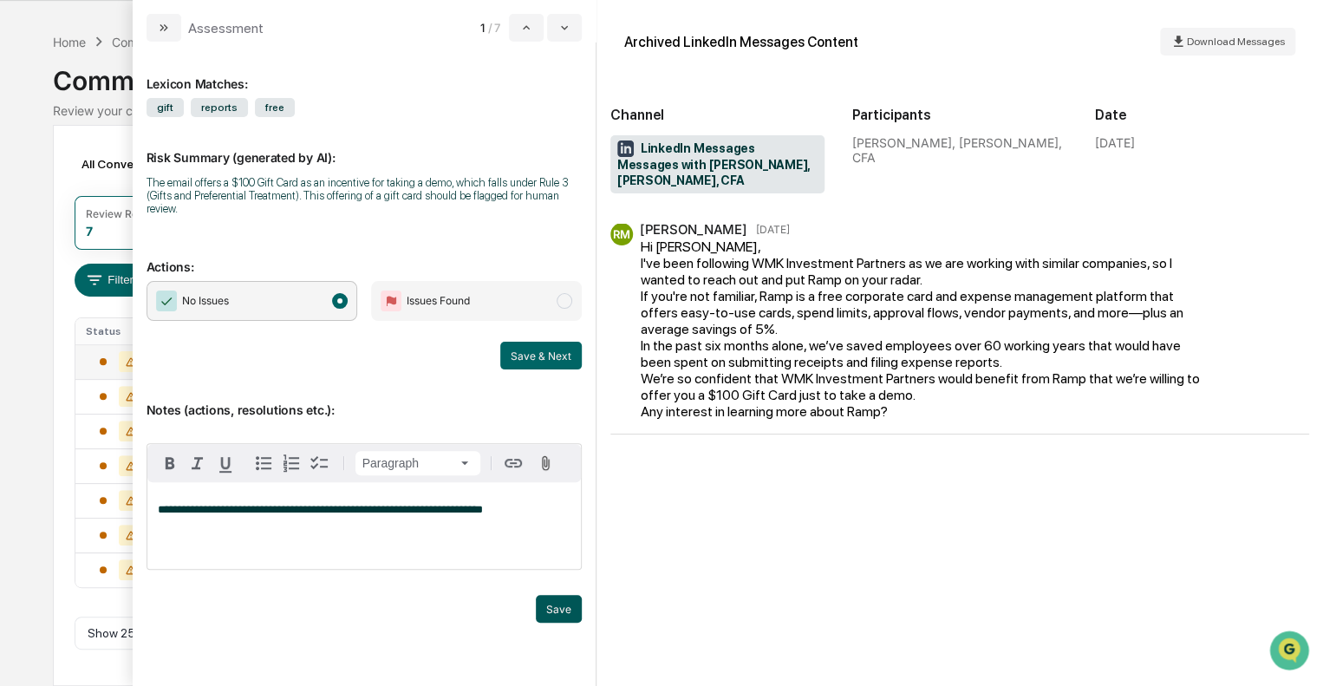
click at [565, 606] on button "Save" at bounding box center [559, 609] width 46 height 28
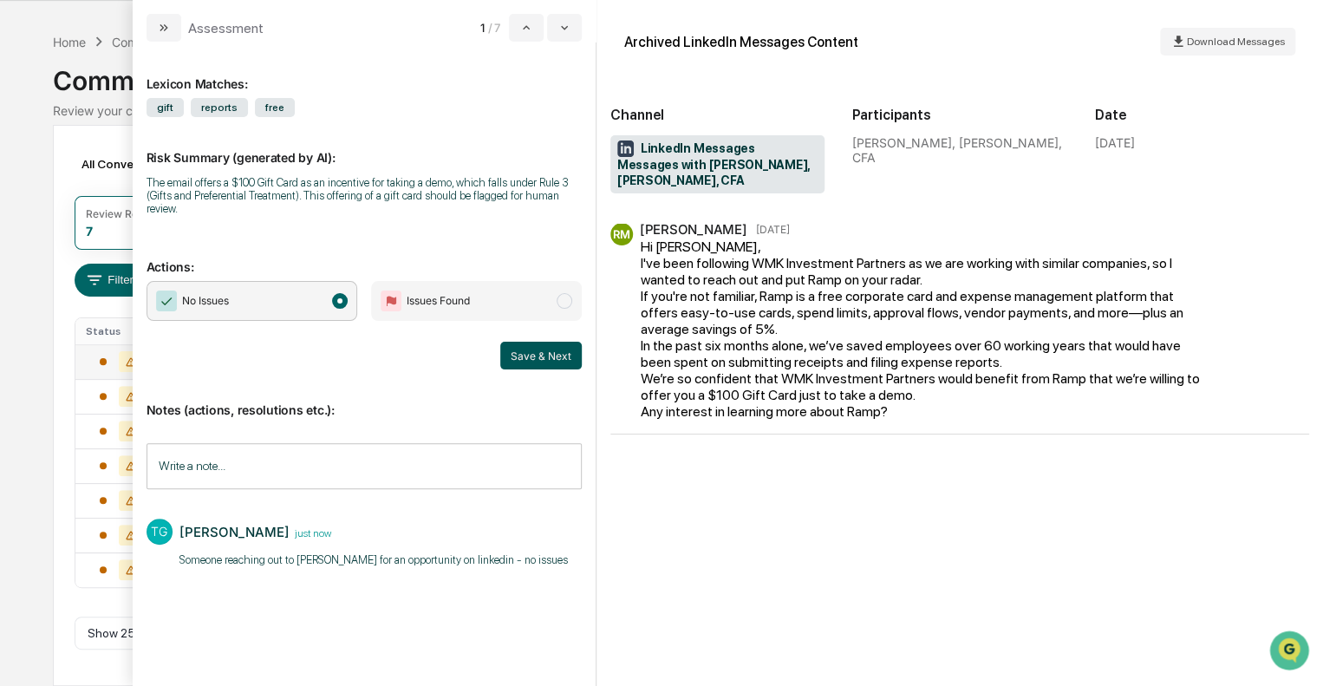
click at [572, 353] on button "Save & Next" at bounding box center [541, 356] width 82 height 28
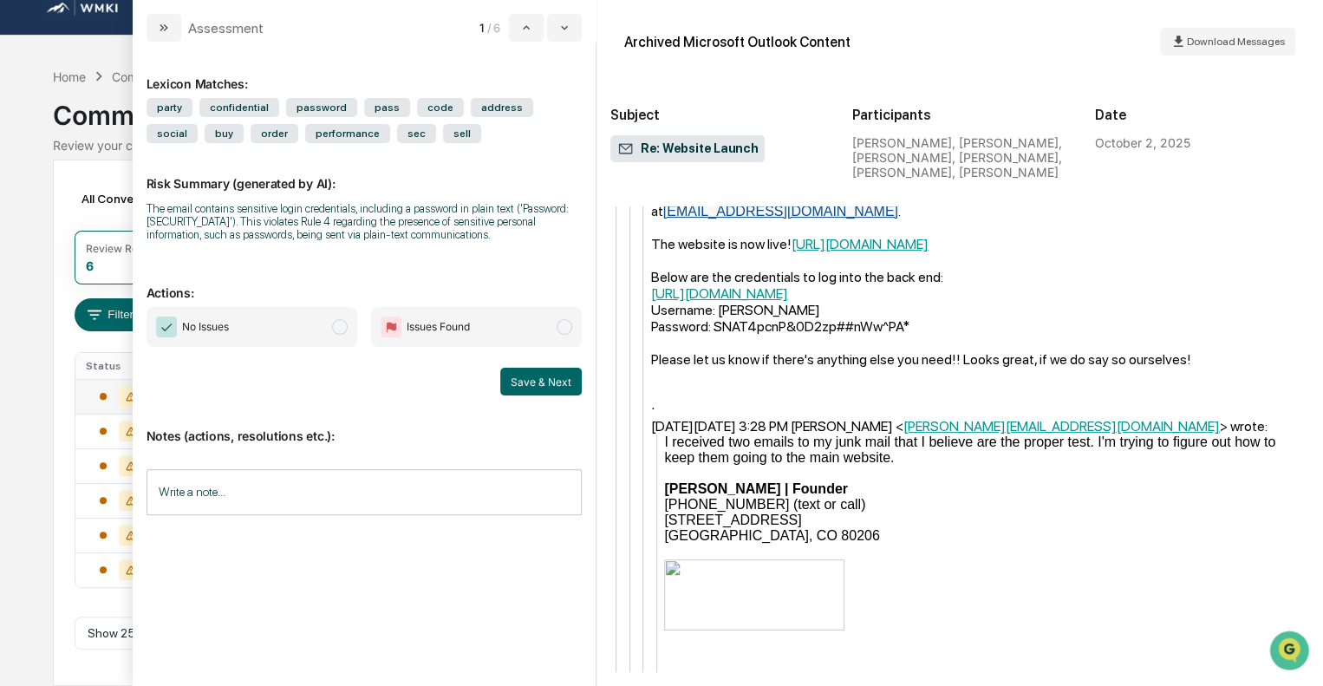
scroll to position [3982, 0]
click at [153, 30] on button "modal" at bounding box center [164, 28] width 35 height 28
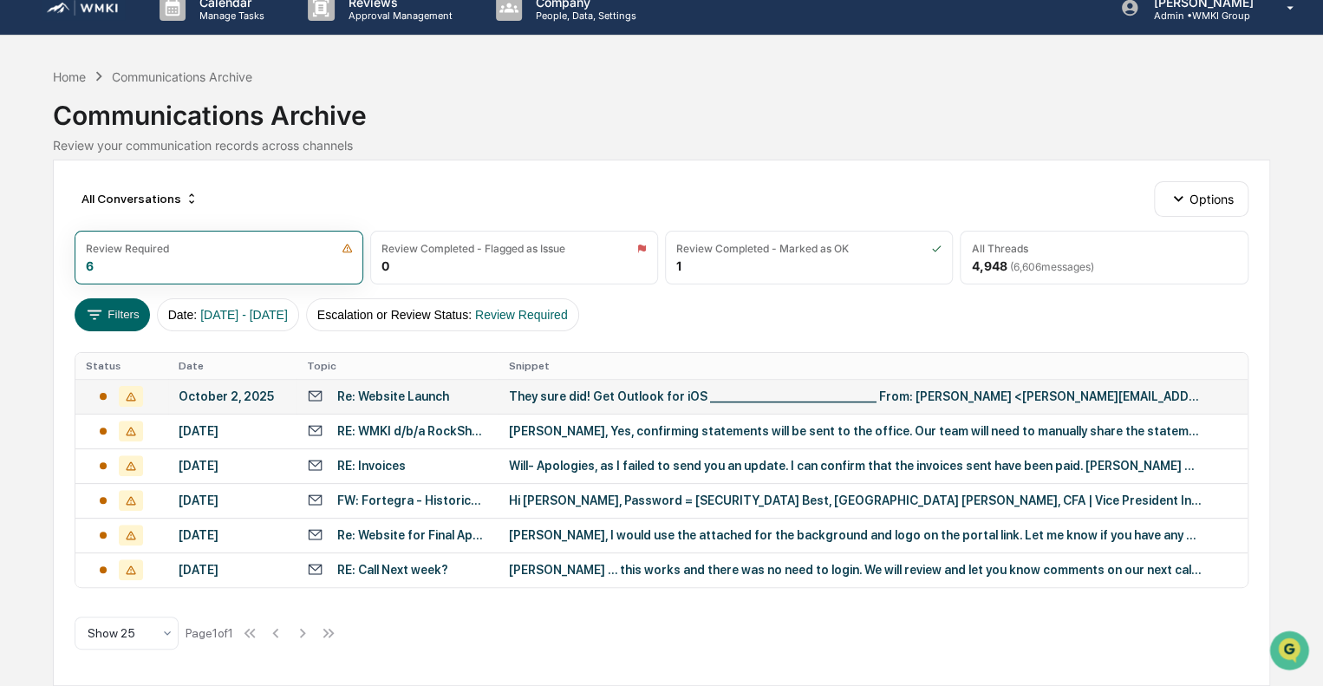
click at [218, 391] on div "October 2, 2025" at bounding box center [233, 396] width 108 height 14
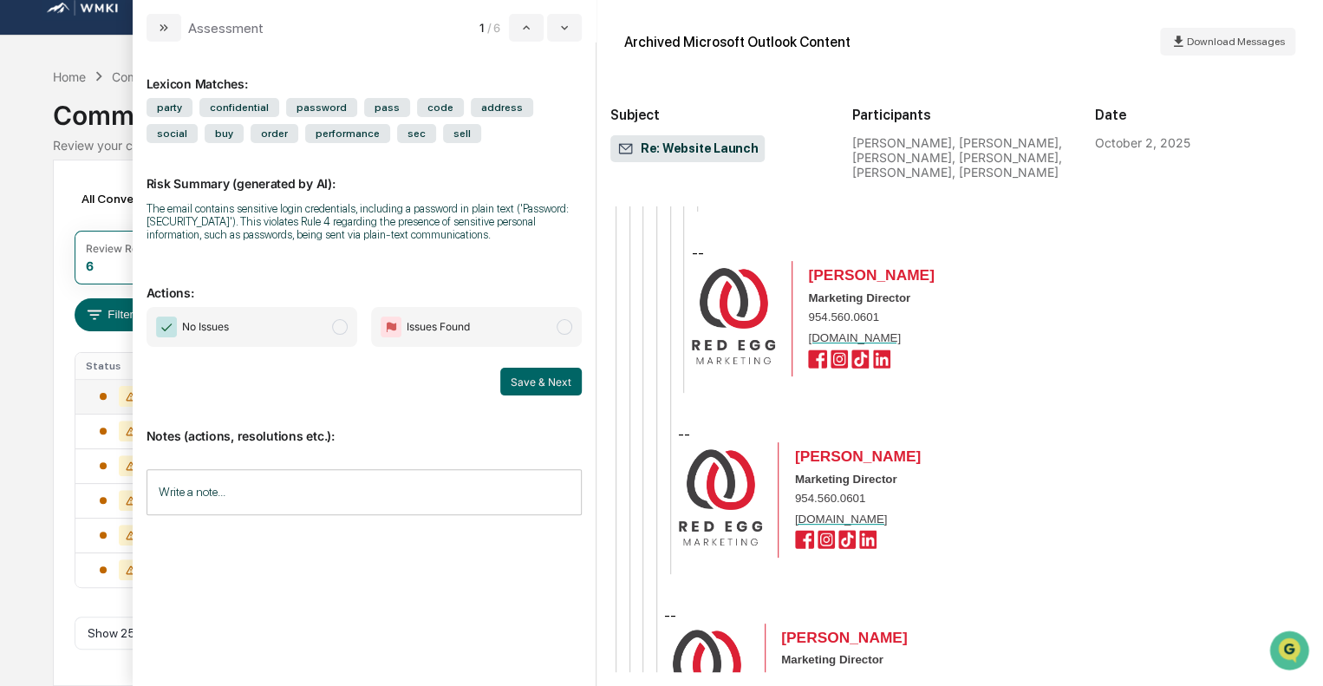
scroll to position [7920, 0]
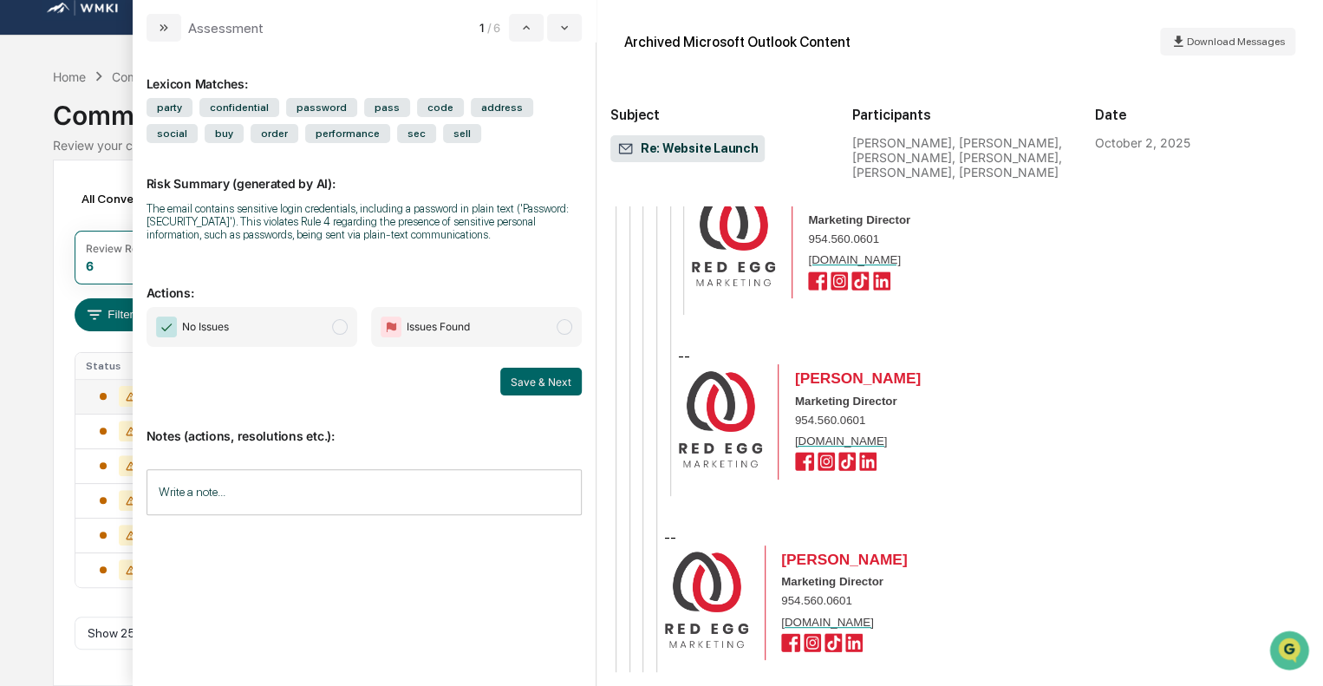
click at [309, 318] on span "No Issues" at bounding box center [252, 327] width 211 height 40
click at [291, 492] on input "Write a note..." at bounding box center [364, 492] width 435 height 46
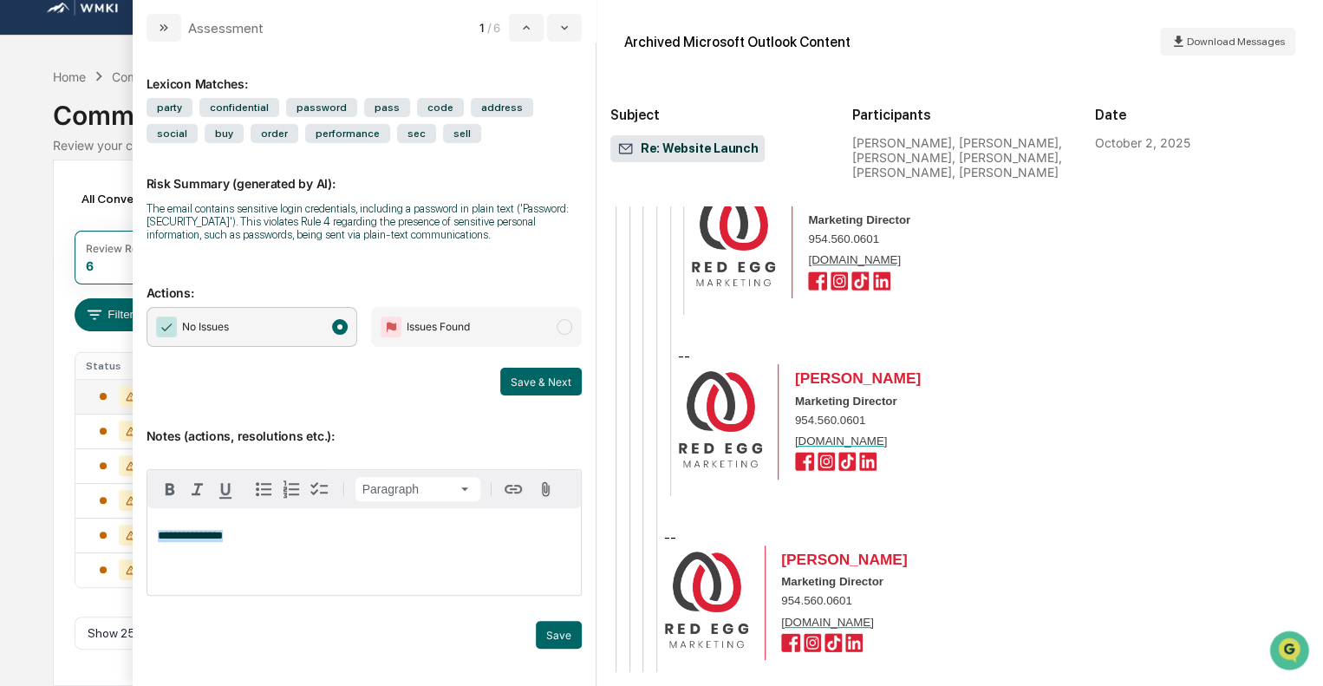
drag, startPoint x: 238, startPoint y: 543, endPoint x: 140, endPoint y: 527, distance: 99.2
click at [140, 527] on div "**********" at bounding box center [364, 364] width 463 height 644
click at [552, 627] on button "Save" at bounding box center [559, 635] width 46 height 28
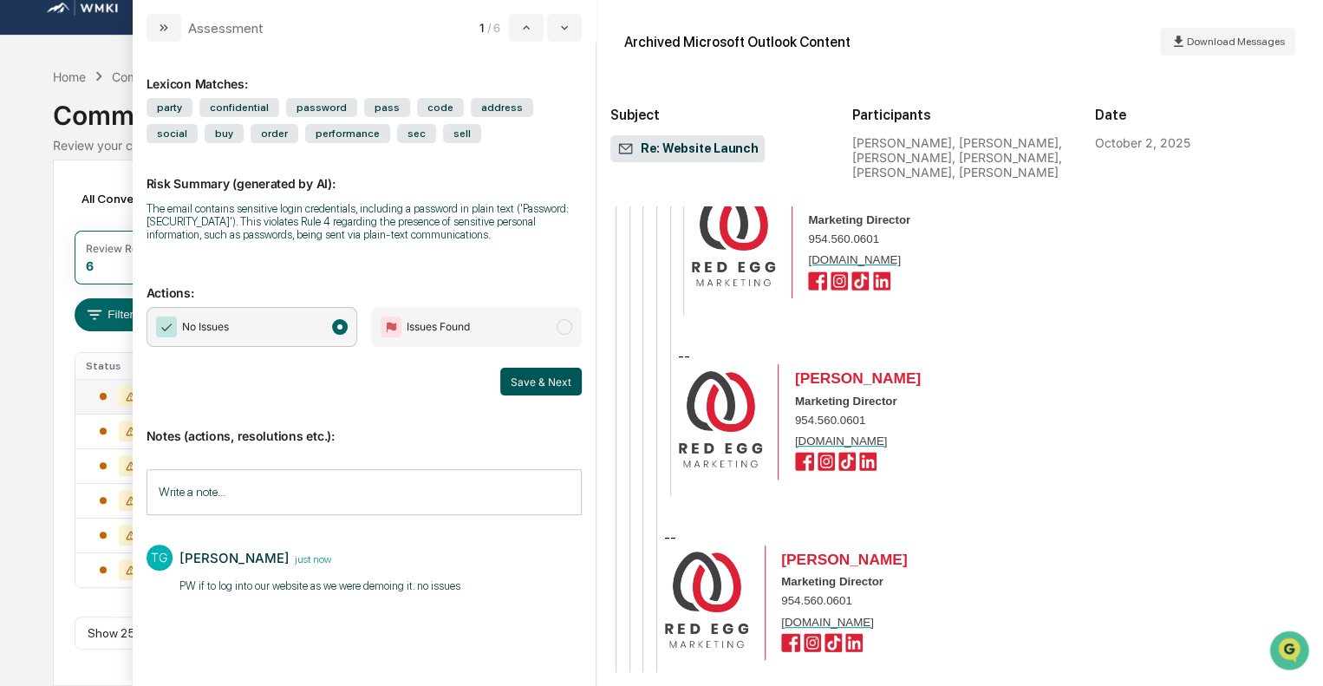
click at [559, 387] on button "Save & Next" at bounding box center [541, 382] width 82 height 28
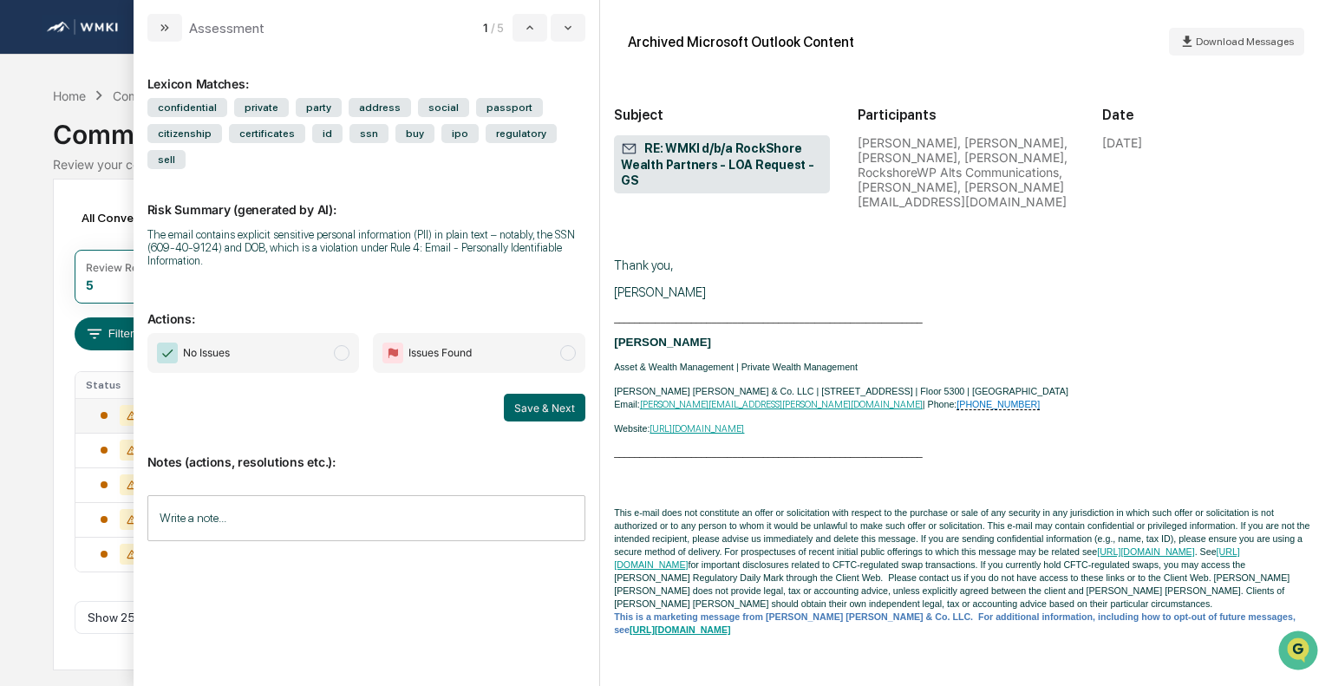
scroll to position [3080, 0]
click at [571, 22] on icon "modal" at bounding box center [568, 28] width 14 height 14
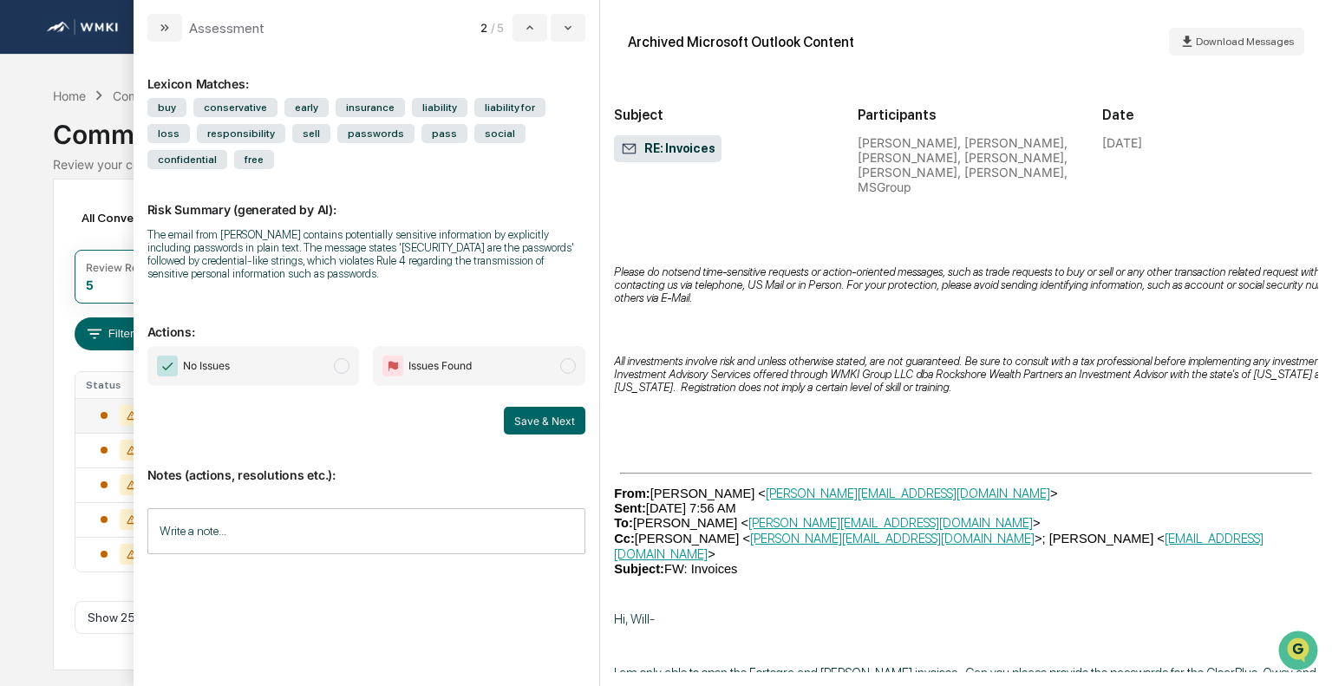
scroll to position [2271, 0]
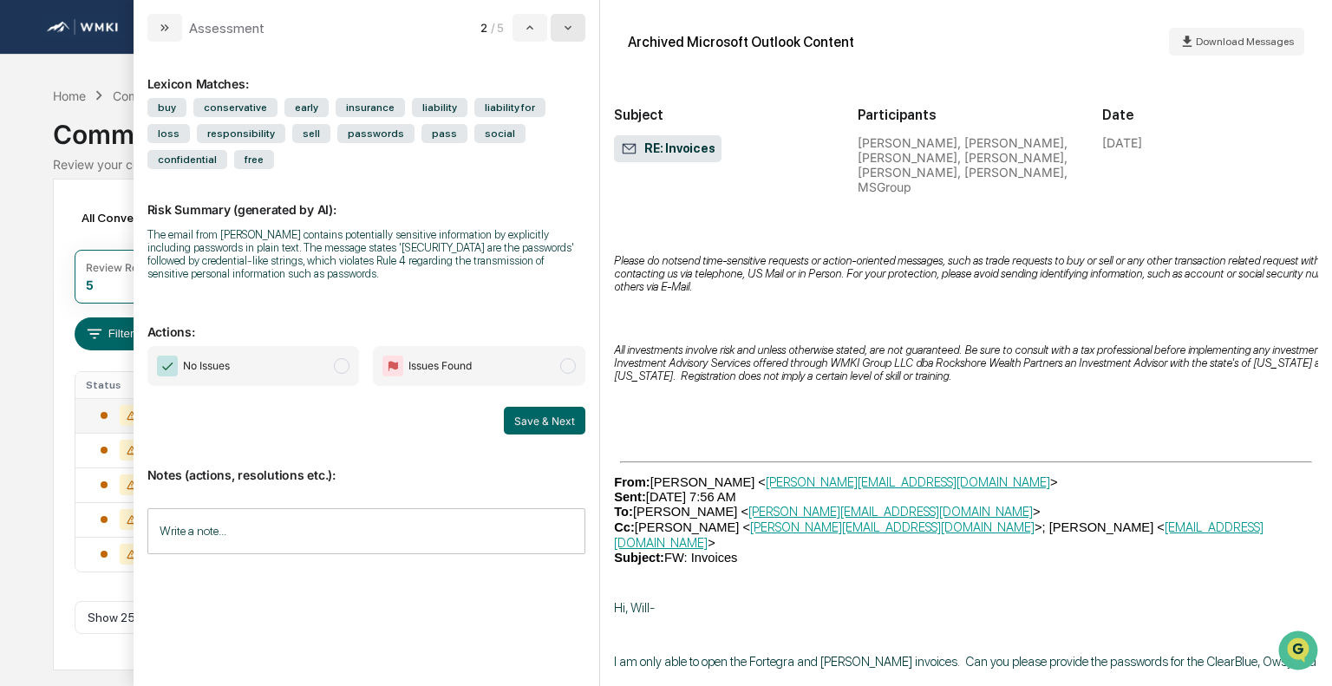
click at [569, 24] on icon "modal" at bounding box center [568, 28] width 14 height 14
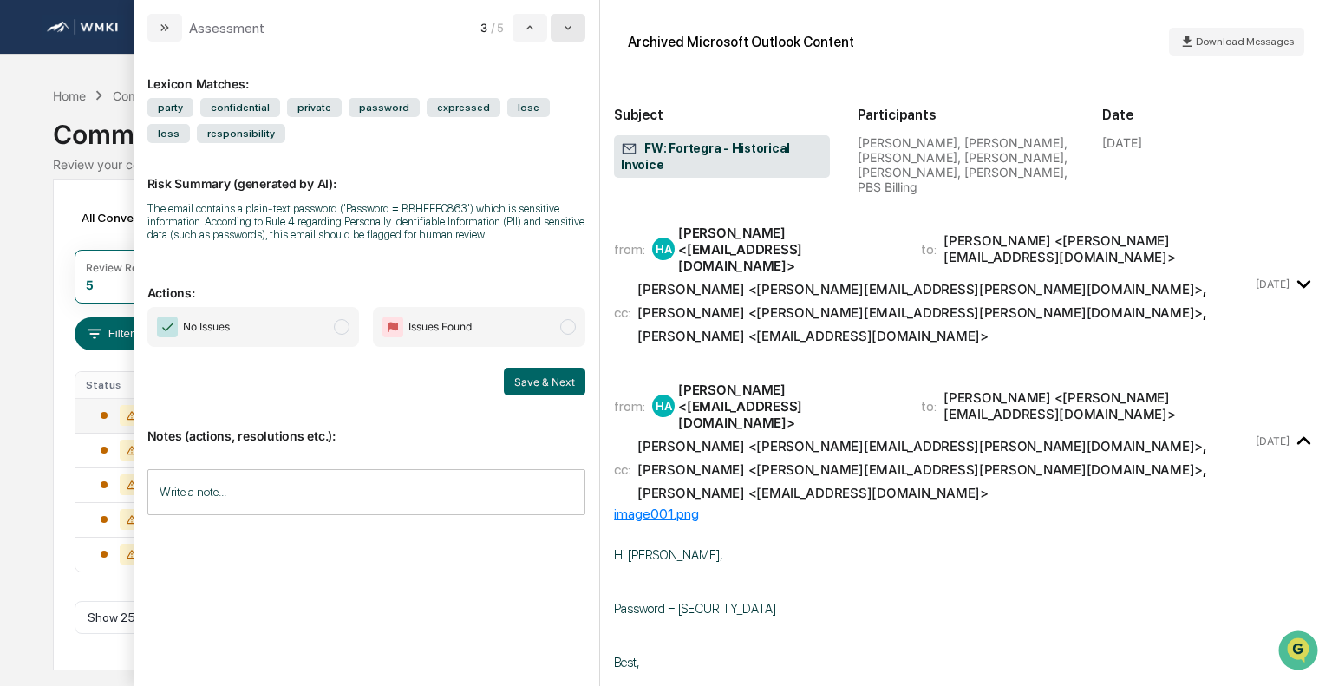
click at [569, 24] on icon "modal" at bounding box center [568, 28] width 14 height 14
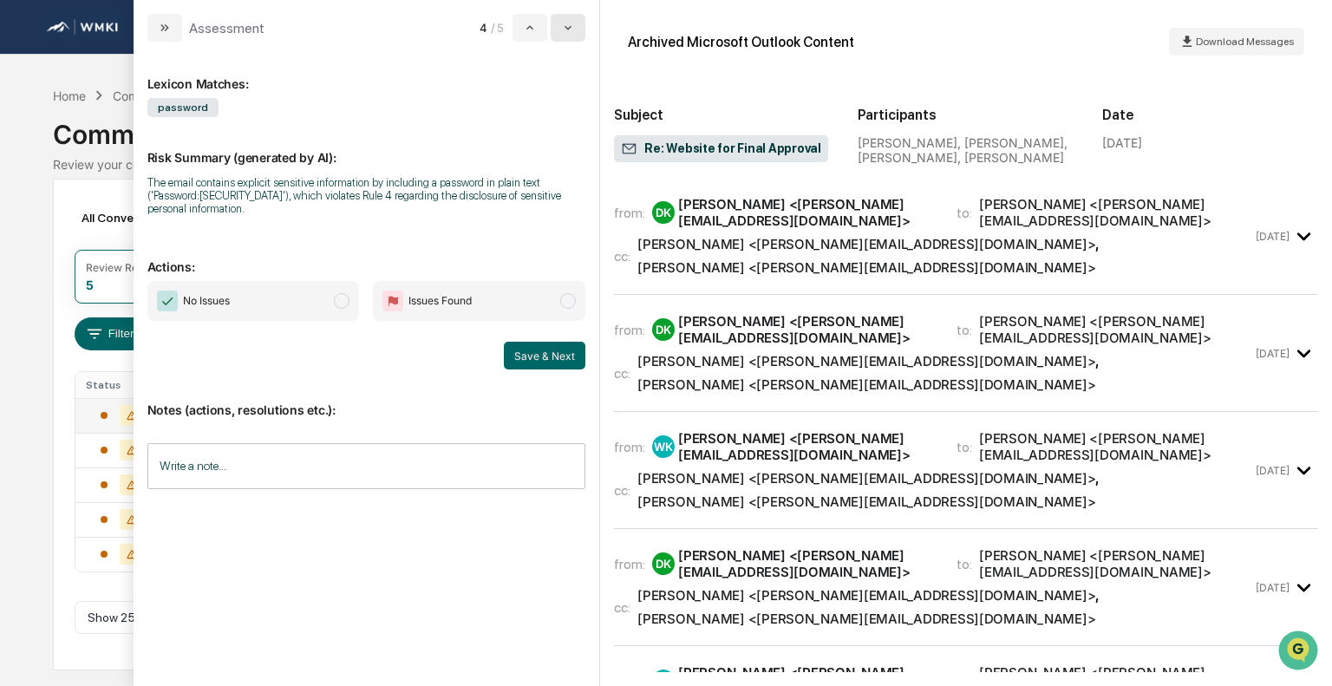
click at [569, 24] on icon "modal" at bounding box center [568, 28] width 14 height 14
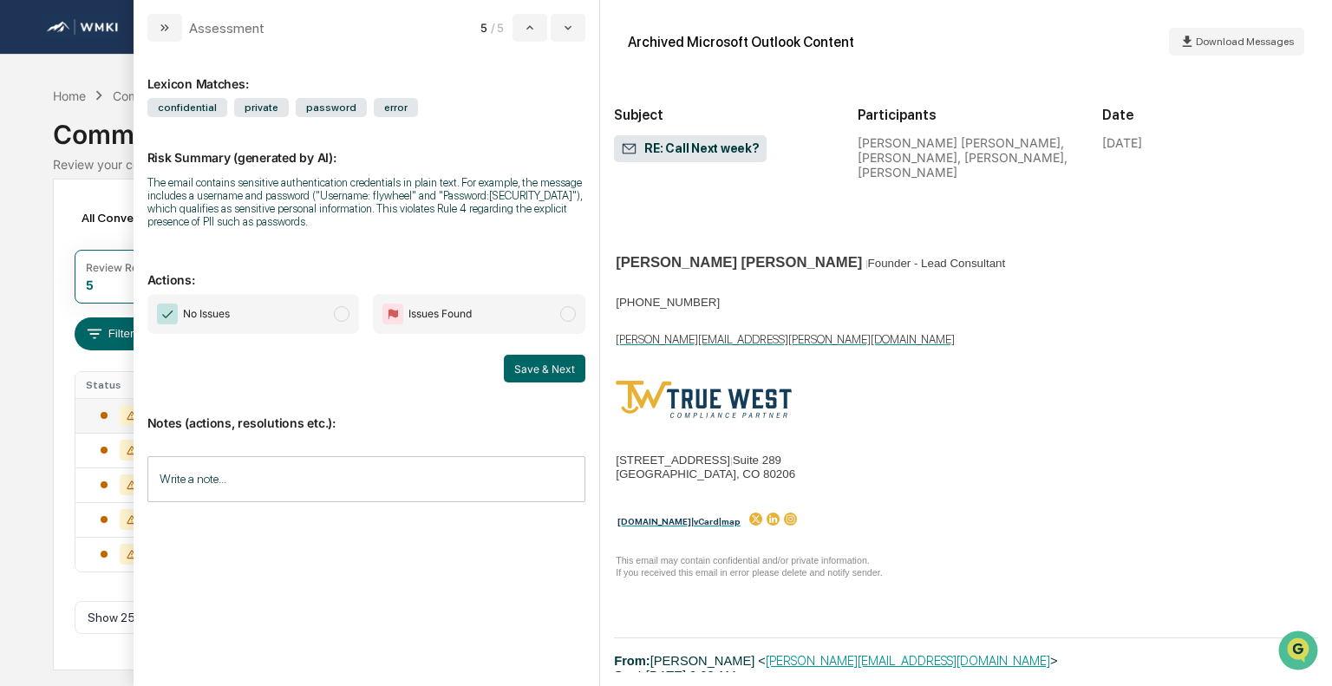
scroll to position [2386, 0]
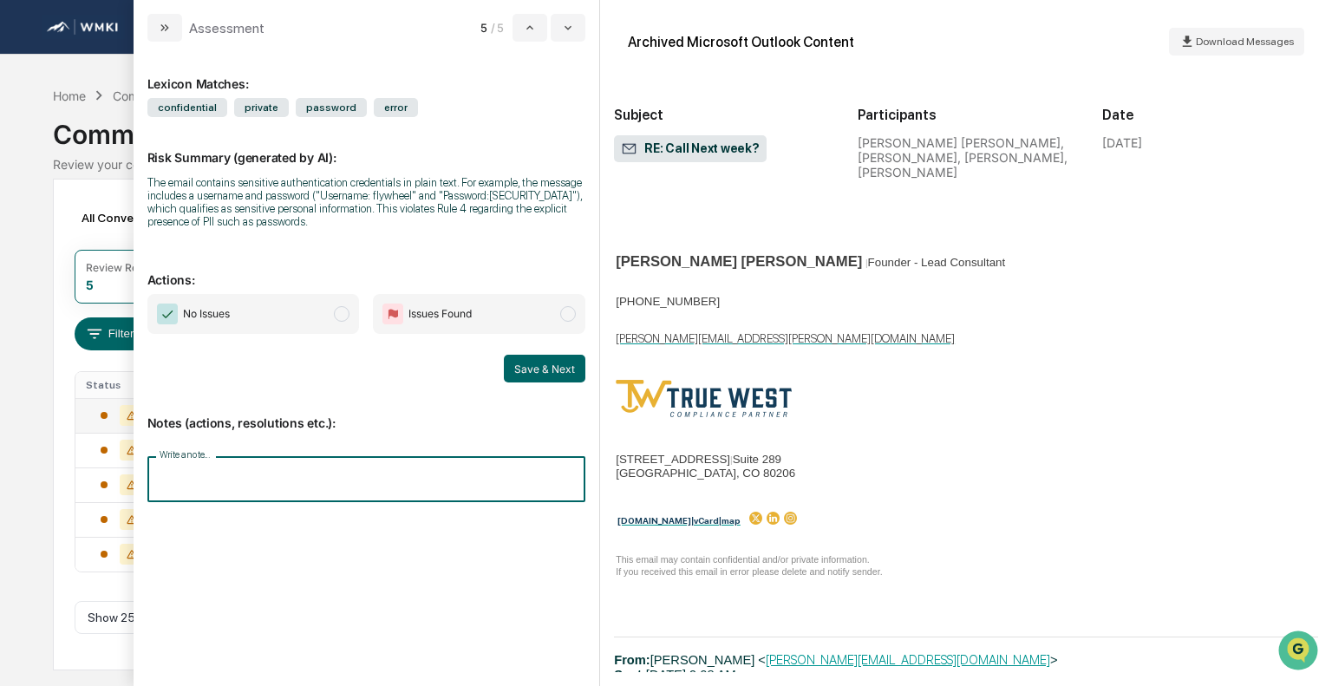
click at [395, 495] on input "Write a note..." at bounding box center [366, 479] width 439 height 46
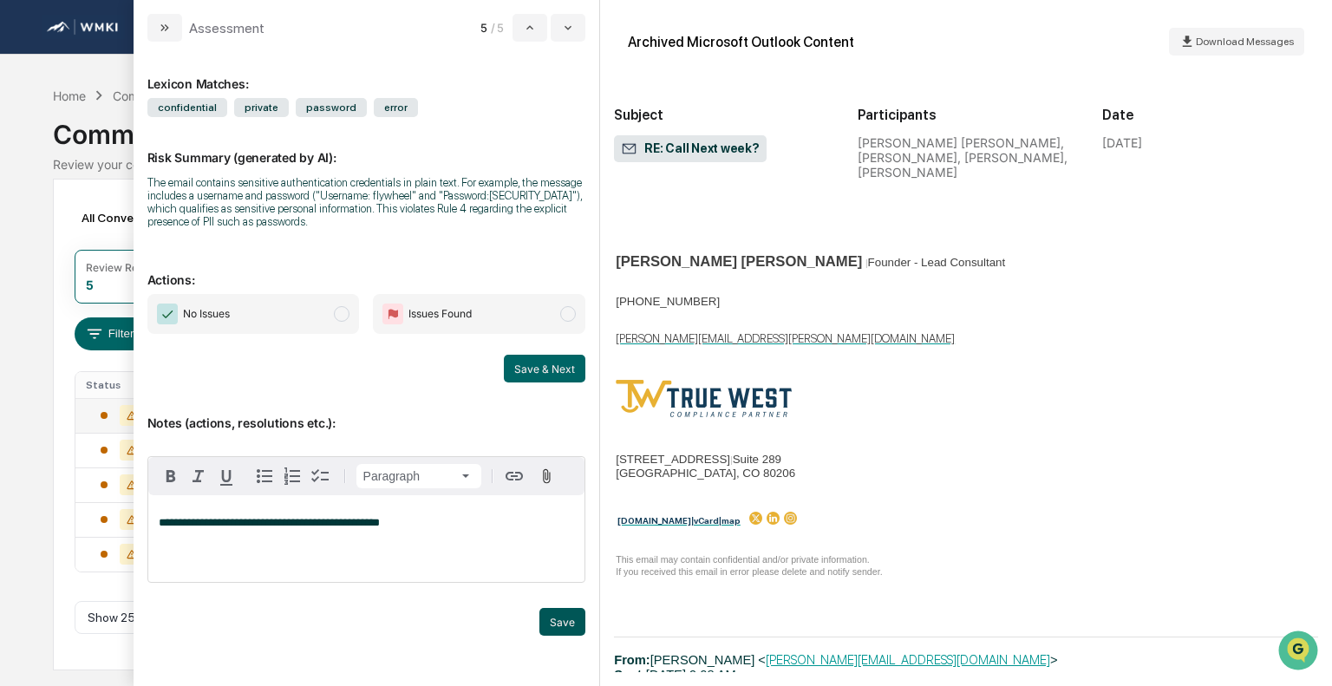
click at [569, 613] on button "Save" at bounding box center [562, 622] width 46 height 28
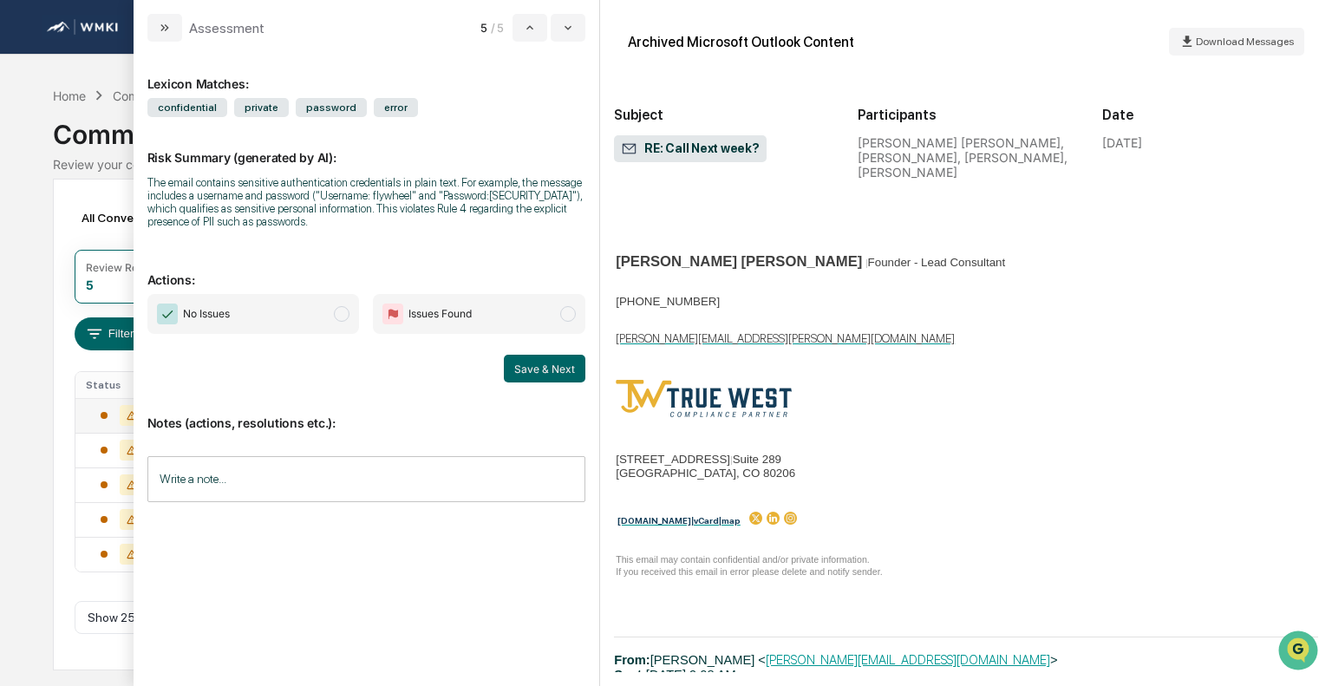
click at [354, 323] on span "No Issues" at bounding box center [253, 314] width 212 height 40
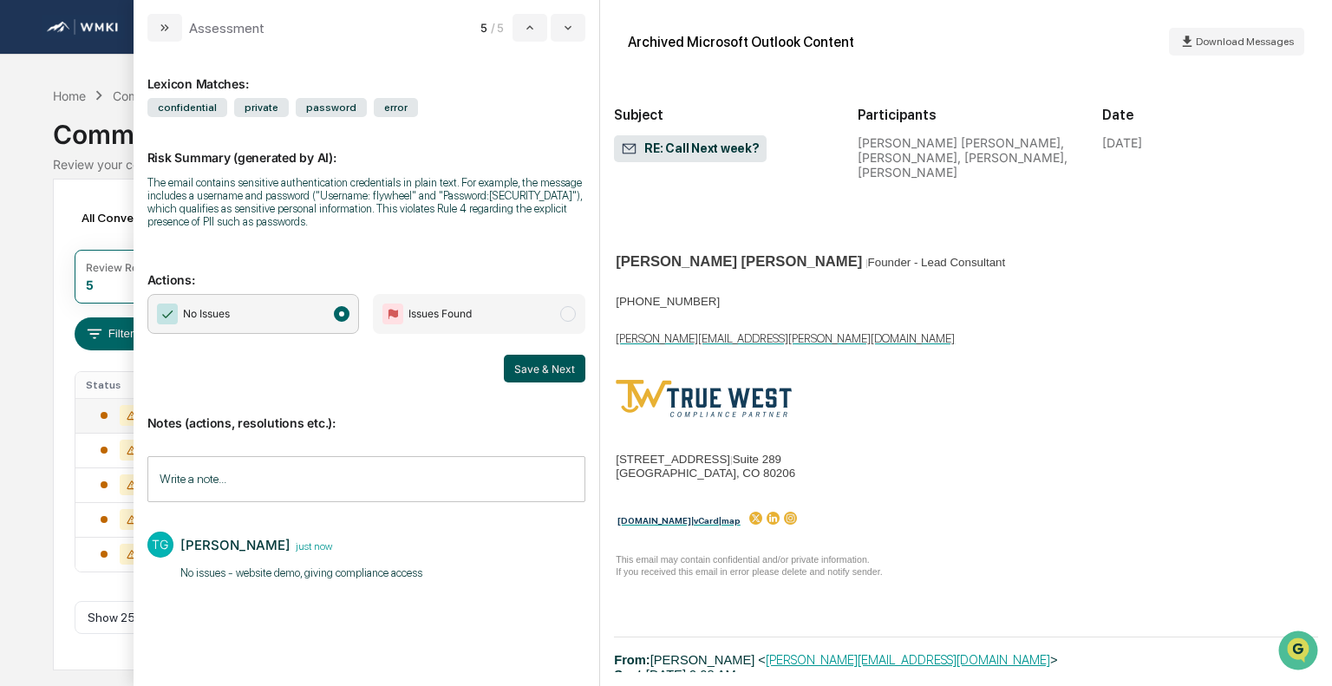
click at [550, 370] on button "Save & Next" at bounding box center [545, 369] width 82 height 28
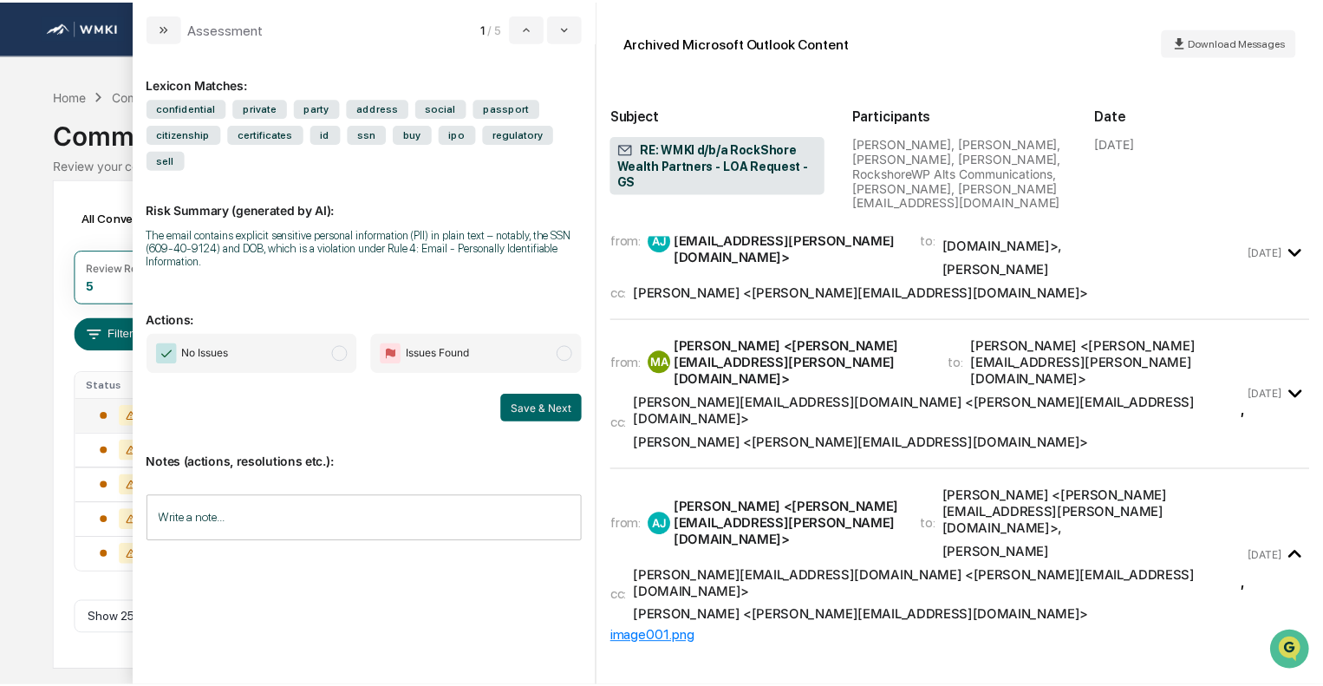
scroll to position [2386, 0]
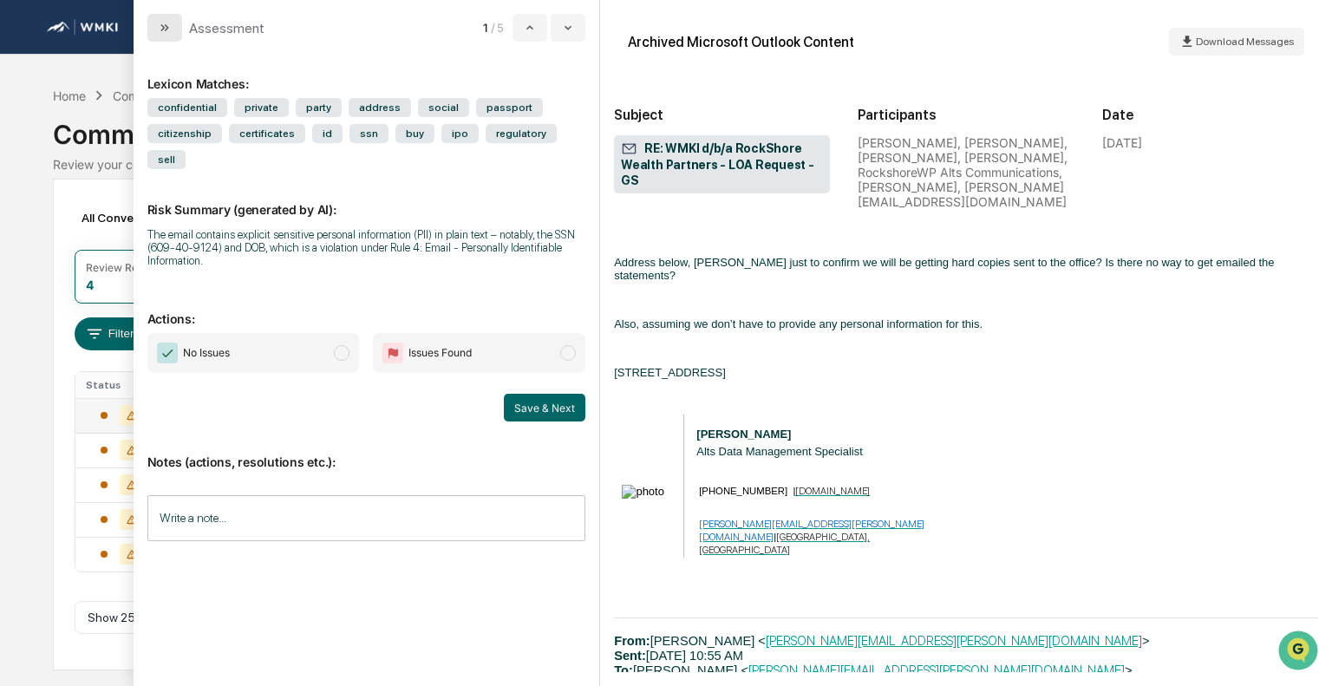
click at [172, 19] on button "modal" at bounding box center [164, 28] width 35 height 28
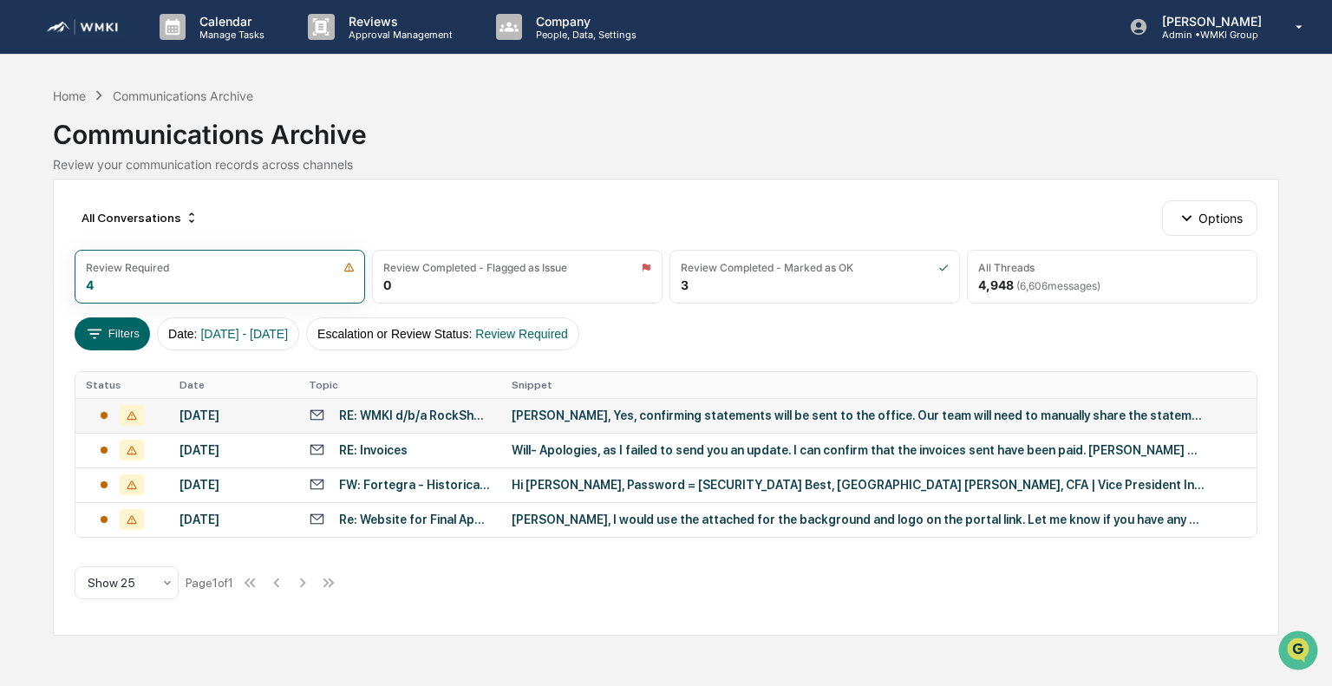
click at [96, 23] on img at bounding box center [83, 27] width 83 height 25
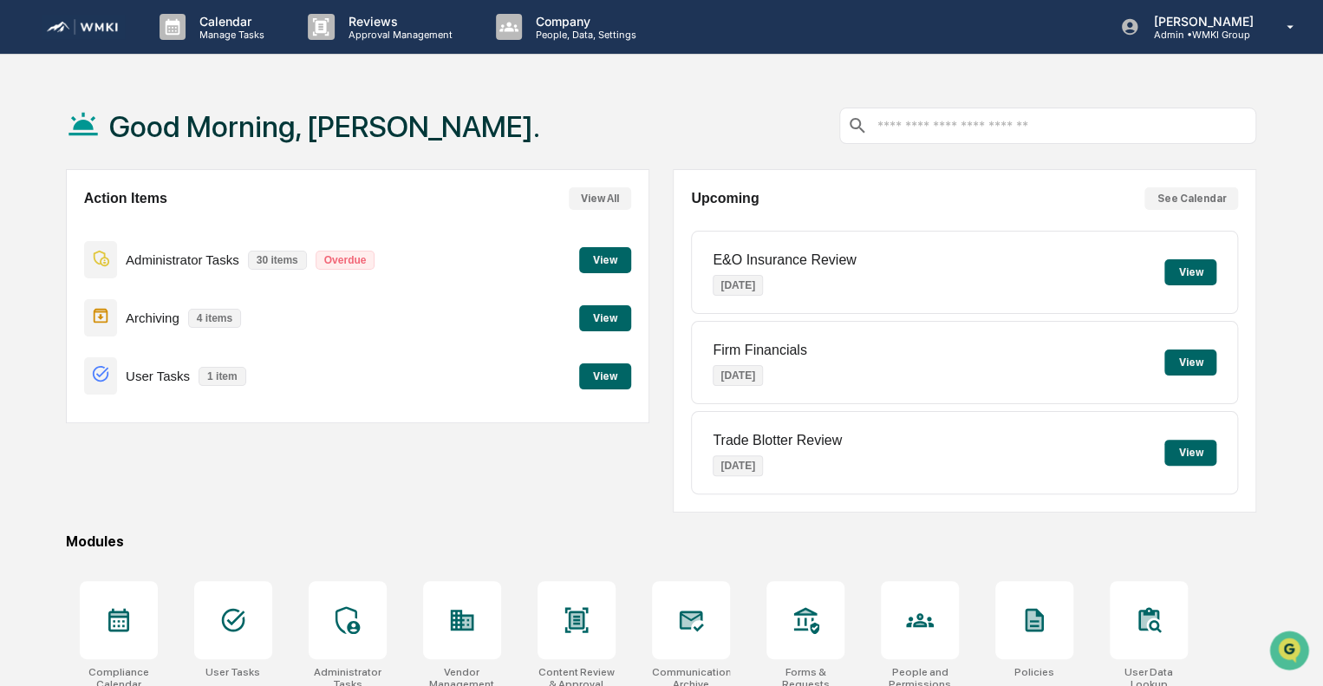
click at [608, 266] on button "View" at bounding box center [605, 260] width 52 height 26
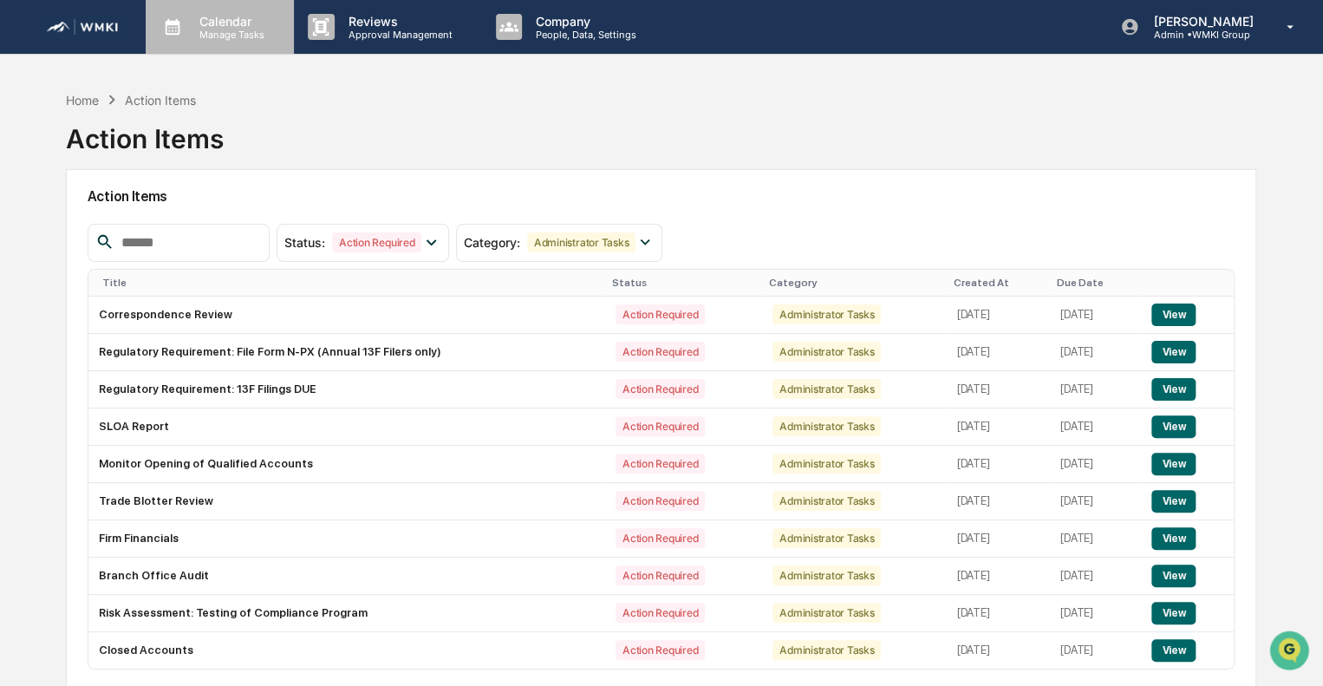
click at [238, 30] on p "Manage Tasks" at bounding box center [230, 35] width 88 height 12
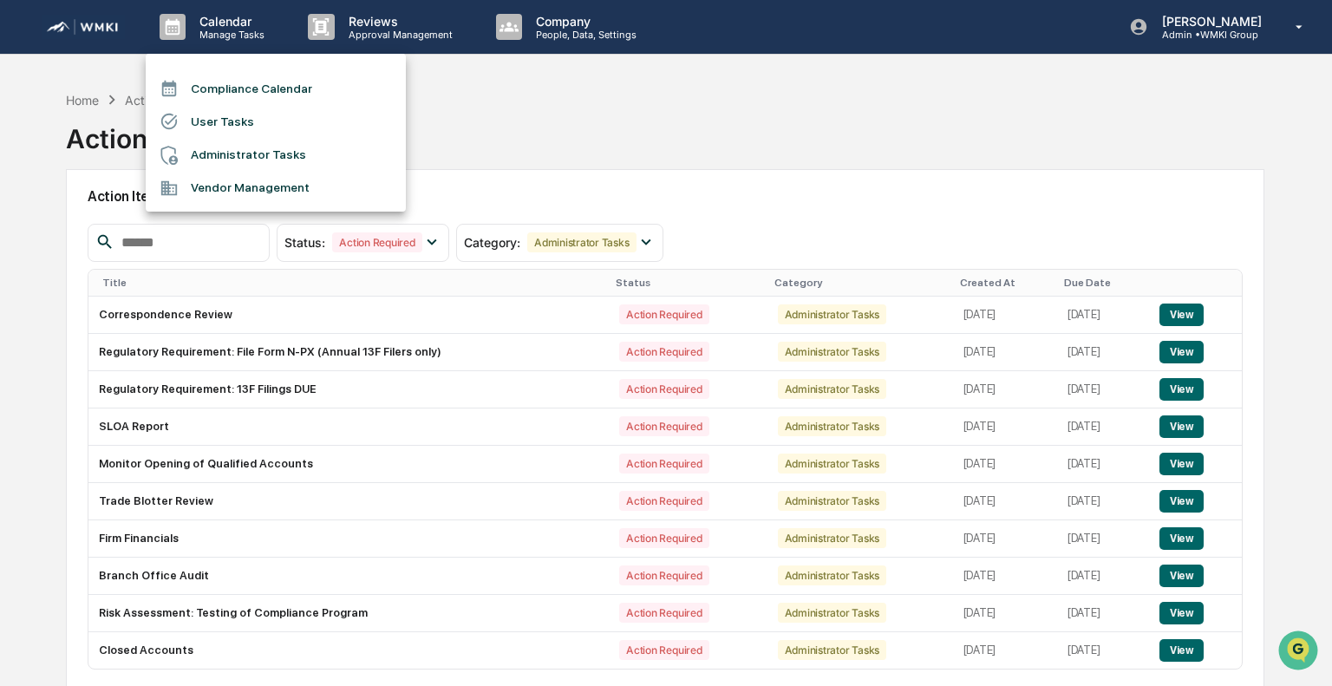
click at [258, 89] on li "Compliance Calendar" at bounding box center [276, 88] width 260 height 33
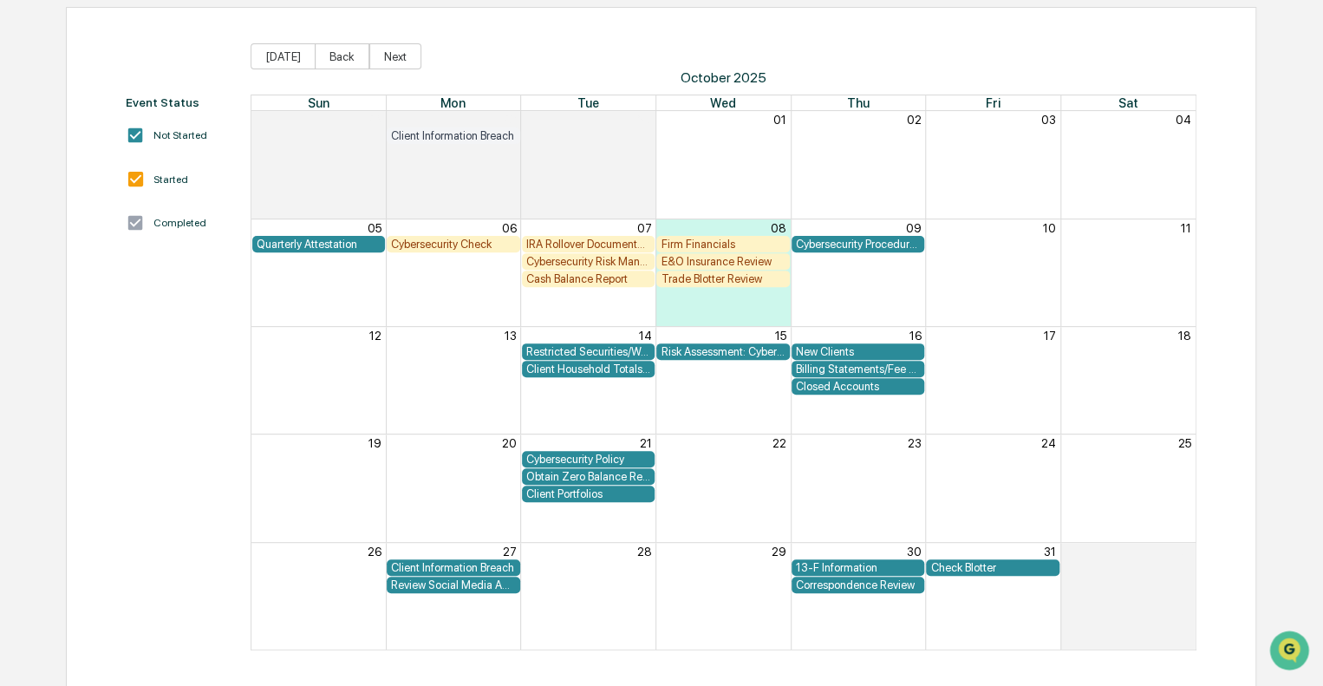
scroll to position [159, 0]
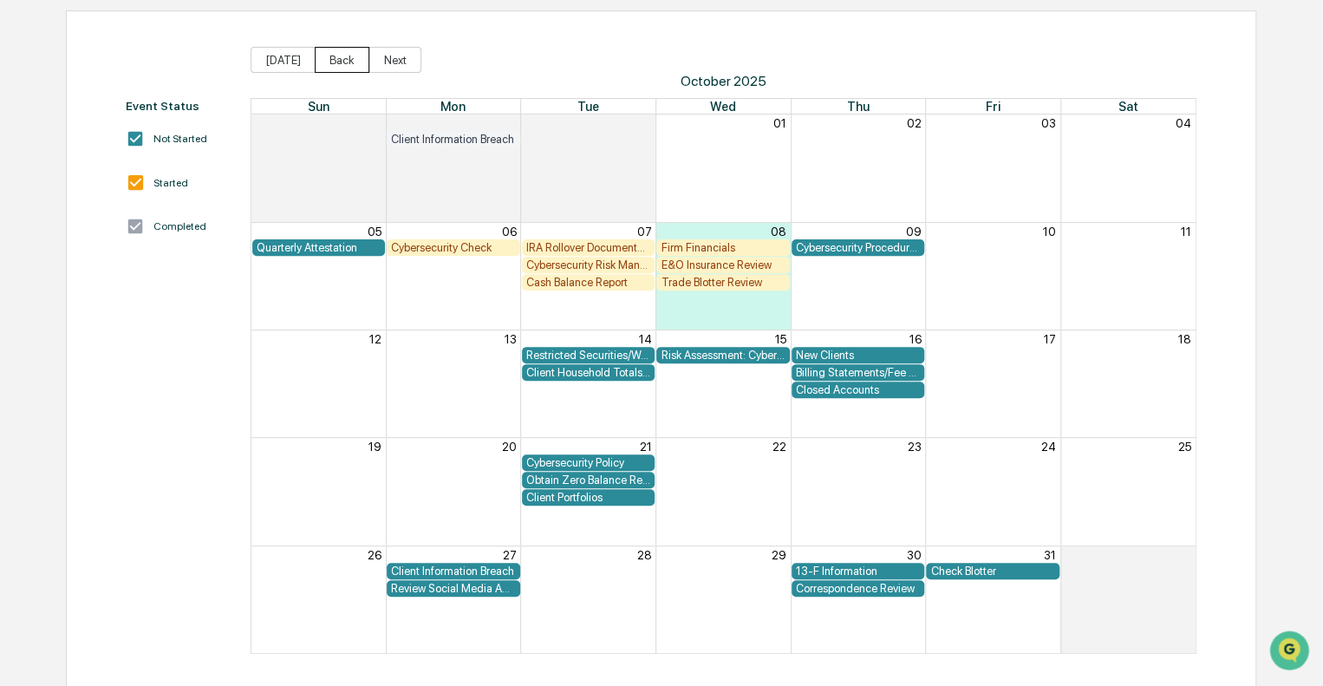
click at [334, 60] on button "Back" at bounding box center [342, 60] width 55 height 26
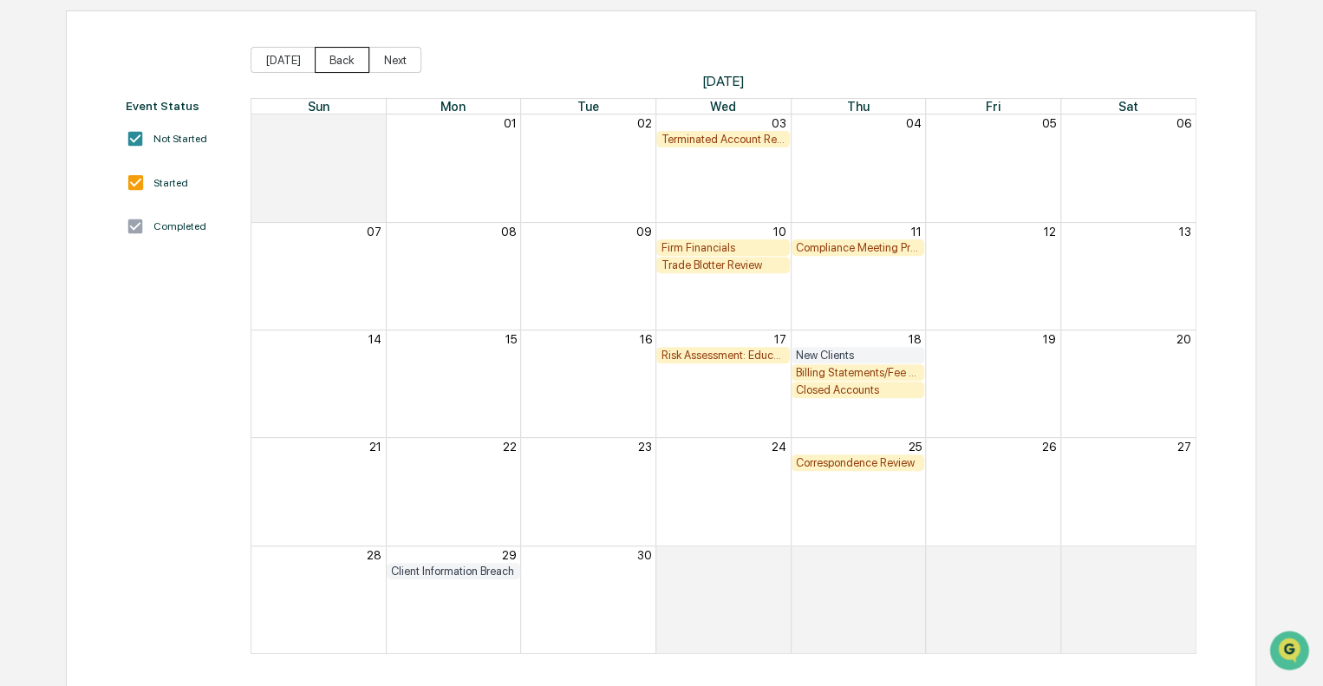
click at [342, 55] on button "Back" at bounding box center [342, 60] width 55 height 26
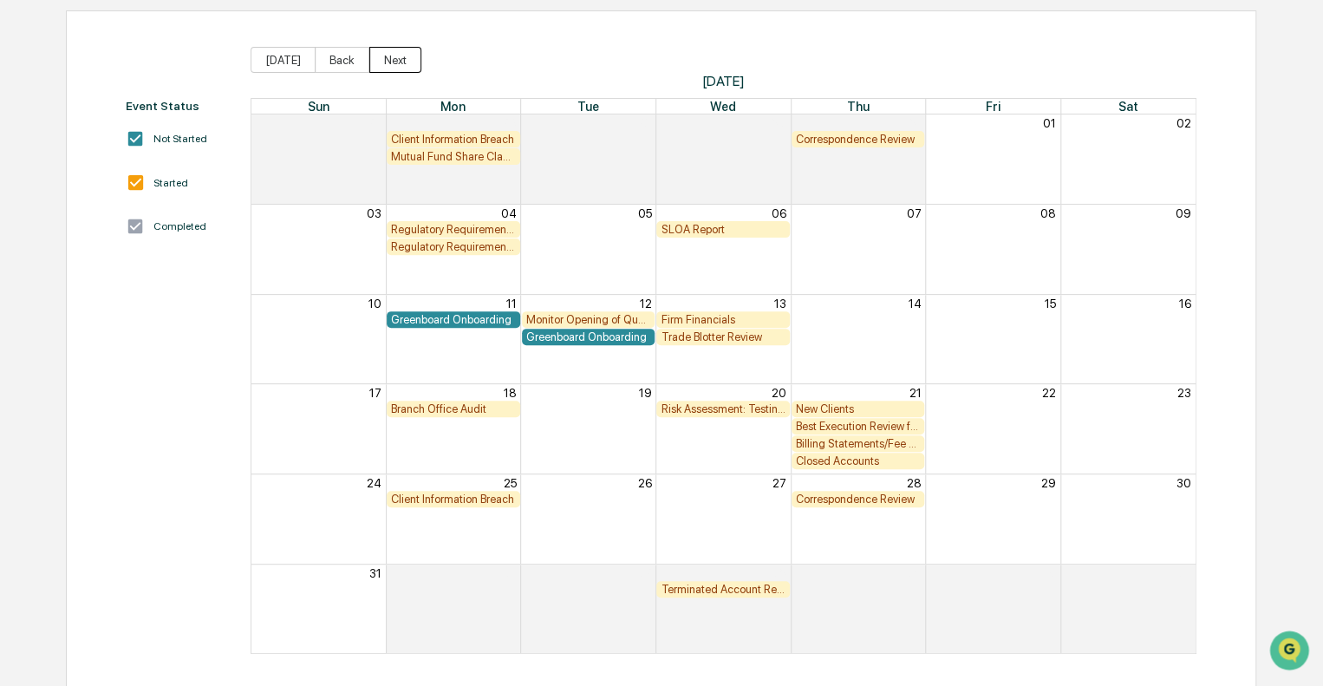
click at [389, 57] on button "Next" at bounding box center [395, 60] width 52 height 26
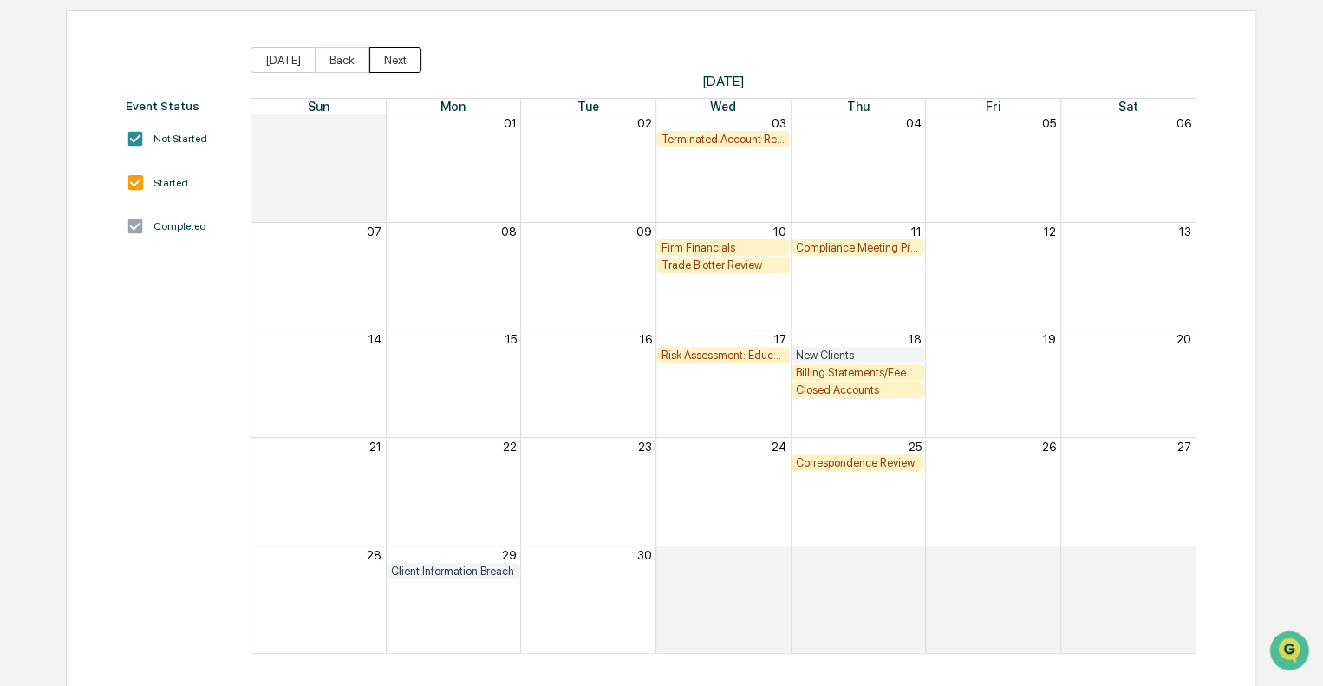
click at [389, 57] on button "Next" at bounding box center [395, 60] width 52 height 26
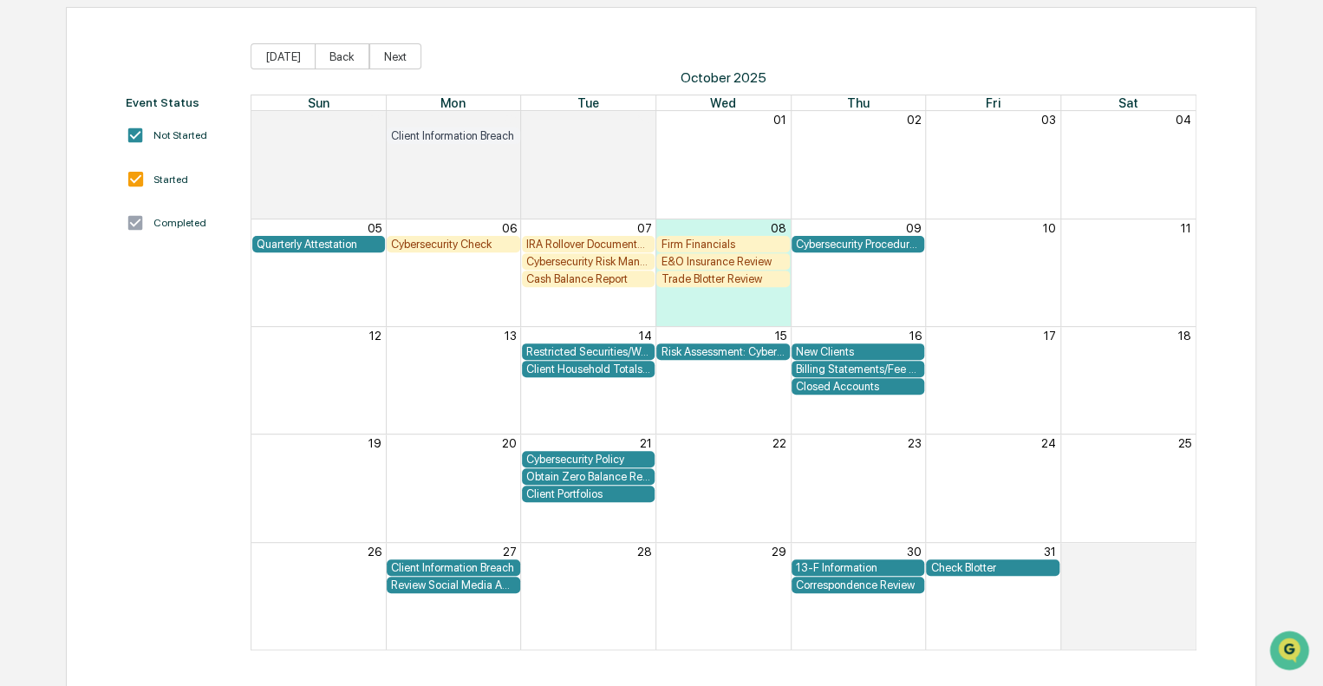
scroll to position [160, 0]
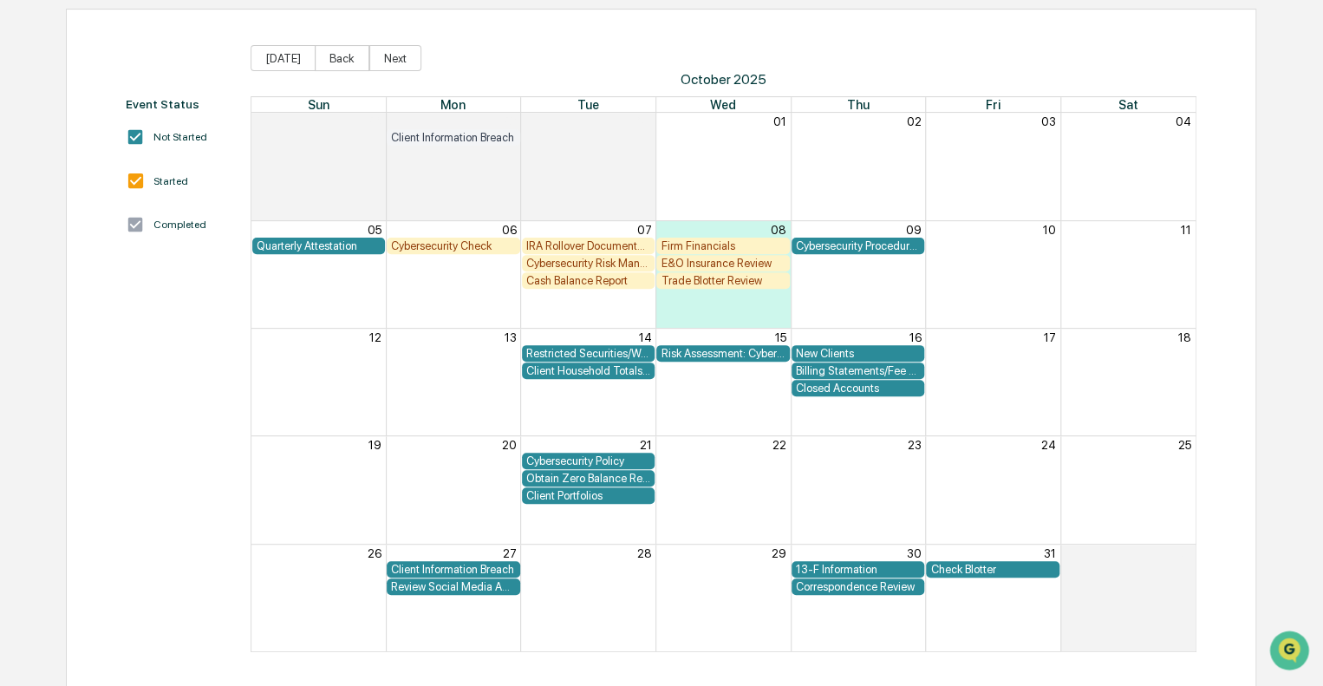
click at [459, 242] on div "Cybersecurity Check" at bounding box center [453, 245] width 125 height 13
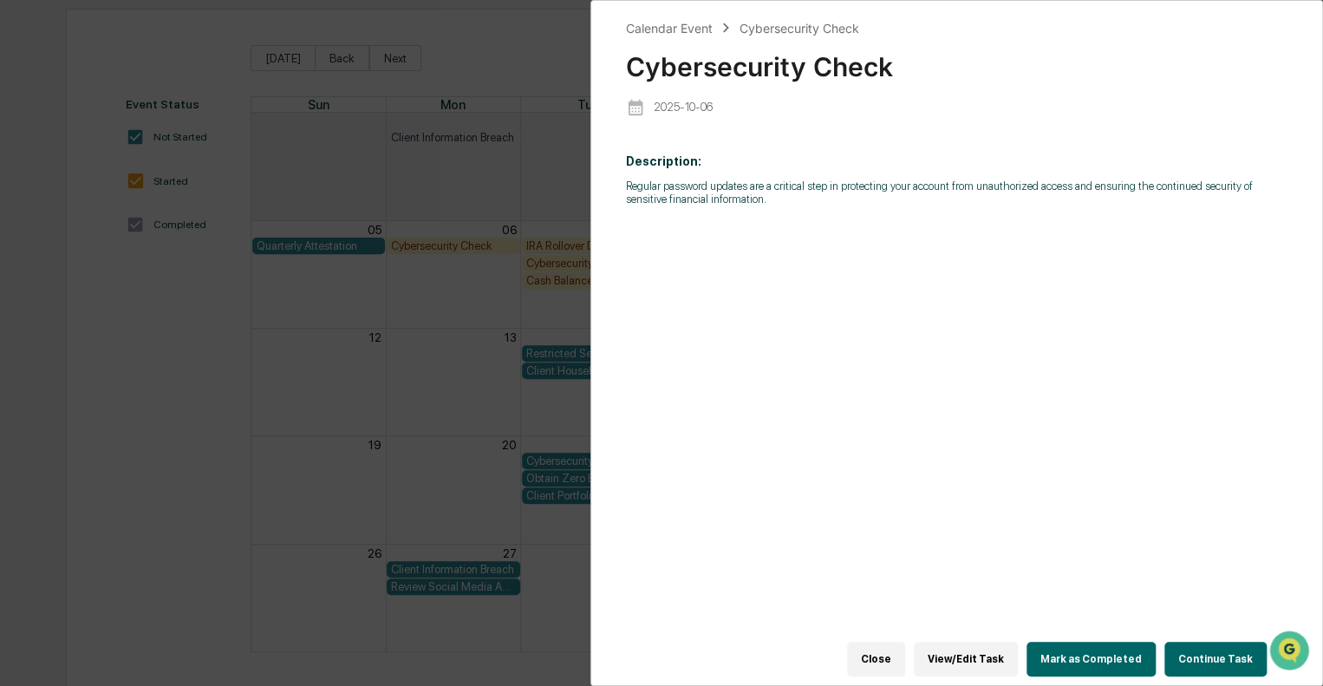
click at [896, 654] on button "Close" at bounding box center [876, 659] width 58 height 35
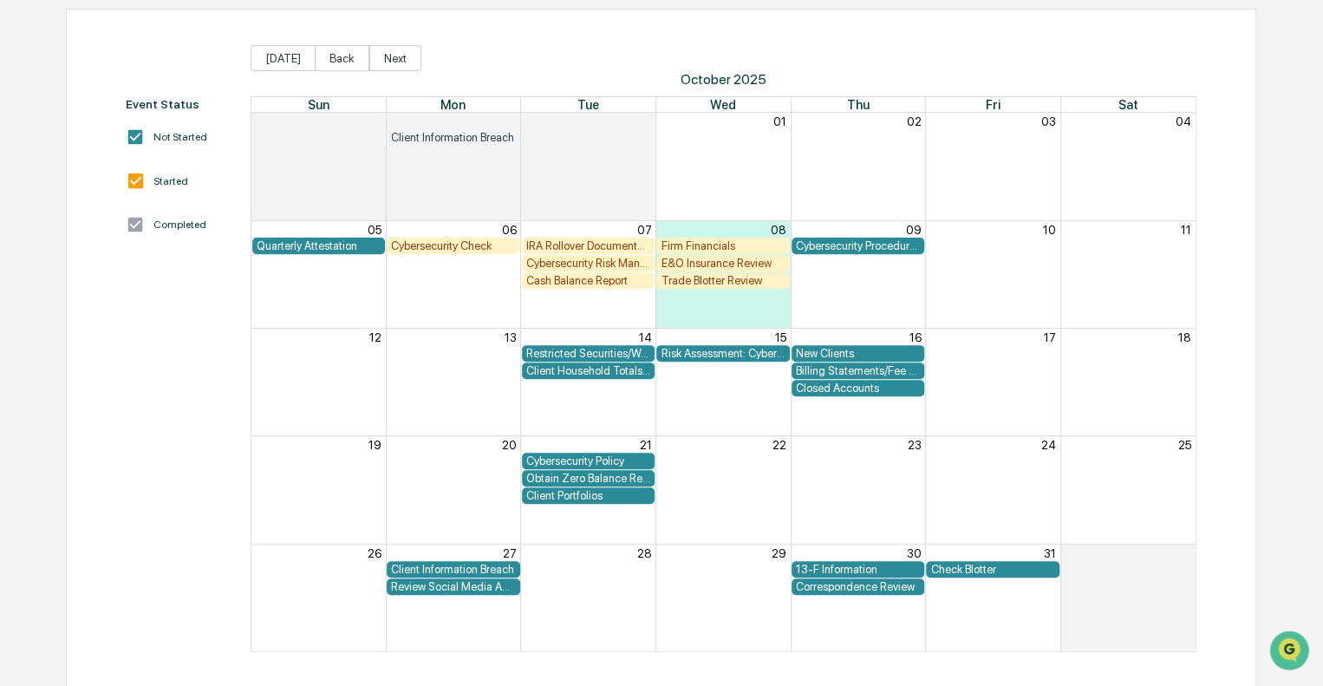
scroll to position [0, 0]
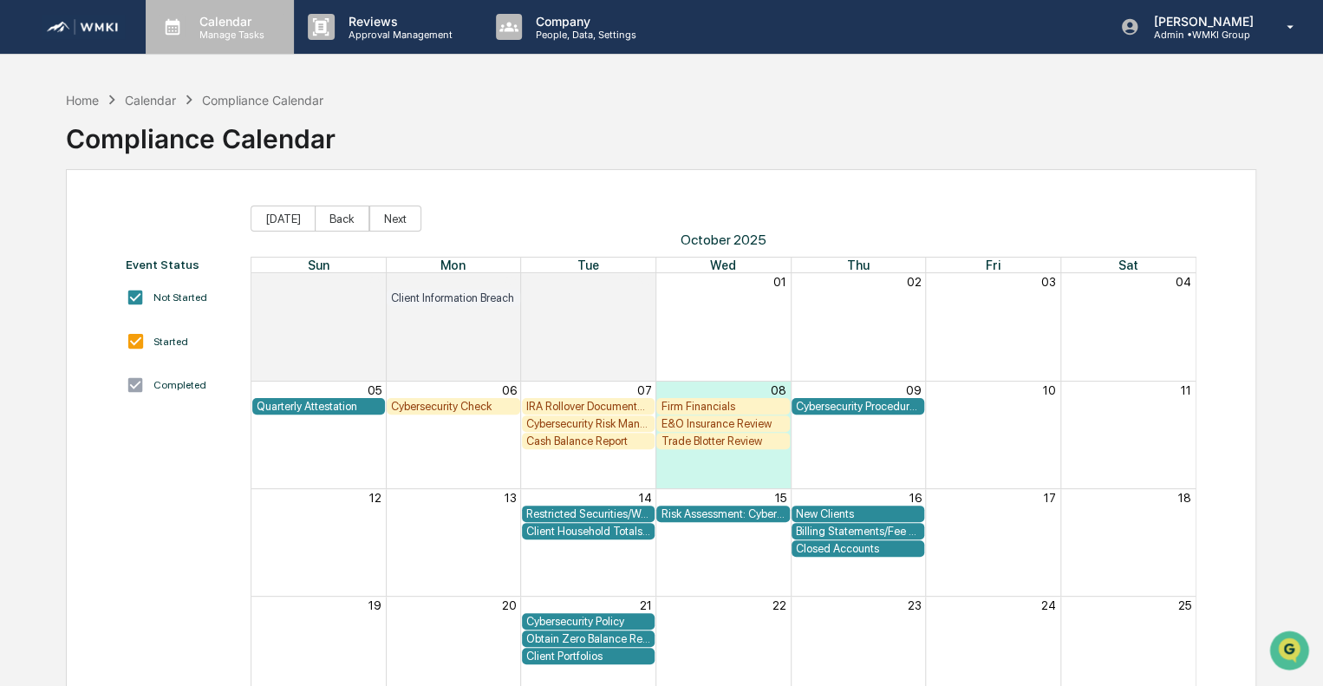
click at [230, 29] on p "Manage Tasks" at bounding box center [230, 35] width 88 height 12
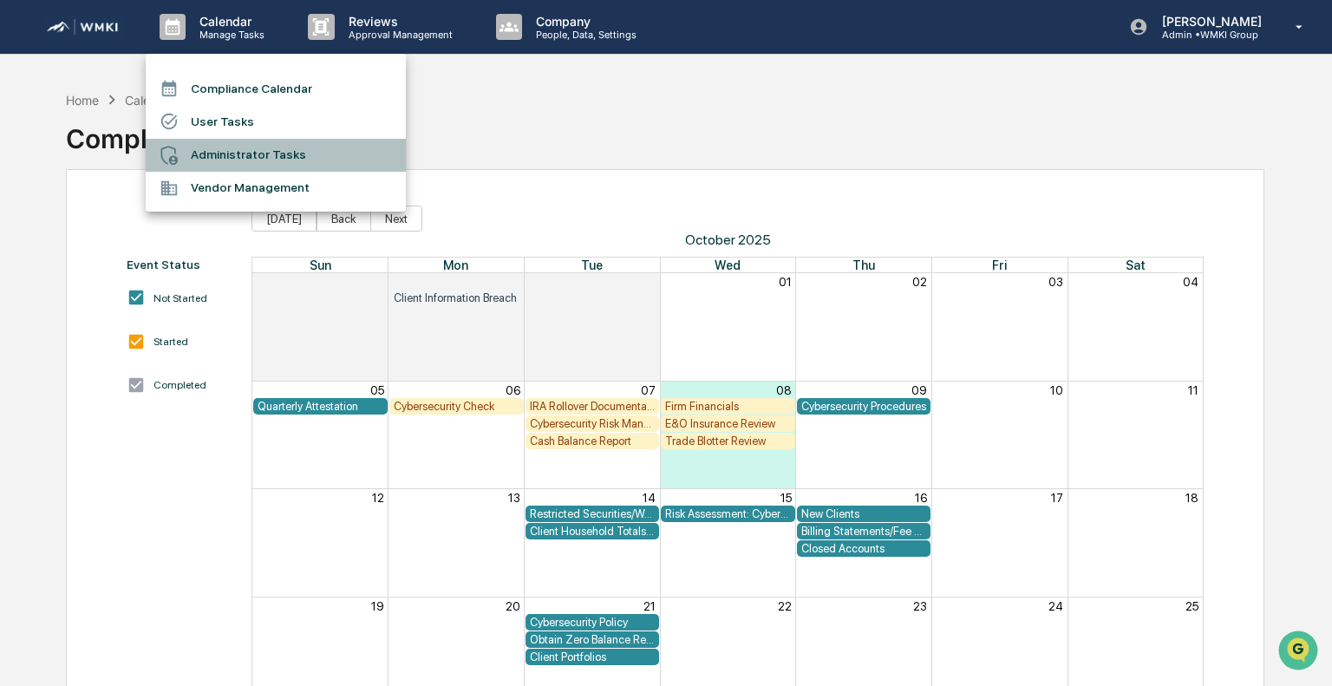
click at [250, 147] on li "Administrator Tasks" at bounding box center [276, 155] width 260 height 33
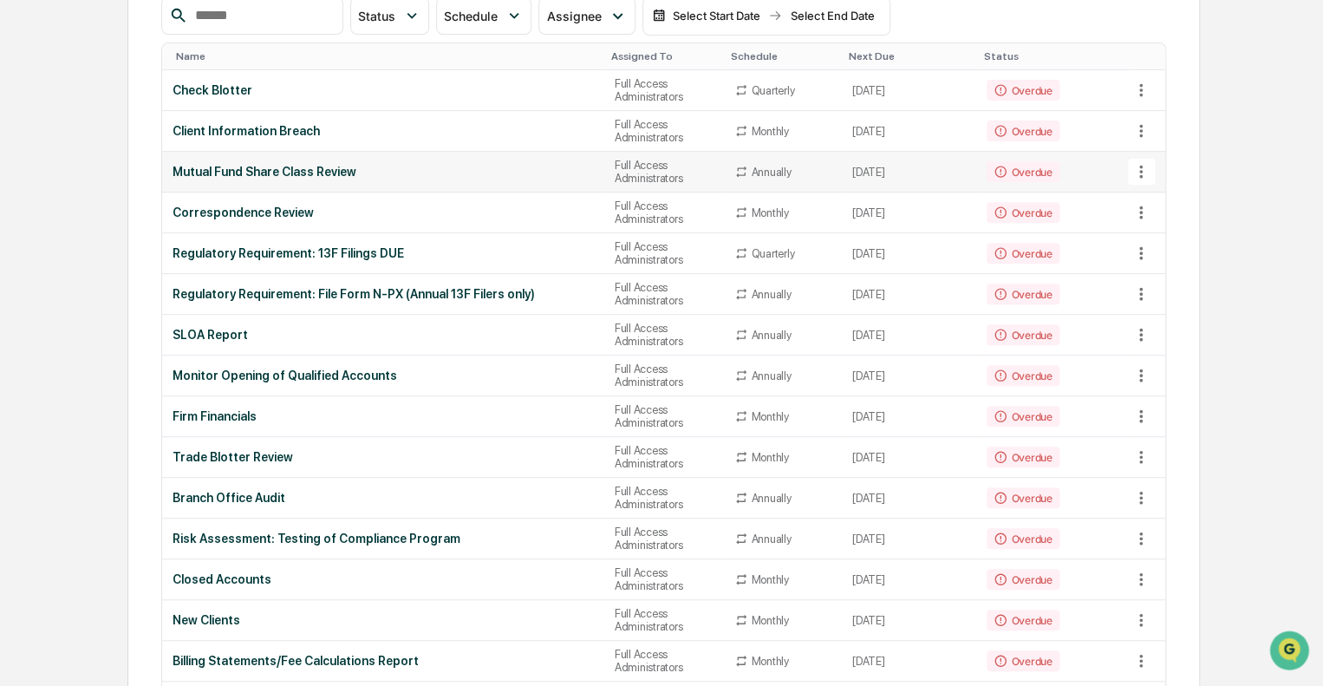
scroll to position [236, 0]
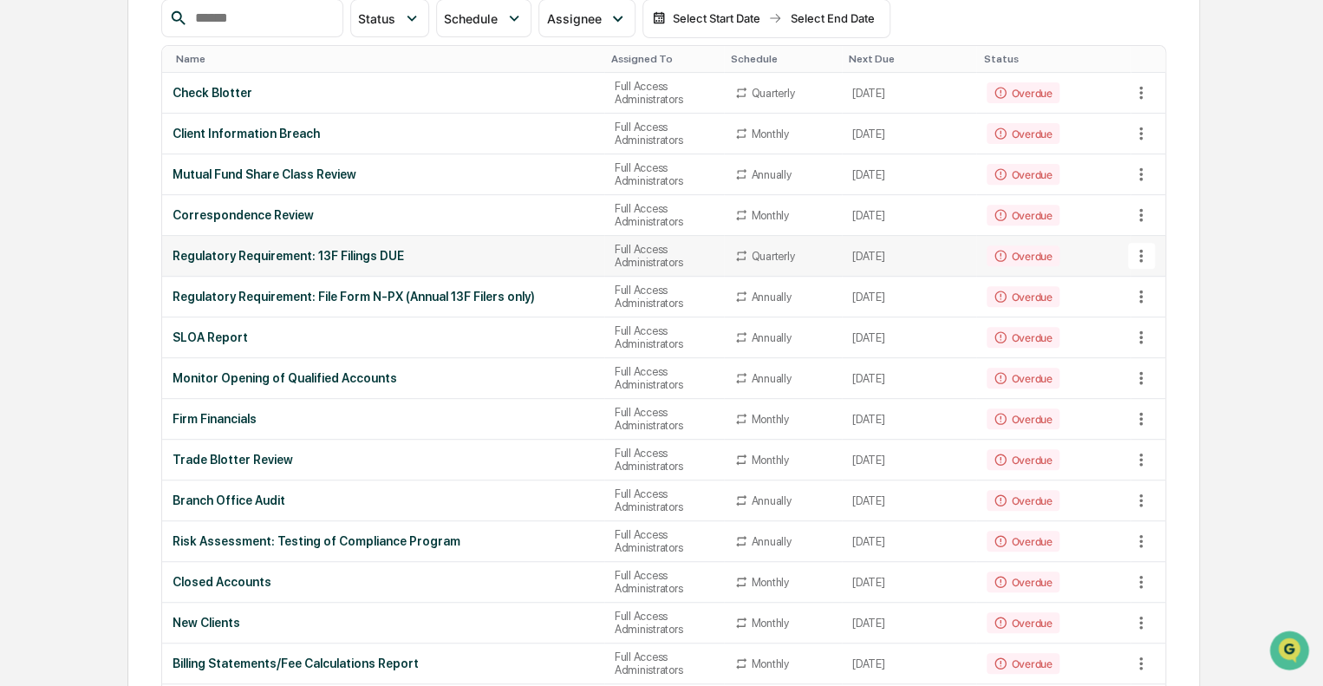
click at [492, 259] on div "Regulatory Requirement: 13F Filings DUE" at bounding box center [383, 256] width 421 height 14
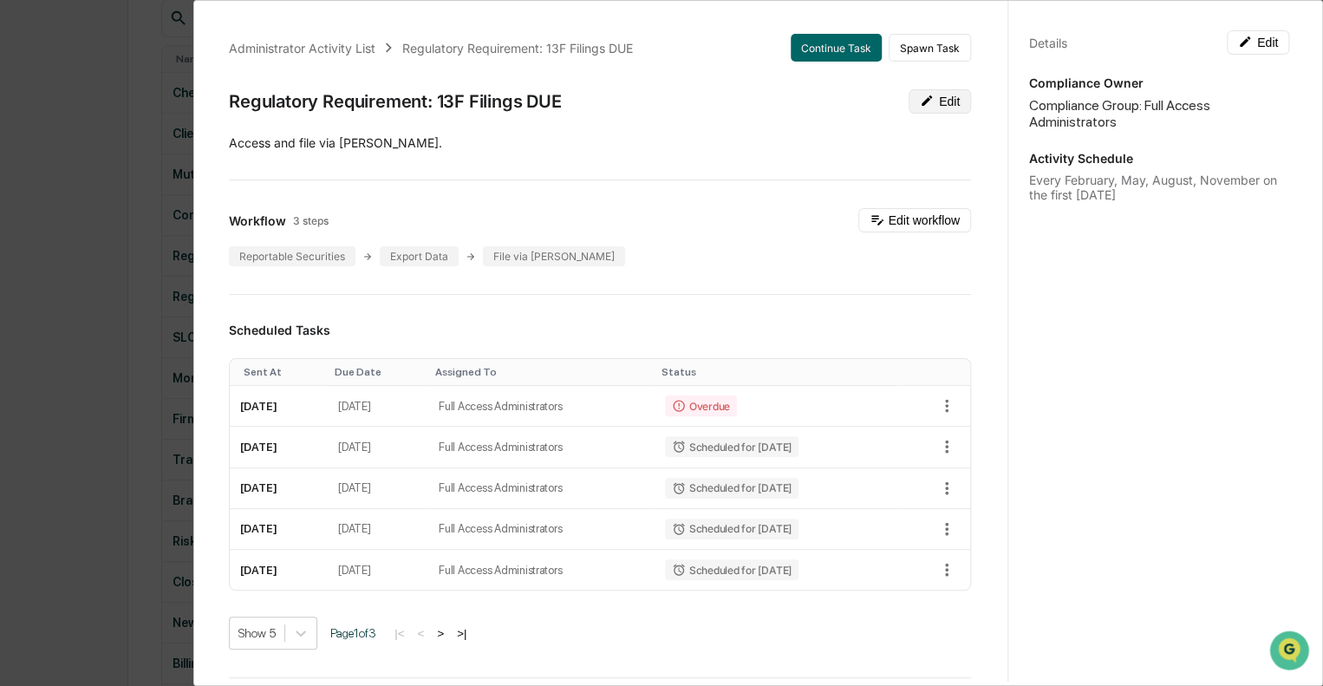
click at [910, 92] on button "Edit" at bounding box center [940, 101] width 62 height 24
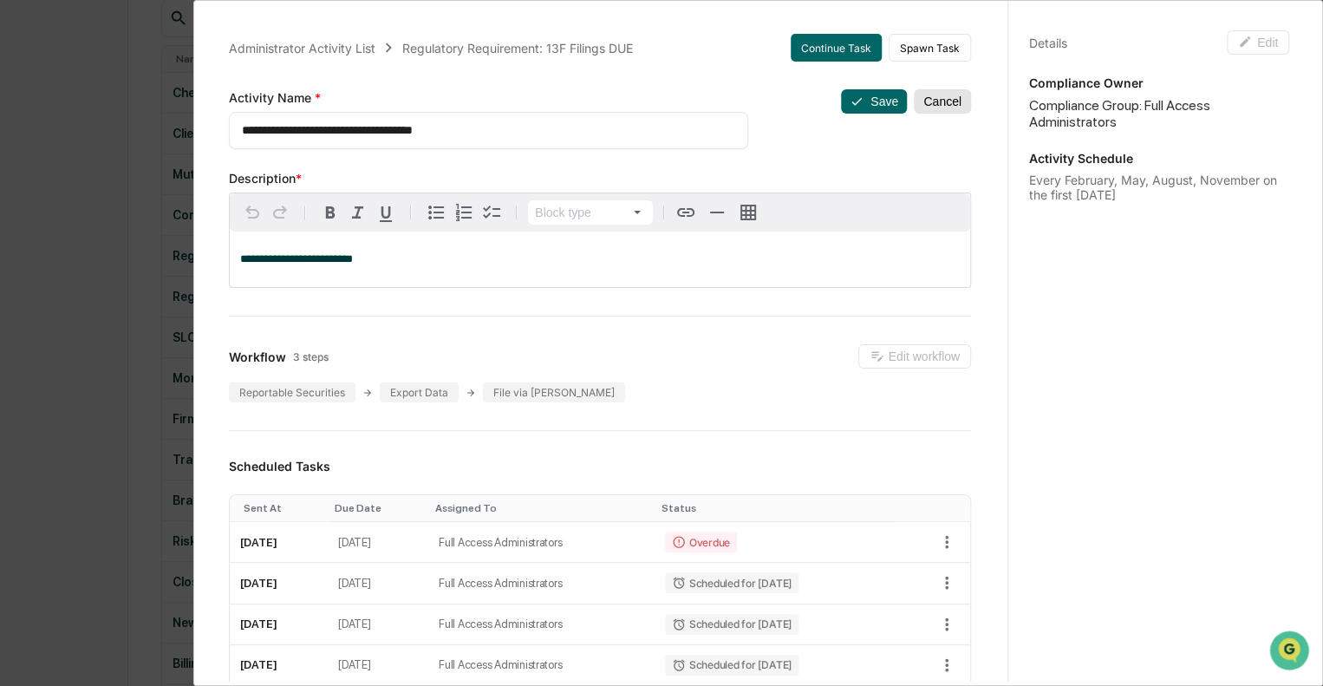
click at [933, 100] on button "Cancel" at bounding box center [942, 101] width 57 height 24
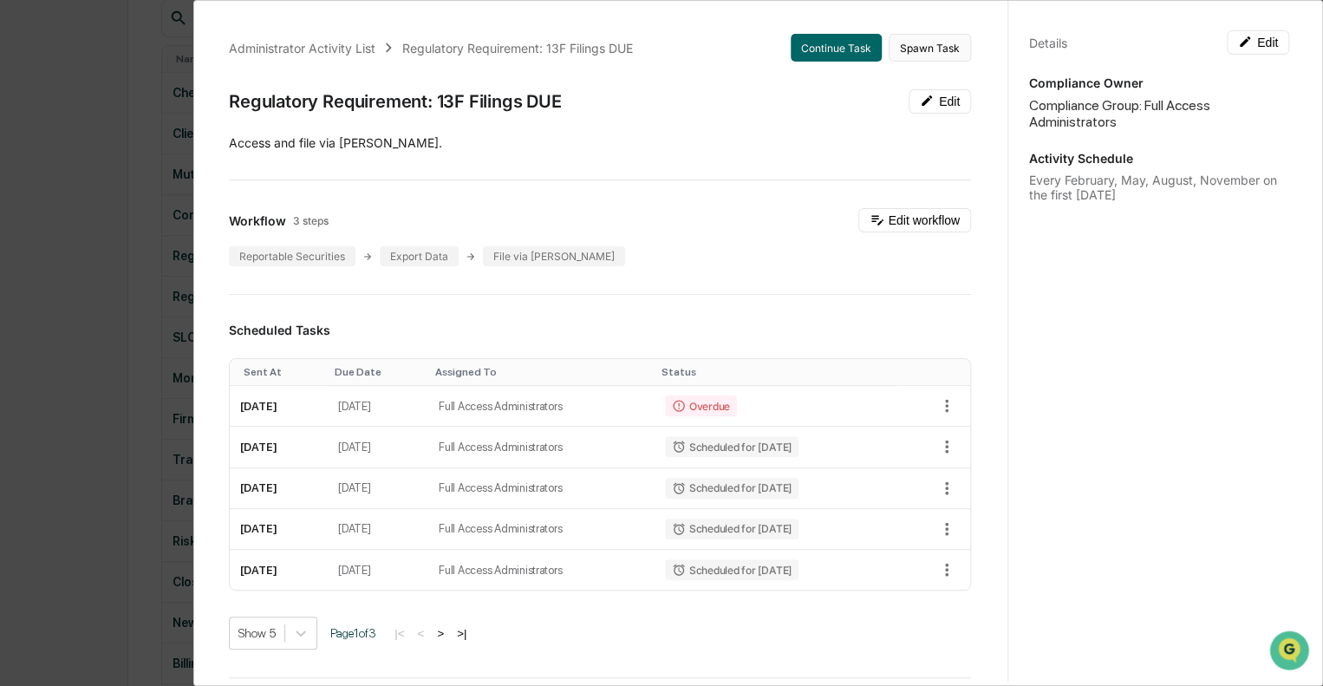
click at [911, 48] on button "Spawn Task" at bounding box center [930, 48] width 82 height 28
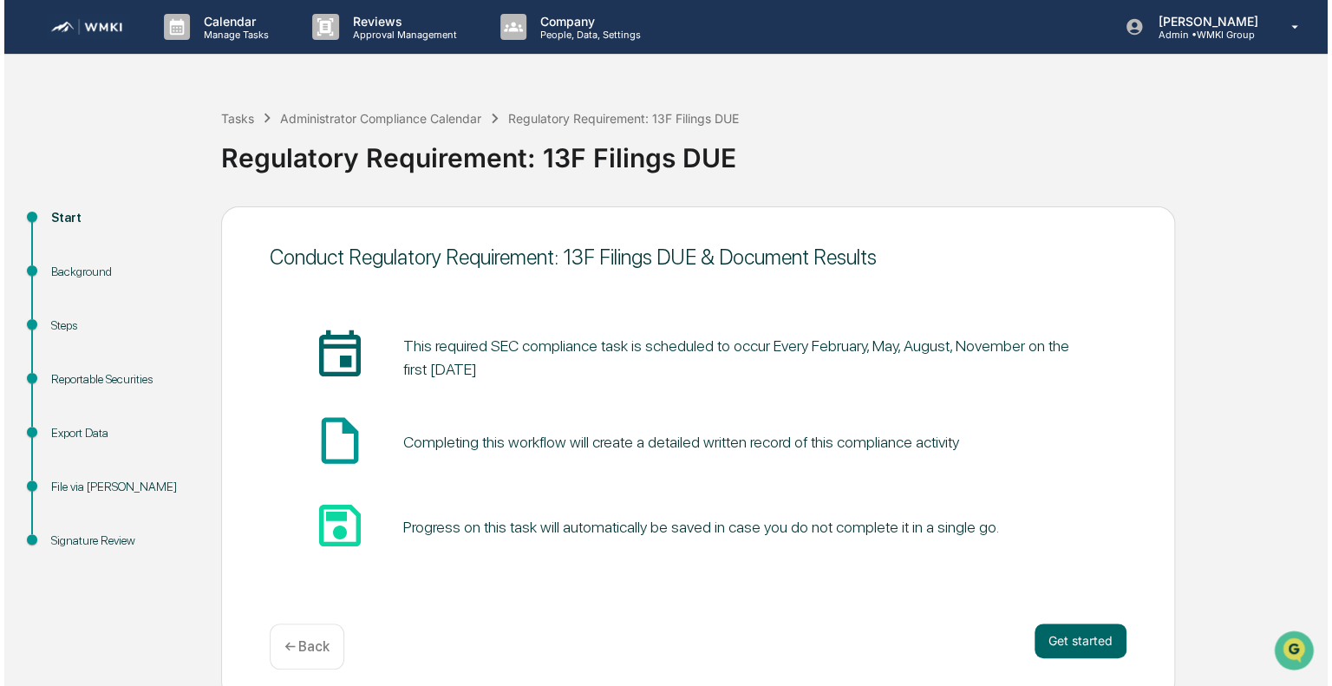
scroll to position [11, 0]
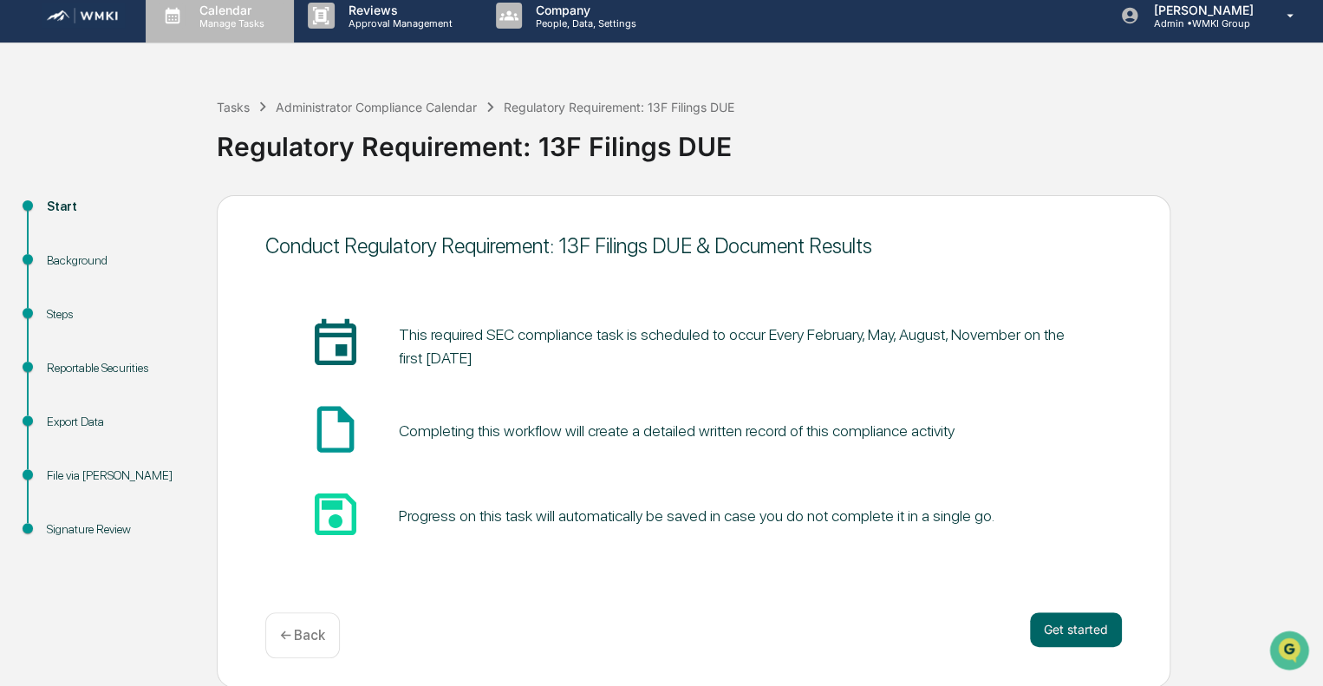
click at [198, 10] on p "Calendar" at bounding box center [230, 10] width 88 height 15
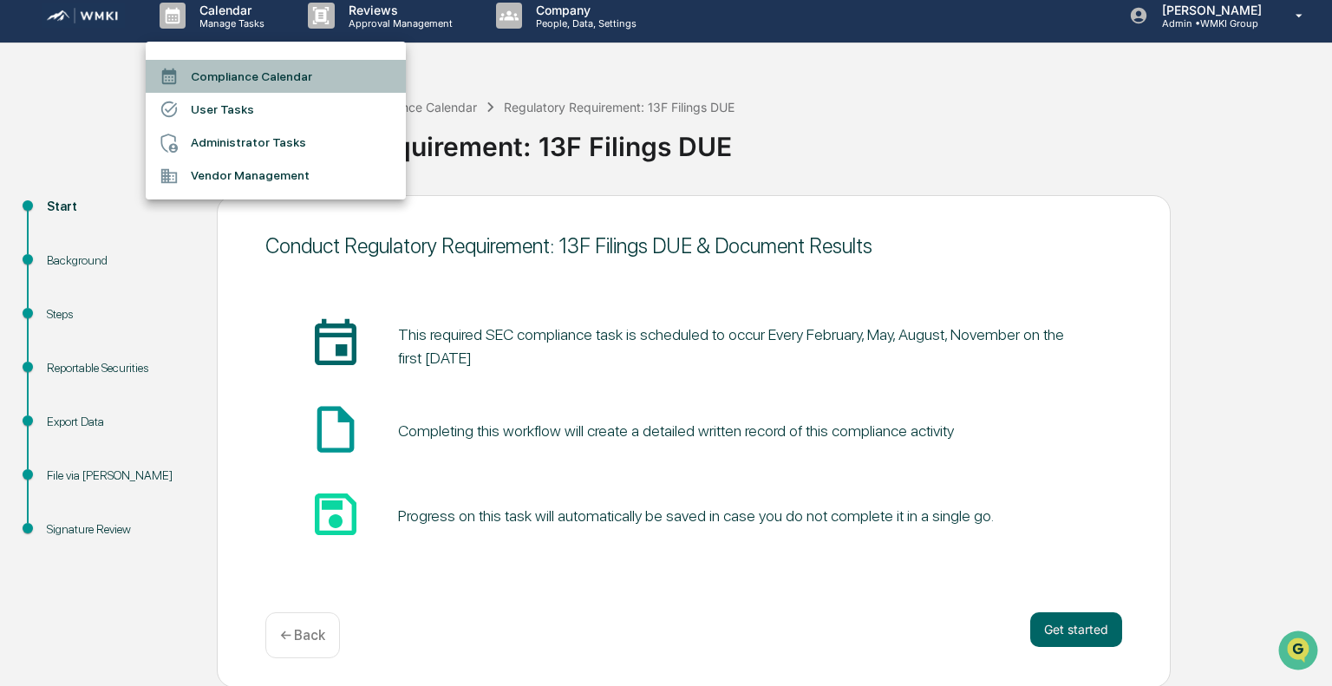
click at [216, 75] on li "Compliance Calendar" at bounding box center [276, 76] width 260 height 33
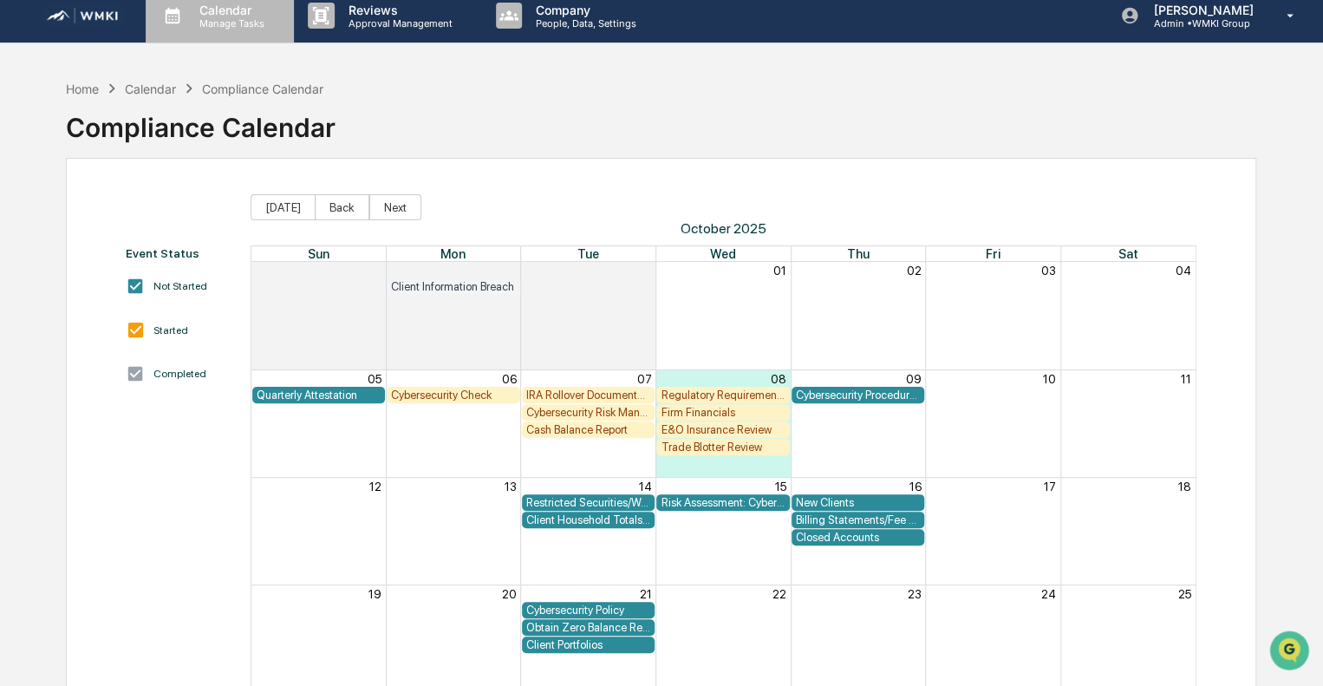
click at [229, 26] on p "Manage Tasks" at bounding box center [230, 23] width 88 height 12
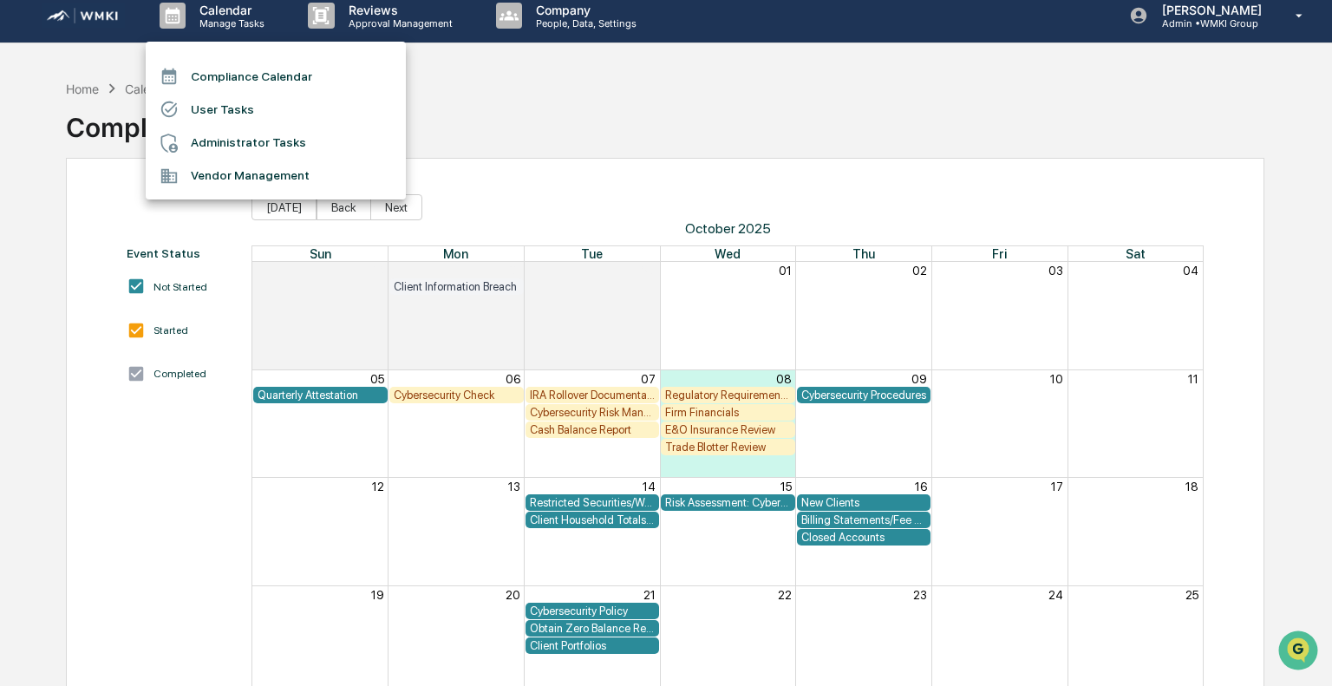
click at [265, 134] on li "Administrator Tasks" at bounding box center [276, 143] width 260 height 33
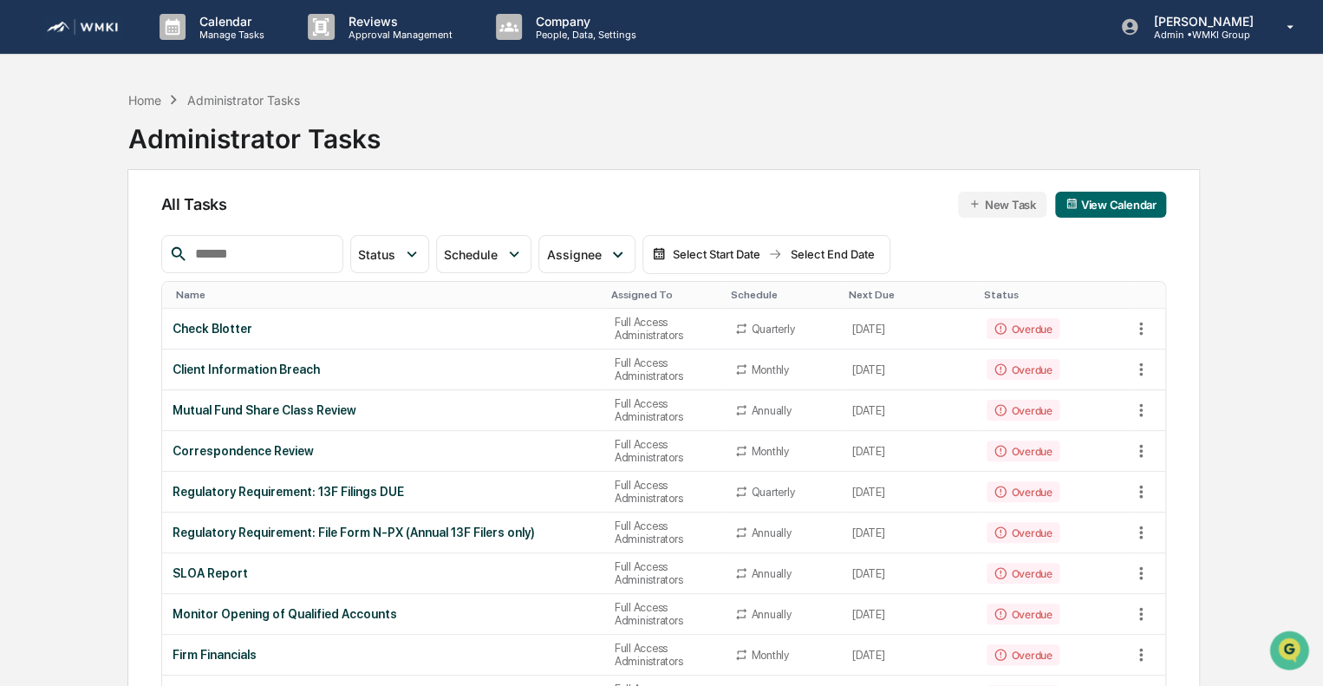
scroll to position [114, 0]
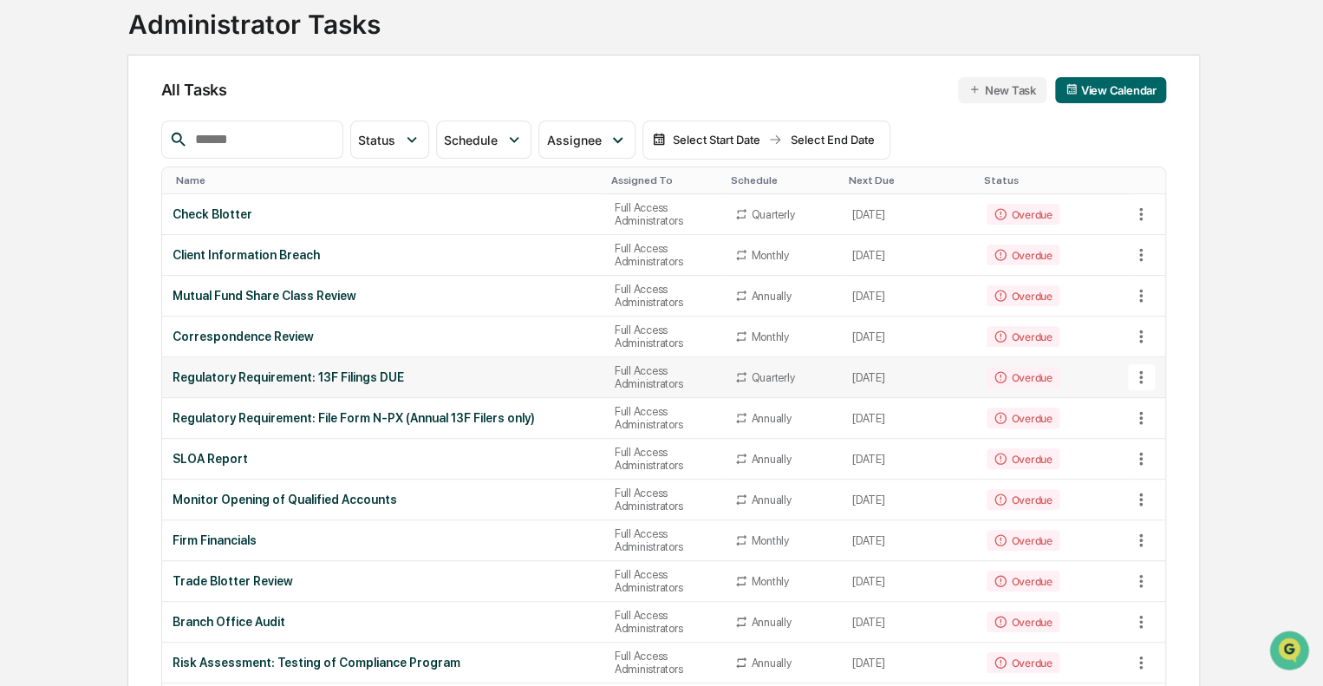
click at [1148, 371] on icon at bounding box center [1141, 377] width 19 height 19
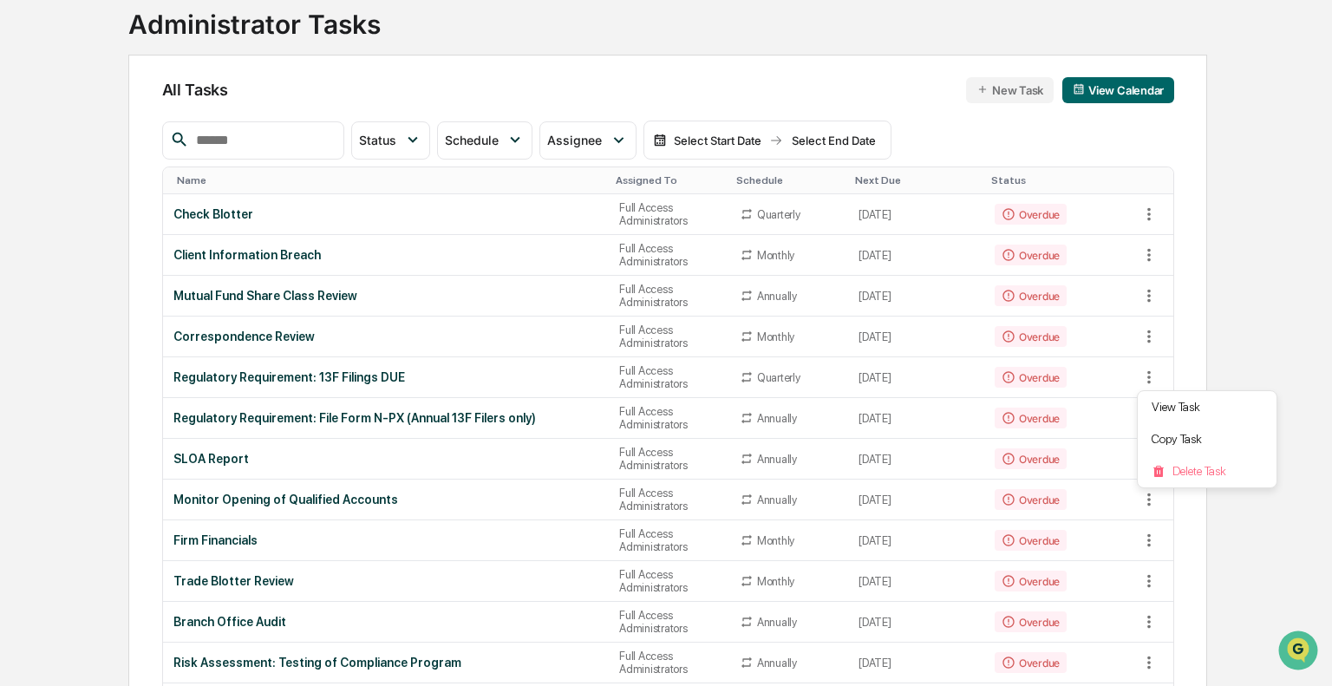
click at [405, 362] on div at bounding box center [666, 343] width 1332 height 686
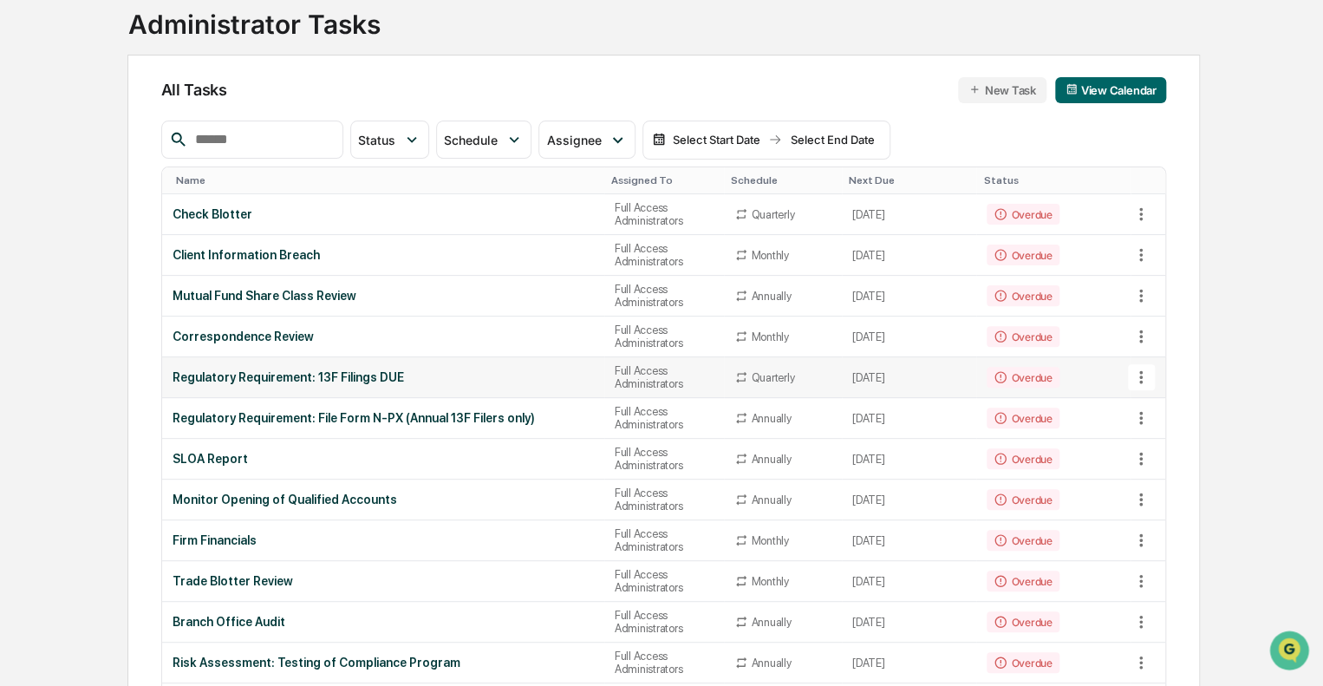
click at [397, 370] on div "Regulatory Requirement: 13F Filings DUE" at bounding box center [383, 377] width 421 height 14
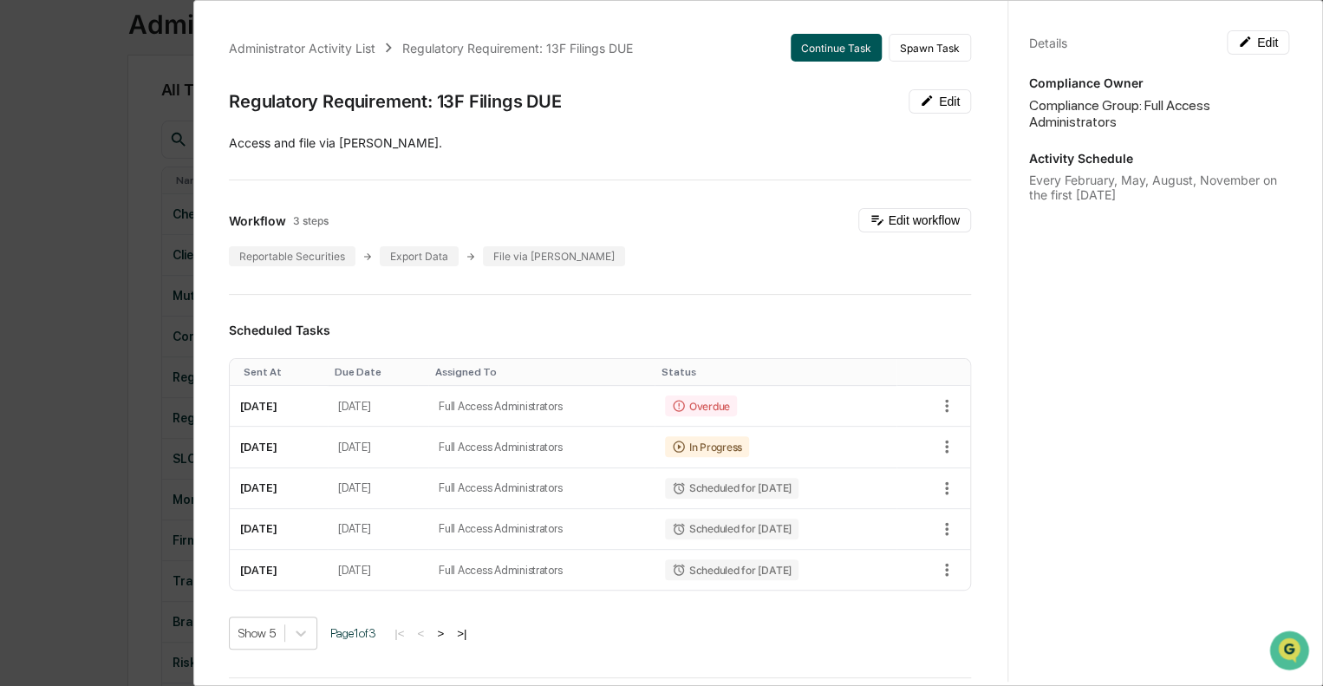
click at [839, 49] on button "Continue Task" at bounding box center [836, 48] width 91 height 28
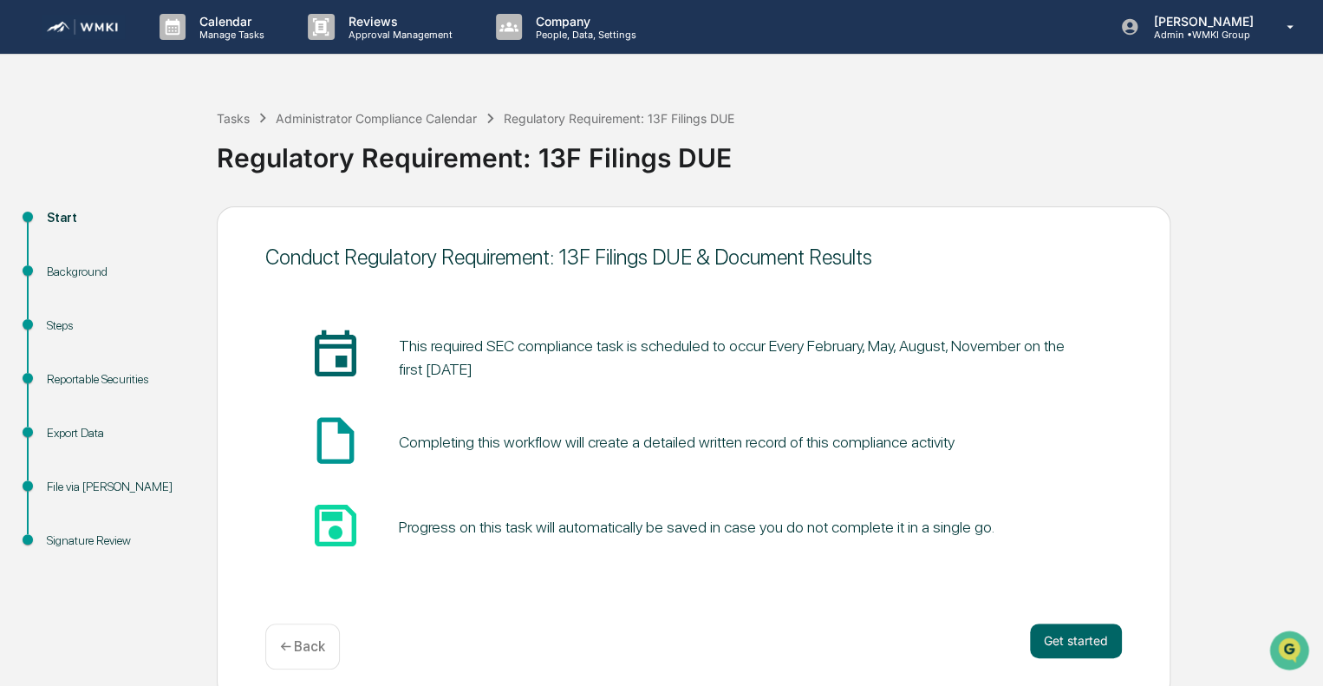
scroll to position [11, 0]
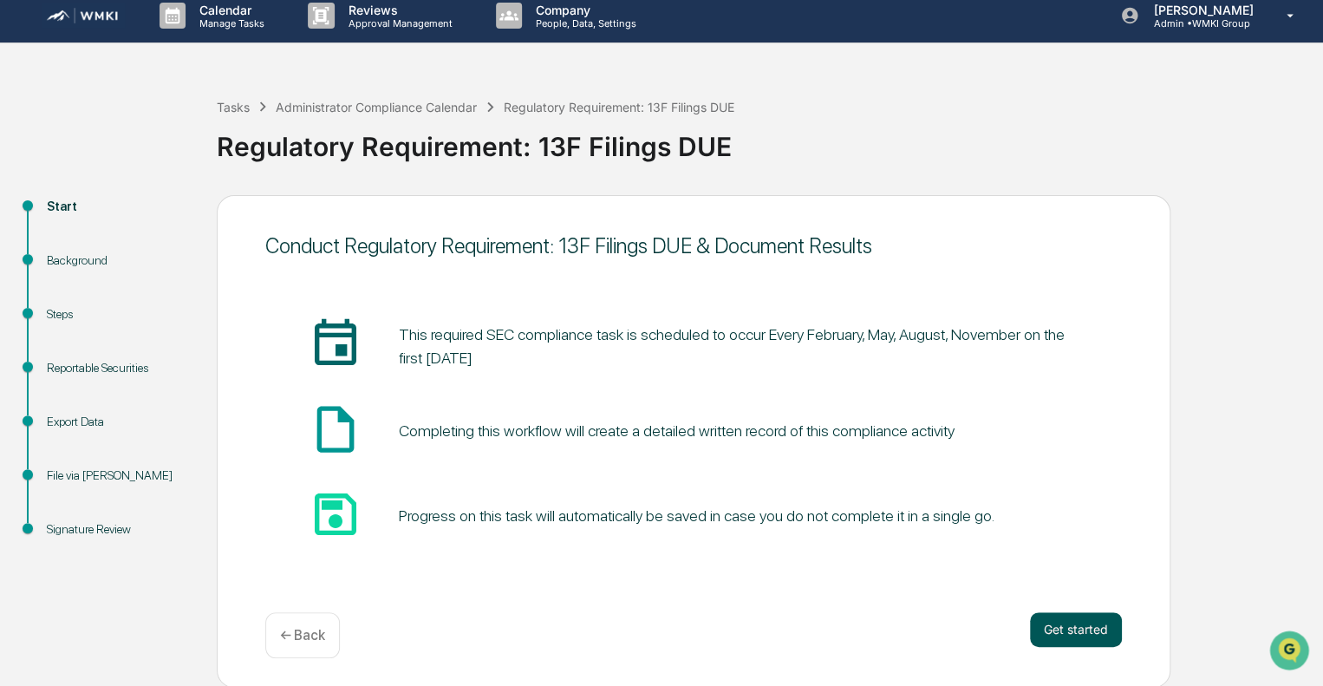
click at [1067, 630] on button "Get started" at bounding box center [1076, 629] width 92 height 35
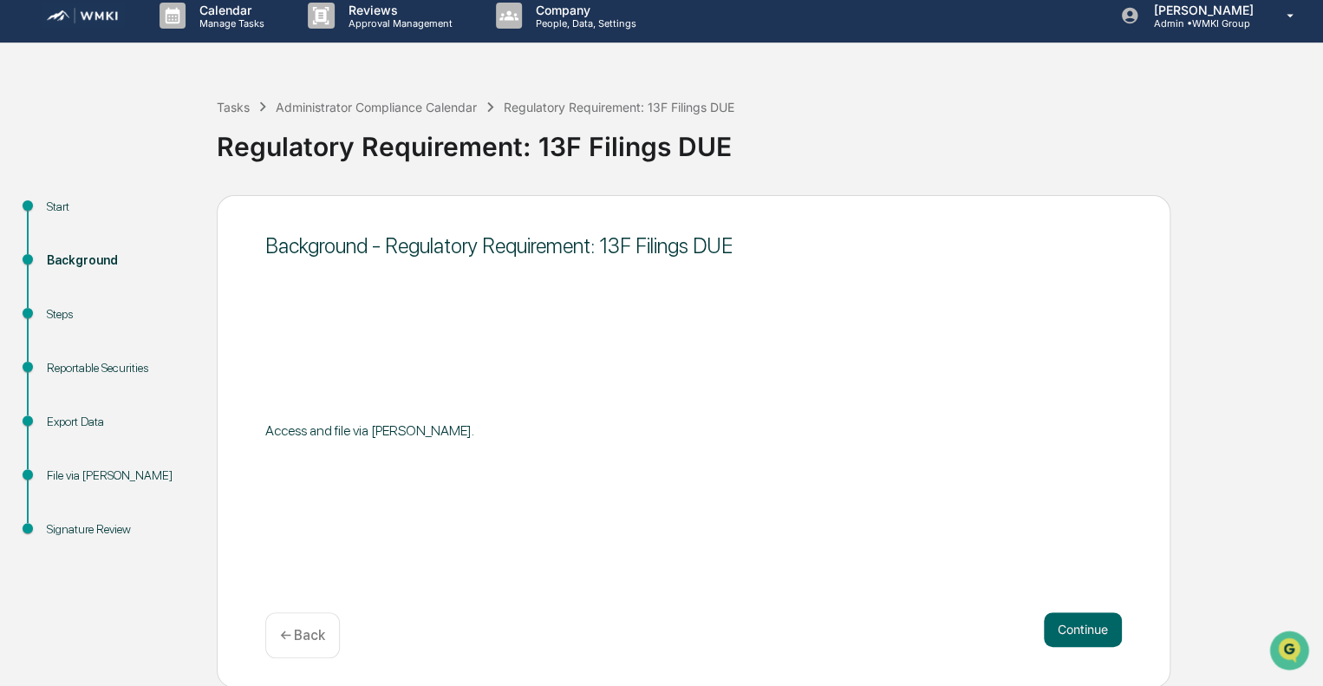
click at [1067, 630] on button "Continue" at bounding box center [1083, 629] width 78 height 35
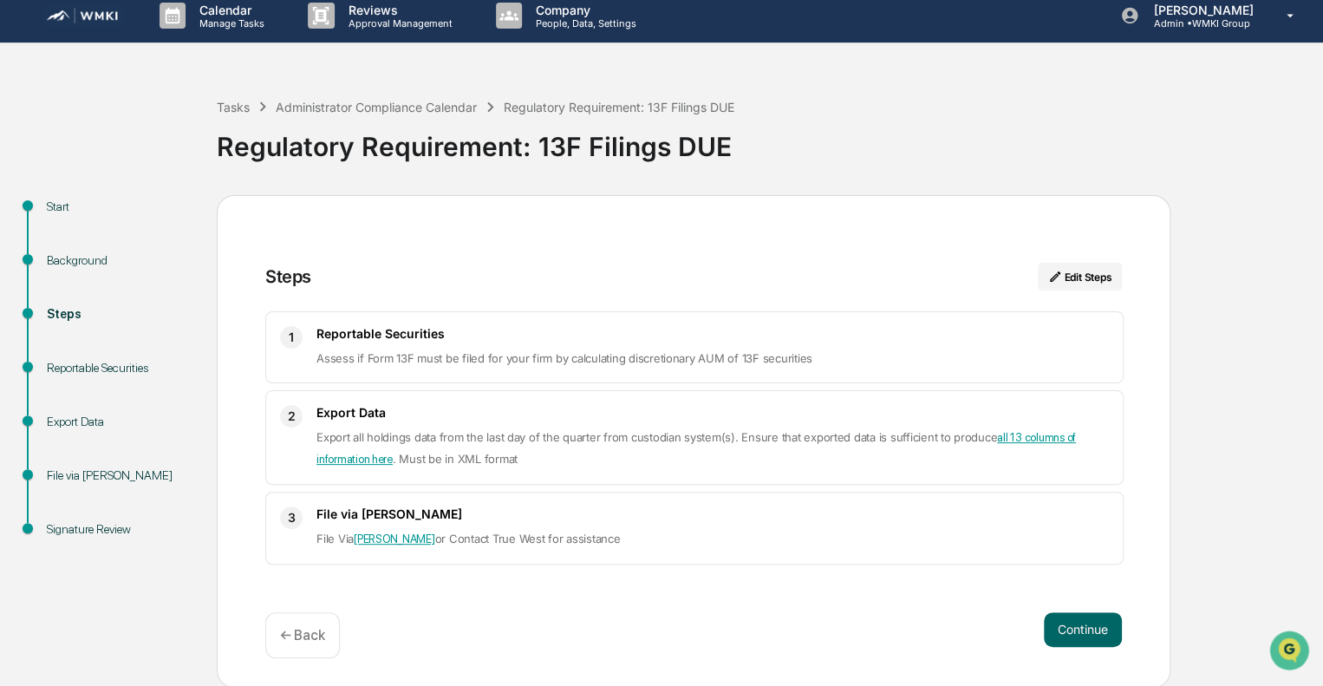
click at [1067, 630] on button "Continue" at bounding box center [1083, 629] width 78 height 35
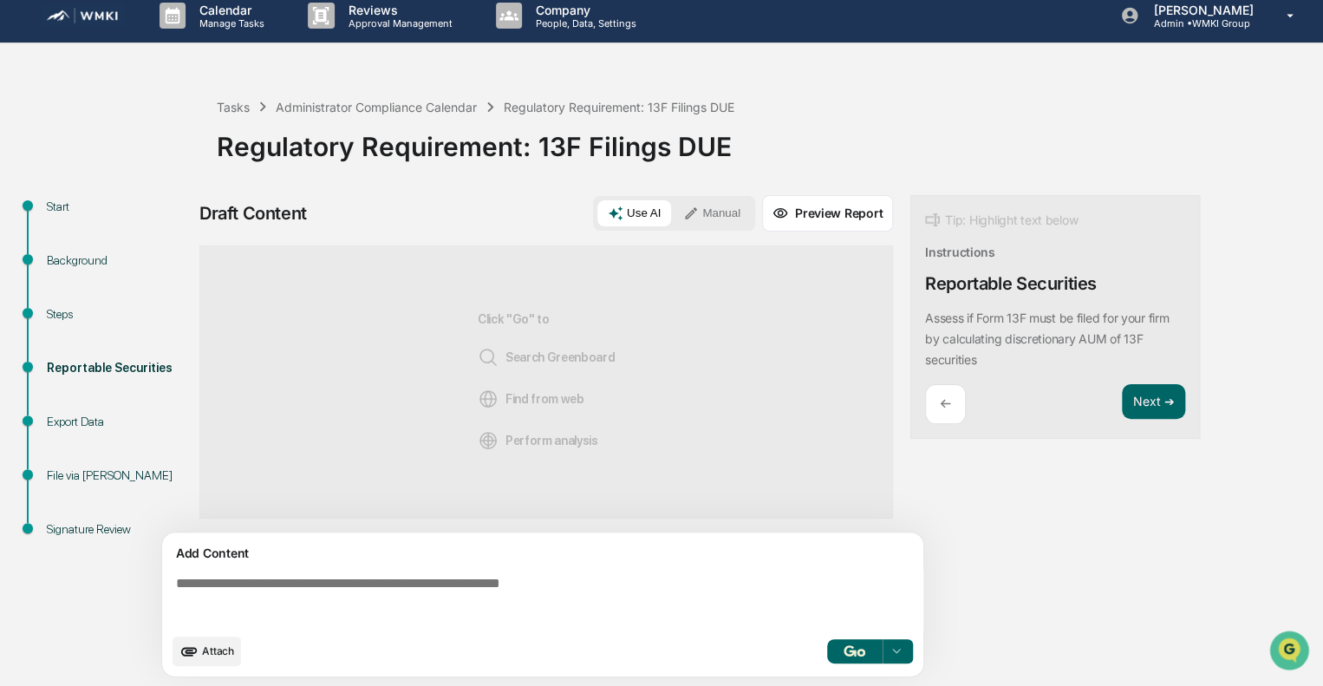
click at [719, 210] on button "Manual" at bounding box center [712, 213] width 78 height 26
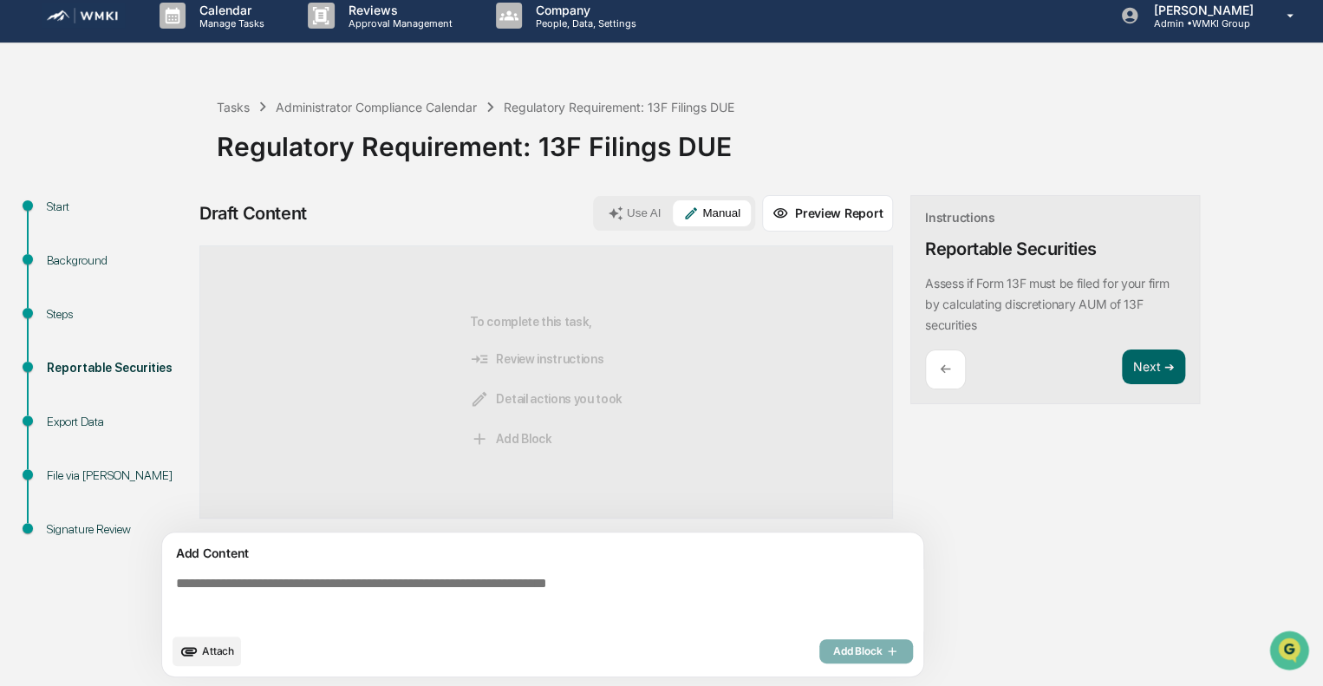
click at [534, 581] on textarea at bounding box center [546, 600] width 754 height 62
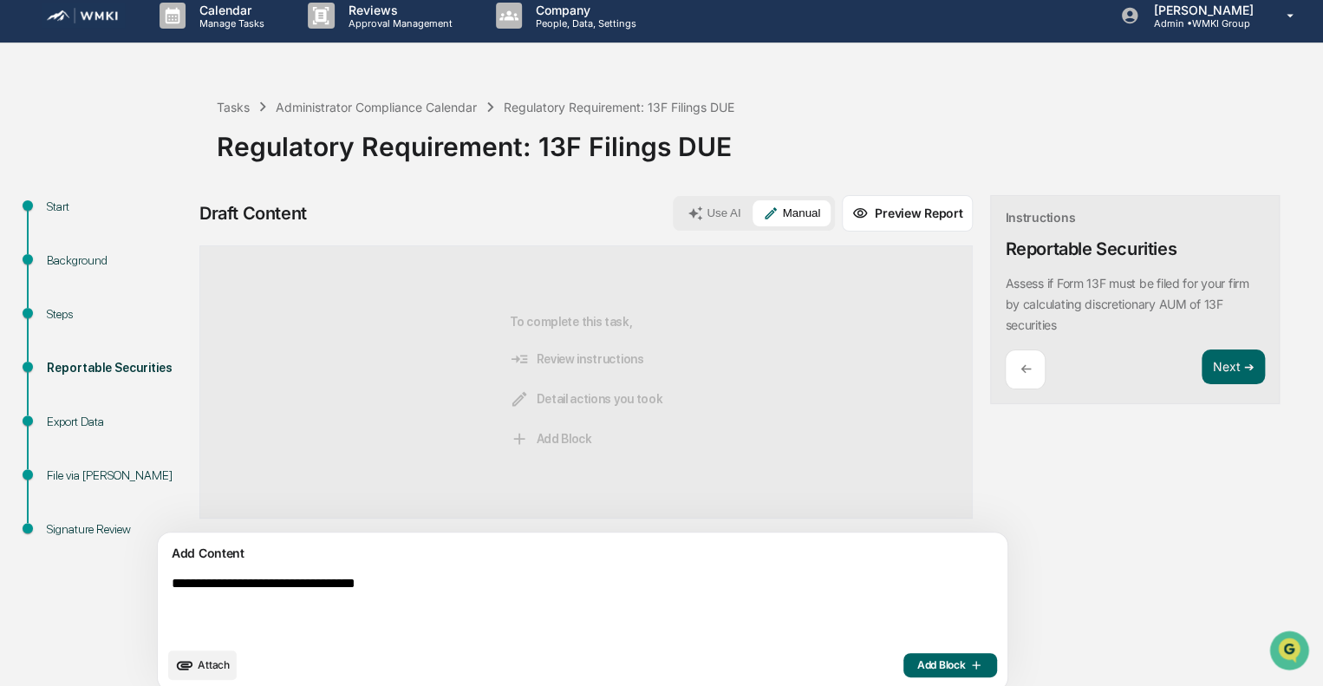
type textarea "**********"
click at [548, 565] on div "**********" at bounding box center [583, 611] width 850 height 158
click at [456, 593] on textarea "**********" at bounding box center [542, 607] width 754 height 76
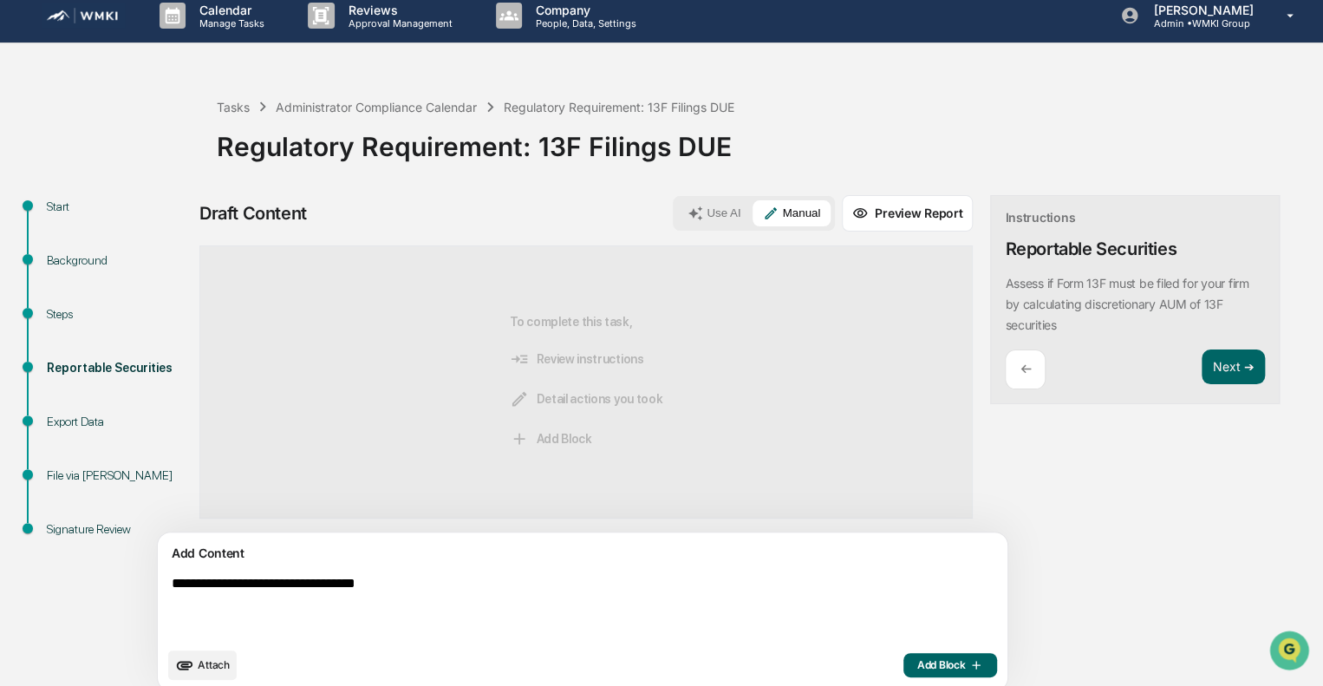
click at [917, 662] on span "Add Block" at bounding box center [950, 665] width 66 height 14
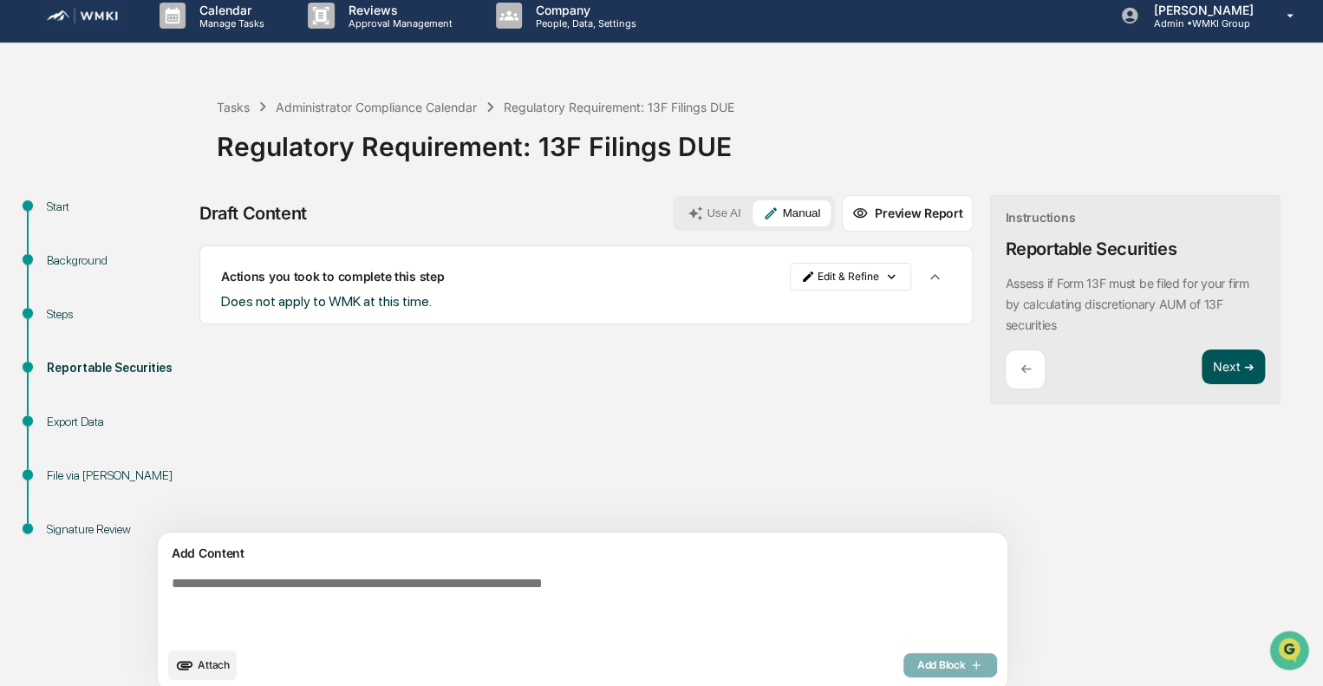
click at [1202, 372] on button "Next ➔" at bounding box center [1233, 367] width 63 height 36
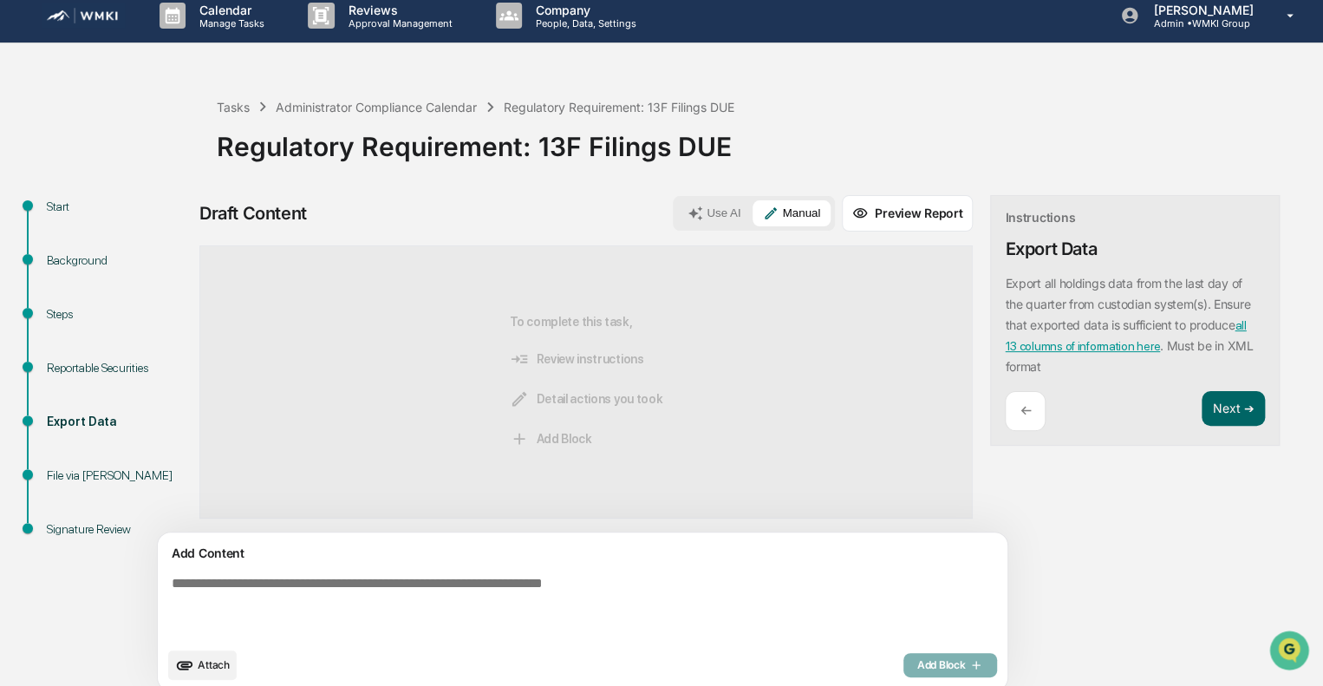
click at [620, 586] on textarea at bounding box center [542, 607] width 754 height 76
paste textarea "**********"
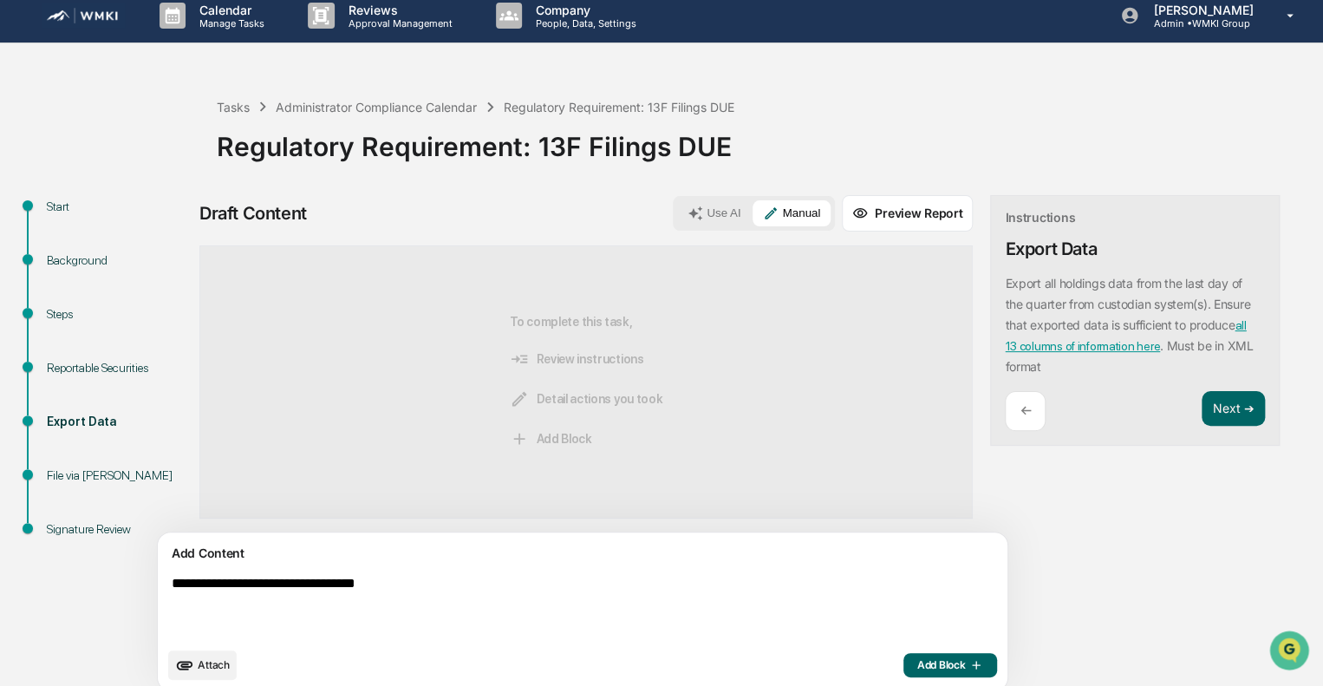
type textarea "**********"
click at [917, 659] on span "Add Block" at bounding box center [950, 665] width 66 height 14
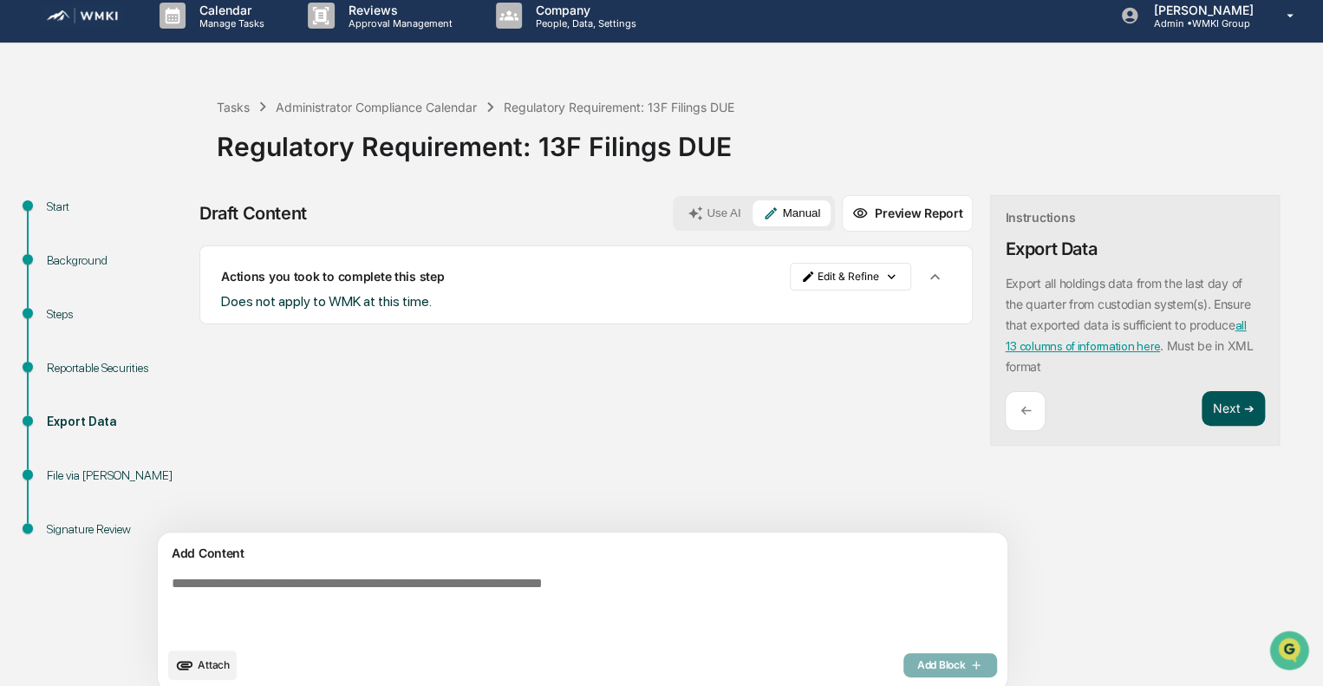
click at [1202, 401] on button "Next ➔" at bounding box center [1233, 409] width 63 height 36
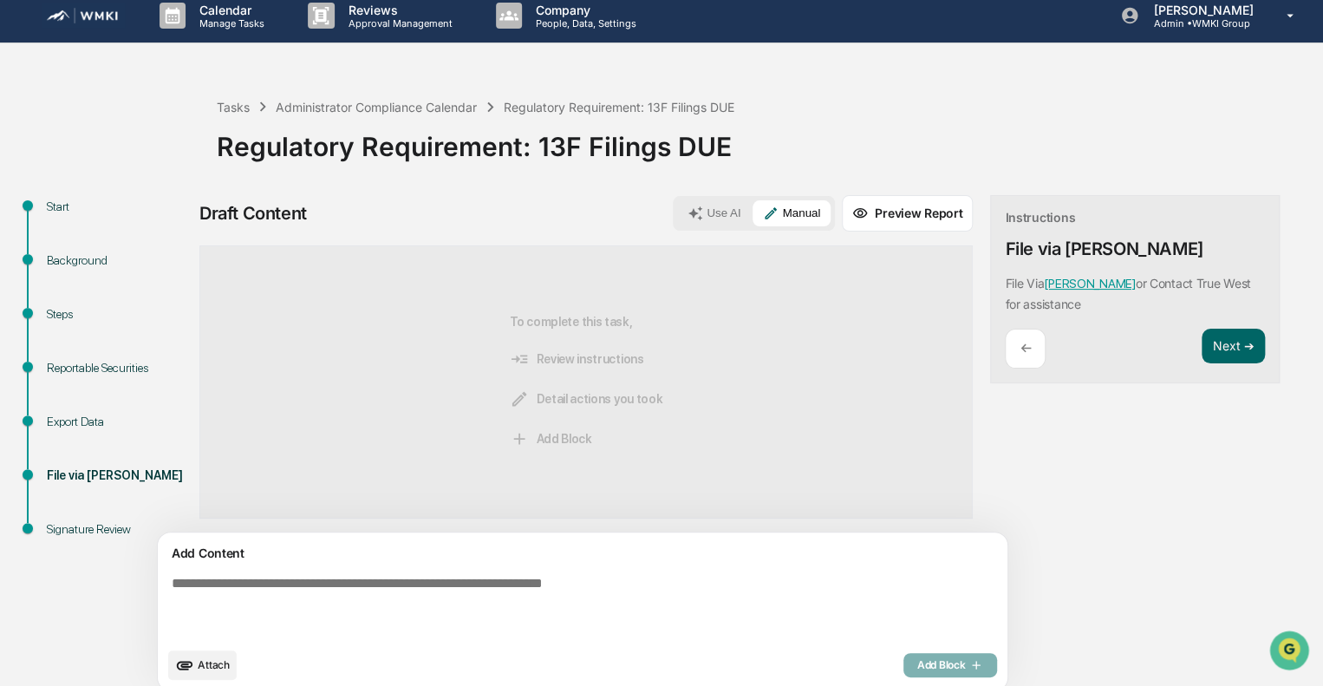
click at [711, 591] on textarea at bounding box center [542, 607] width 754 height 76
paste textarea "**********"
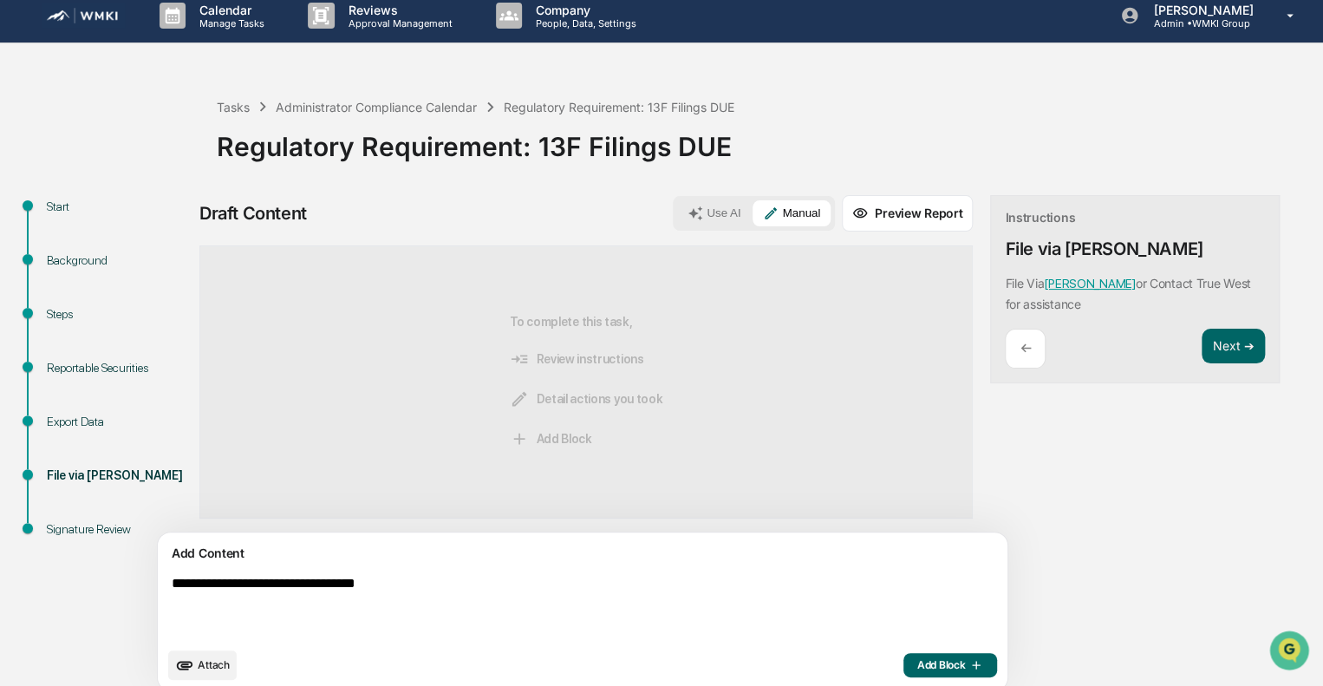
click at [711, 591] on textarea "**********" at bounding box center [542, 607] width 754 height 76
type textarea "**********"
click at [904, 655] on button "Add Block" at bounding box center [951, 665] width 94 height 24
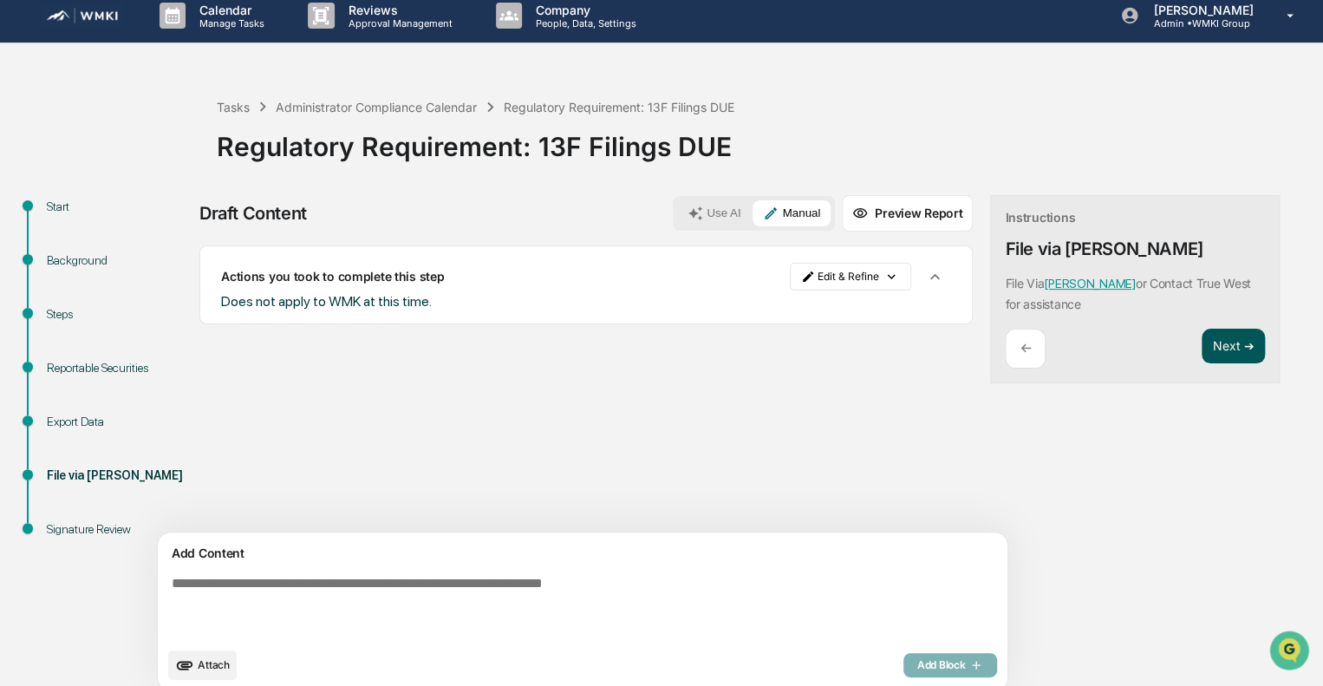
click at [1202, 352] on button "Next ➔" at bounding box center [1233, 347] width 63 height 36
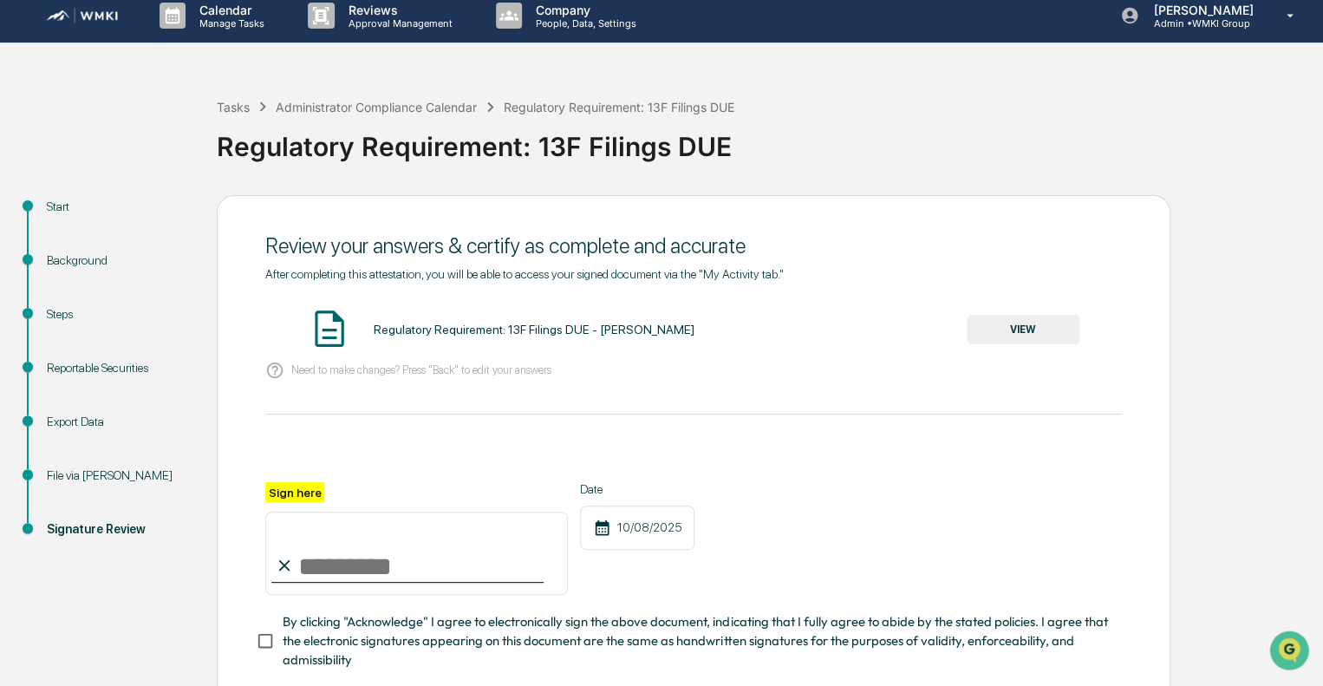
click at [406, 562] on input "Sign here" at bounding box center [416, 553] width 303 height 83
type input "**********"
click at [340, 635] on span "By clicking "Acknowledge" I agree to electronically sign the above document, in…" at bounding box center [696, 641] width 826 height 58
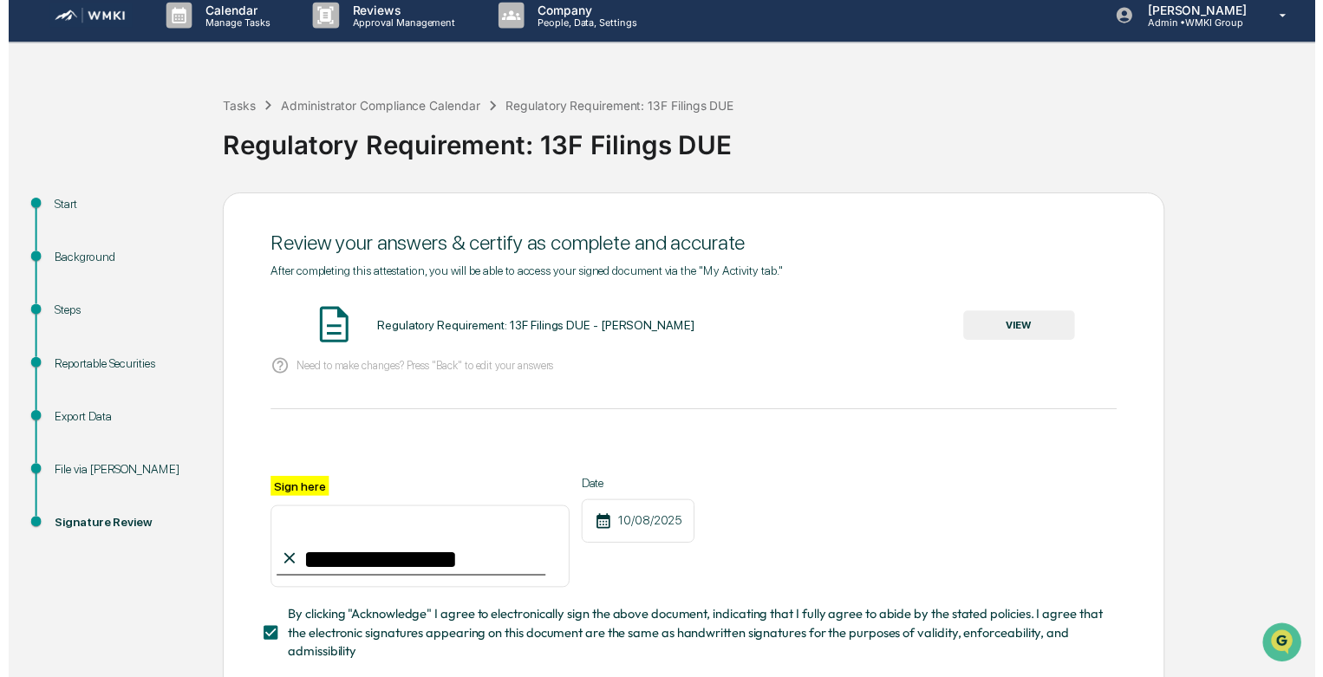
scroll to position [120, 0]
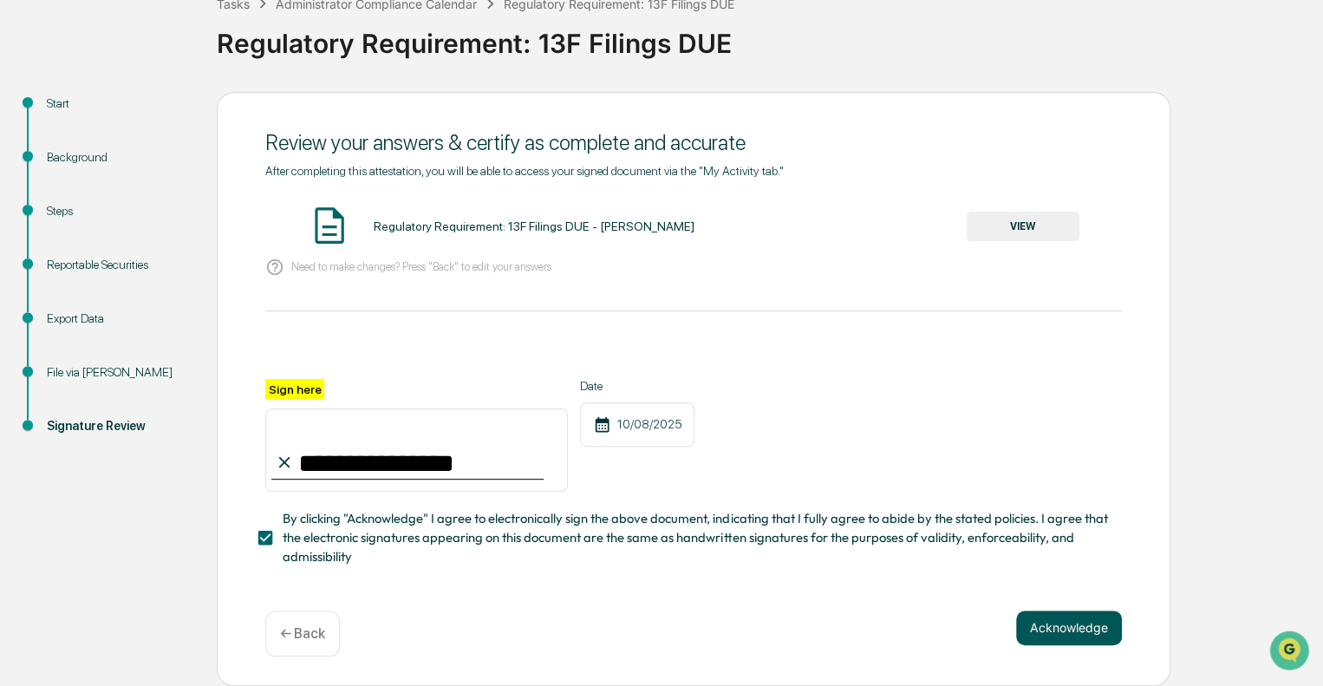
click at [1051, 623] on button "Acknowledge" at bounding box center [1069, 627] width 106 height 35
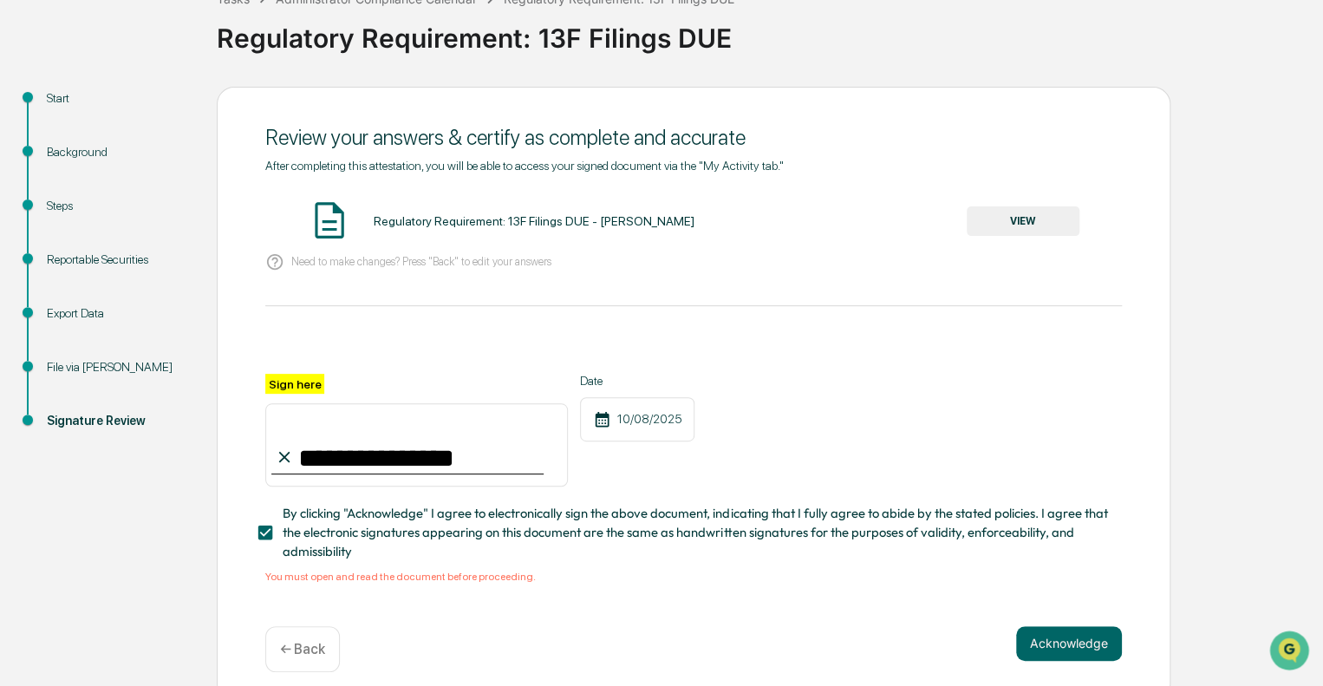
click at [1046, 225] on button "VIEW" at bounding box center [1023, 220] width 113 height 29
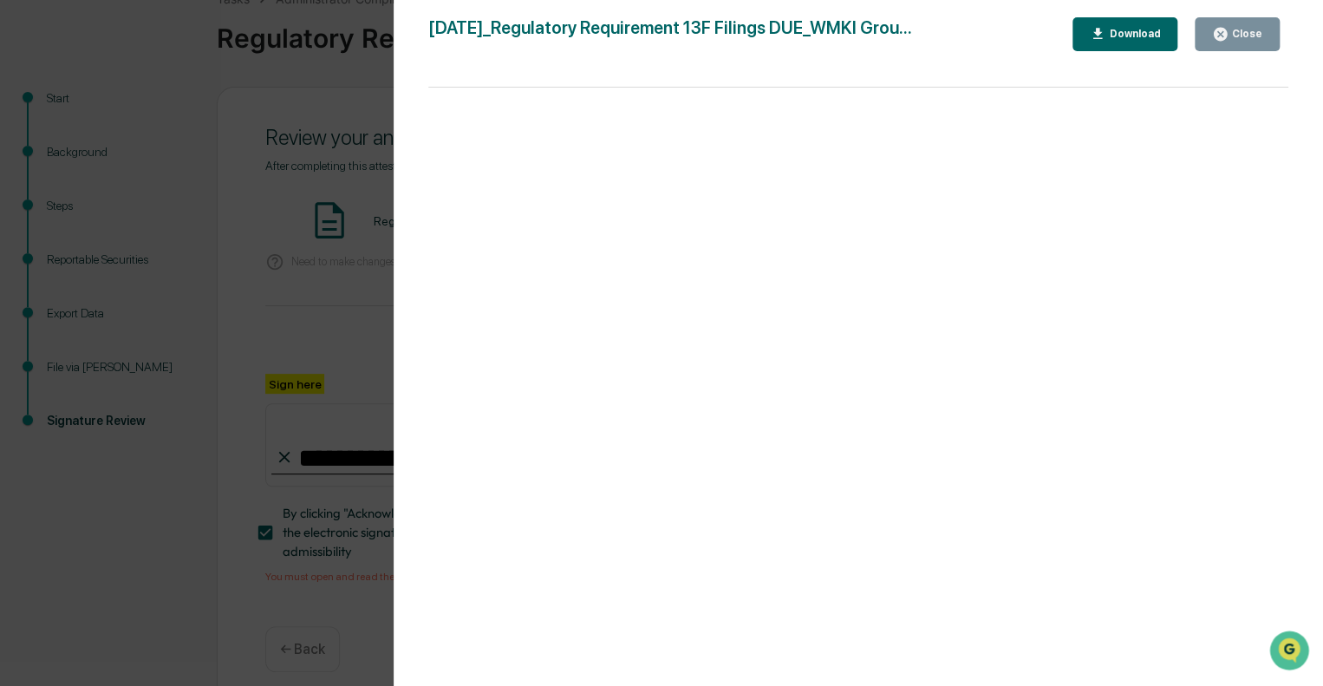
click at [1231, 36] on div "Close" at bounding box center [1246, 34] width 34 height 12
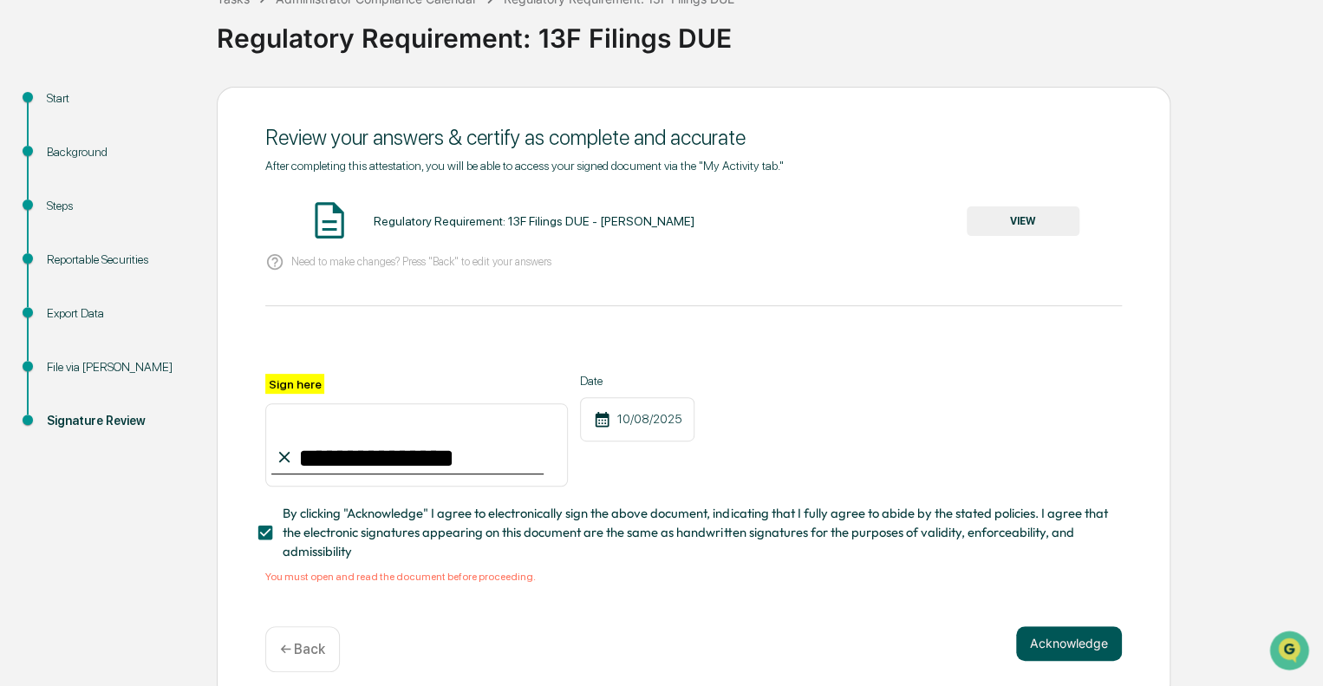
click at [1065, 654] on button "Acknowledge" at bounding box center [1069, 643] width 106 height 35
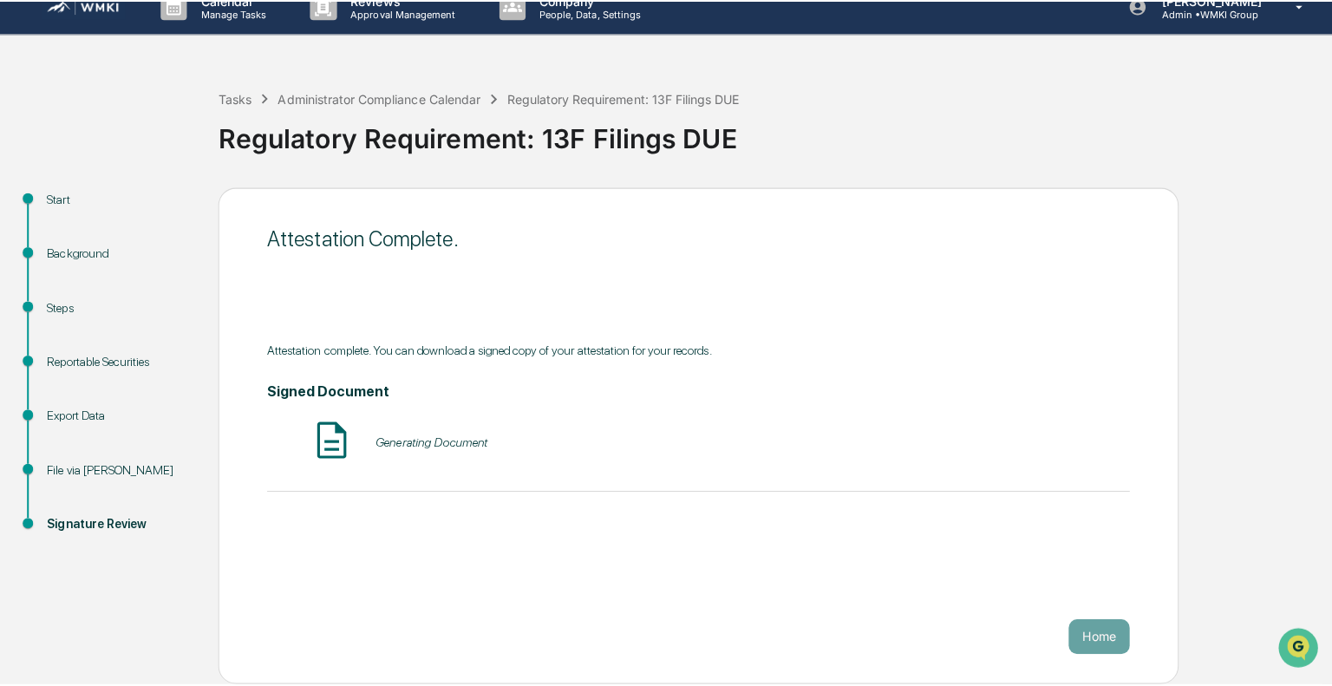
scroll to position [11, 0]
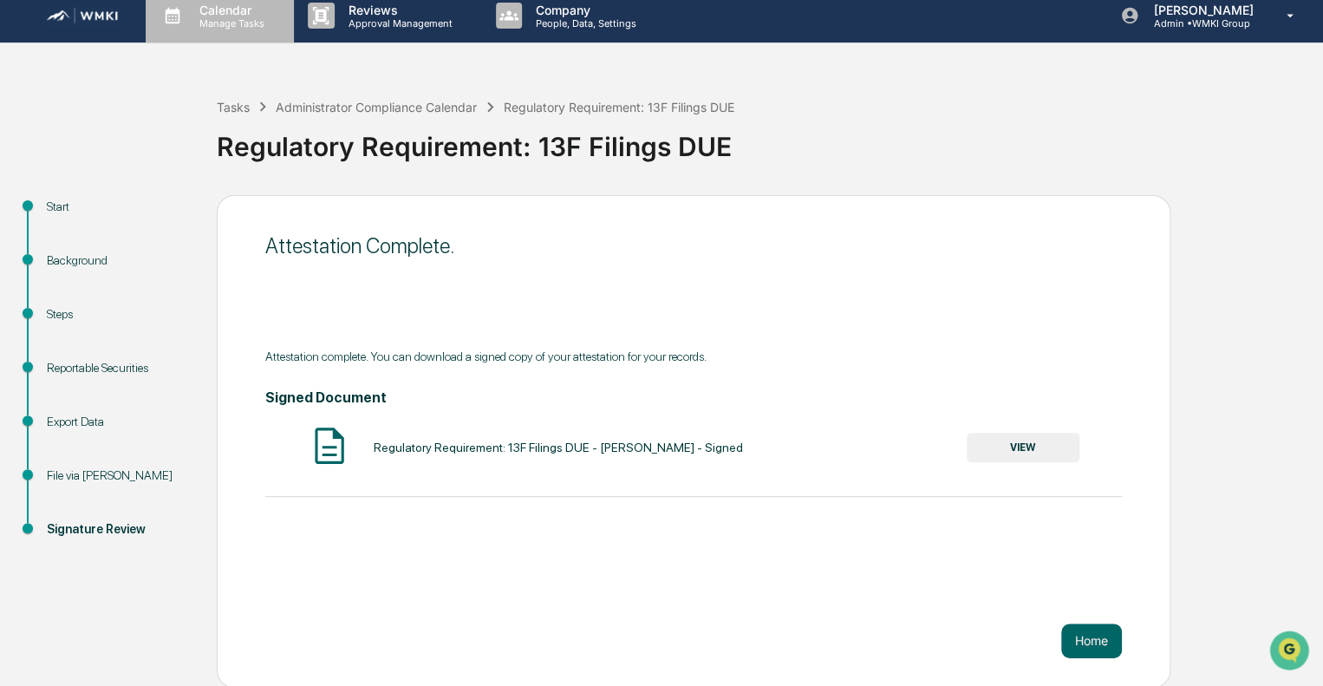
click at [238, 14] on p "Calendar" at bounding box center [230, 10] width 88 height 15
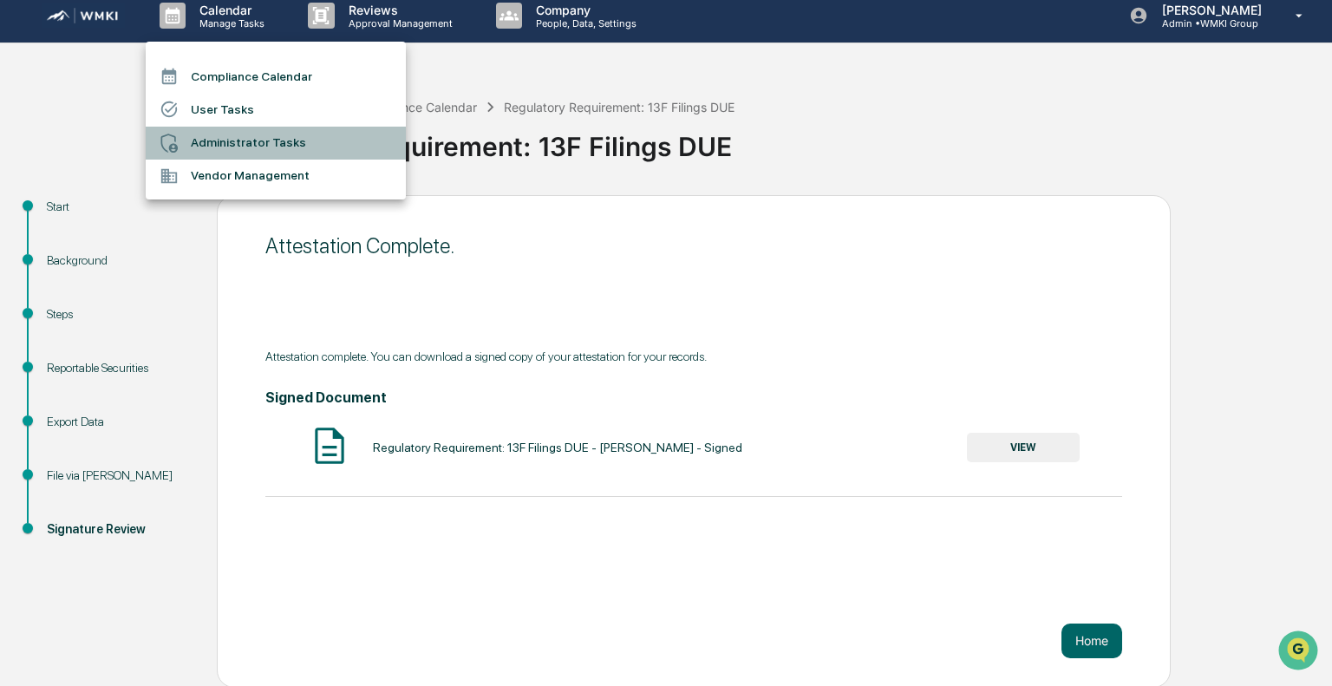
click at [301, 138] on li "Administrator Tasks" at bounding box center [276, 143] width 260 height 33
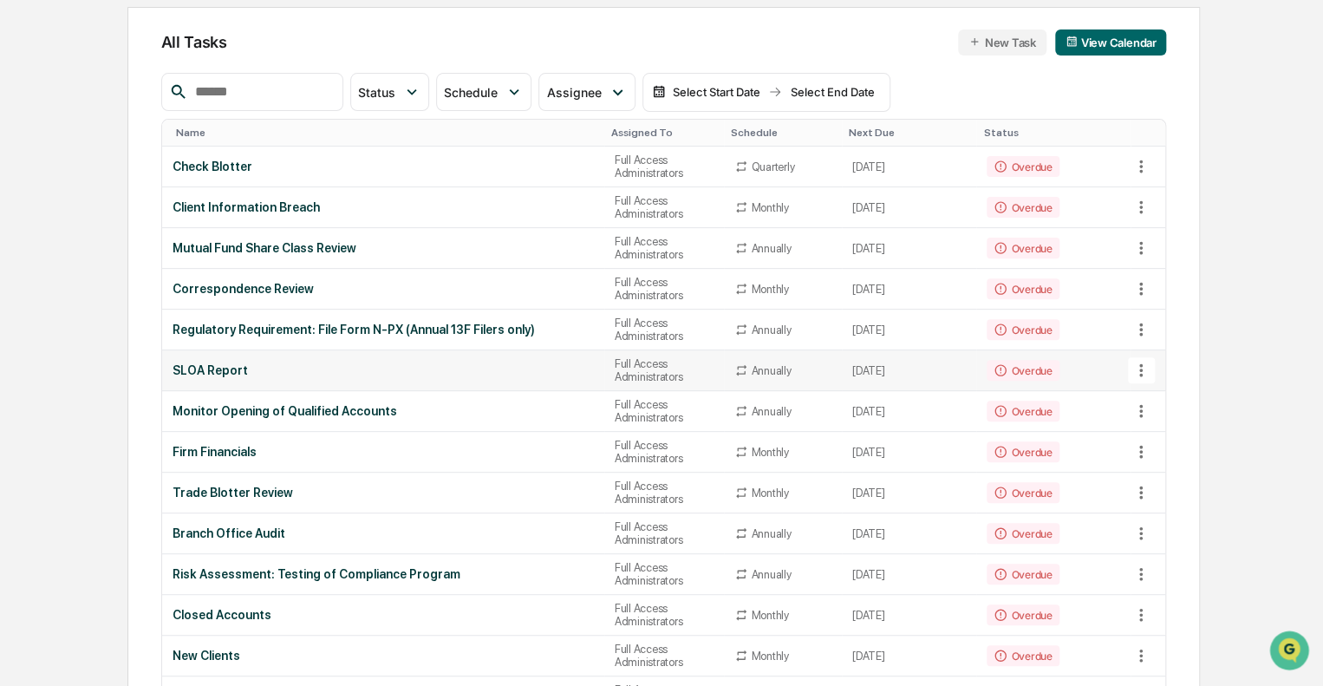
scroll to position [163, 0]
click at [664, 336] on div "Full Access Administrators" at bounding box center [664, 329] width 99 height 26
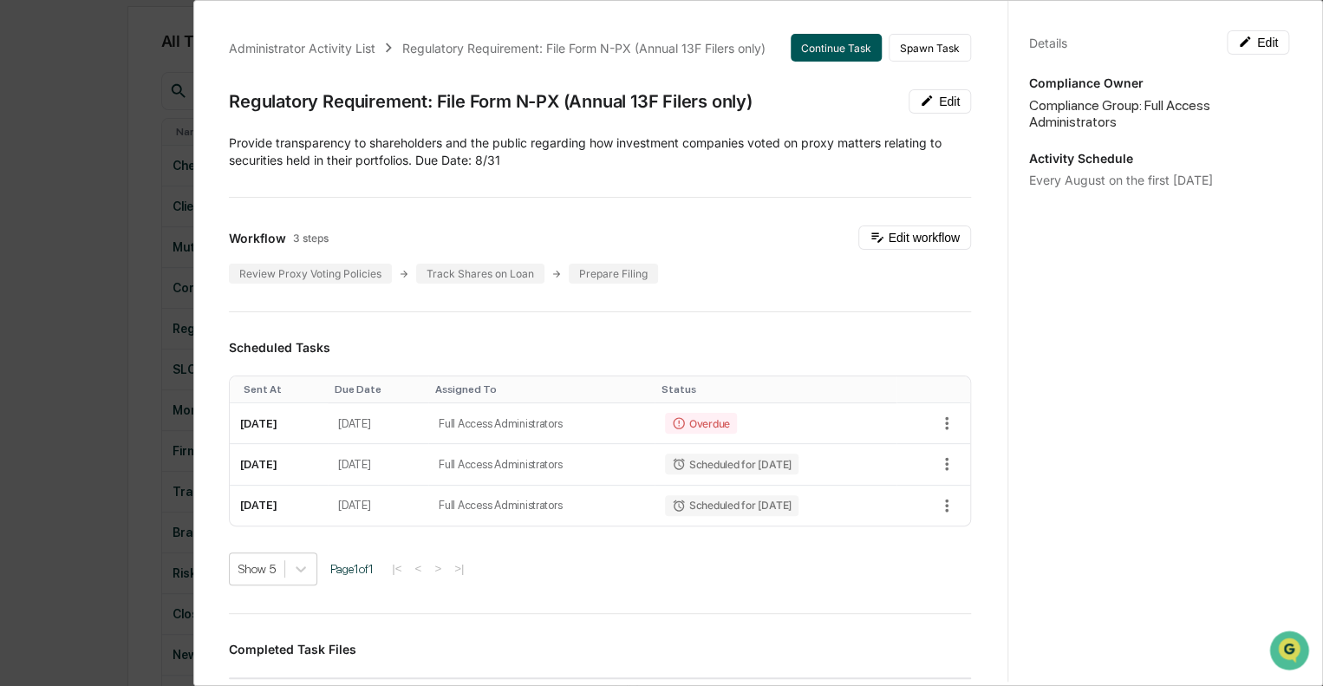
click at [813, 52] on button "Continue Task" at bounding box center [836, 48] width 91 height 28
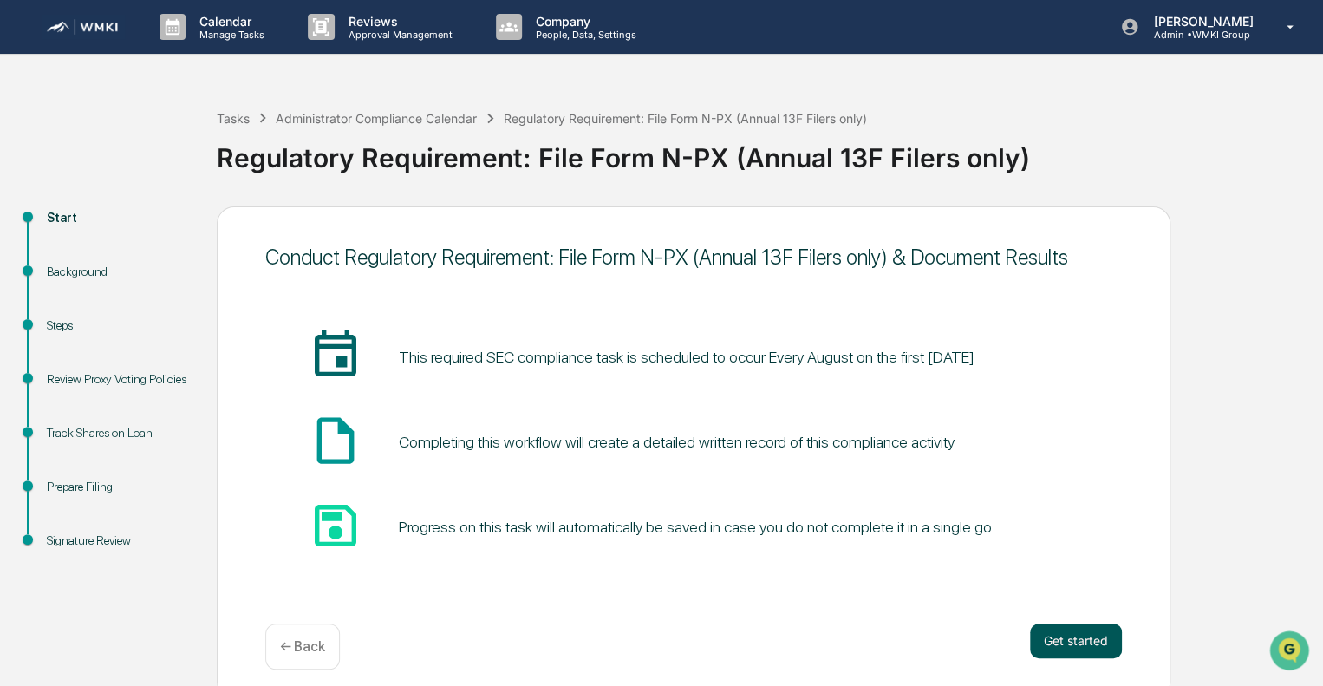
click at [1082, 641] on button "Get started" at bounding box center [1076, 640] width 92 height 35
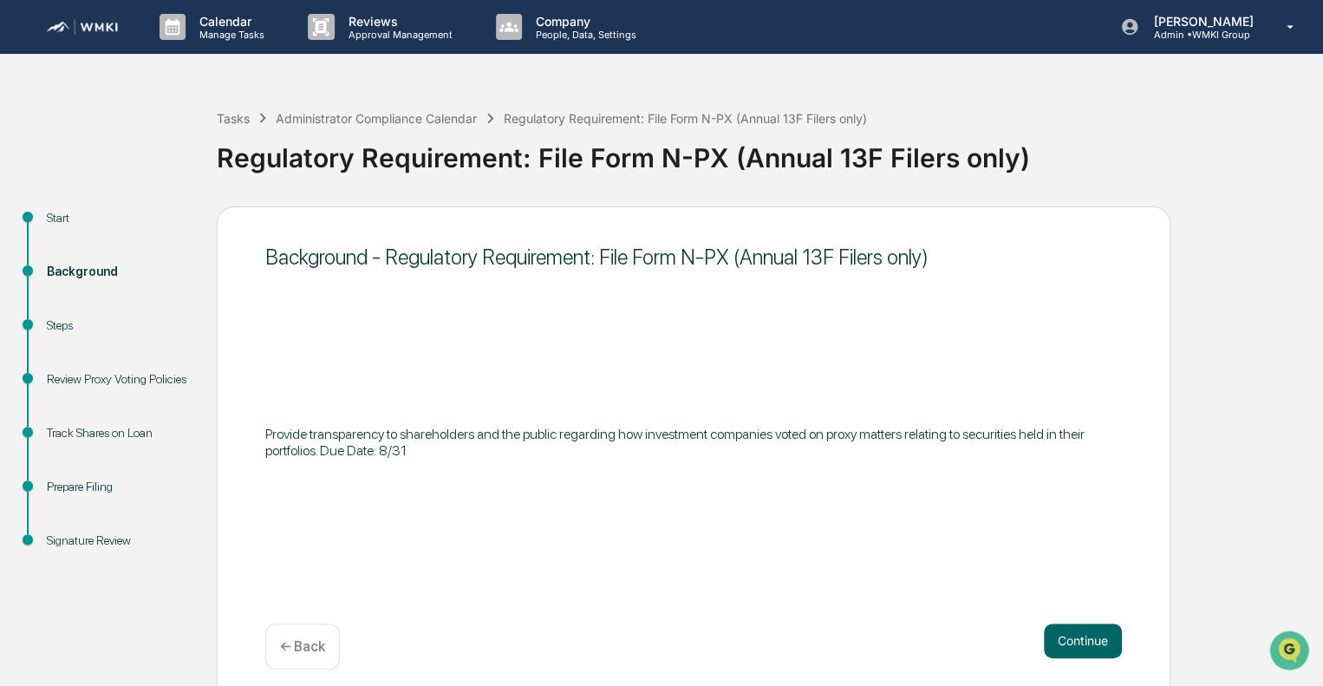
click at [1082, 641] on button "Continue" at bounding box center [1083, 640] width 78 height 35
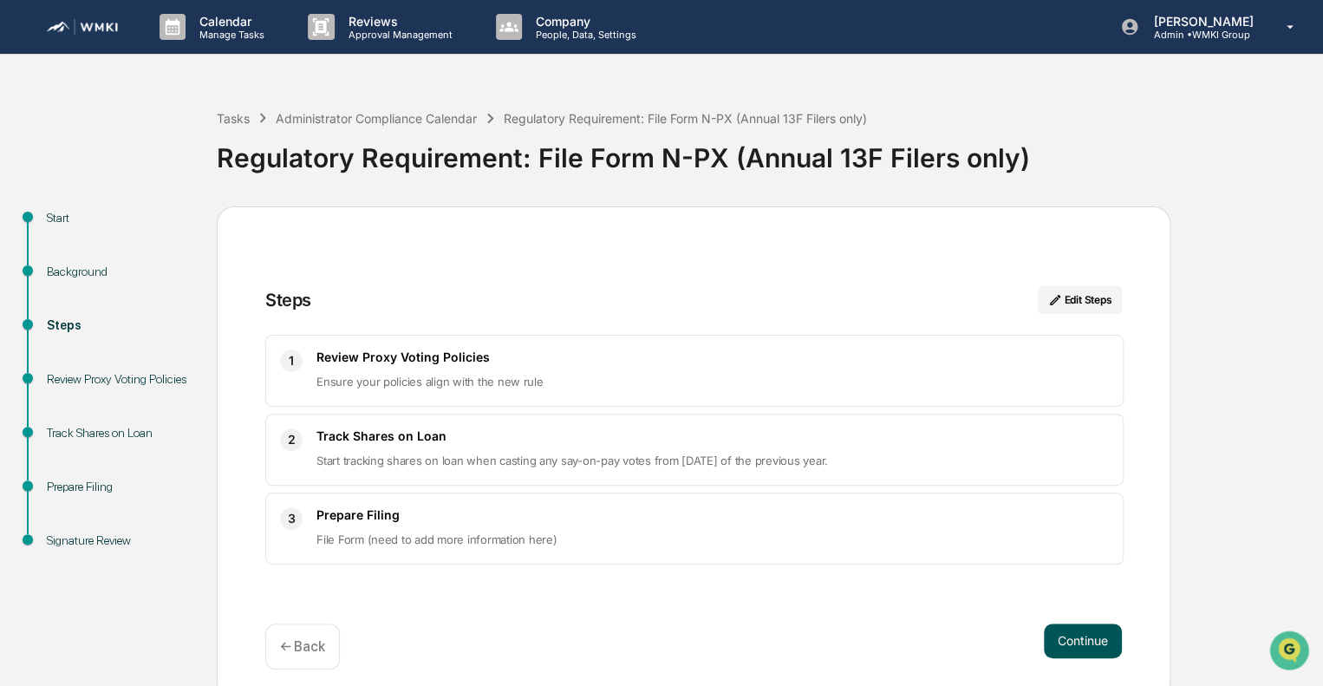
click at [1082, 641] on button "Continue" at bounding box center [1083, 640] width 78 height 35
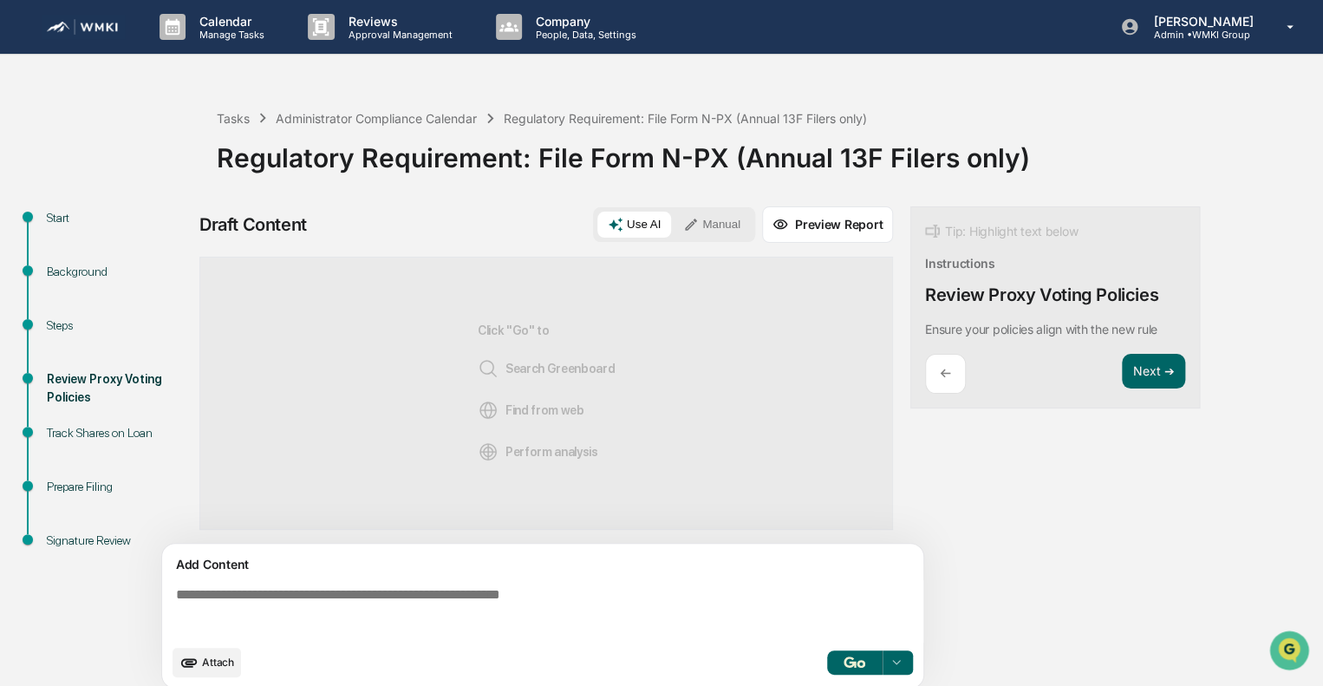
click at [639, 612] on textarea at bounding box center [546, 611] width 754 height 62
paste textarea "**********"
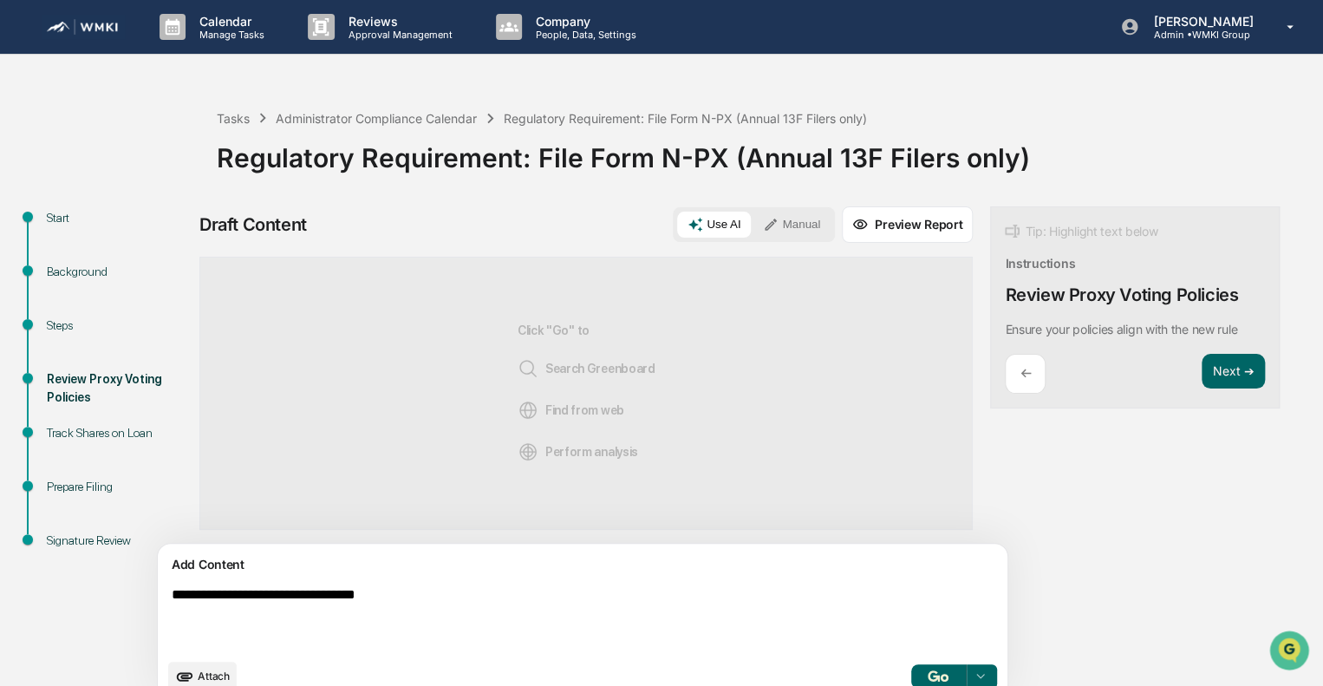
type textarea "**********"
click at [753, 221] on button "Manual" at bounding box center [792, 225] width 78 height 26
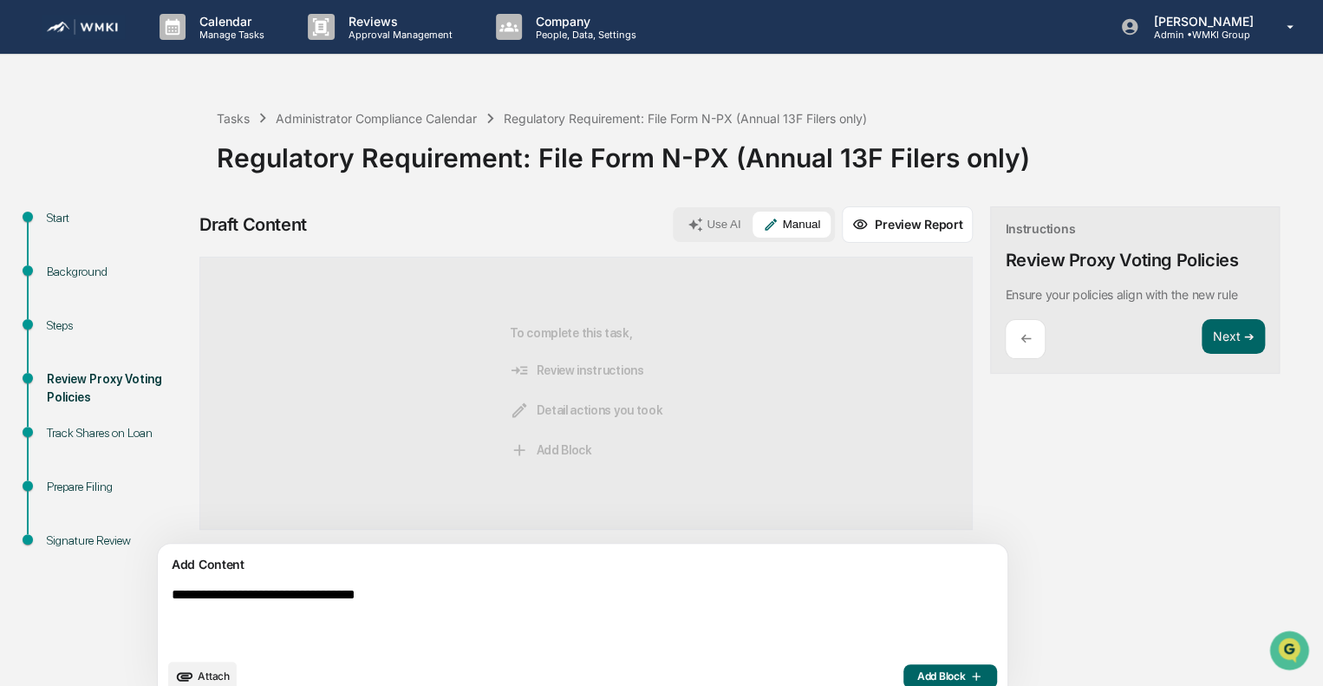
click at [917, 674] on span "Add Block" at bounding box center [950, 676] width 66 height 14
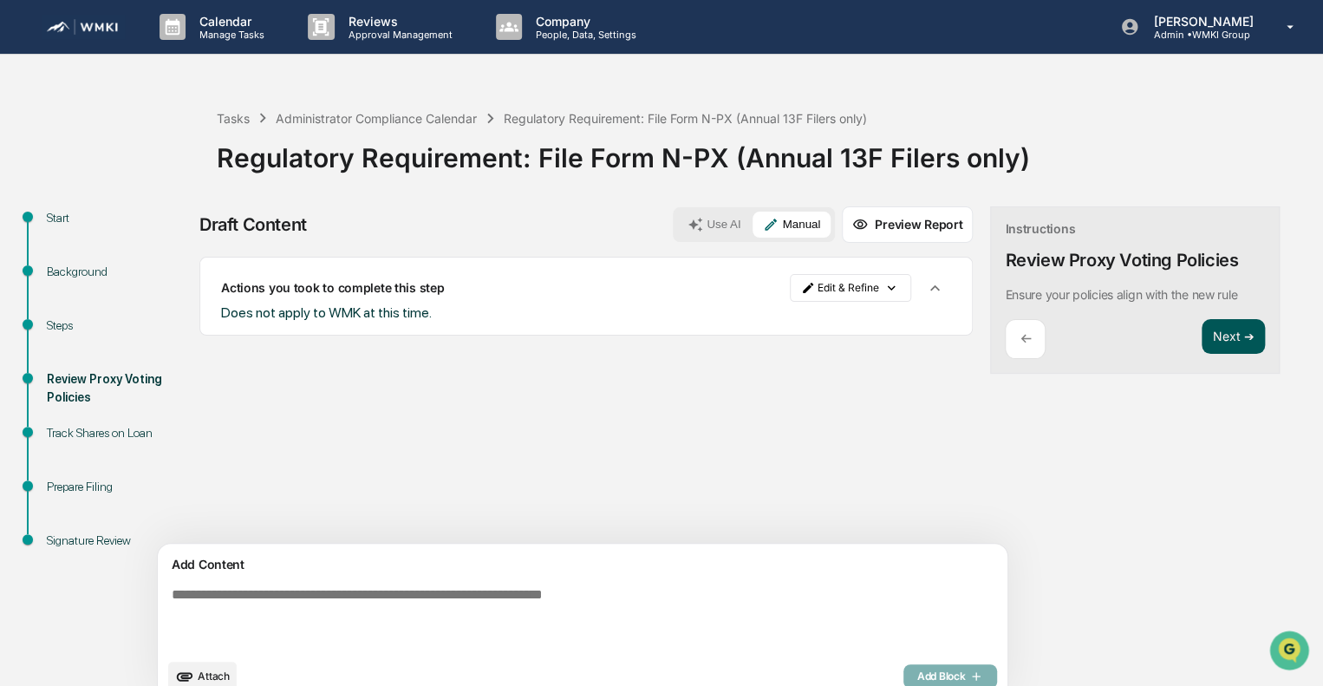
click at [1202, 328] on button "Next ➔" at bounding box center [1233, 337] width 63 height 36
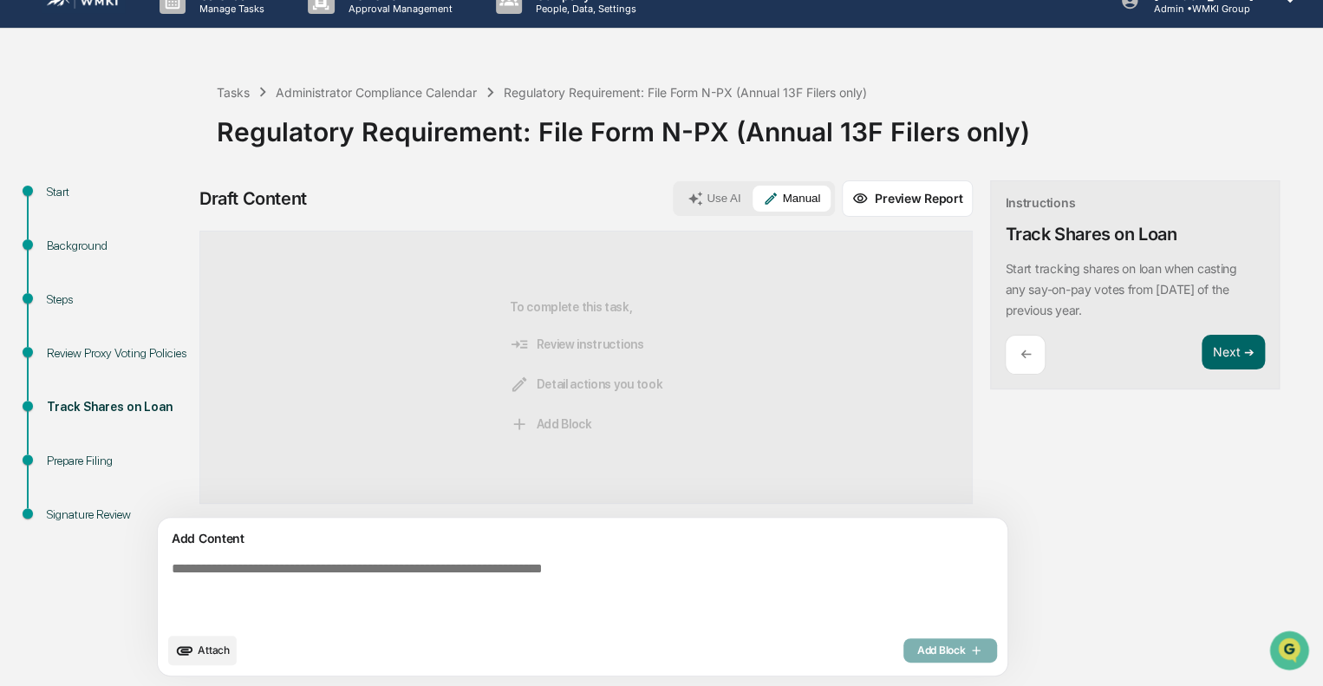
click at [739, 577] on textarea at bounding box center [542, 592] width 754 height 76
paste textarea "**********"
type textarea "**********"
click at [917, 651] on span "Add Block" at bounding box center [950, 650] width 66 height 14
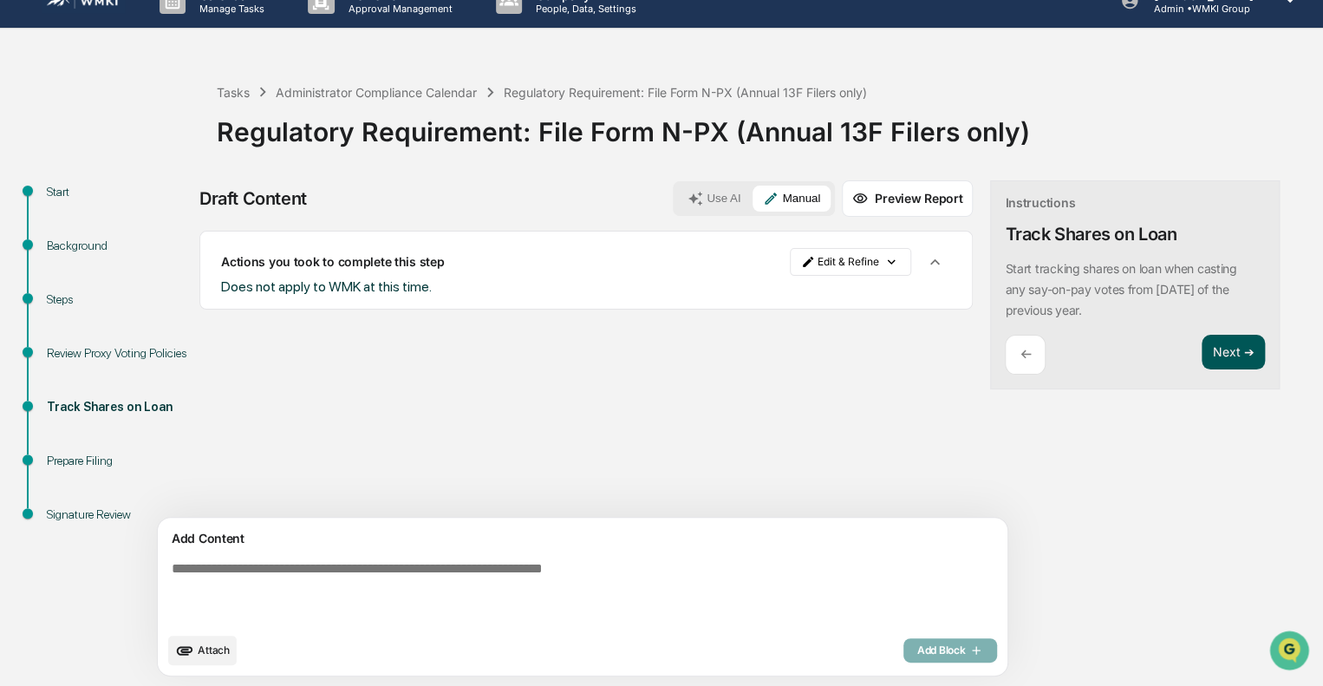
click at [1202, 362] on button "Next ➔" at bounding box center [1233, 353] width 63 height 36
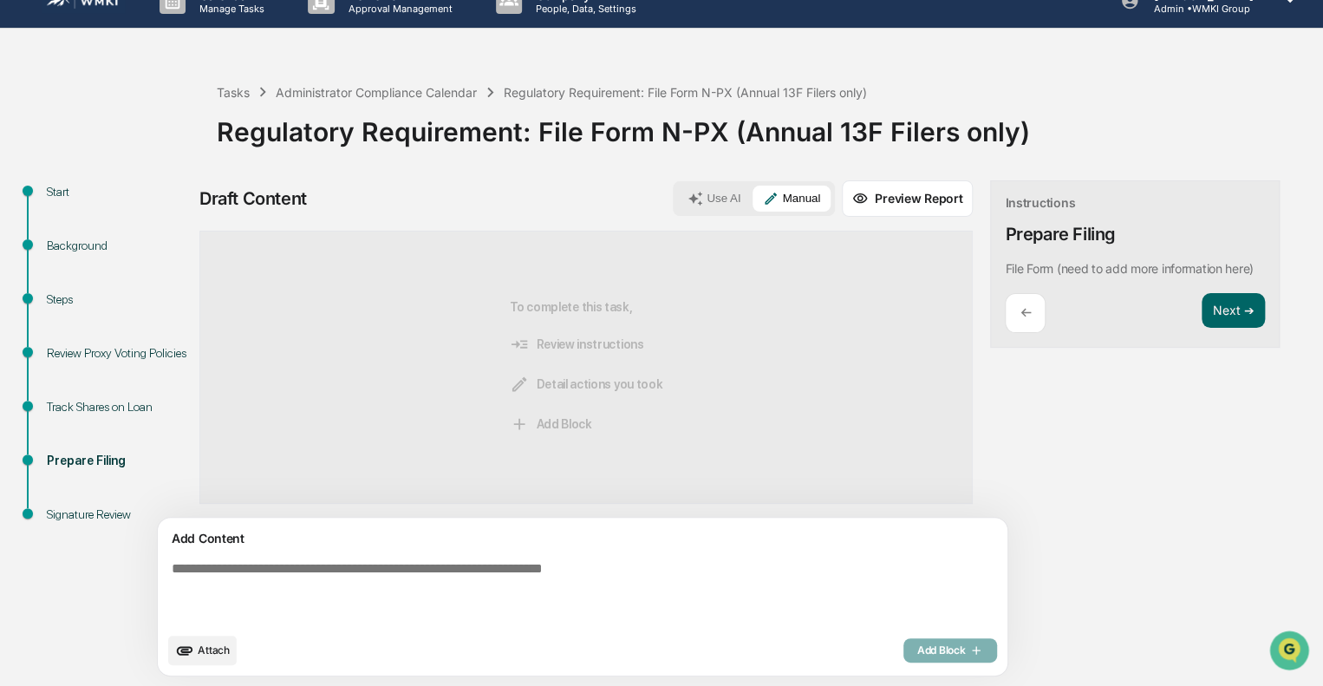
click at [738, 587] on textarea at bounding box center [542, 592] width 754 height 76
paste textarea "**********"
type textarea "**********"
click at [917, 655] on span "Add Block" at bounding box center [950, 650] width 66 height 14
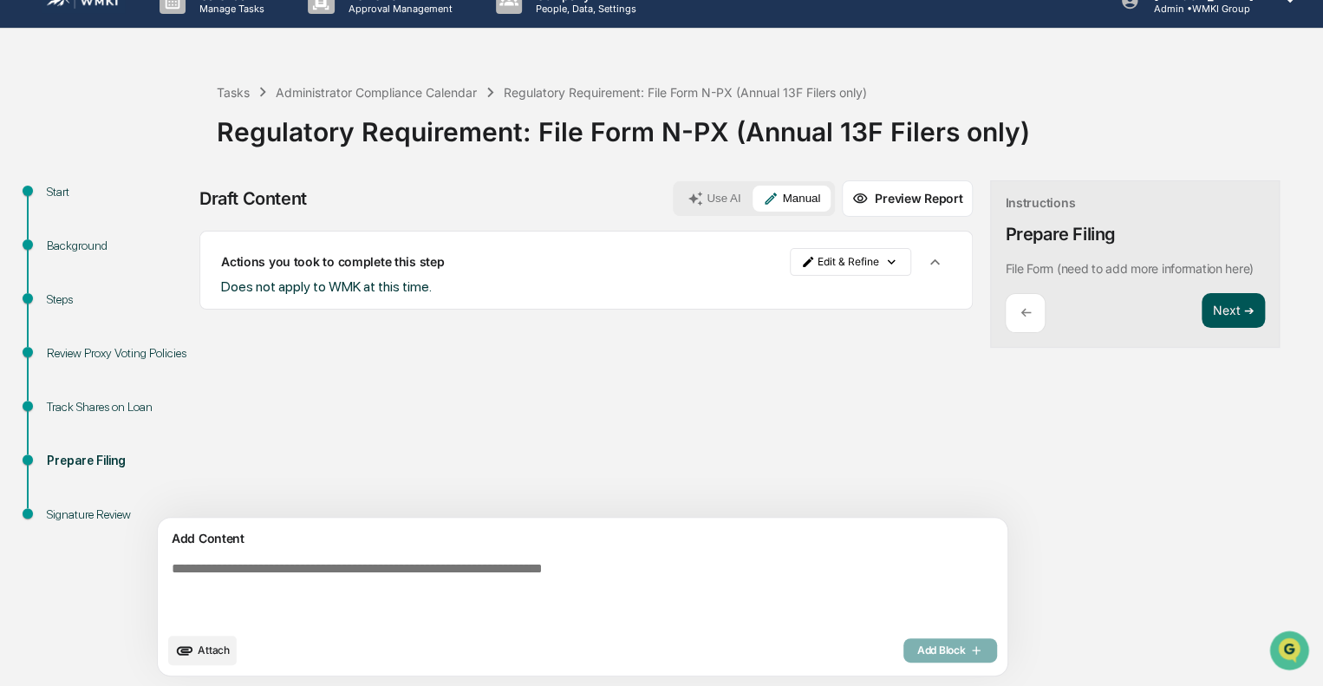
click at [1202, 302] on button "Next ➔" at bounding box center [1233, 311] width 63 height 36
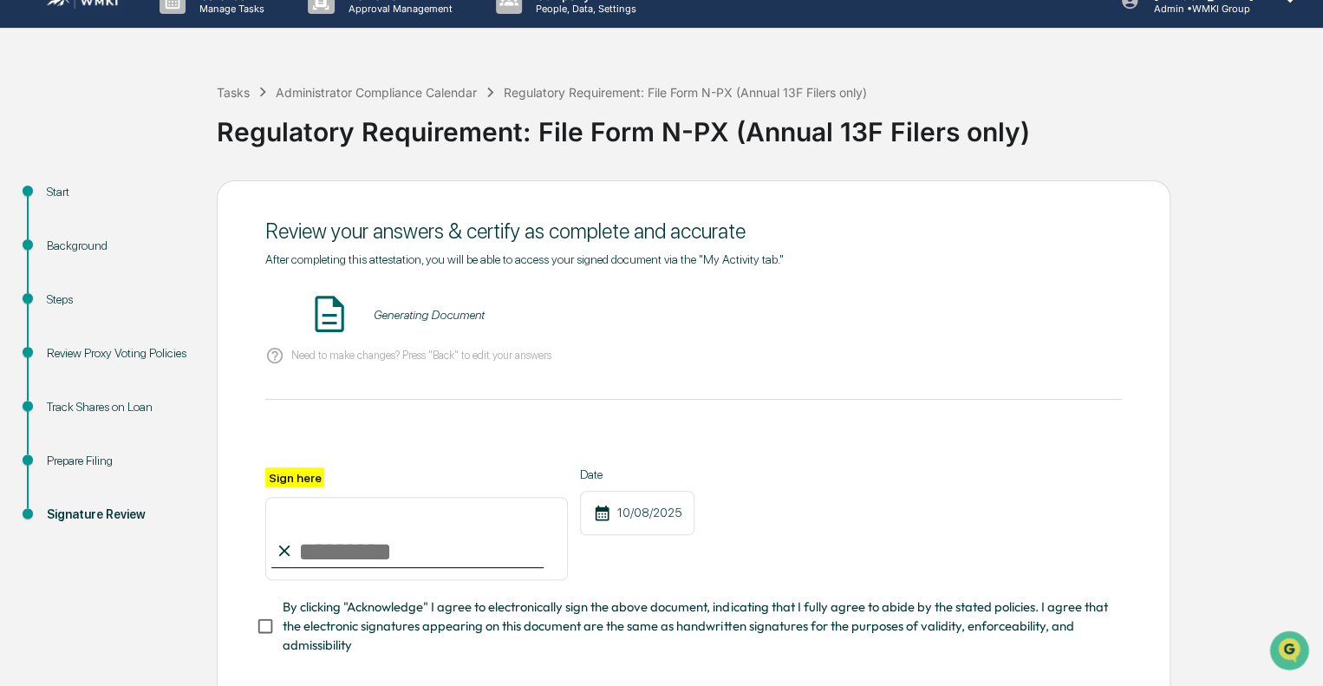
click at [442, 523] on input "Sign here" at bounding box center [416, 538] width 303 height 83
type input "**********"
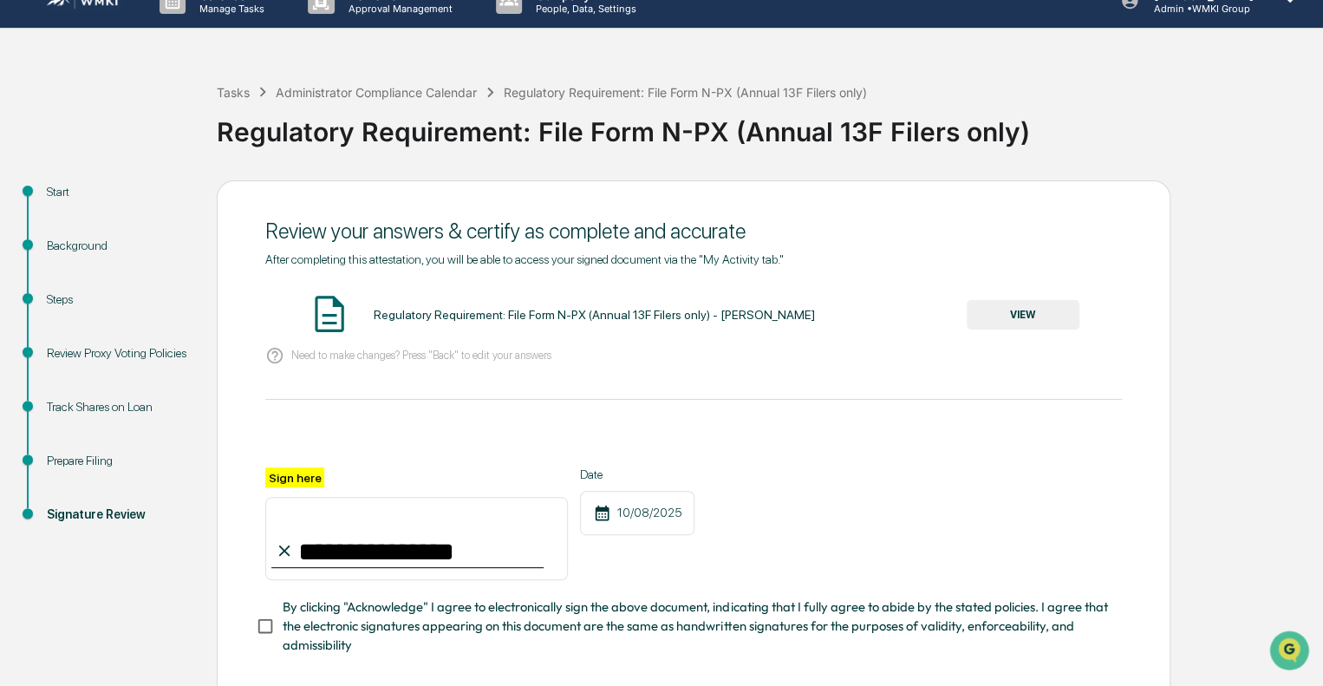
click at [401, 613] on span "By clicking "Acknowledge" I agree to electronically sign the above document, in…" at bounding box center [696, 626] width 826 height 58
click at [989, 315] on button "VIEW" at bounding box center [1023, 314] width 113 height 29
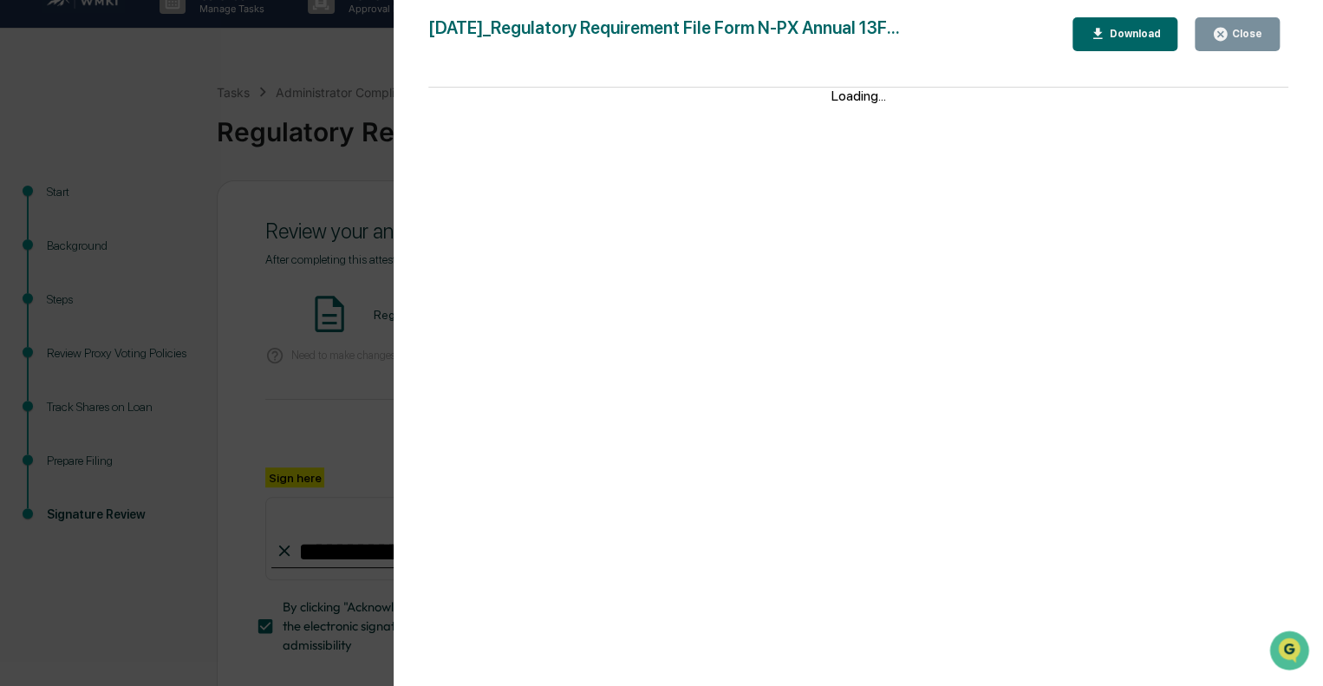
click at [1249, 37] on div "Close" at bounding box center [1246, 34] width 34 height 12
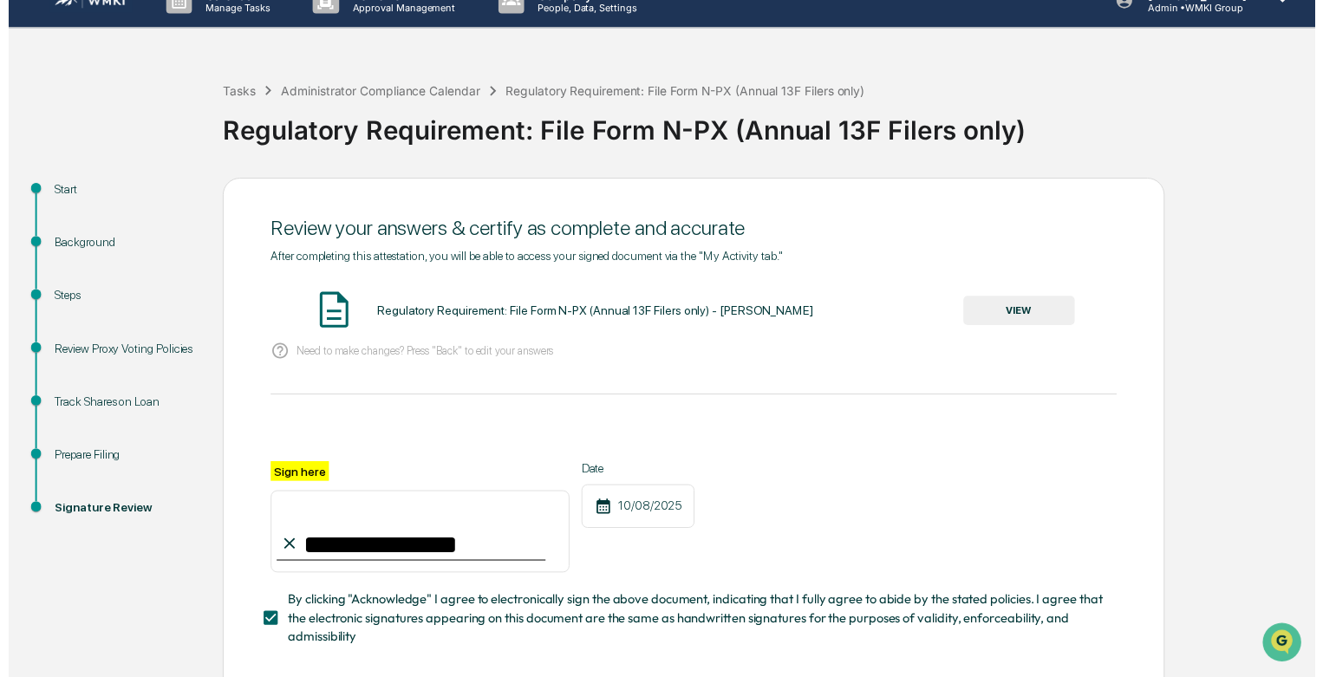
scroll to position [120, 0]
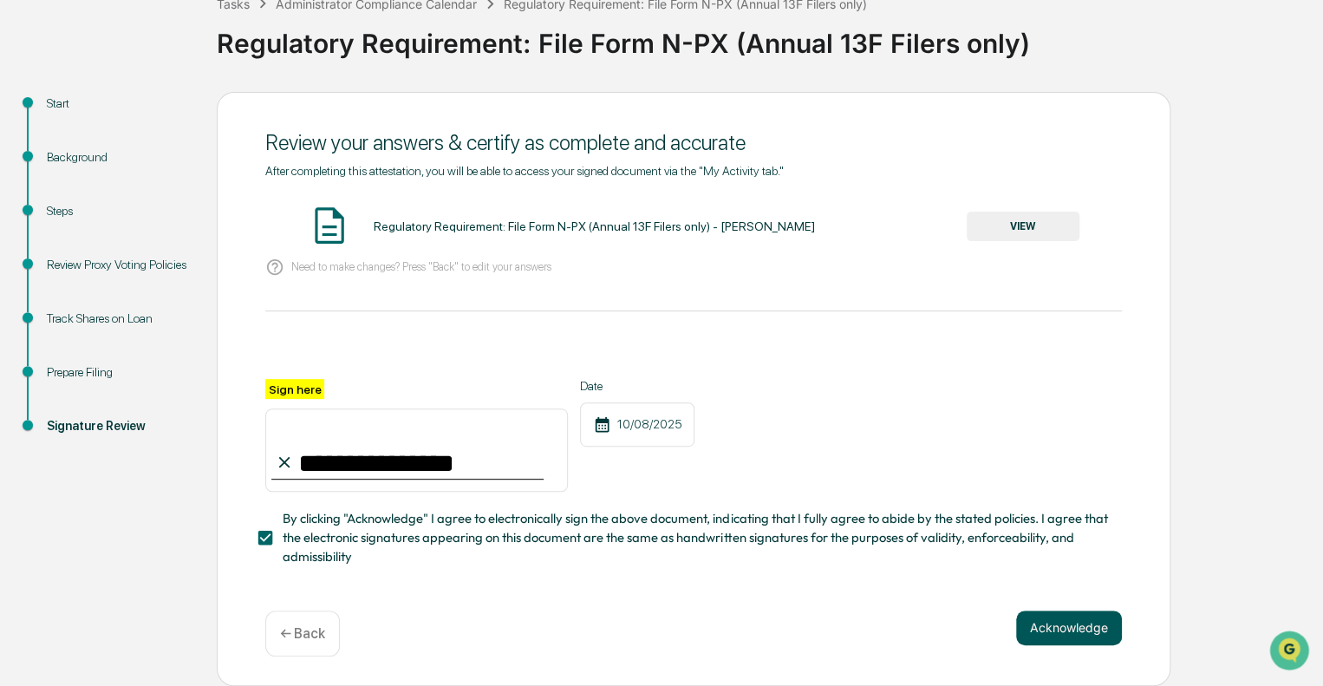
click at [1058, 635] on button "Acknowledge" at bounding box center [1069, 627] width 106 height 35
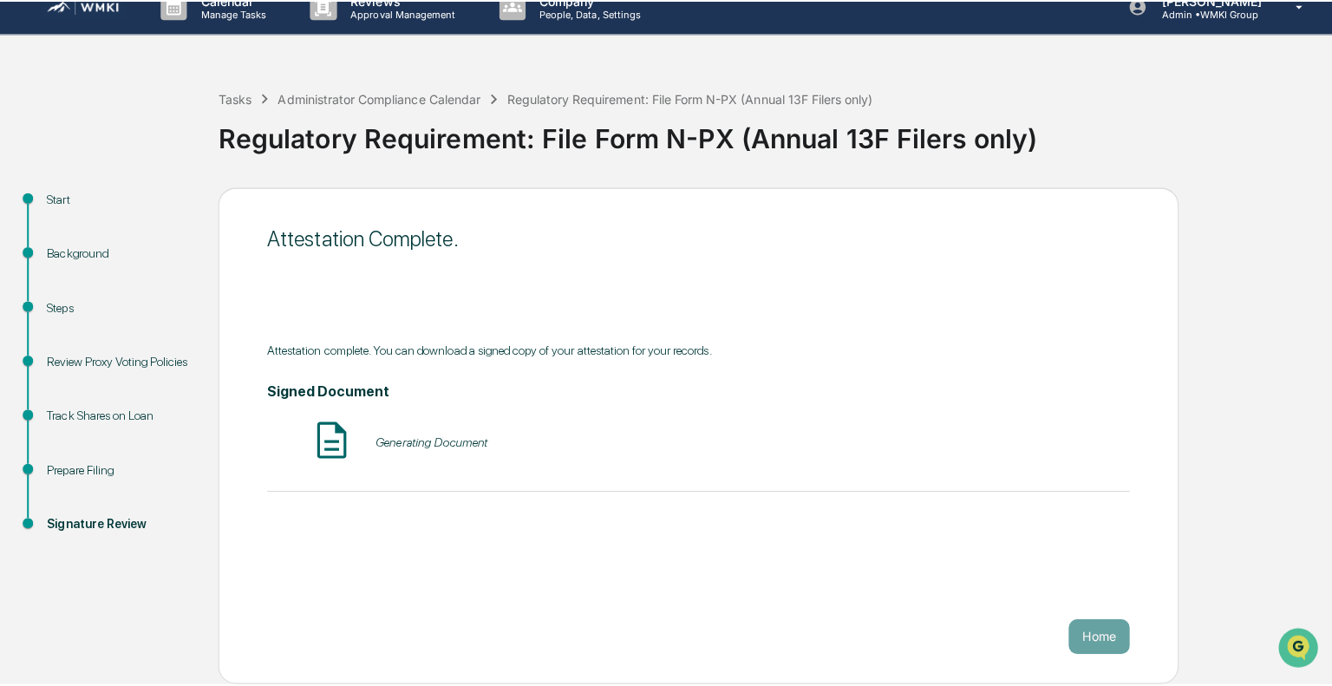
scroll to position [11, 0]
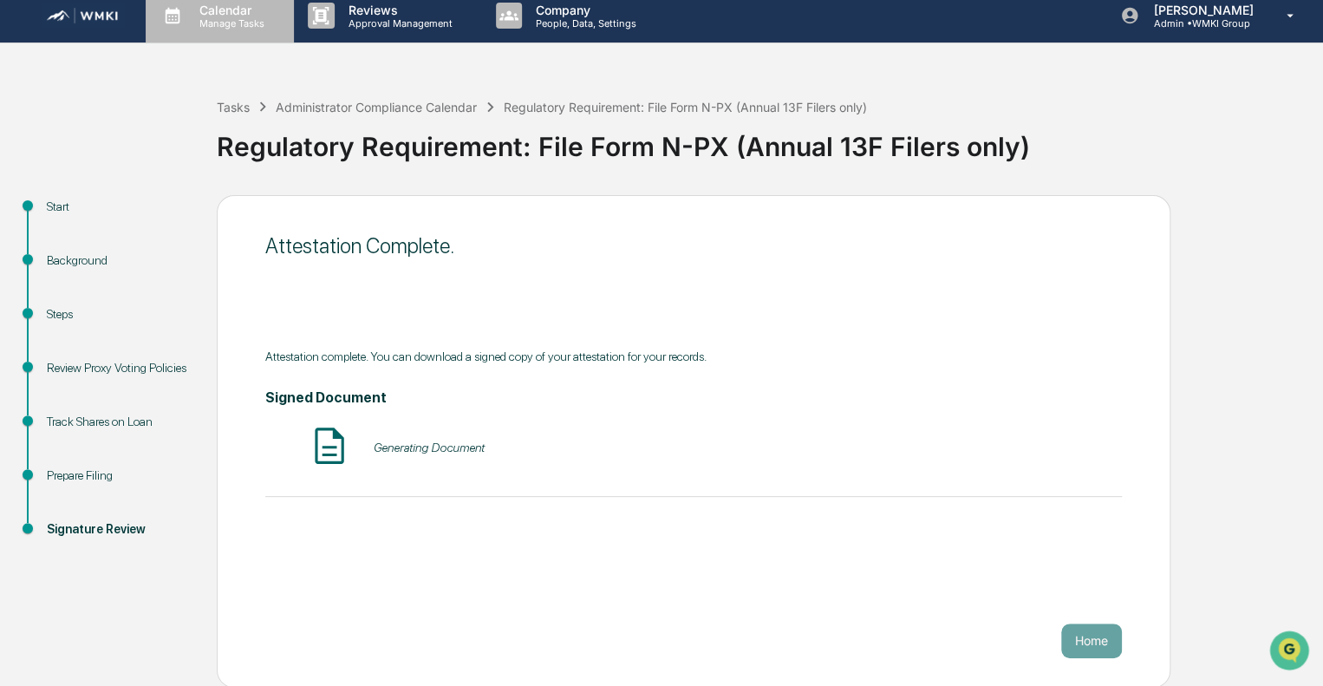
click at [229, 12] on p "Calendar" at bounding box center [230, 10] width 88 height 15
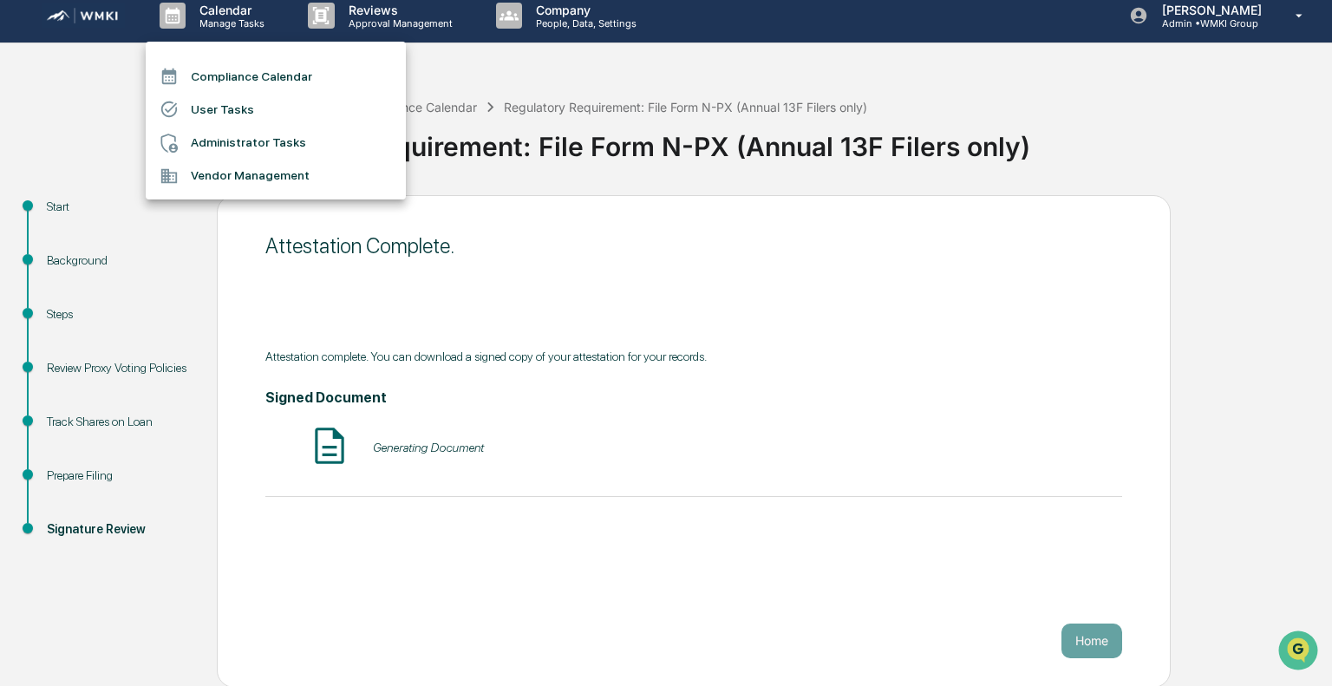
click at [264, 136] on li "Administrator Tasks" at bounding box center [276, 143] width 260 height 33
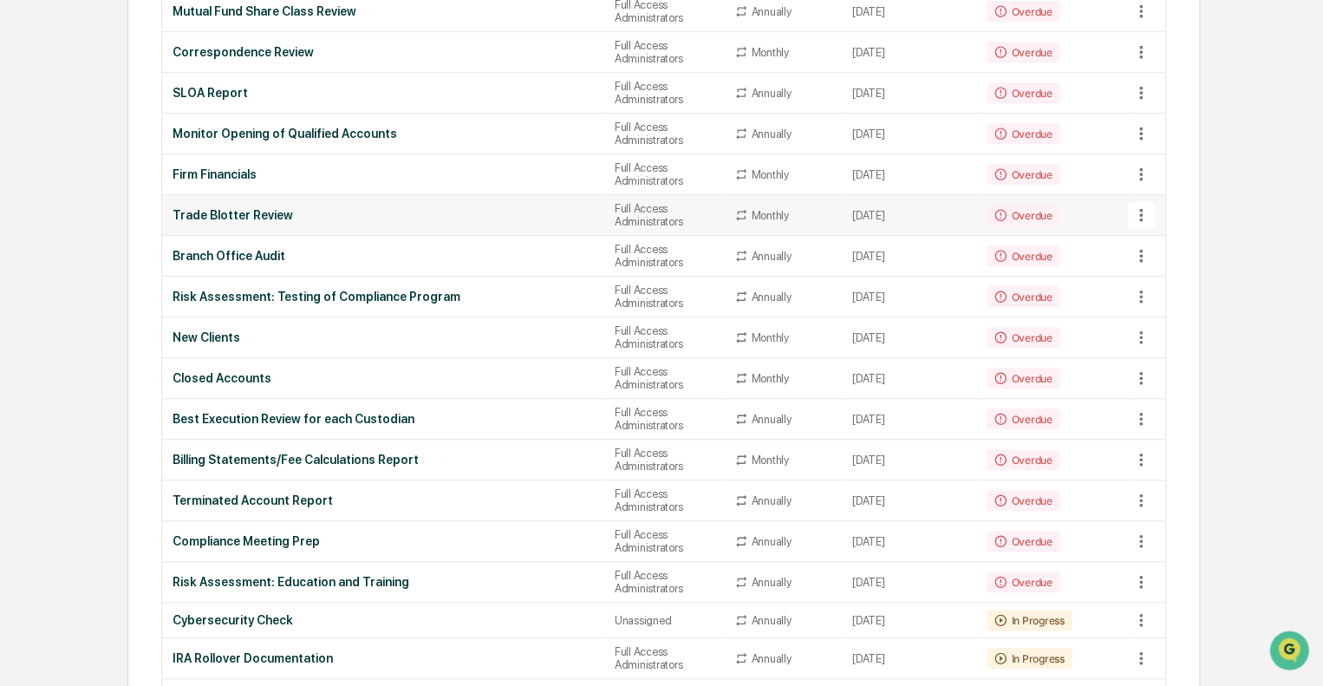
scroll to position [411, 0]
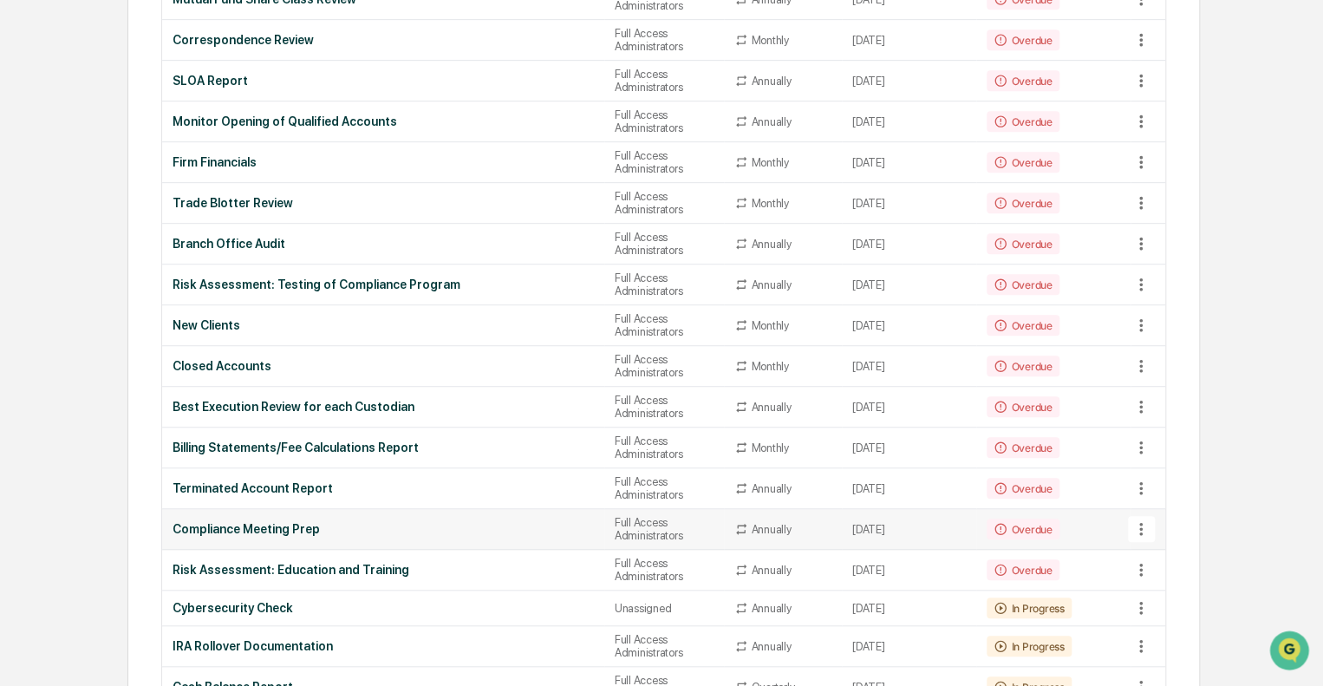
click at [489, 531] on div "Compliance Meeting Prep" at bounding box center [383, 529] width 421 height 14
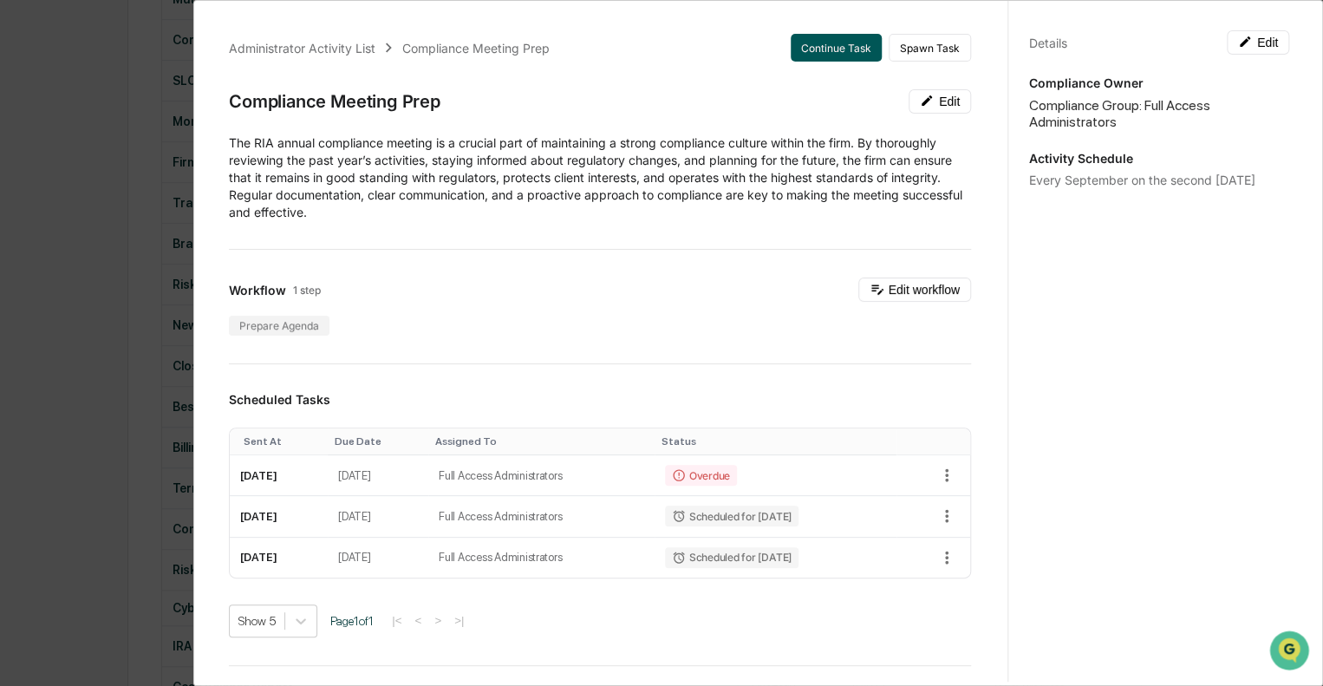
click at [833, 42] on button "Continue Task" at bounding box center [836, 48] width 91 height 28
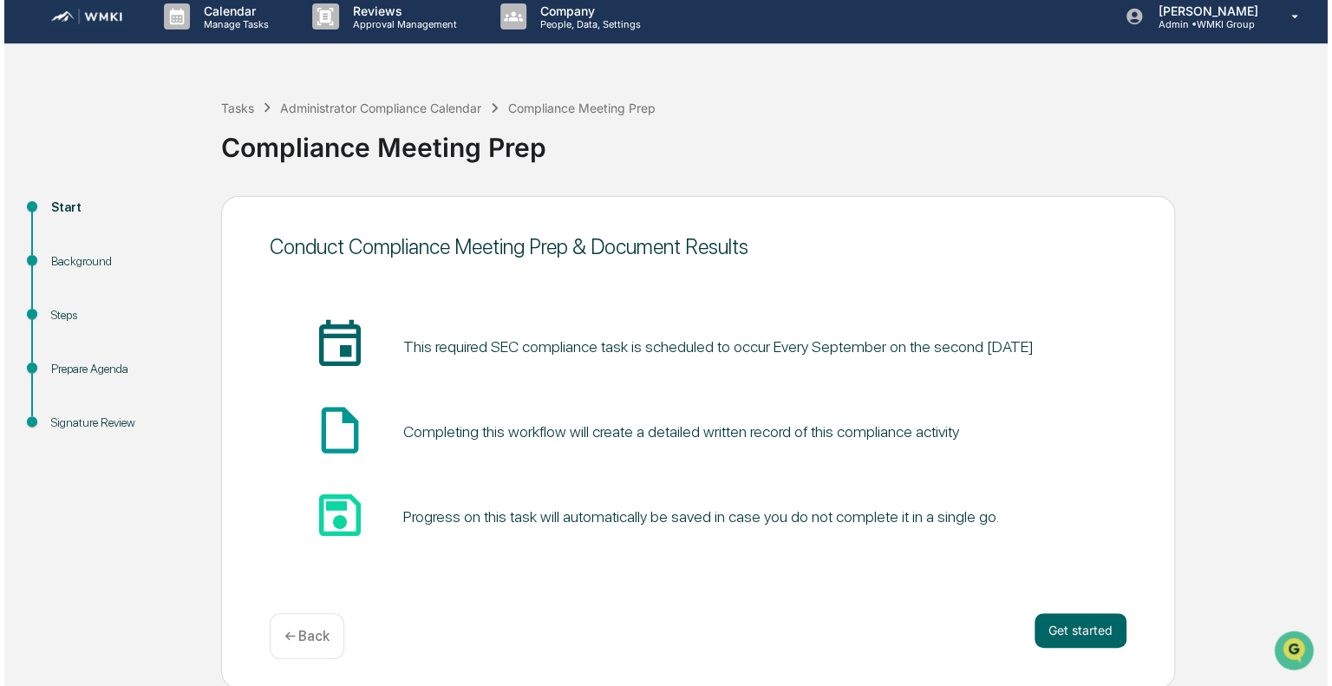
scroll to position [11, 0]
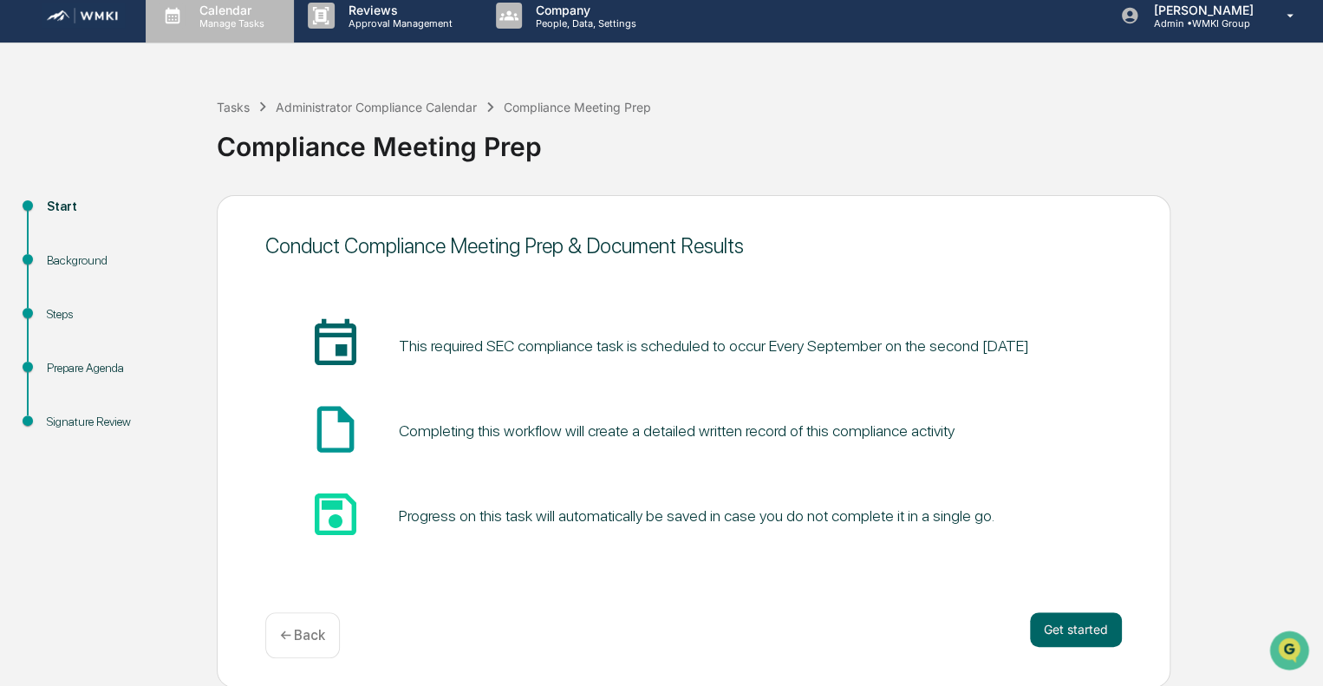
click at [232, 30] on div "Calendar Manage Tasks" at bounding box center [220, 16] width 148 height 54
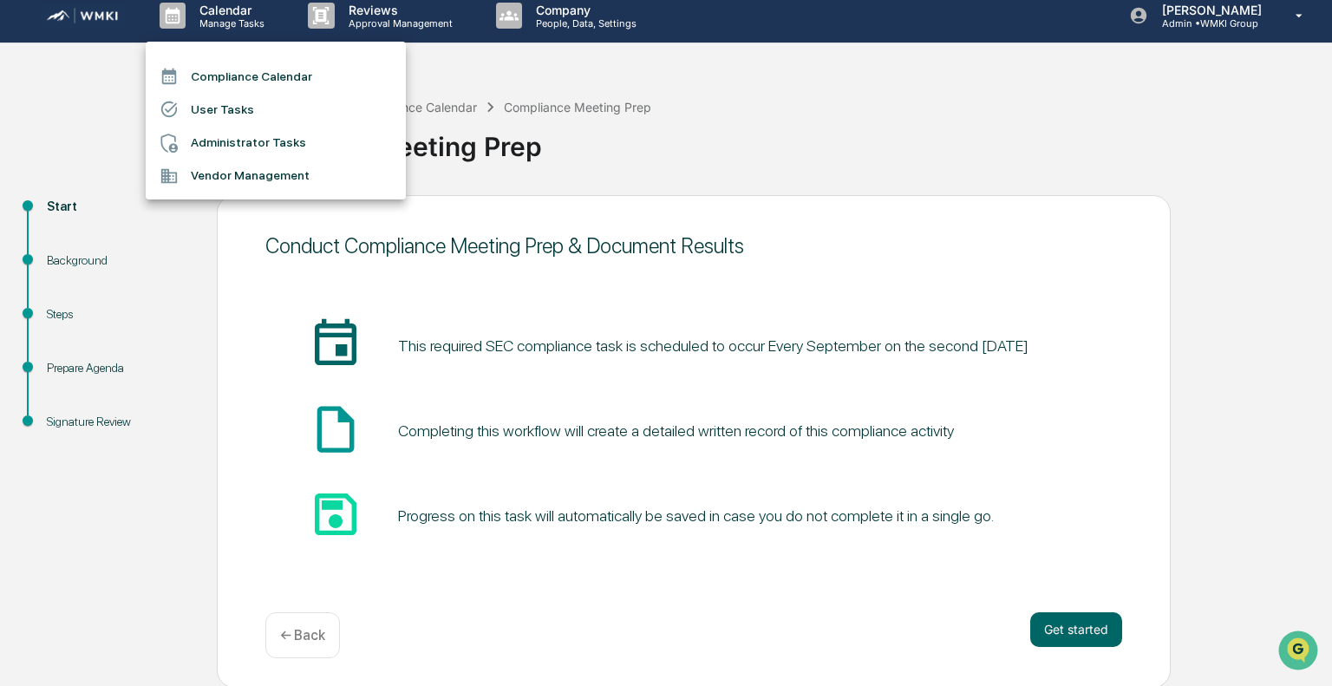
click at [262, 147] on li "Administrator Tasks" at bounding box center [276, 143] width 260 height 33
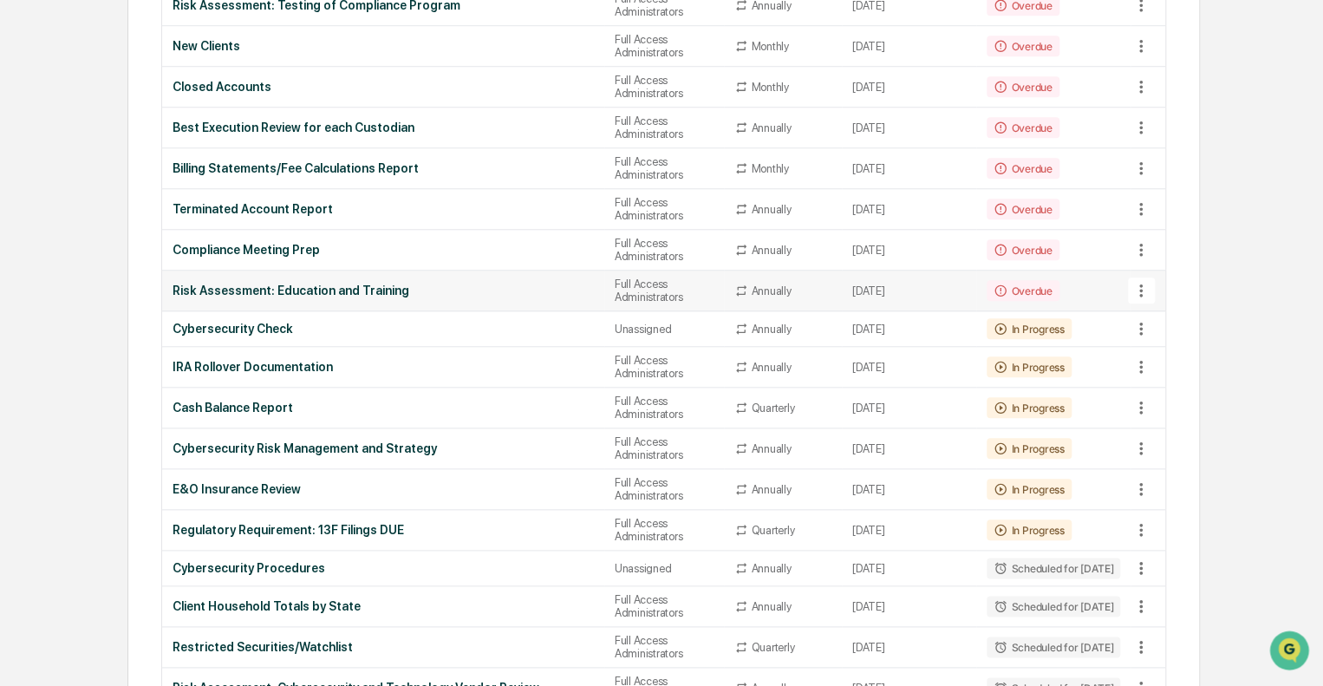
scroll to position [696, 0]
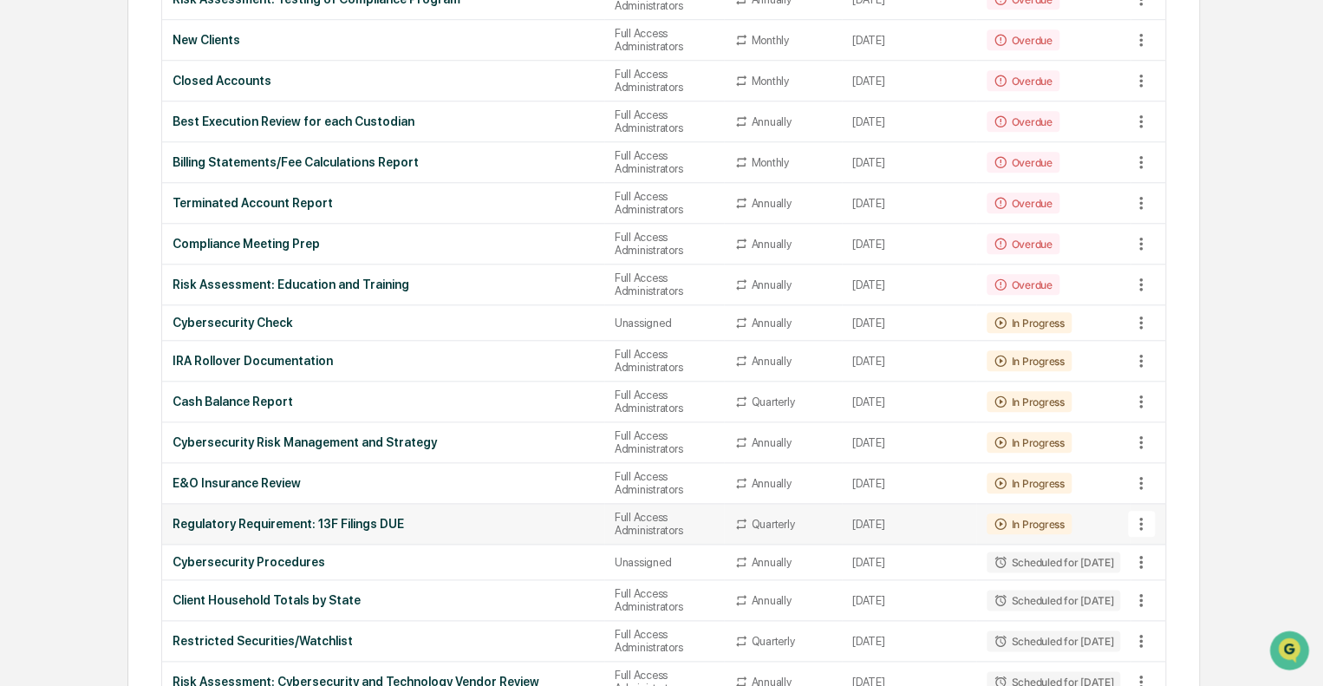
click at [476, 524] on div "Regulatory Requirement: 13F Filings DUE" at bounding box center [383, 524] width 421 height 14
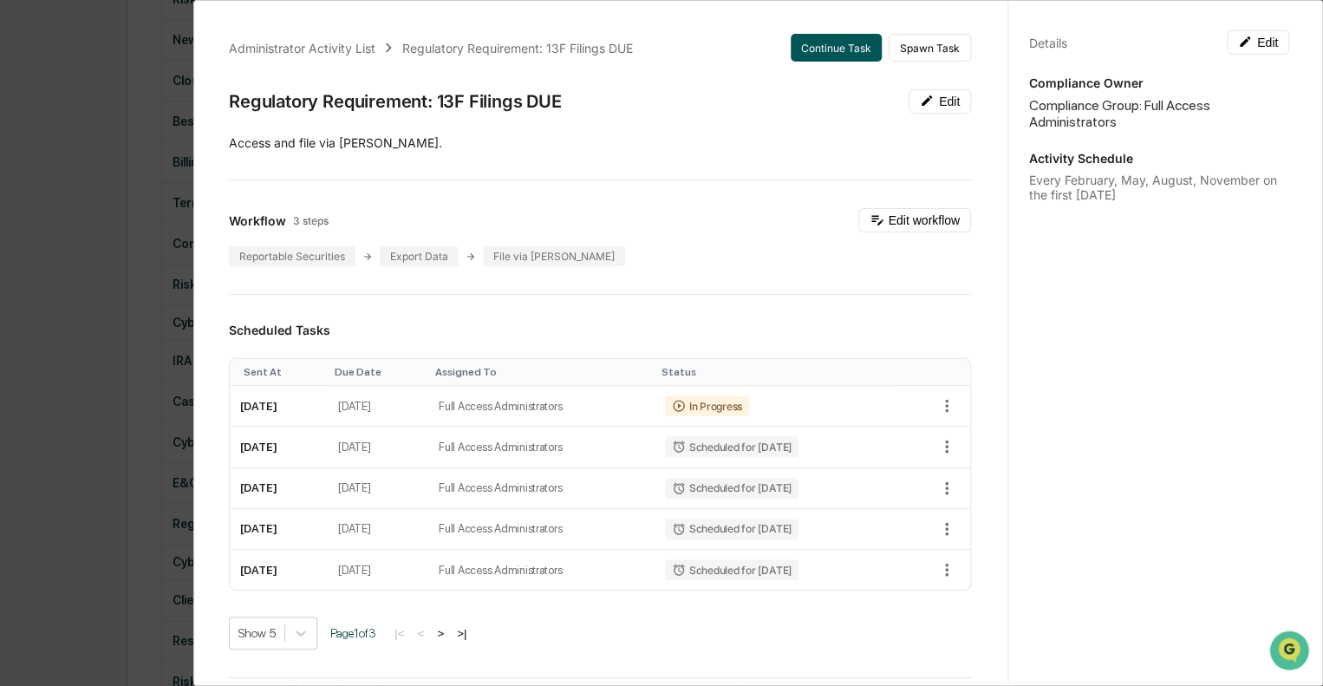
click at [845, 46] on button "Continue Task" at bounding box center [836, 48] width 91 height 28
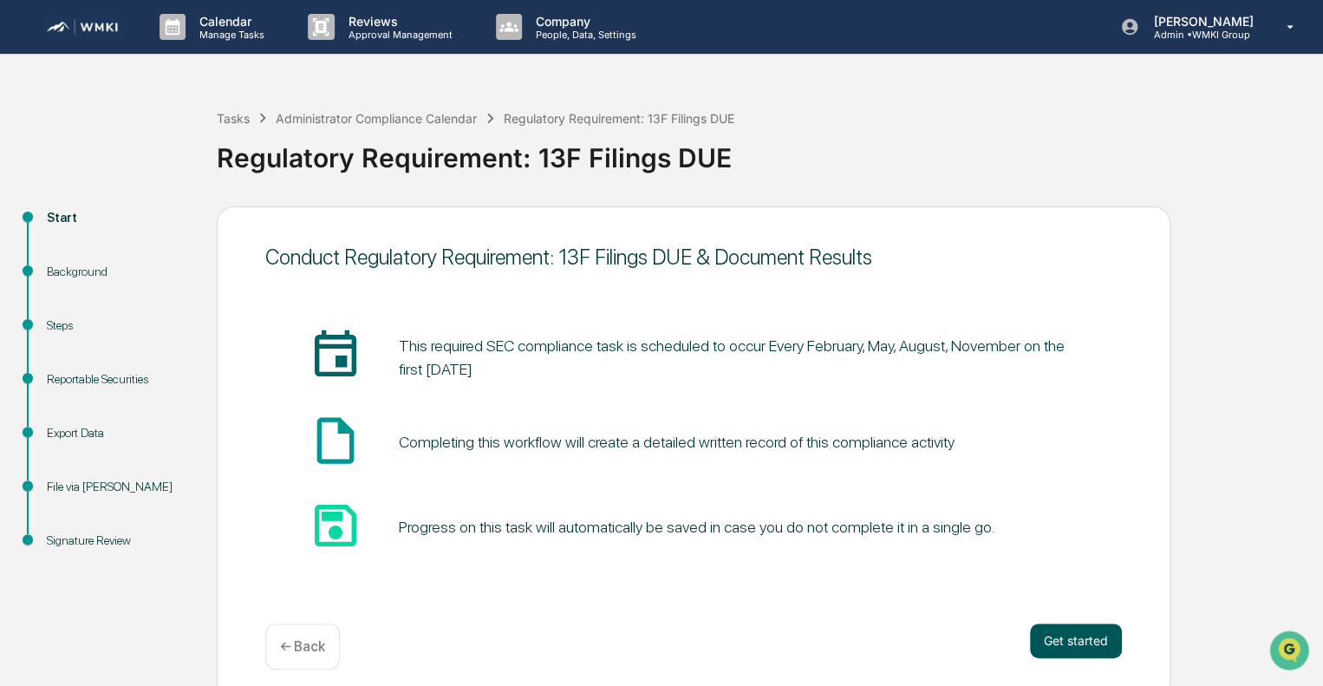
click at [1057, 623] on button "Get started" at bounding box center [1076, 640] width 92 height 35
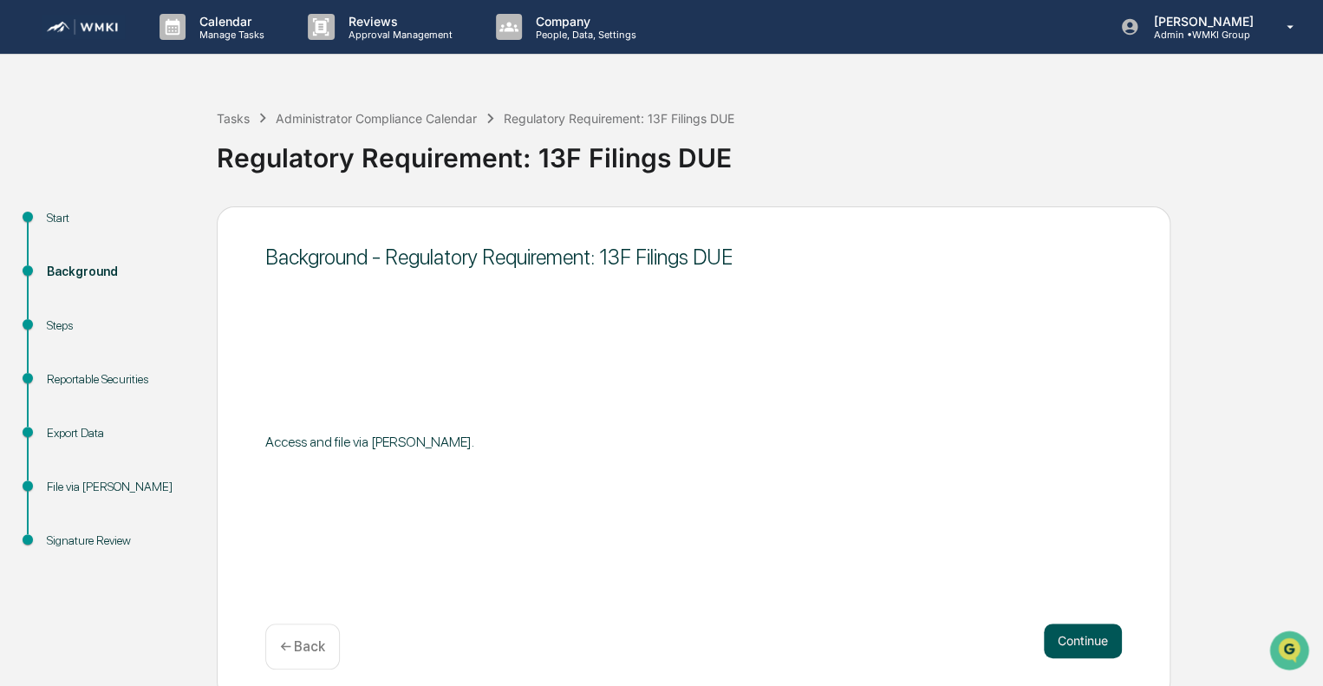
click at [1060, 629] on button "Continue" at bounding box center [1083, 640] width 78 height 35
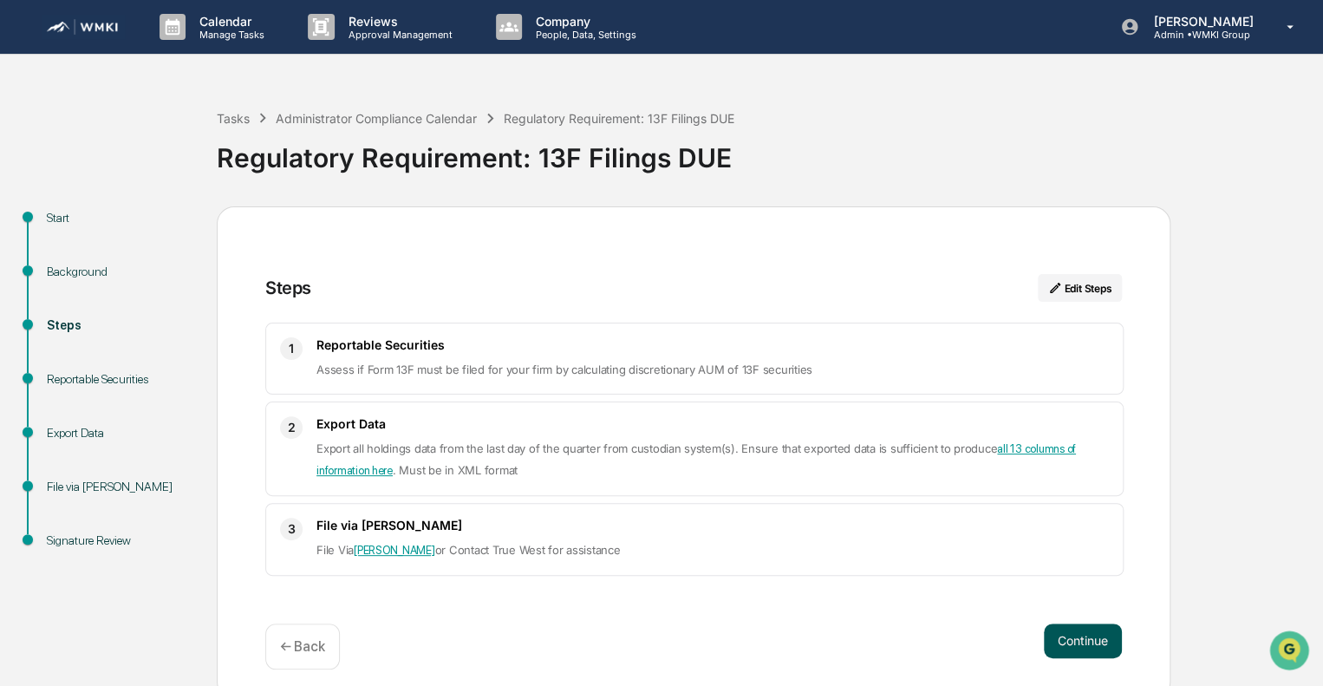
click at [1060, 630] on button "Continue" at bounding box center [1083, 640] width 78 height 35
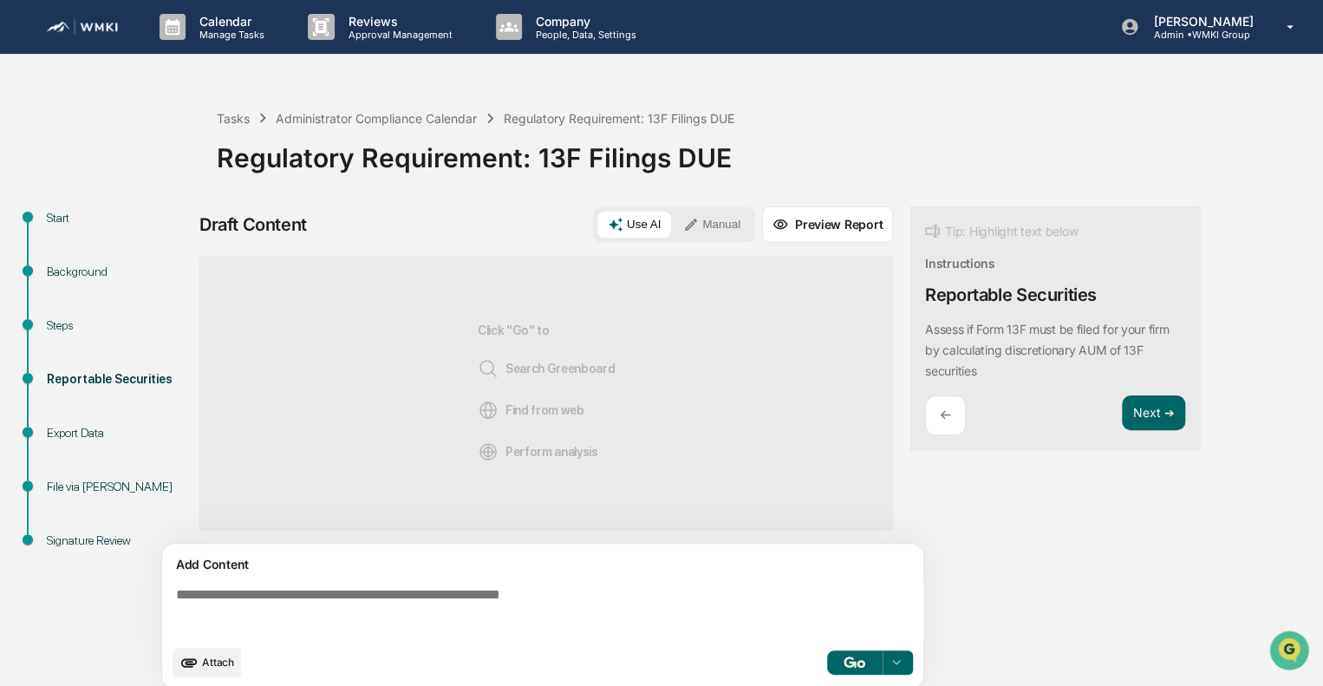
scroll to position [12, 0]
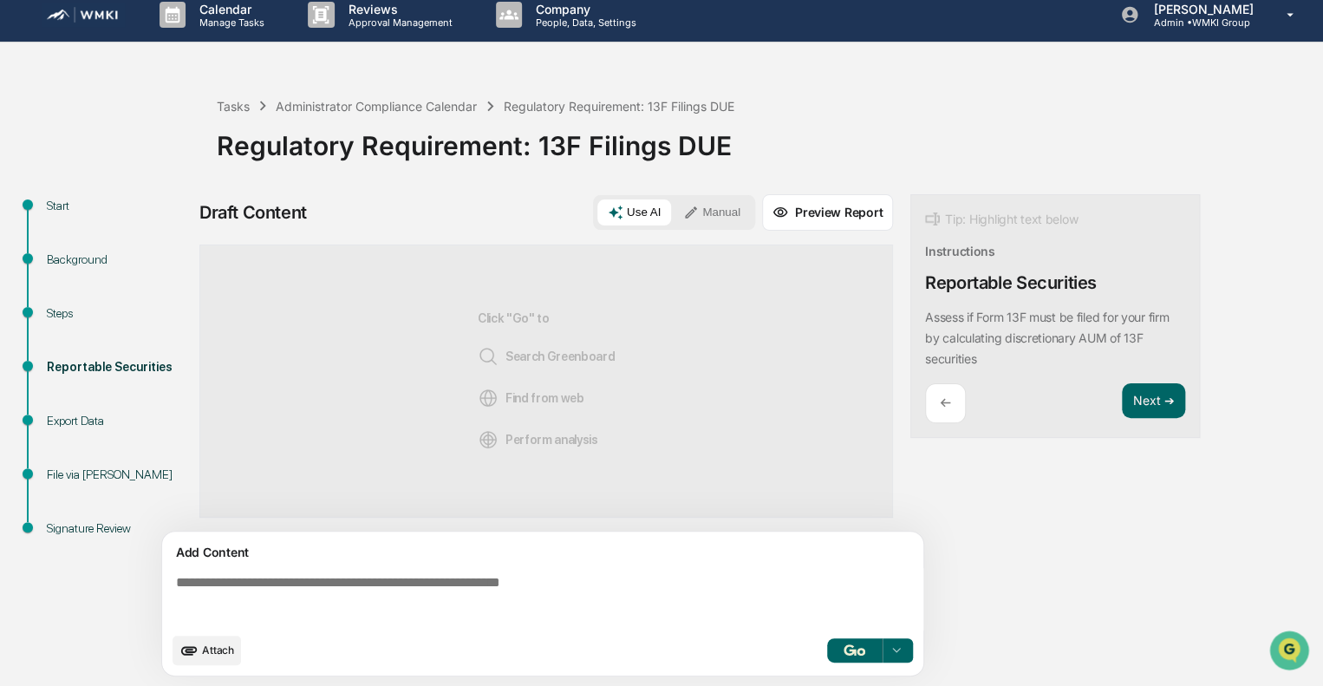
click at [715, 223] on button "Manual" at bounding box center [712, 212] width 78 height 26
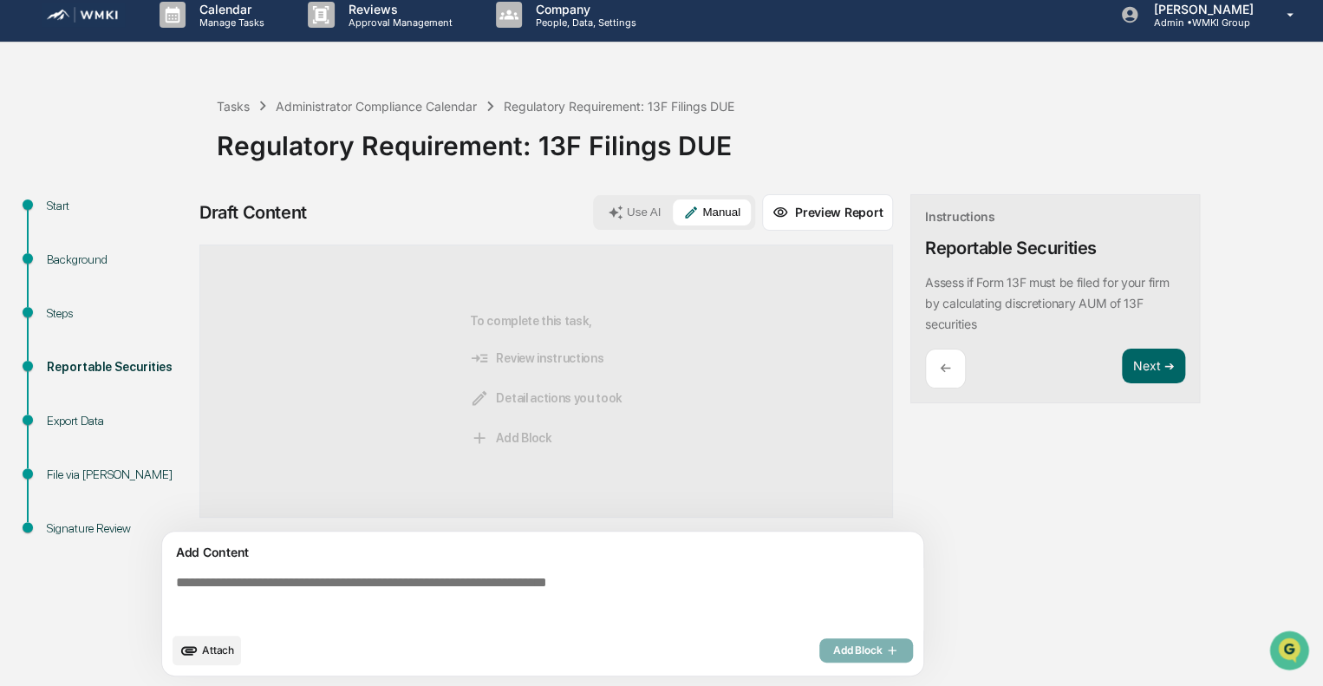
click at [459, 599] on textarea at bounding box center [546, 599] width 754 height 62
paste textarea "**********"
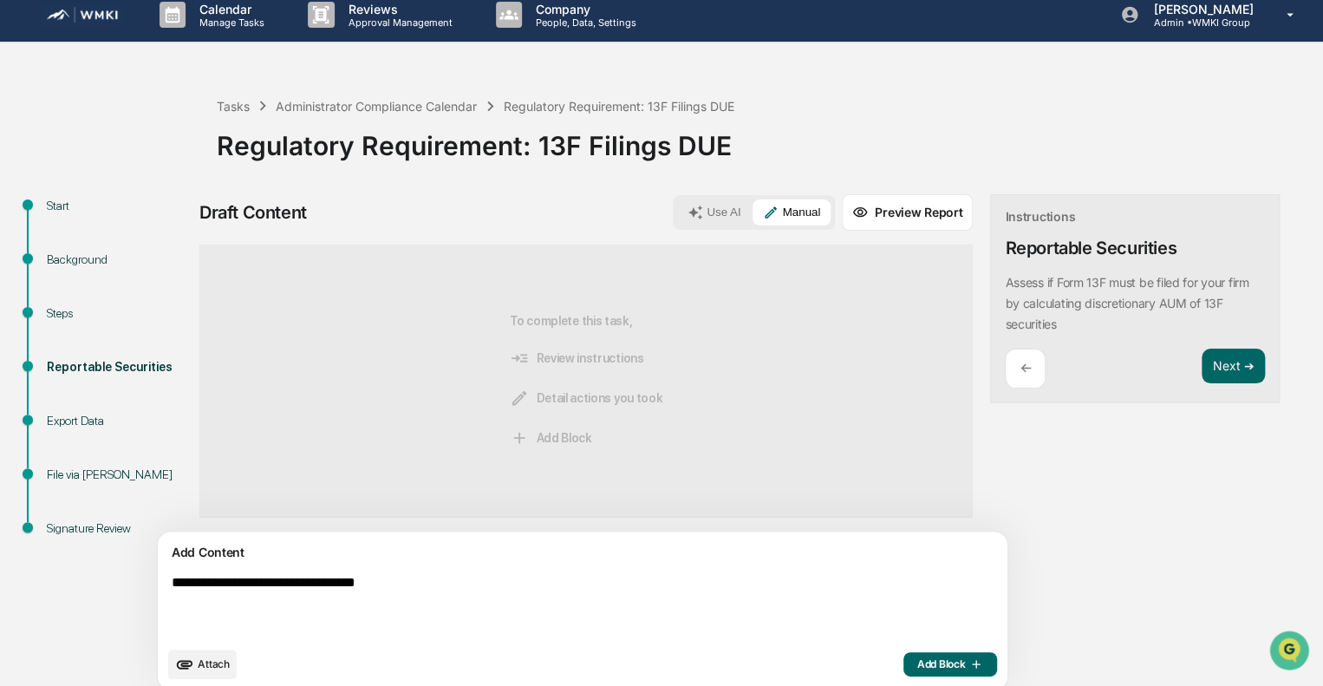
type textarea "**********"
click at [904, 672] on button "Add Block" at bounding box center [951, 664] width 94 height 24
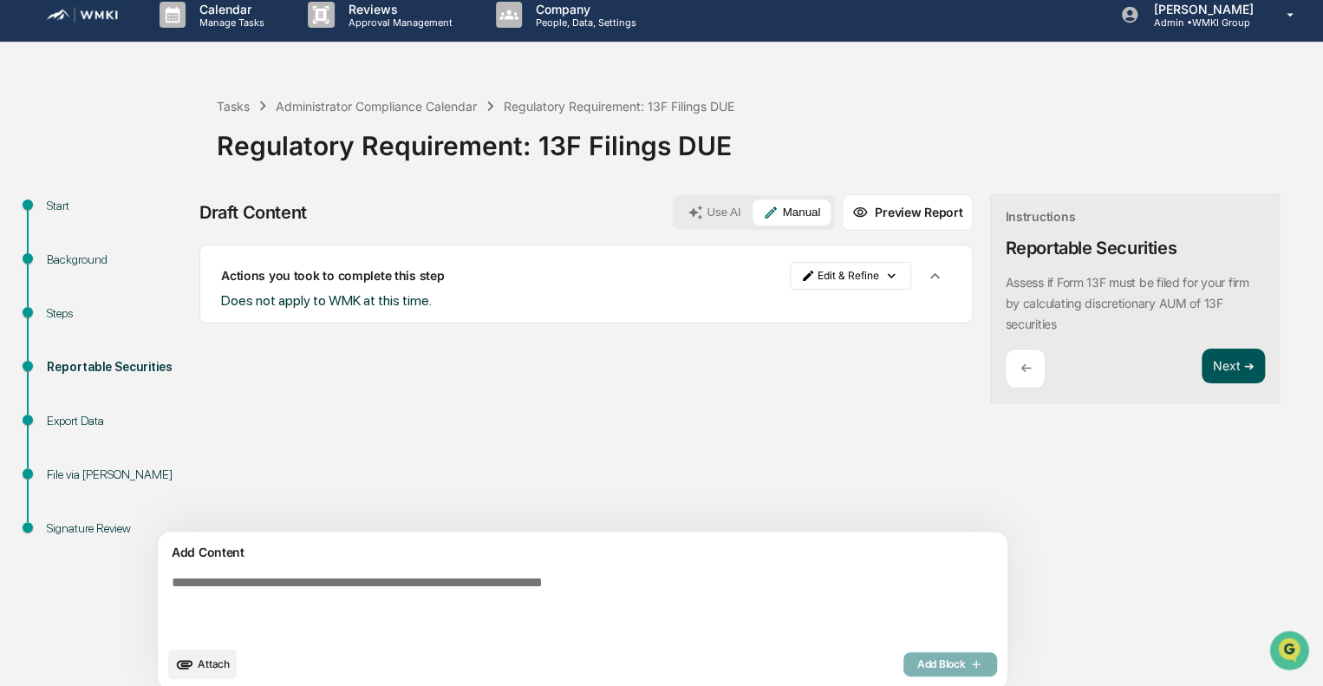
click at [1202, 356] on button "Next ➔" at bounding box center [1233, 367] width 63 height 36
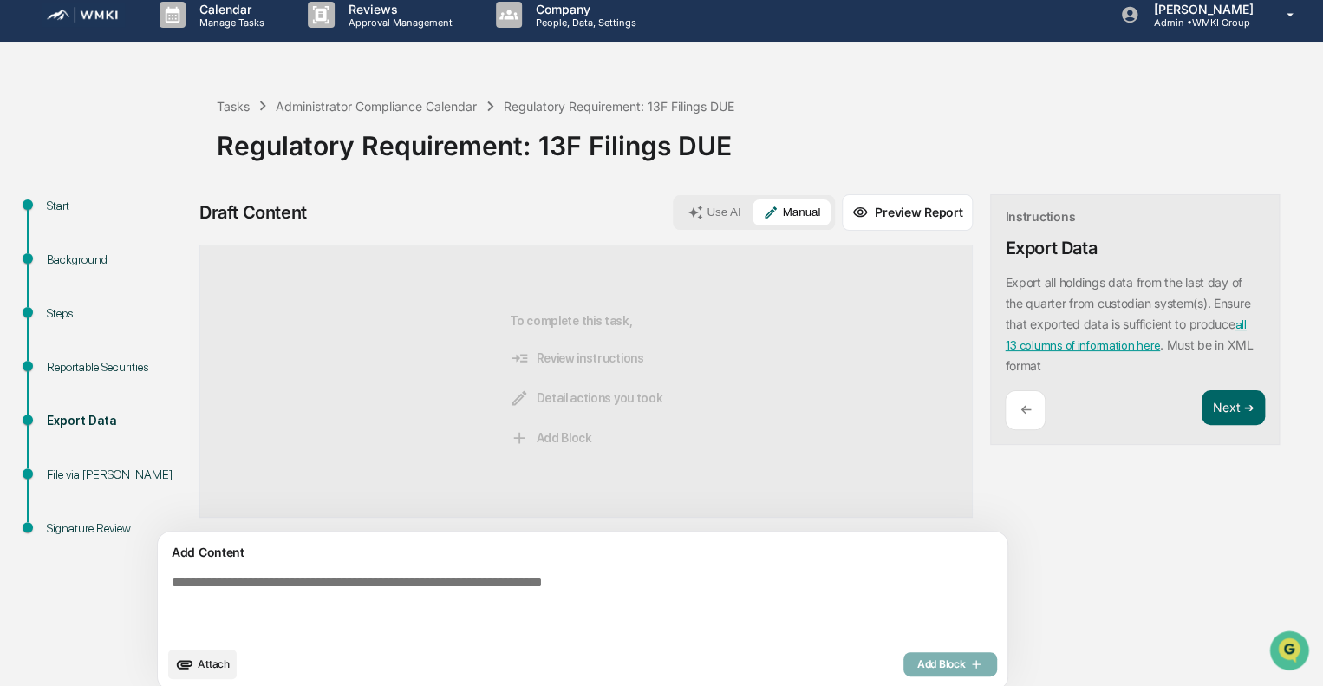
click at [673, 608] on textarea at bounding box center [542, 606] width 754 height 76
paste textarea "**********"
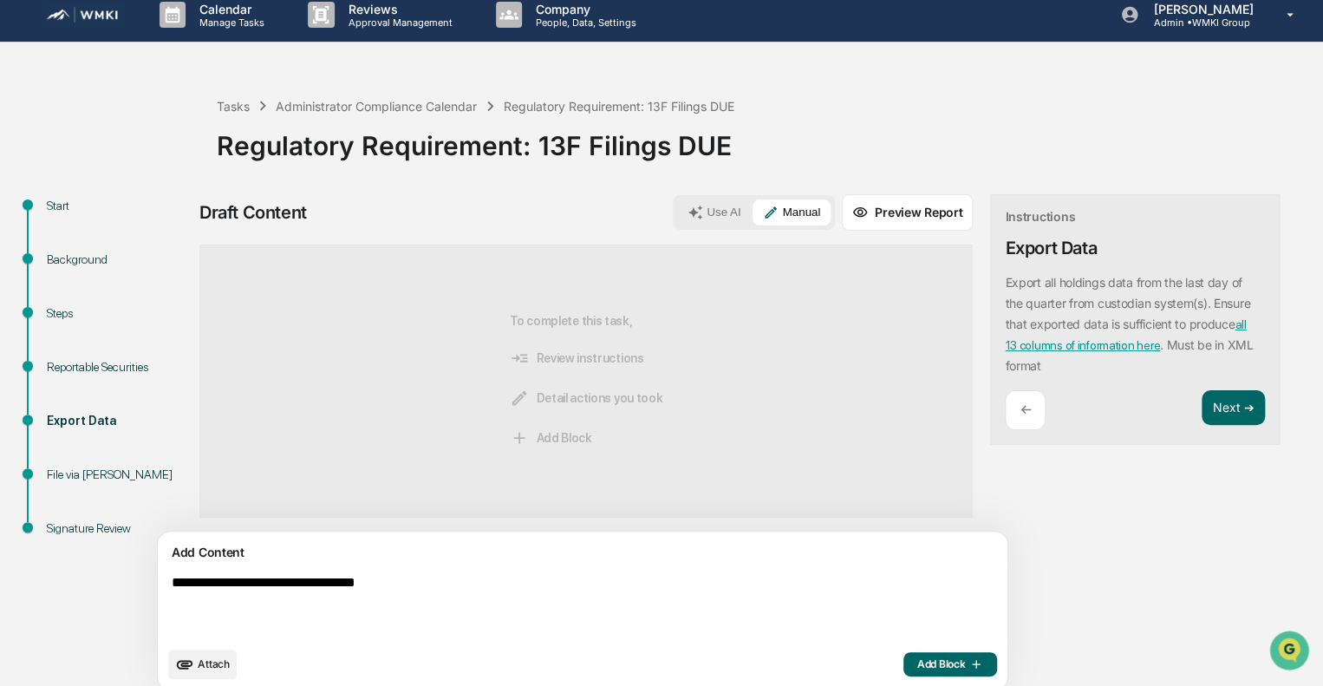
type textarea "**********"
click at [917, 658] on span "Add Block" at bounding box center [950, 664] width 66 height 14
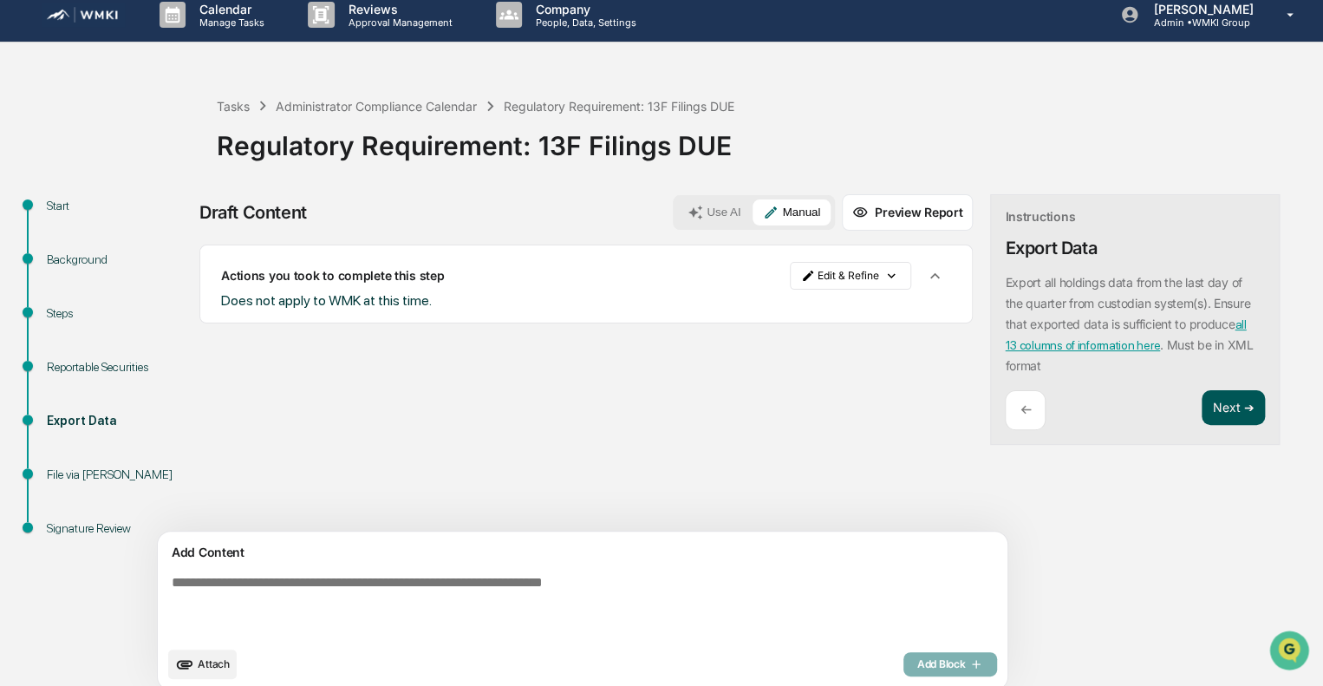
click at [1202, 404] on button "Next ➔" at bounding box center [1233, 408] width 63 height 36
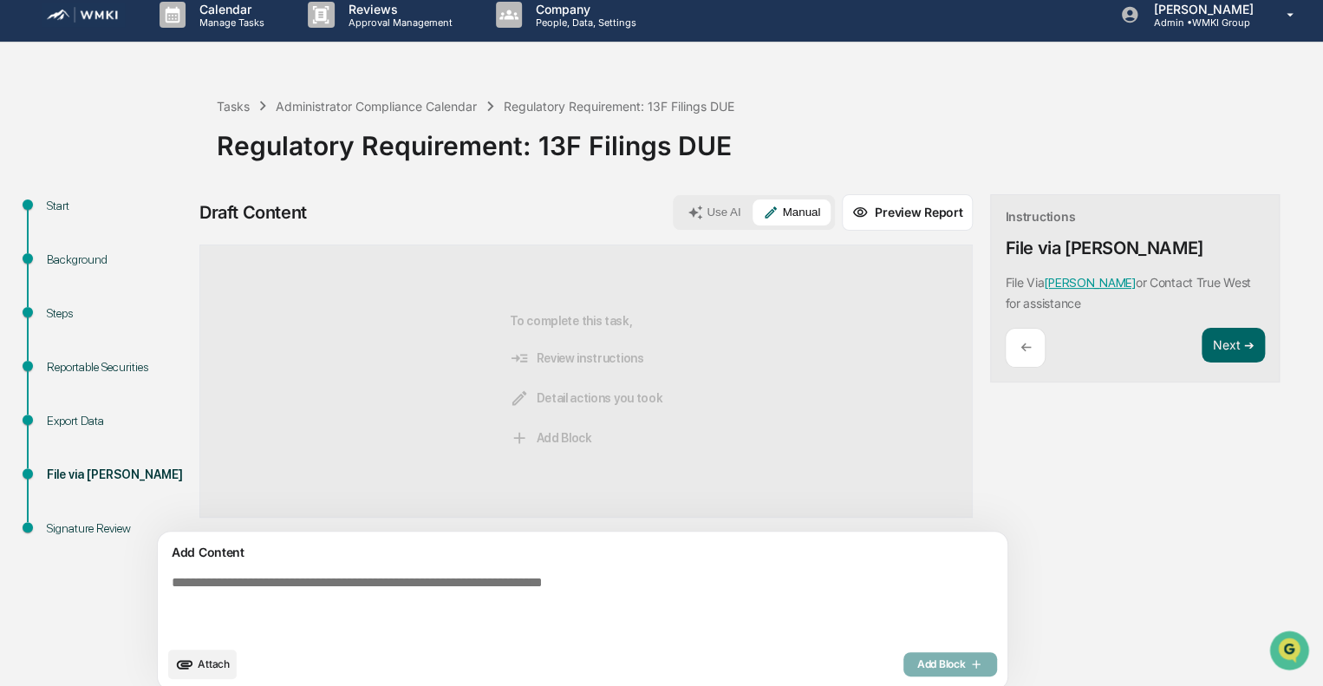
click at [755, 611] on textarea at bounding box center [542, 606] width 754 height 76
paste textarea "**********"
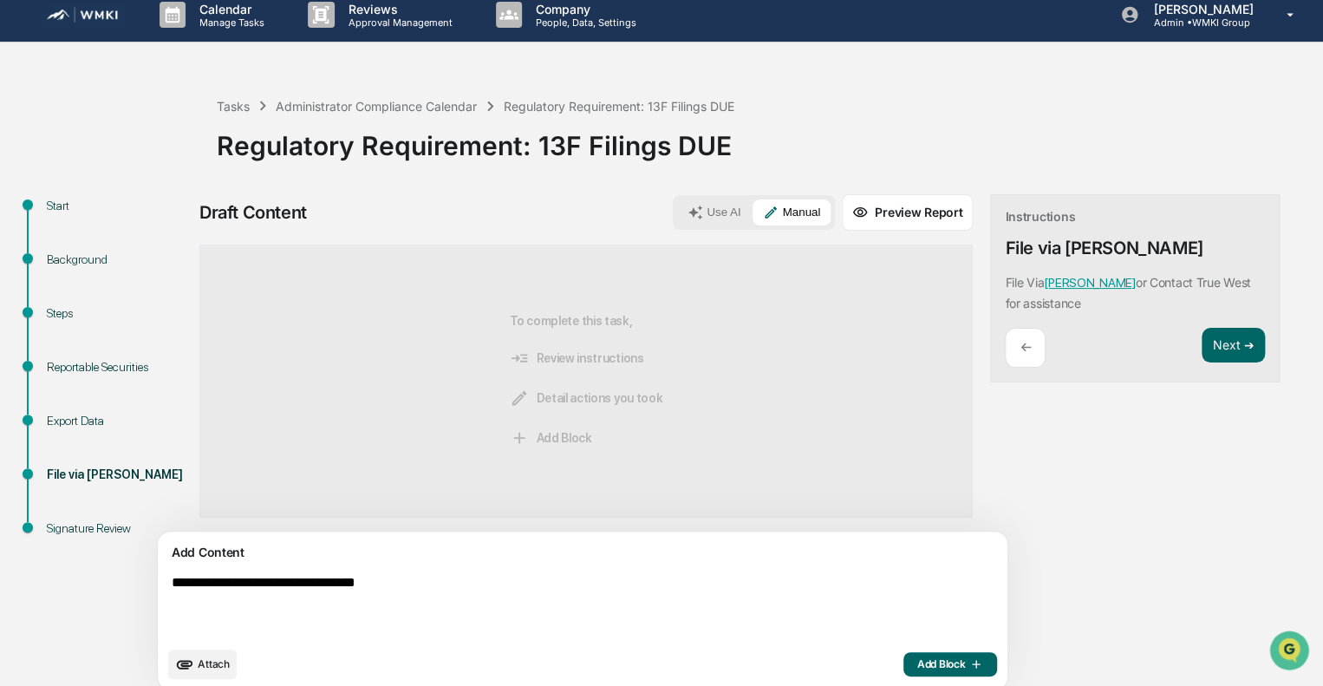
type textarea "**********"
click at [917, 662] on span "Add Block" at bounding box center [950, 664] width 66 height 14
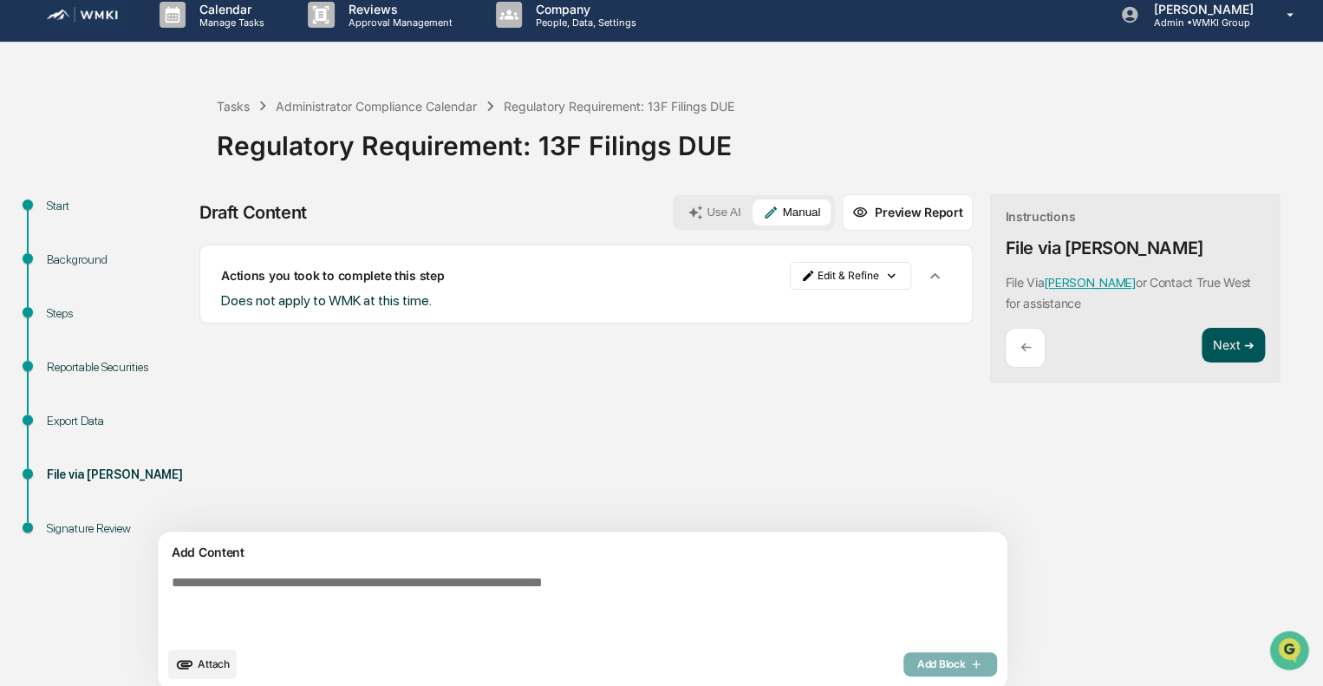
click at [1202, 345] on button "Next ➔" at bounding box center [1233, 346] width 63 height 36
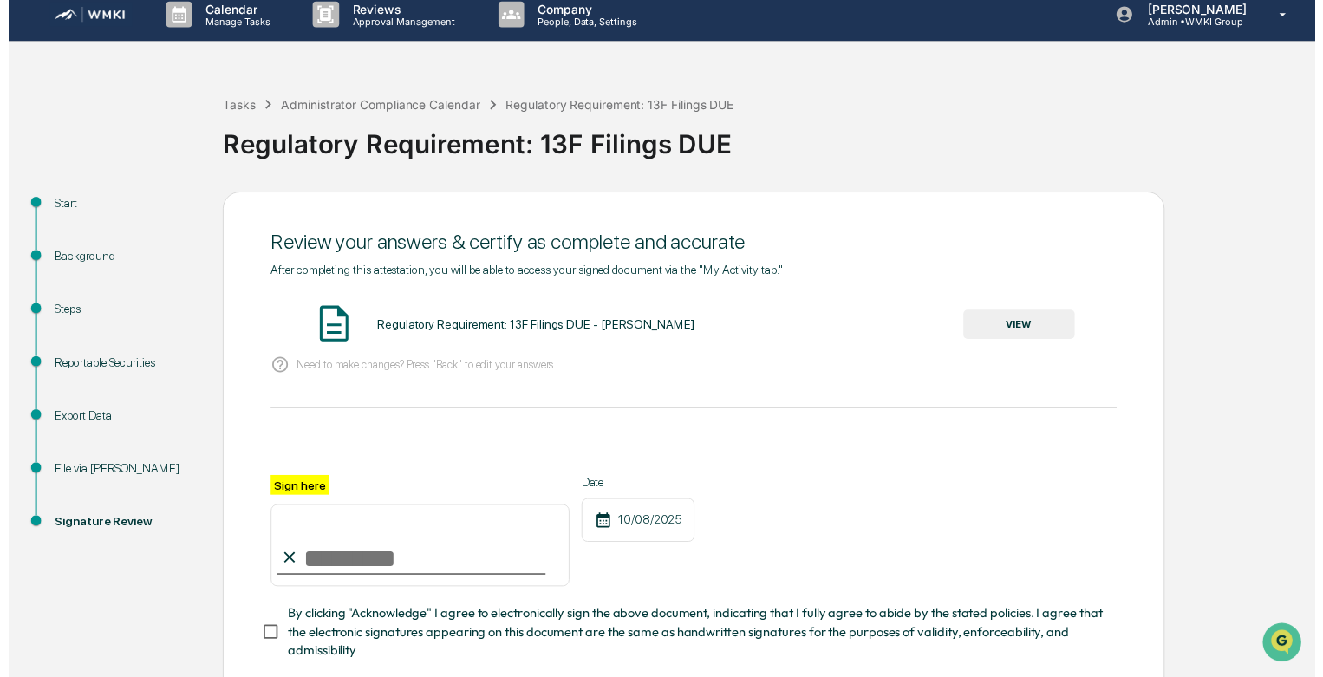
scroll to position [120, 0]
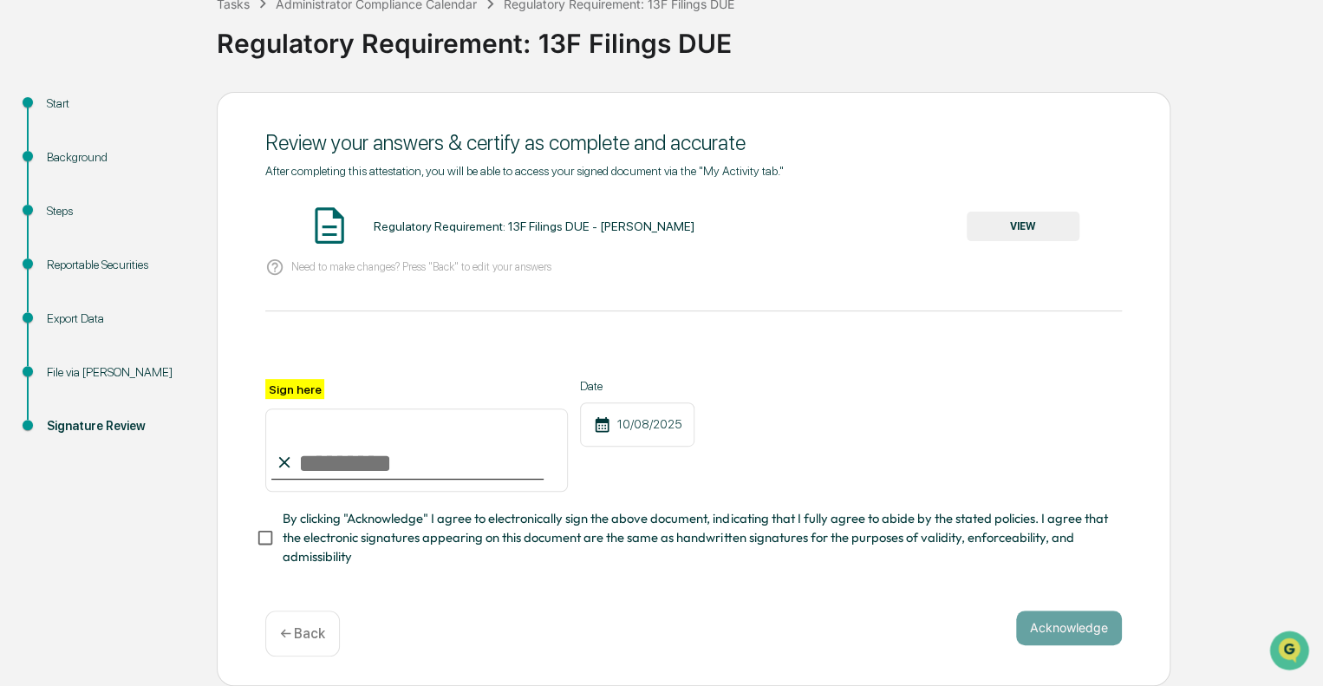
click at [489, 449] on input "Sign here" at bounding box center [416, 449] width 303 height 83
type input "**********"
click at [383, 541] on span "By clicking "Acknowledge" I agree to electronically sign the above document, in…" at bounding box center [696, 538] width 826 height 58
click at [1049, 215] on button "VIEW" at bounding box center [1023, 226] width 113 height 29
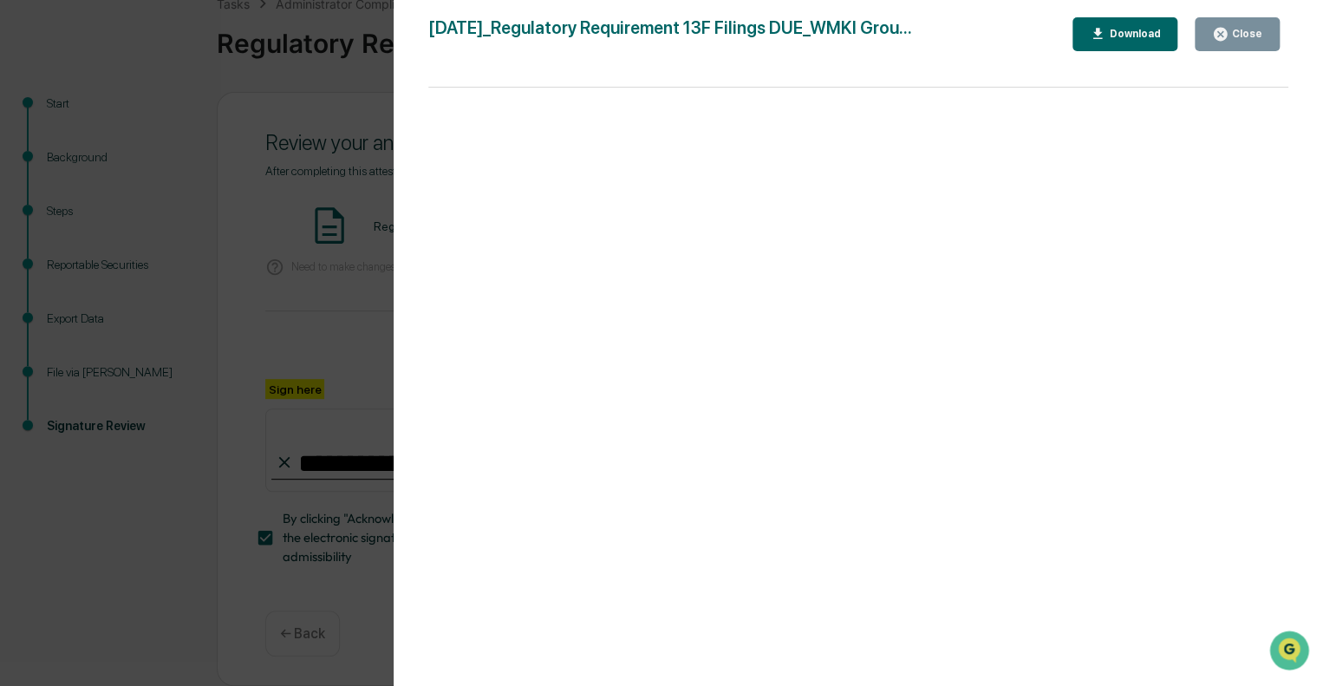
click at [1256, 34] on div "Close" at bounding box center [1246, 34] width 34 height 12
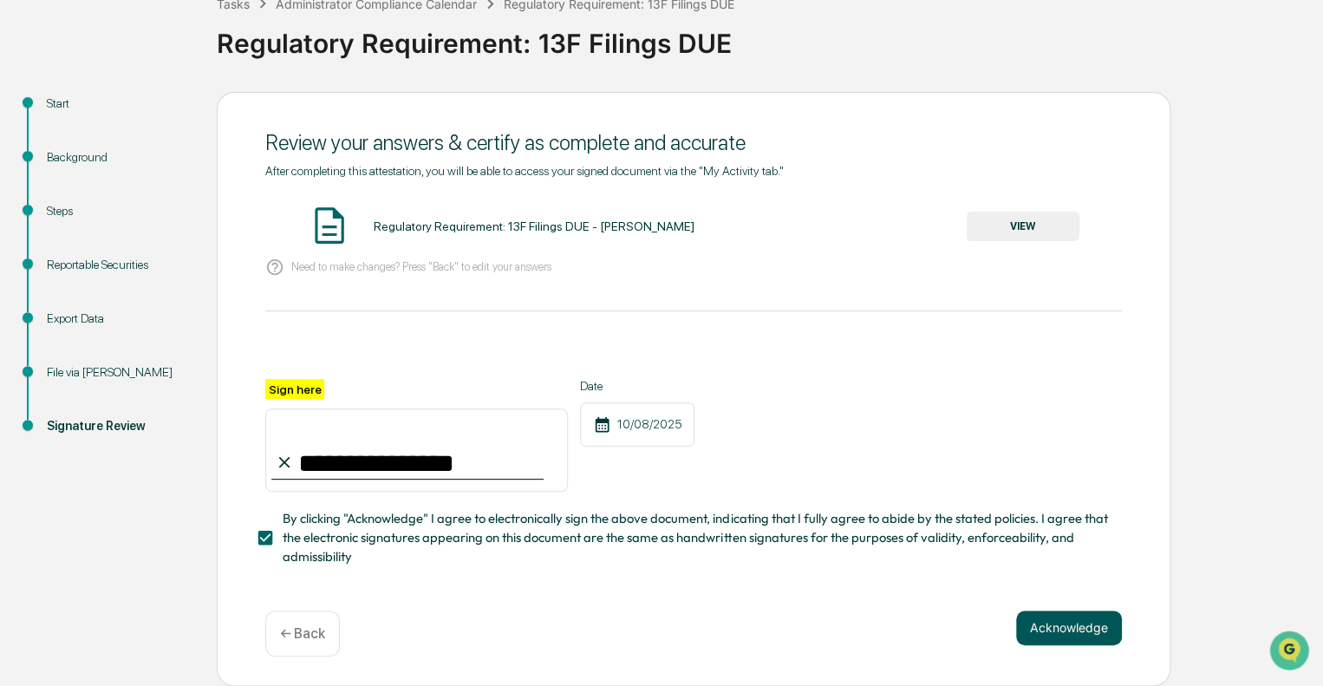
click at [1054, 629] on button "Acknowledge" at bounding box center [1069, 627] width 106 height 35
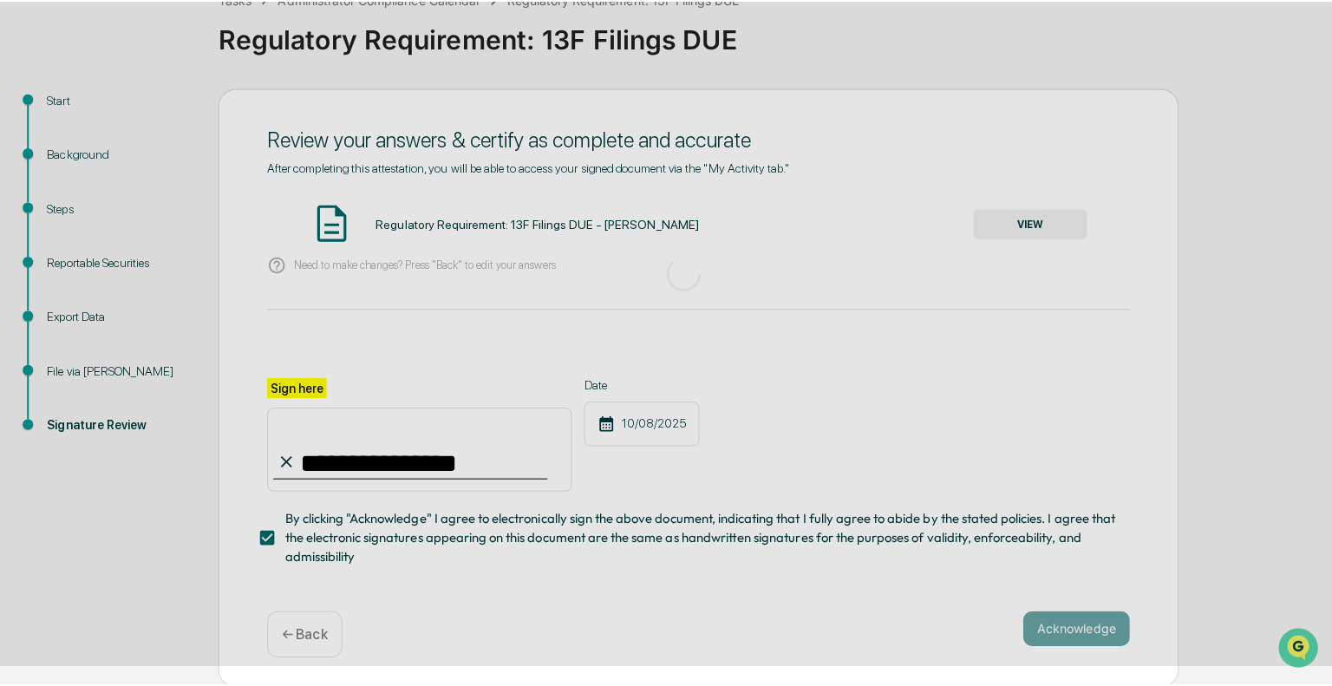
scroll to position [11, 0]
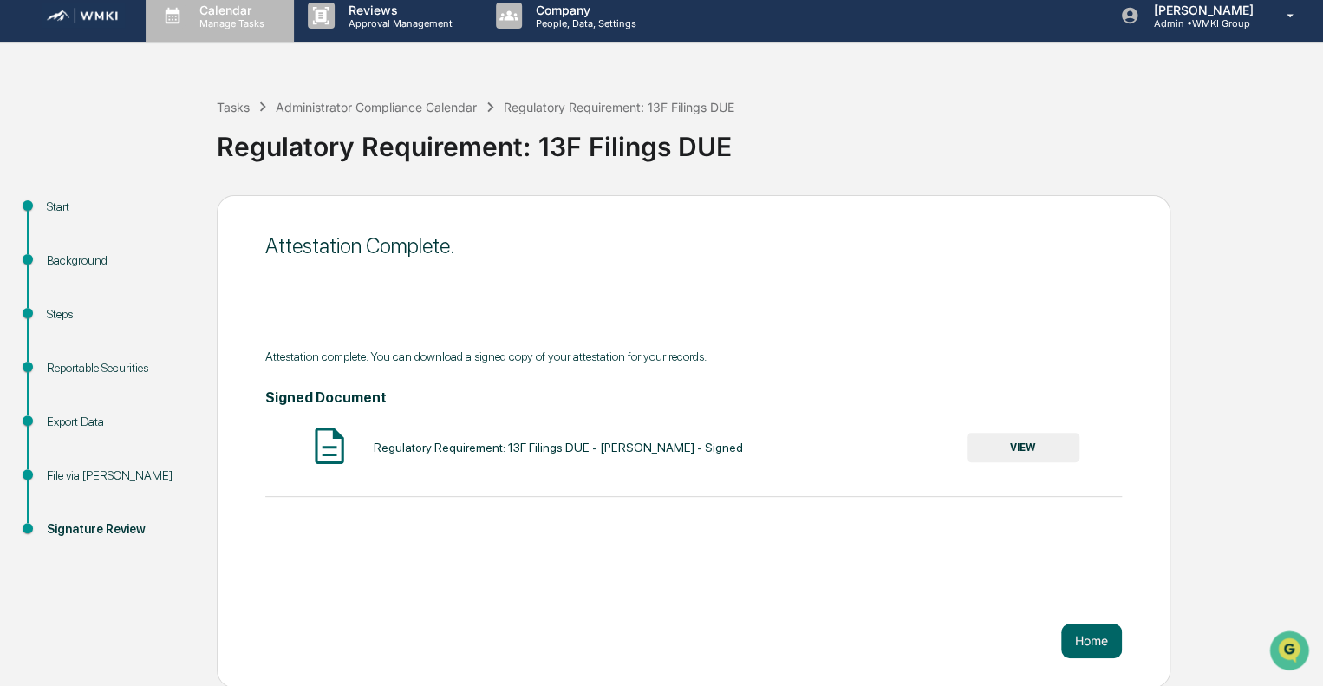
click at [197, 26] on p "Manage Tasks" at bounding box center [230, 23] width 88 height 12
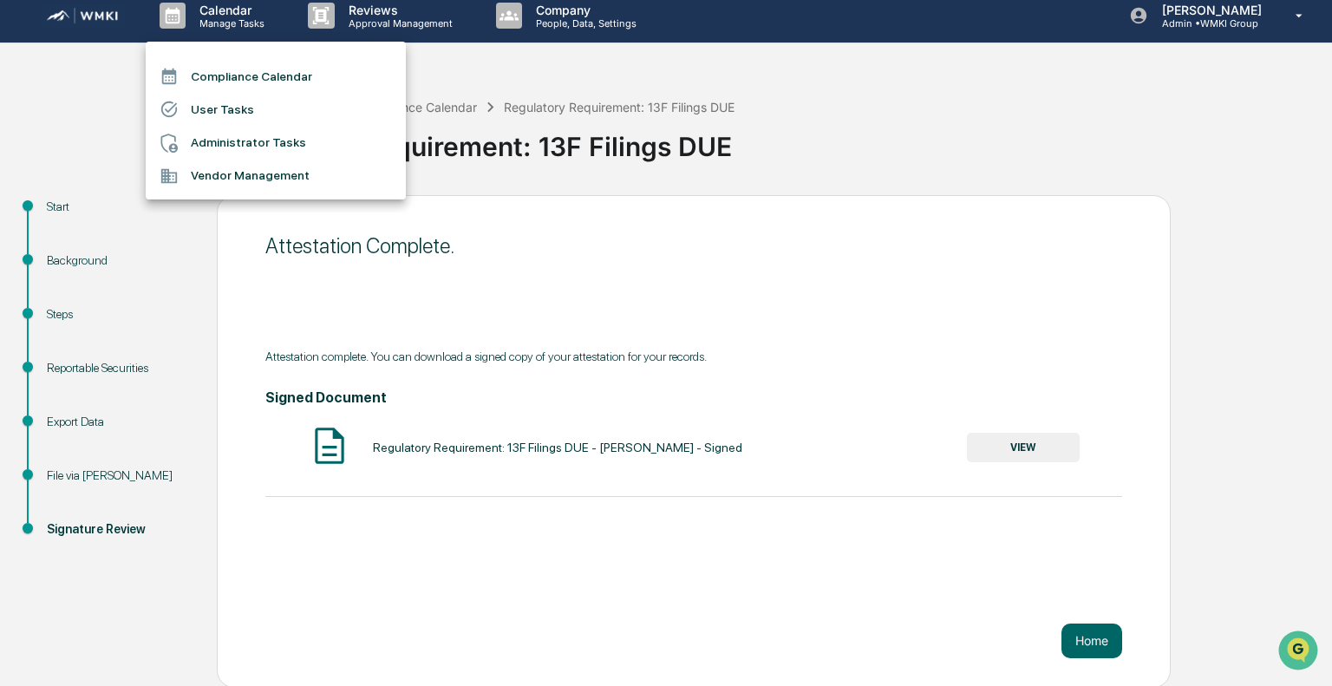
click at [277, 135] on li "Administrator Tasks" at bounding box center [276, 143] width 260 height 33
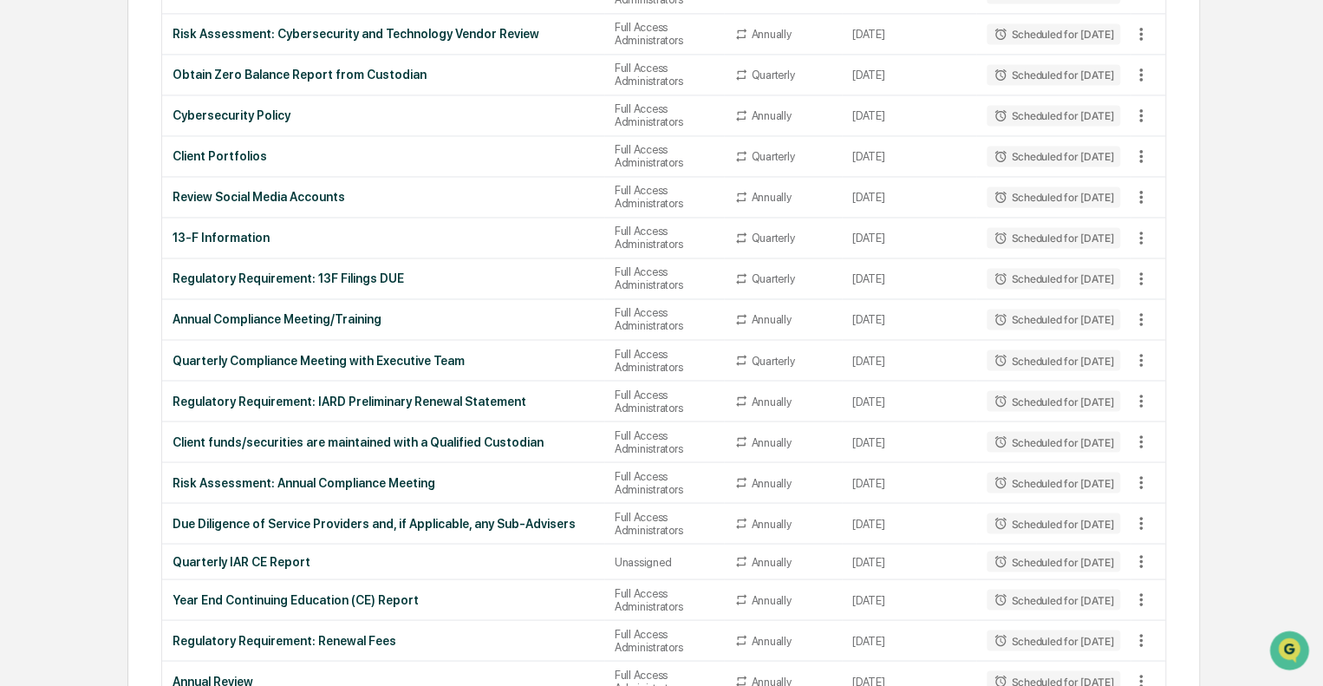
scroll to position [1304, 0]
